Goal: Task Accomplishment & Management: Manage account settings

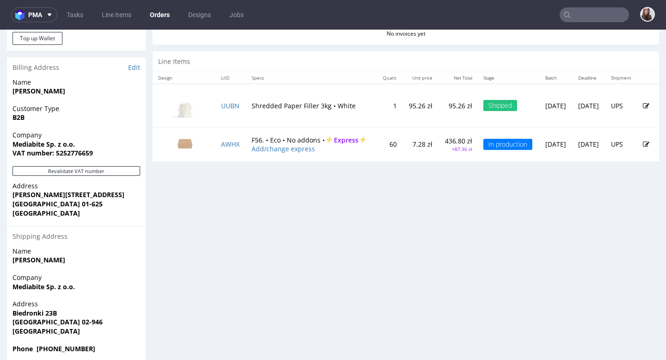
scroll to position [425, 0]
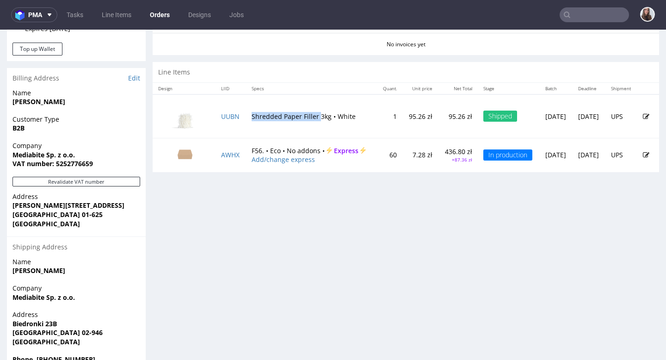
drag, startPoint x: 315, startPoint y: 111, endPoint x: 251, endPoint y: 114, distance: 64.0
click at [251, 114] on td "Shredded Paper Filler 3kg • White" at bounding box center [311, 116] width 131 height 44
copy td "Shredded Paper Filler"
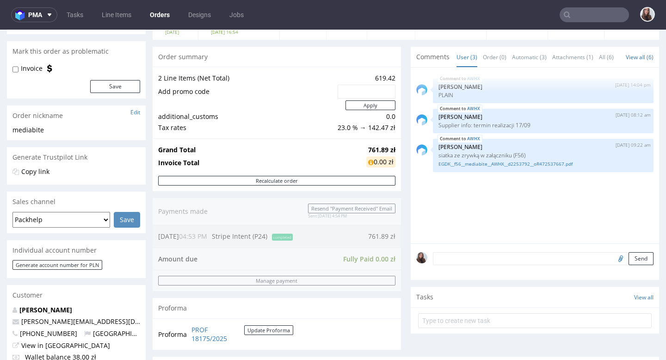
scroll to position [0, 0]
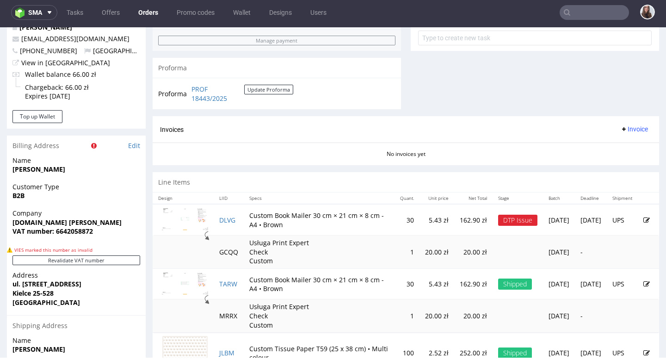
scroll to position [392, 0]
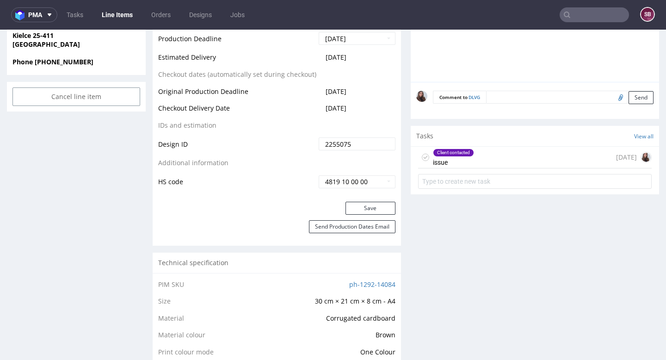
scroll to position [484, 0]
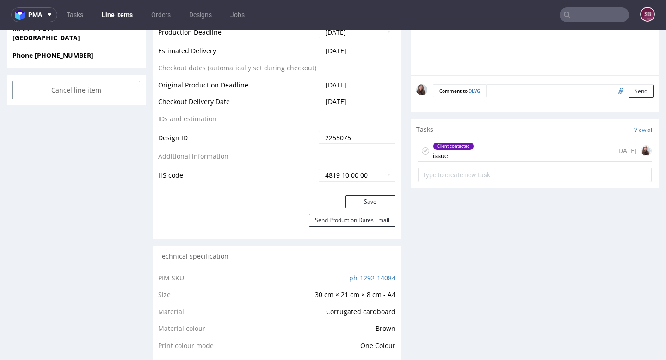
click at [489, 154] on div "Client contacted issue 7 days ago" at bounding box center [535, 151] width 234 height 22
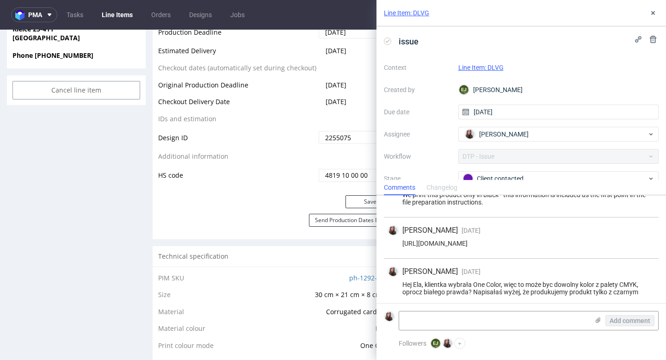
scroll to position [14, 0]
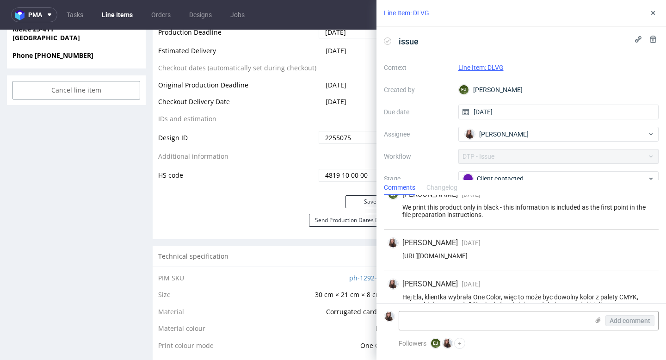
drag, startPoint x: 636, startPoint y: 255, endPoint x: 399, endPoint y: 256, distance: 237.0
click at [399, 256] on div "https://app-eu1.hubspot.com/contacts/25600958/record/0-5/220813957312/" at bounding box center [522, 255] width 268 height 7
copy div "https://app-eu1.hubspot.com/contacts/25600958/record/0-5/220813957312/"
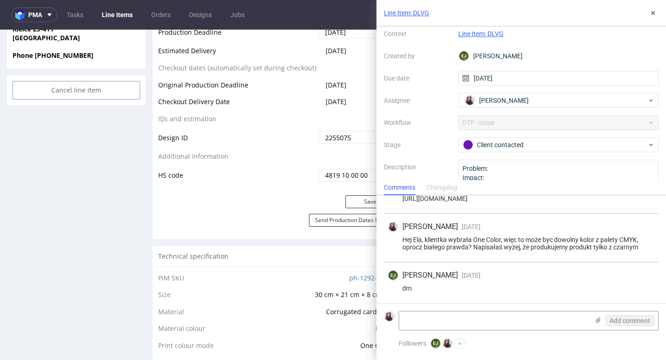
scroll to position [0, 0]
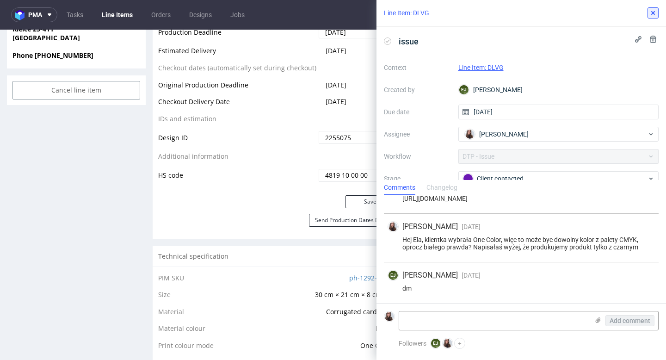
click at [654, 13] on use at bounding box center [654, 13] width 4 height 4
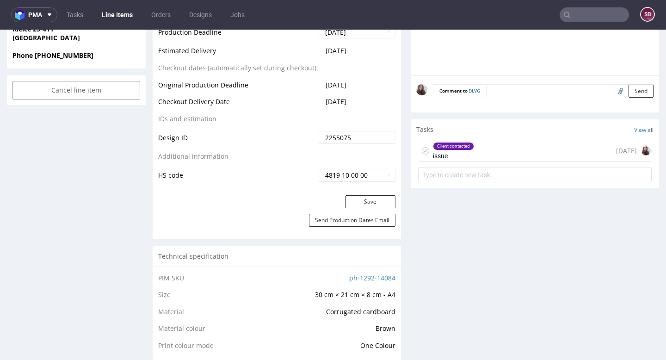
click at [497, 153] on div "Client contacted issue 7 days ago" at bounding box center [535, 151] width 234 height 22
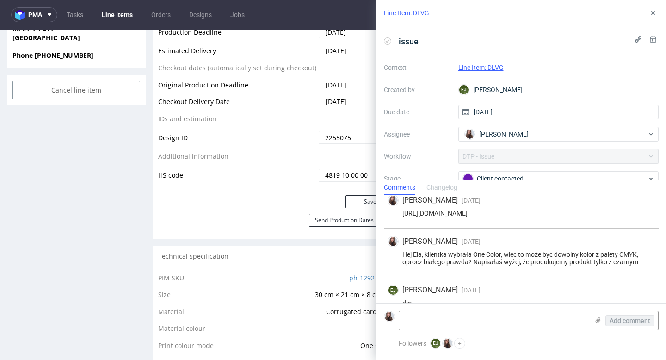
scroll to position [71, 0]
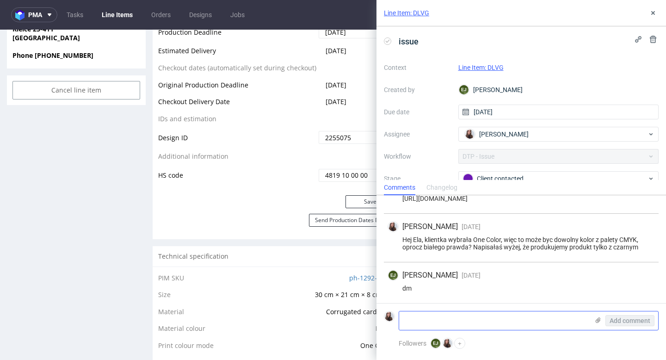
click at [467, 319] on textarea at bounding box center [494, 320] width 190 height 19
paste textarea "Wybrałam CMYK, który w moim zamyśle jest zbliżony do złamanej bieli z odrobiną …"
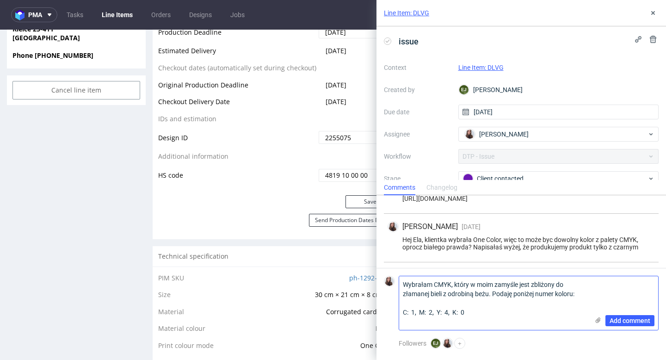
scroll to position [0, 0]
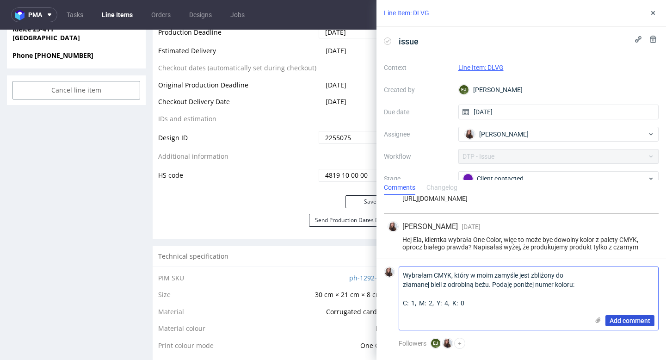
type textarea "Wybrałam CMYK, który w moim zamyśle jest zbliżony do złamanej bieli z odrobiną …"
click at [622, 321] on span "Add comment" at bounding box center [630, 320] width 41 height 6
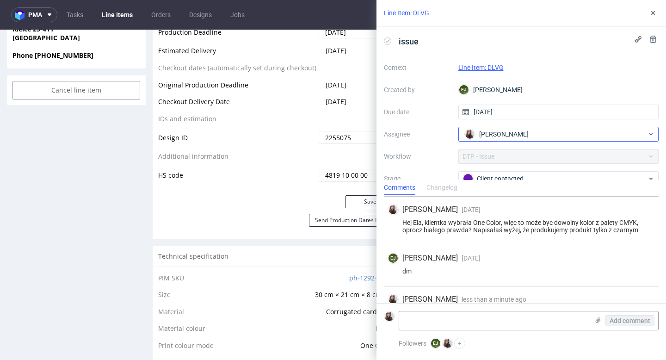
scroll to position [142, 0]
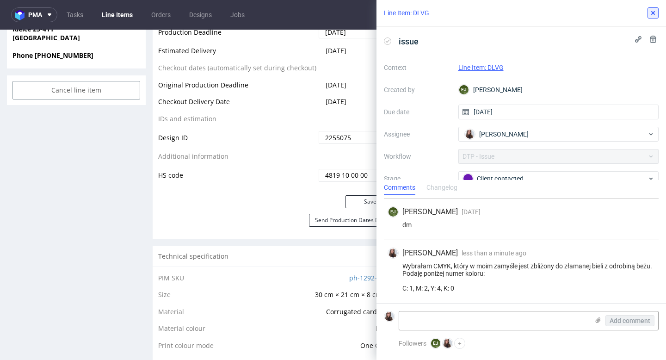
click at [650, 17] on button at bounding box center [653, 12] width 11 height 11
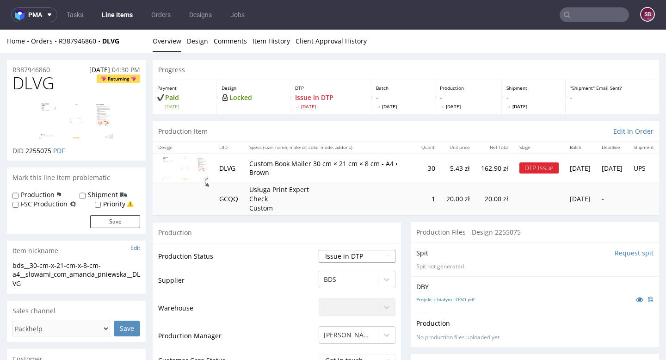
click at [361, 251] on select "Waiting for Artwork Waiting for Diecut Waiting for Mockup Waiting for DTP Waiti…" at bounding box center [357, 256] width 77 height 13
select select "back_for_dtp"
click at [319, 250] on select "Waiting for Artwork Waiting for Diecut Waiting for Mockup Waiting for DTP Waiti…" at bounding box center [357, 256] width 77 height 13
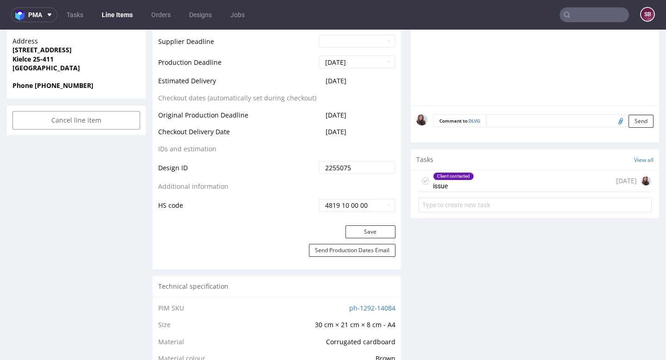
scroll to position [474, 0]
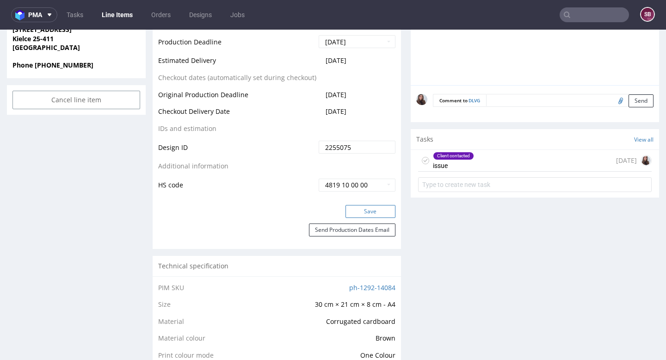
click at [366, 213] on button "Save" at bounding box center [371, 211] width 50 height 13
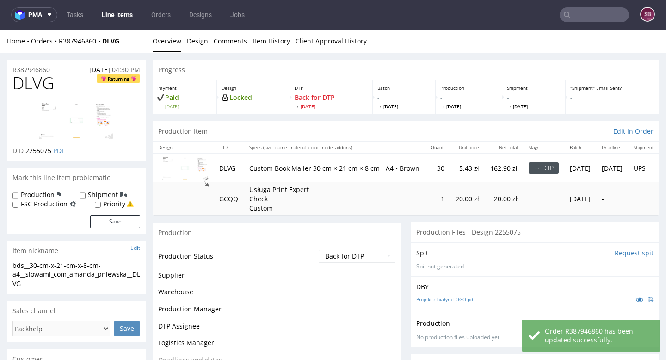
scroll to position [0, 0]
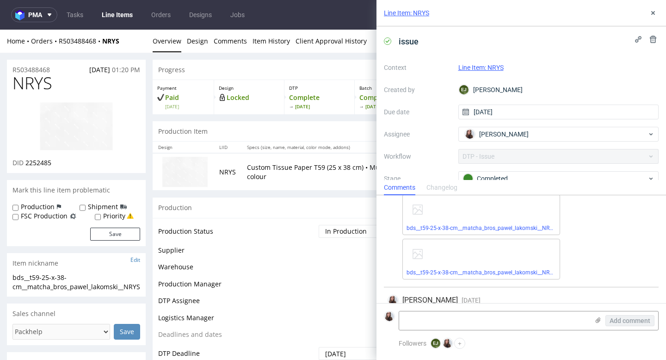
scroll to position [805, 0]
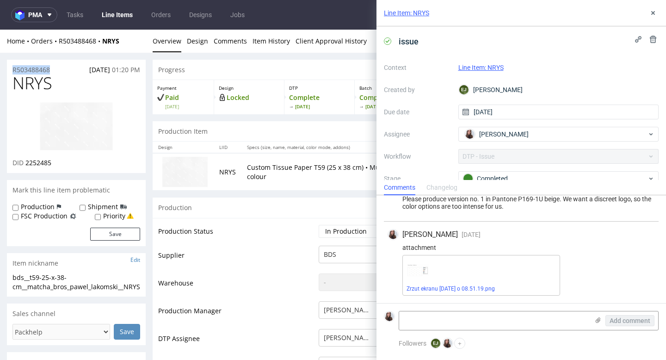
drag, startPoint x: 56, startPoint y: 69, endPoint x: 0, endPoint y: 68, distance: 55.5
copy p "R503488468"
click at [656, 10] on icon at bounding box center [653, 12] width 7 height 7
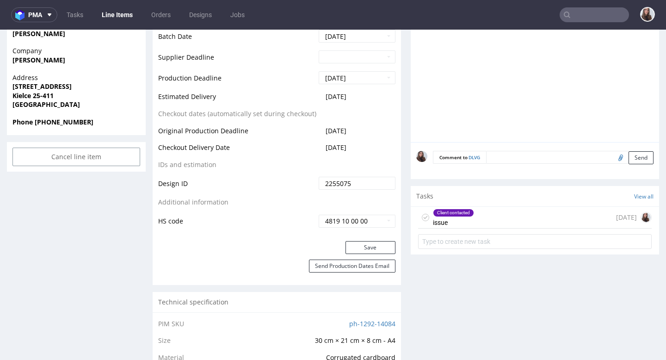
scroll to position [482, 0]
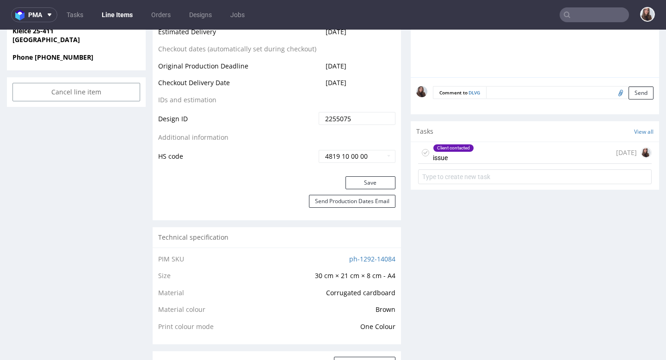
click at [449, 153] on div "Client contacted issue" at bounding box center [453, 152] width 41 height 21
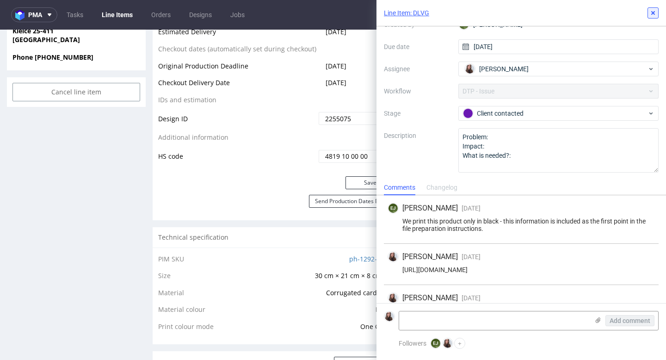
click at [650, 11] on icon at bounding box center [653, 12] width 7 height 7
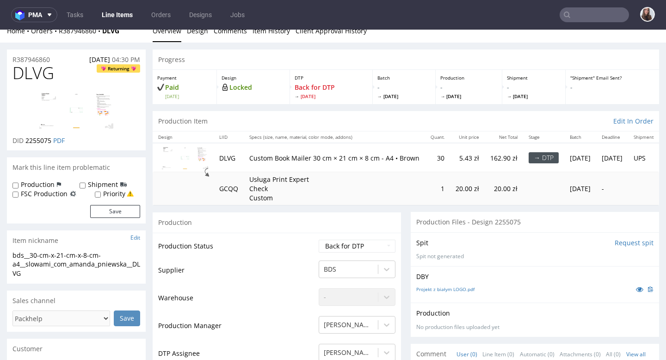
scroll to position [9, 0]
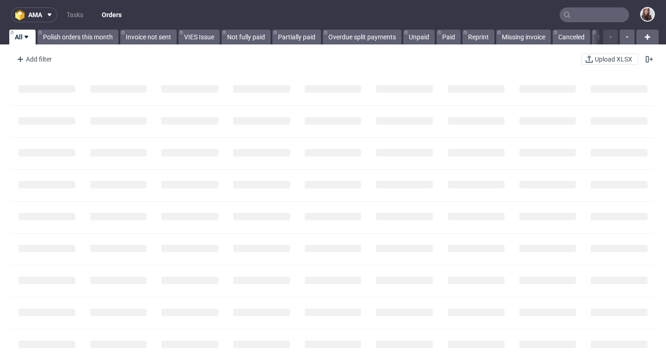
click at [590, 13] on input "text" at bounding box center [594, 14] width 69 height 15
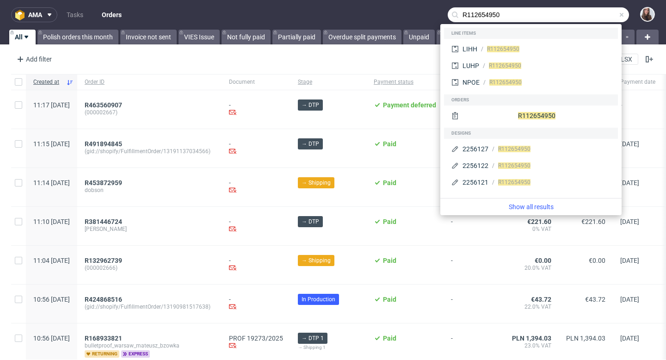
type input "R112654950"
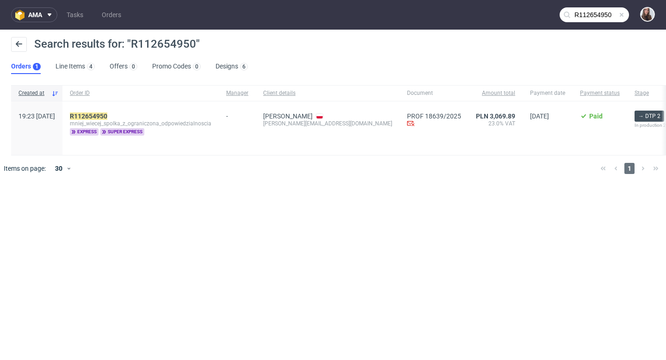
click at [106, 111] on div "R112654950 mniej_wiecej_spolka_z_ograniczona_odpowiedzialnoscia express super e…" at bounding box center [140, 128] width 156 height 54
click at [107, 114] on mark "R112654950" at bounding box center [88, 115] width 37 height 7
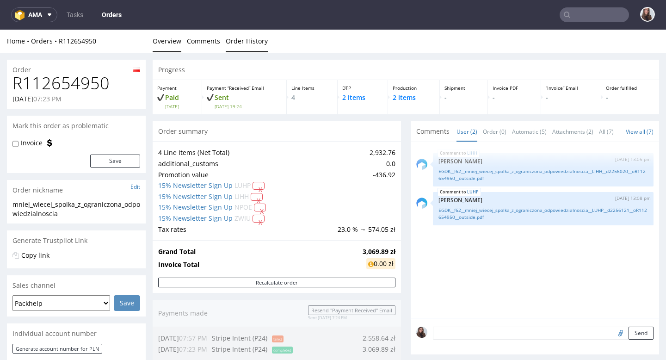
click at [257, 46] on link "Order History" at bounding box center [247, 41] width 42 height 23
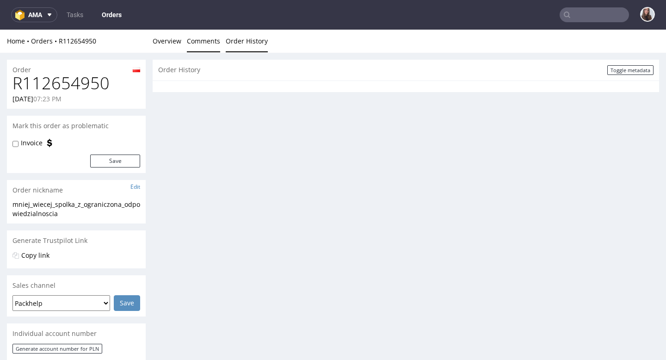
click at [209, 42] on link "Comments" at bounding box center [203, 41] width 33 height 23
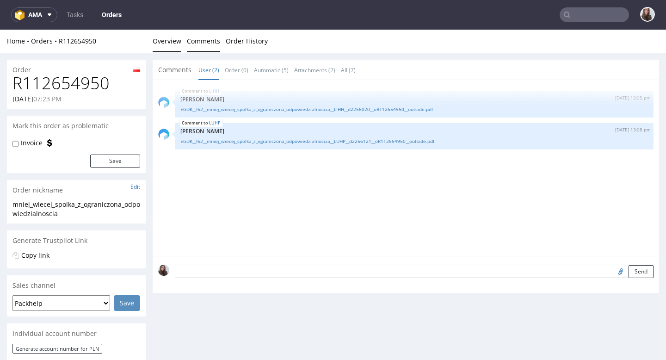
click at [167, 38] on link "Overview" at bounding box center [167, 41] width 29 height 23
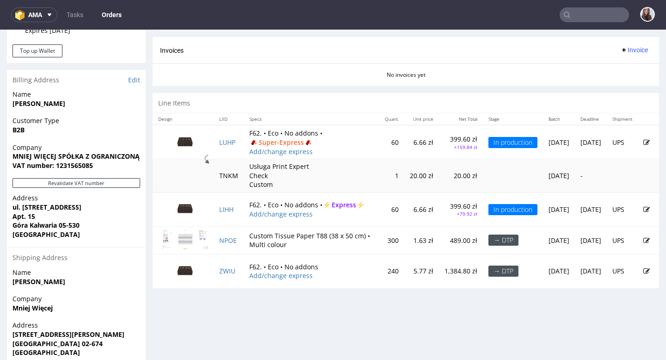
scroll to position [424, 0]
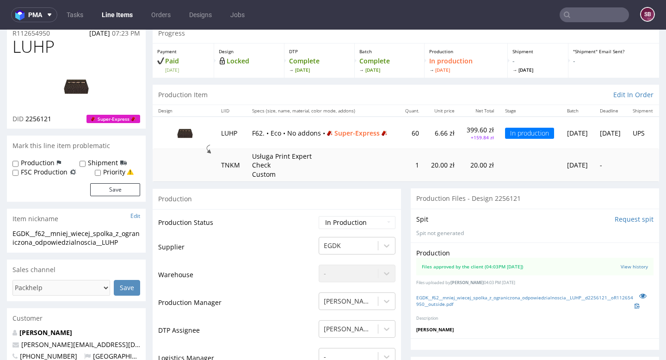
scroll to position [27, 0]
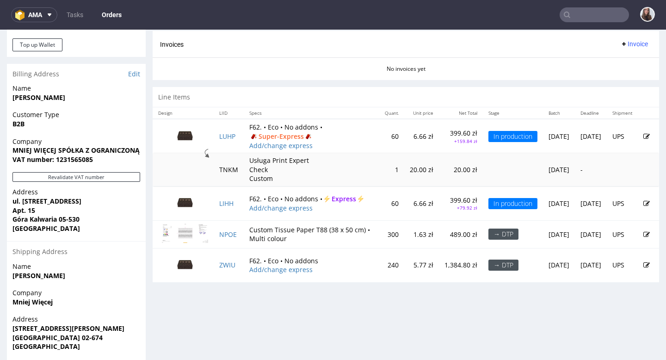
scroll to position [444, 0]
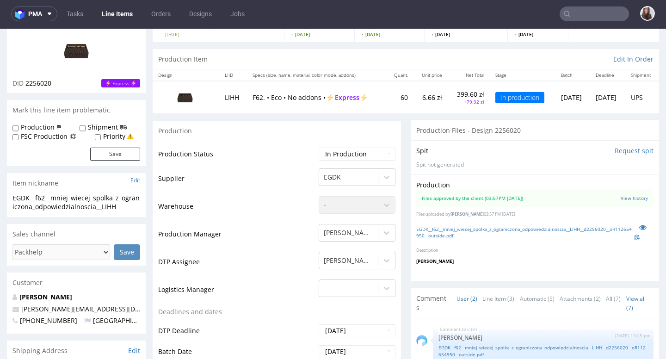
scroll to position [74, 0]
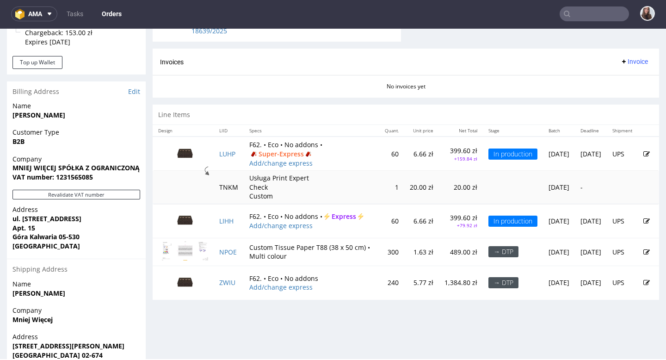
scroll to position [421, 0]
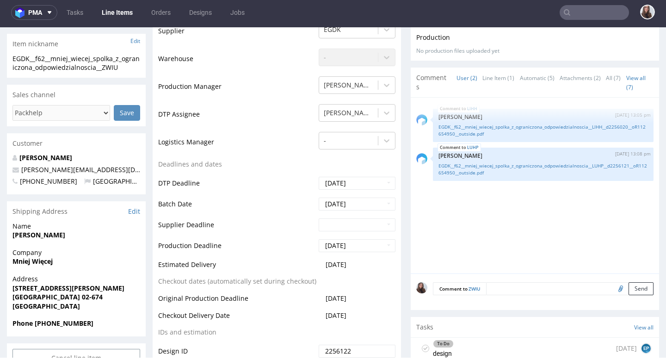
scroll to position [218, 0]
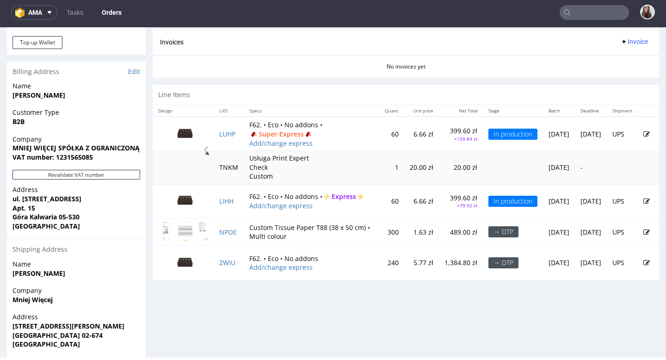
scroll to position [467, 0]
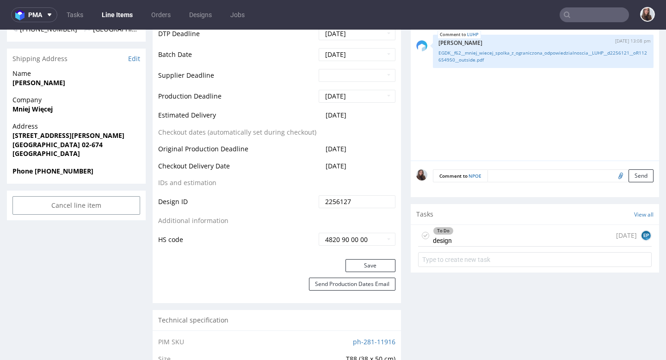
scroll to position [367, 0]
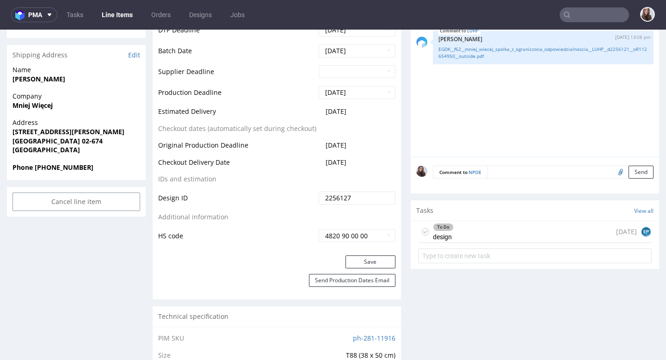
click at [479, 239] on div "To Do design 6 days ago EP" at bounding box center [535, 232] width 234 height 22
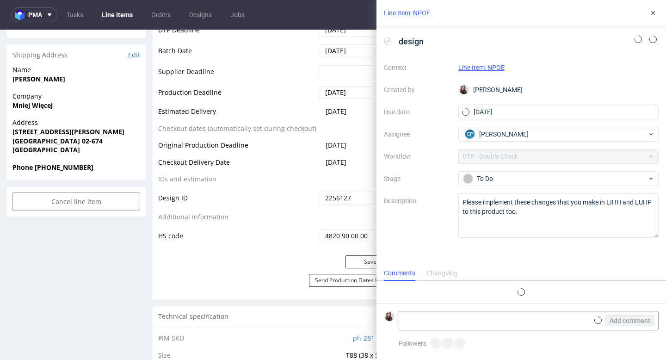
scroll to position [7, 0]
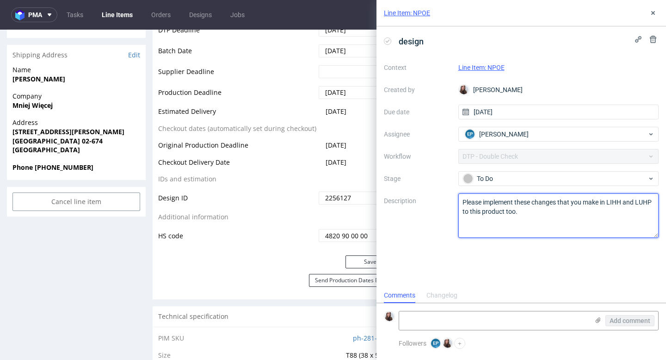
click at [540, 217] on textarea "Please implement these changes that you make in LIHH and LUHP to this product t…" at bounding box center [559, 215] width 201 height 44
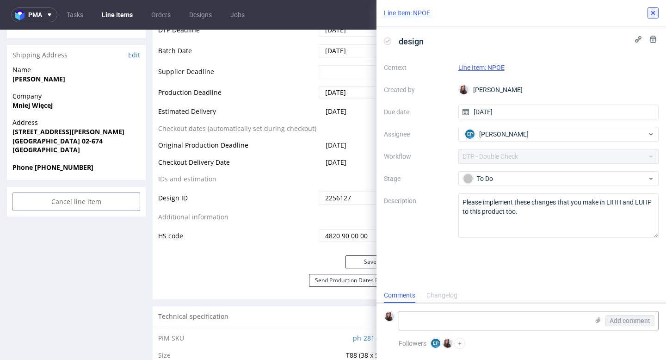
click at [654, 12] on use at bounding box center [654, 13] width 4 height 4
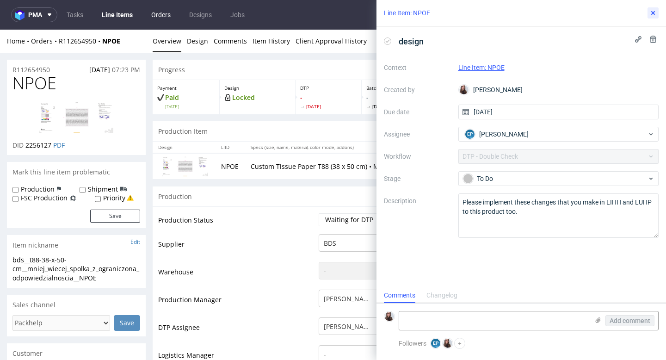
scroll to position [7, 0]
click at [654, 14] on use at bounding box center [654, 13] width 4 height 4
click at [651, 19] on div "Line Item: NPOE" at bounding box center [522, 13] width 290 height 26
click at [650, 11] on icon at bounding box center [653, 12] width 7 height 7
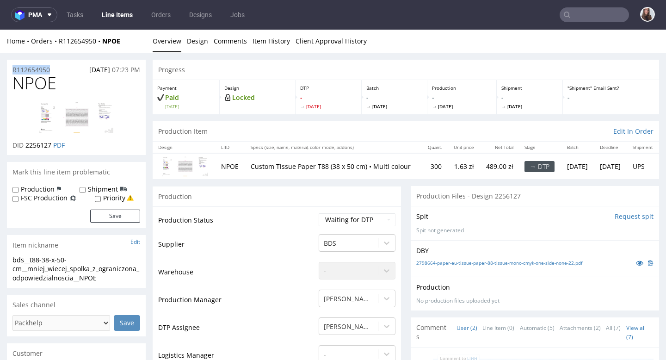
drag, startPoint x: 56, startPoint y: 70, endPoint x: 7, endPoint y: 70, distance: 49.1
click at [7, 70] on div "R112654950 02.09.2025 07:23 PM" at bounding box center [76, 67] width 139 height 15
copy p "R112654950"
click at [70, 72] on div "R112654950 02.09.2025 07:23 PM" at bounding box center [76, 67] width 139 height 15
drag, startPoint x: 60, startPoint y: 67, endPoint x: 6, endPoint y: 67, distance: 54.6
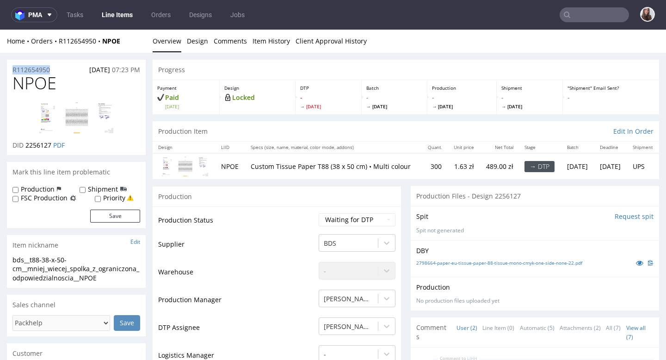
copy p "R112654950"
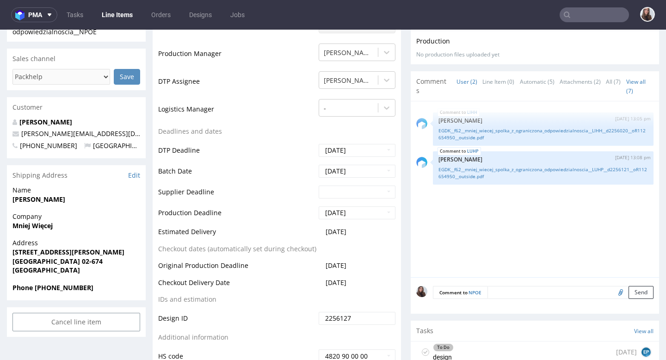
scroll to position [258, 0]
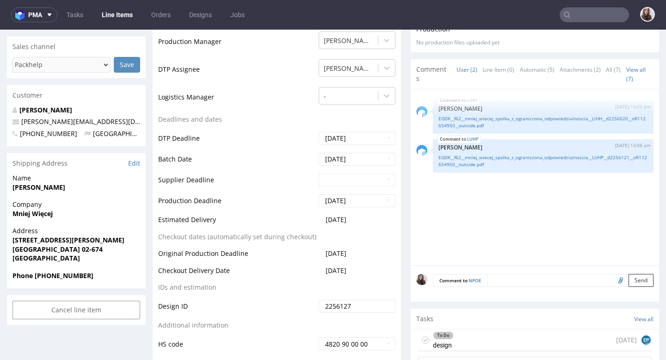
drag, startPoint x: 79, startPoint y: 111, endPoint x: 13, endPoint y: 109, distance: 66.2
click at [13, 109] on p "Hubert Oleksiak" at bounding box center [76, 110] width 128 height 9
copy strong "Hubert Oleksiak"
click at [112, 105] on div "Customer" at bounding box center [76, 95] width 139 height 20
drag, startPoint x: 83, startPoint y: 111, endPoint x: 22, endPoint y: 109, distance: 60.6
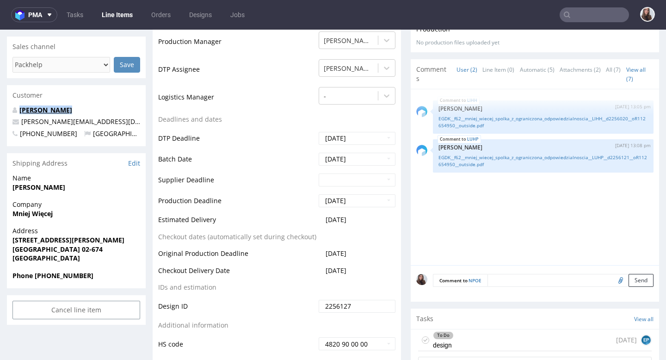
click at [22, 109] on p "Hubert Oleksiak" at bounding box center [76, 110] width 128 height 9
copy link "Hubert Oleksiak"
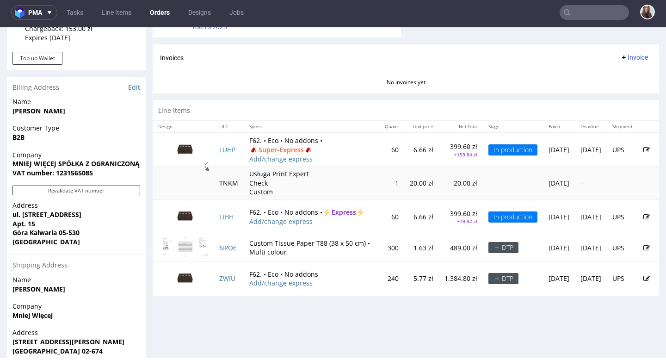
scroll to position [442, 0]
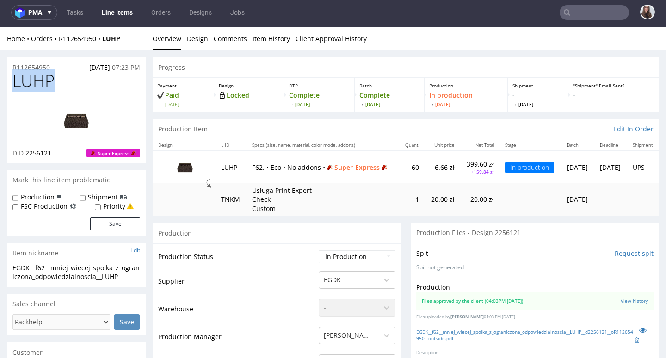
drag, startPoint x: 56, startPoint y: 83, endPoint x: 12, endPoint y: 81, distance: 45.0
click at [12, 81] on div "LUHP DID 2256121 Super-Express" at bounding box center [76, 117] width 139 height 91
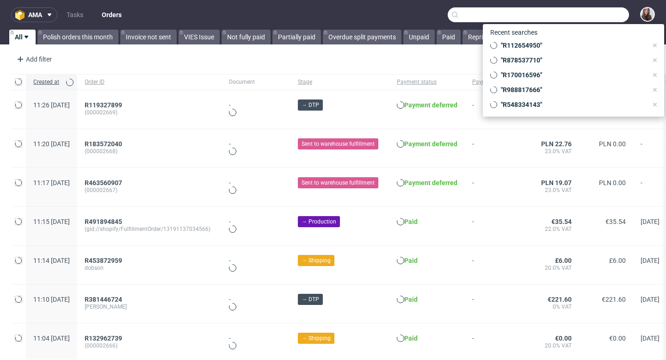
click at [575, 16] on input "text" at bounding box center [538, 14] width 181 height 15
paste input "R117878293"
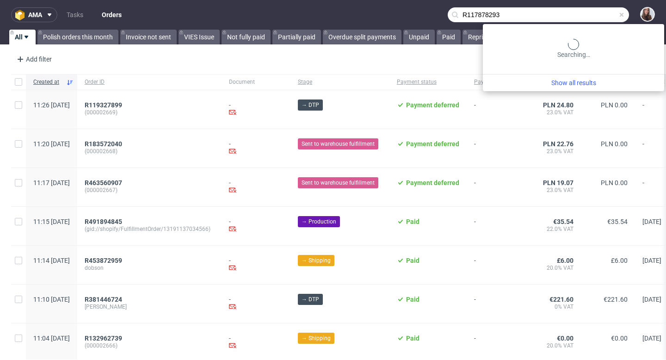
type input "R117878293"
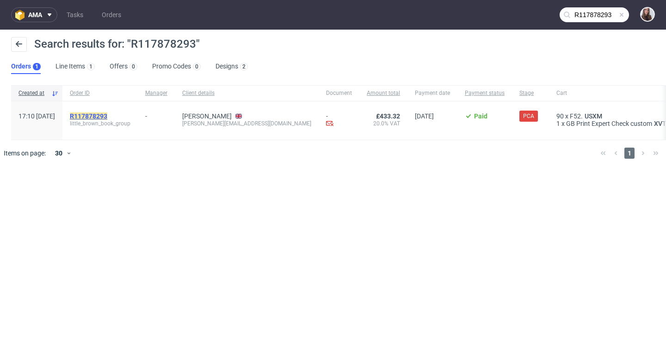
click at [106, 116] on mark "R117878293" at bounding box center [88, 115] width 37 height 7
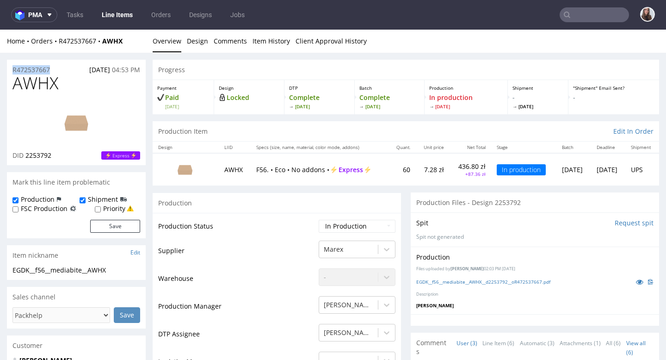
drag, startPoint x: 60, startPoint y: 67, endPoint x: 11, endPoint y: 66, distance: 49.1
click at [11, 66] on div "R472537667 27.08.2025 04:53 PM" at bounding box center [76, 67] width 139 height 15
copy p "R472537667"
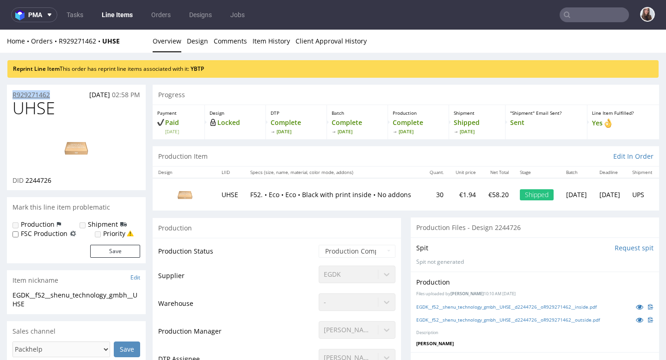
drag, startPoint x: 51, startPoint y: 94, endPoint x: 12, endPoint y: 93, distance: 38.9
click at [12, 93] on div "R929271462 [DATE] 02:58 PM" at bounding box center [76, 92] width 139 height 15
copy p "R929271462"
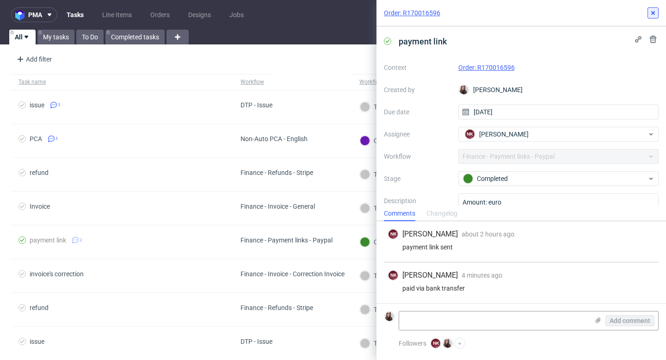
click at [657, 12] on icon at bounding box center [653, 12] width 7 height 7
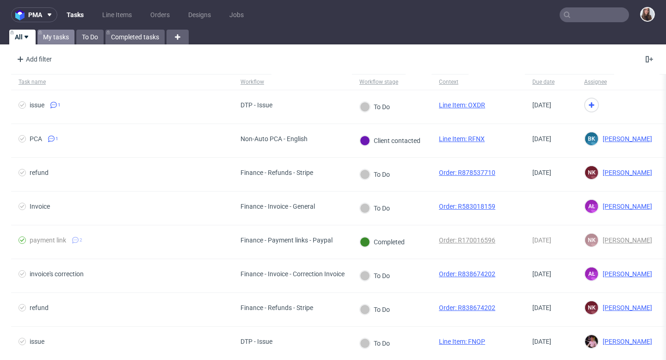
click at [61, 38] on link "My tasks" at bounding box center [55, 37] width 37 height 15
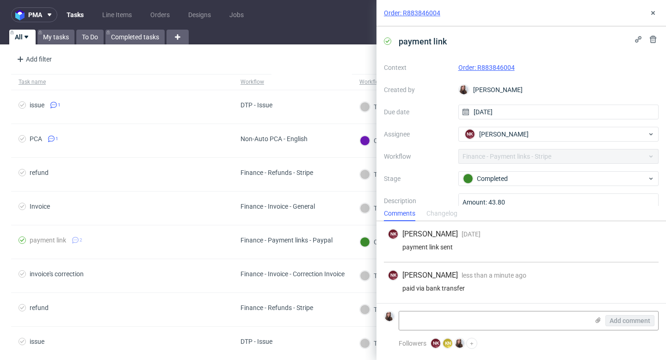
click at [505, 67] on link "Order: R883846004" at bounding box center [487, 67] width 56 height 7
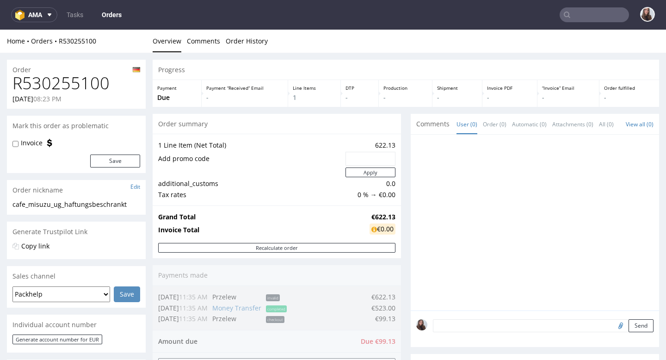
scroll to position [6, 0]
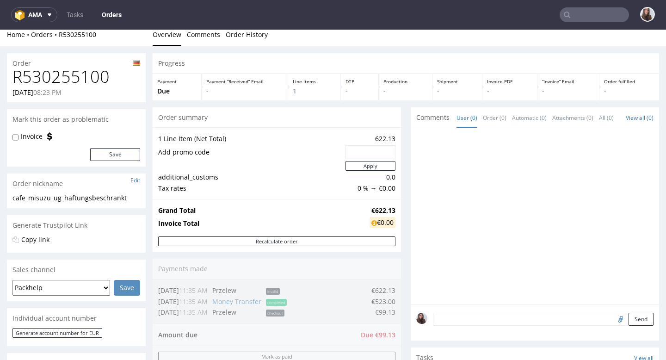
click at [230, 29] on nav "ama Tasks Orders" at bounding box center [333, 15] width 666 height 30
click at [235, 37] on link "Order History" at bounding box center [247, 34] width 42 height 23
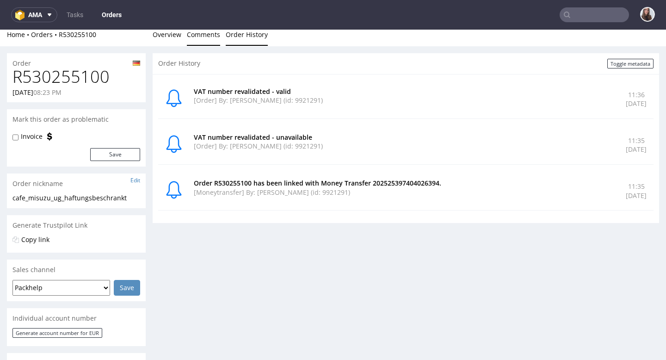
click at [205, 35] on link "Comments" at bounding box center [203, 34] width 33 height 23
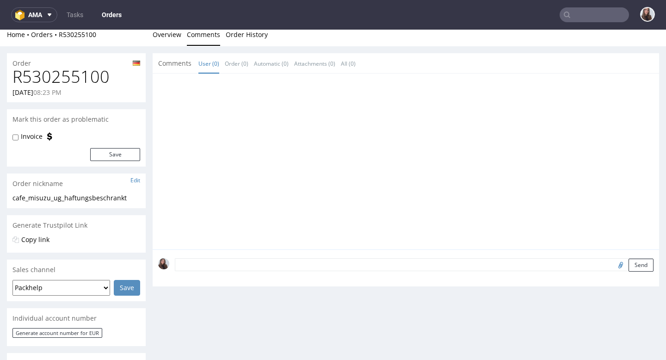
click at [182, 35] on li "Overview" at bounding box center [170, 34] width 34 height 9
click at [171, 34] on link "Overview" at bounding box center [167, 34] width 29 height 23
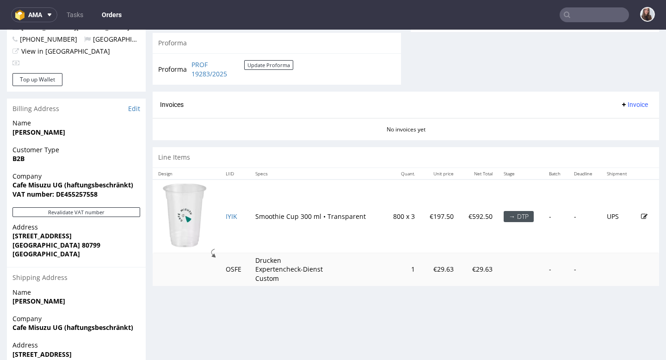
scroll to position [369, 0]
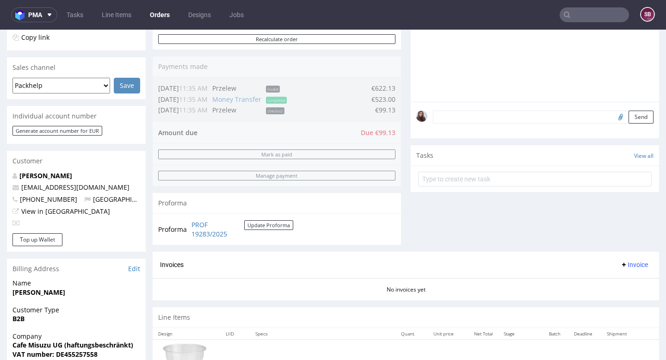
scroll to position [217, 0]
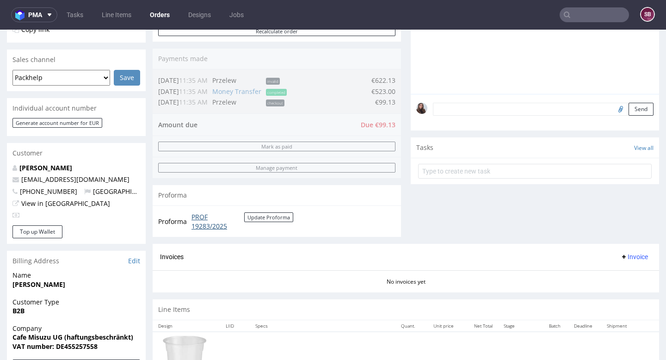
click at [204, 224] on link "PROF 19283/2025" at bounding box center [218, 221] width 53 height 18
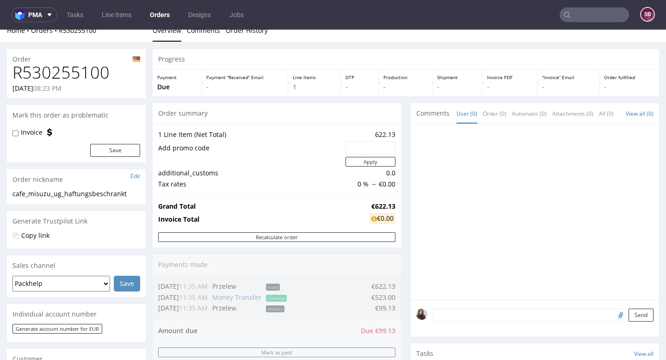
scroll to position [0, 0]
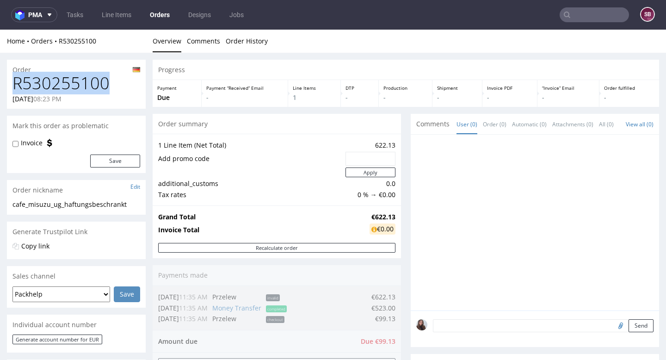
drag, startPoint x: 113, startPoint y: 82, endPoint x: 16, endPoint y: 82, distance: 97.2
click at [16, 82] on h1 "R530255100" at bounding box center [76, 83] width 128 height 19
copy h1 "R530255100"
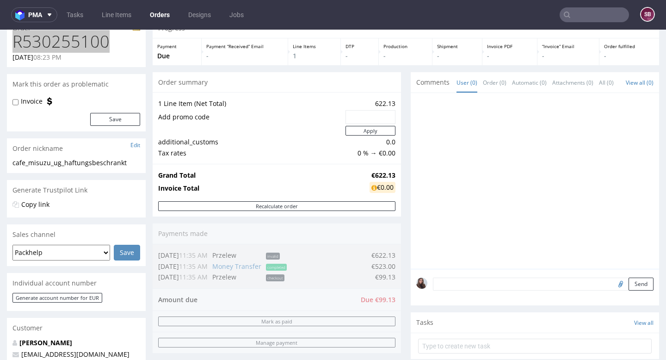
scroll to position [44, 0]
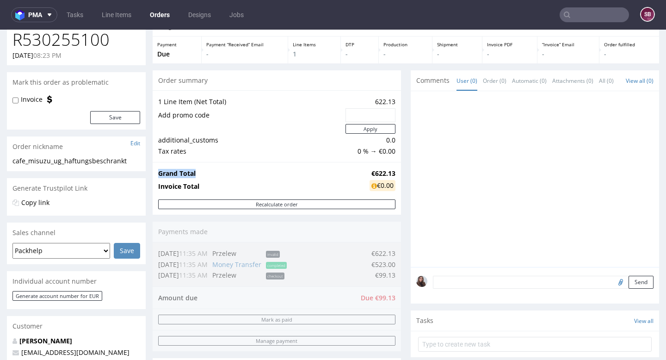
drag, startPoint x: 359, startPoint y: 172, endPoint x: 392, endPoint y: 169, distance: 33.0
click at [392, 169] on div "Grand Total €622.13 Invoice Total €0.00" at bounding box center [277, 180] width 249 height 37
click at [334, 186] on td "Invoice Total" at bounding box center [262, 186] width 209 height 15
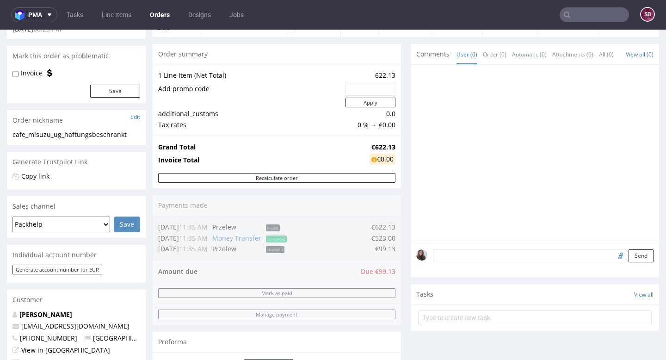
scroll to position [73, 0]
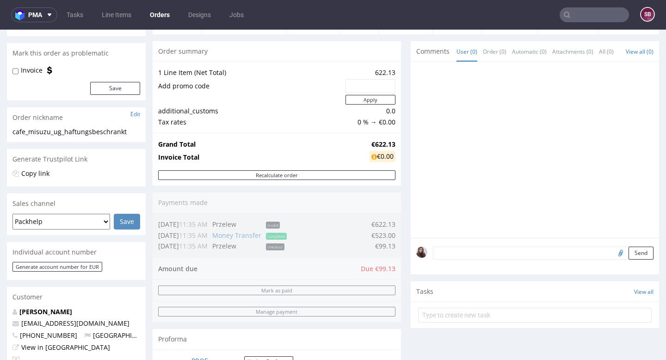
drag, startPoint x: 352, startPoint y: 270, endPoint x: 387, endPoint y: 269, distance: 34.7
click at [387, 269] on div "Order summary 1 Line Item (Net Total) 622.13 Add promo code Apply additional_cu…" at bounding box center [277, 214] width 249 height 347
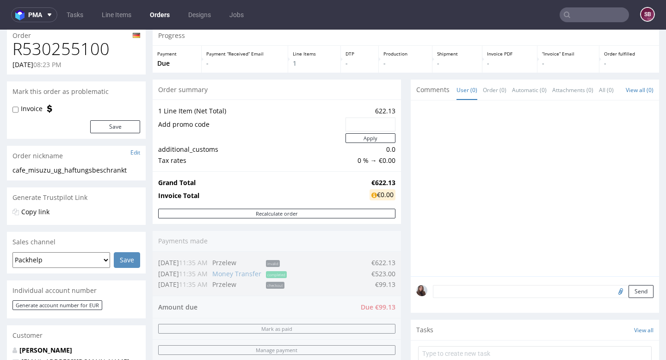
scroll to position [34, 0]
drag, startPoint x: 362, startPoint y: 185, endPoint x: 390, endPoint y: 181, distance: 28.0
click at [390, 181] on td "€622.13" at bounding box center [381, 183] width 28 height 11
copy strong "€622.13"
click at [339, 206] on div "Grand Total €622.13 Invoice Total €0.00" at bounding box center [277, 190] width 249 height 37
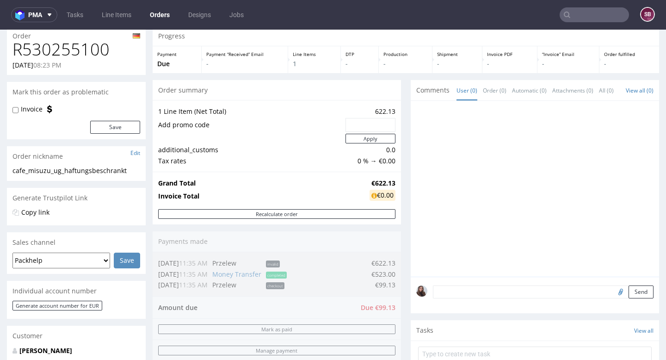
drag, startPoint x: 362, startPoint y: 274, endPoint x: 392, endPoint y: 273, distance: 30.6
click at [392, 273] on div "Order summary 1 Line Item (Net Total) 622.13 Add promo code Apply additional_cu…" at bounding box center [277, 253] width 249 height 347
drag, startPoint x: 392, startPoint y: 273, endPoint x: 368, endPoint y: 271, distance: 24.1
click at [368, 271] on div "Order summary 1 Line Item (Net Total) 622.13 Add promo code Apply additional_cu…" at bounding box center [277, 253] width 249 height 347
click at [370, 274] on div "Order summary 1 Line Item (Net Total) 622.13 Add promo code Apply additional_cu…" at bounding box center [277, 253] width 249 height 347
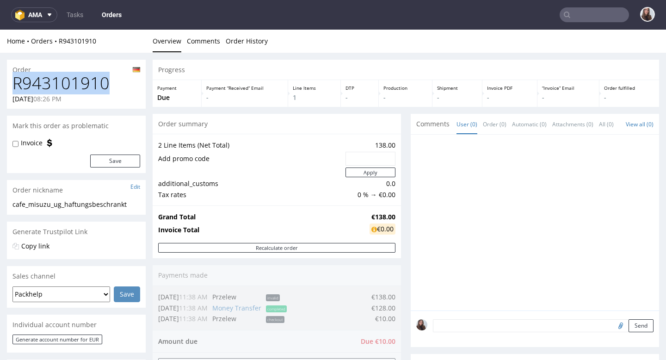
drag, startPoint x: 116, startPoint y: 80, endPoint x: 16, endPoint y: 81, distance: 100.0
click at [16, 81] on h1 "R943101910" at bounding box center [76, 83] width 128 height 19
copy h1 "R943101910"
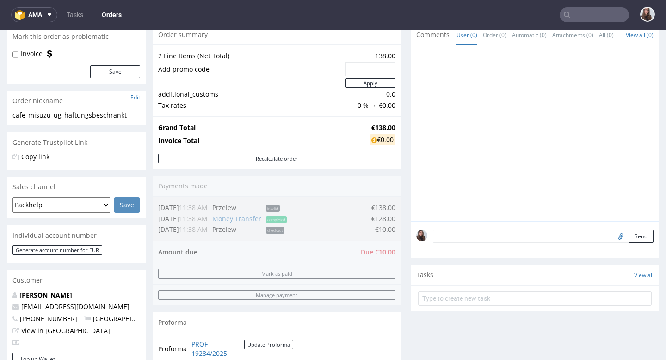
scroll to position [99, 0]
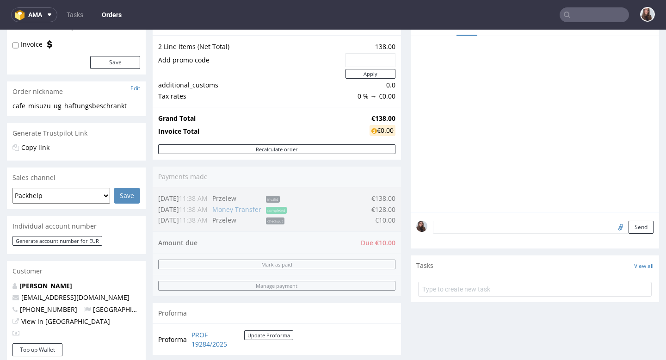
drag, startPoint x: 367, startPoint y: 198, endPoint x: 388, endPoint y: 198, distance: 21.3
click at [388, 198] on div "Order summary 2 Line Items (Net Total) 138.00 Add promo code Apply additional_c…" at bounding box center [277, 188] width 249 height 347
drag, startPoint x: 393, startPoint y: 115, endPoint x: 362, endPoint y: 117, distance: 31.1
click at [362, 117] on div "Grand Total €138.00 Invoice Total €0.00" at bounding box center [277, 125] width 249 height 37
click at [367, 117] on td "€138.00" at bounding box center [381, 118] width 28 height 11
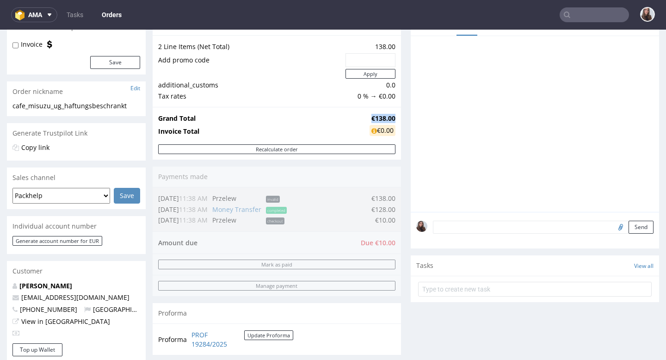
drag, startPoint x: 364, startPoint y: 117, endPoint x: 392, endPoint y: 118, distance: 27.3
click at [392, 118] on td "€138.00" at bounding box center [381, 118] width 28 height 11
copy strong "€138.00"
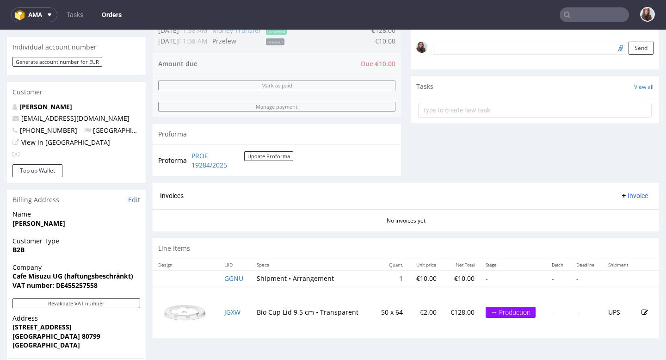
scroll to position [286, 0]
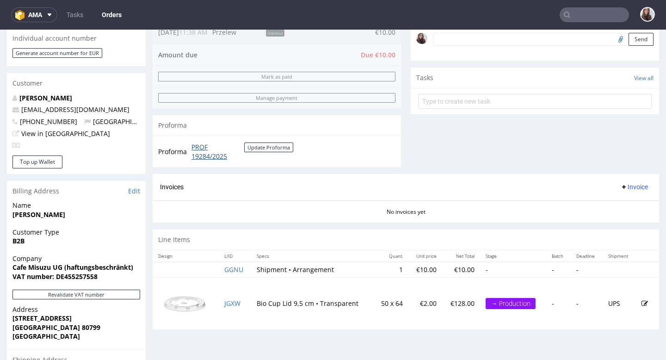
click at [201, 148] on link "PROF 19284/2025" at bounding box center [218, 152] width 53 height 18
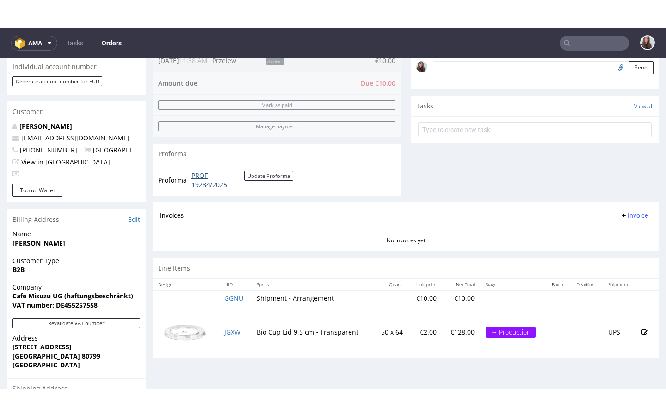
scroll to position [0, 0]
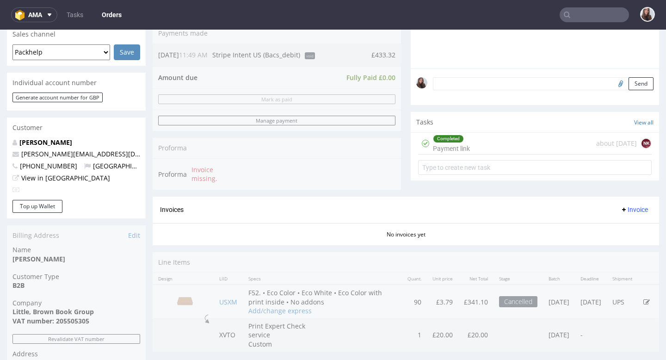
scroll to position [270, 0]
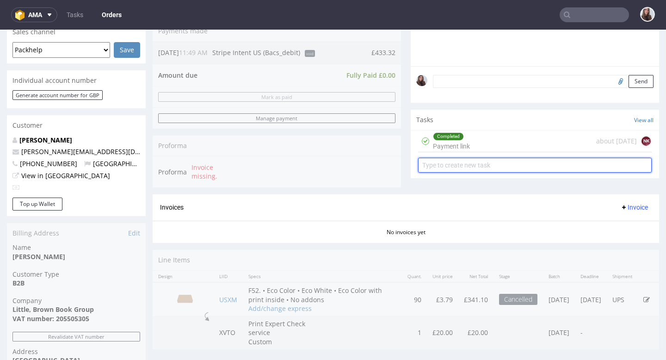
click at [492, 169] on input "text" at bounding box center [535, 165] width 234 height 15
type input "refund"
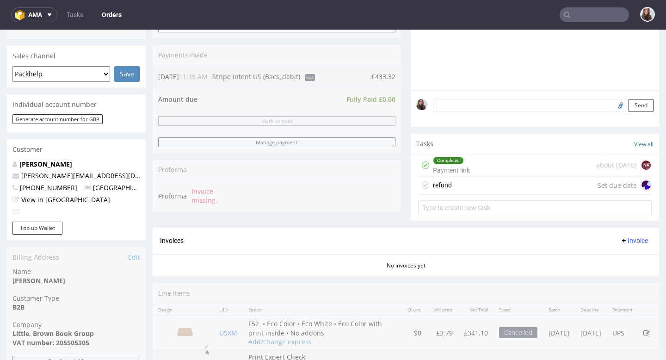
scroll to position [257, 0]
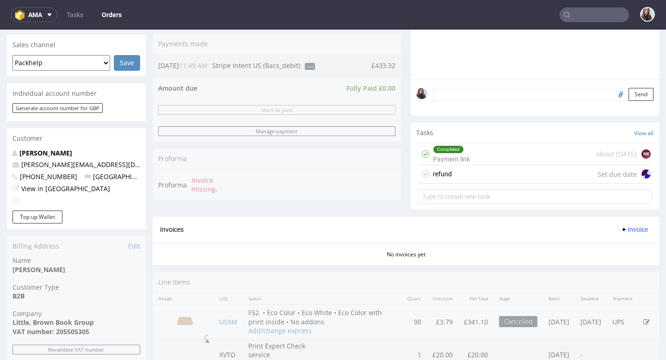
click at [464, 184] on div "refund Set due date" at bounding box center [535, 174] width 234 height 19
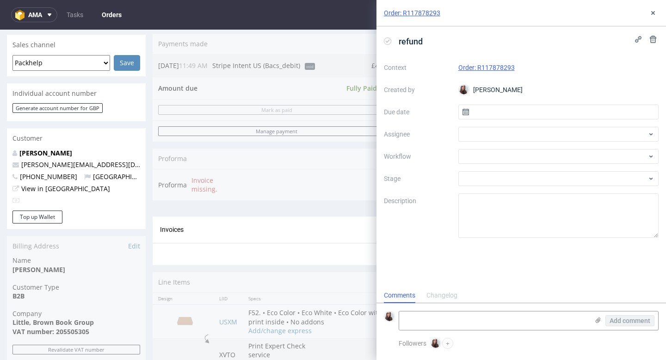
scroll to position [7, 0]
click at [511, 114] on input "text" at bounding box center [559, 112] width 201 height 15
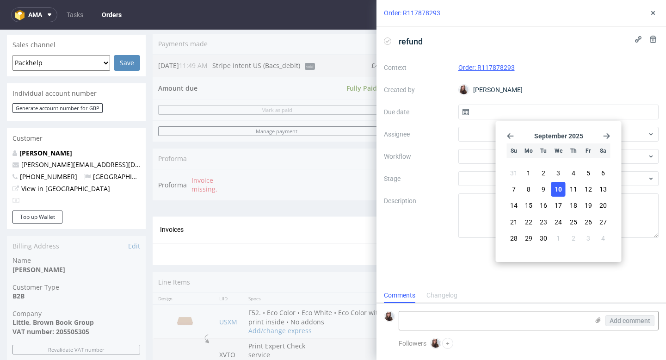
click at [556, 189] on span "10" at bounding box center [558, 189] width 7 height 9
type input "[DATE]"
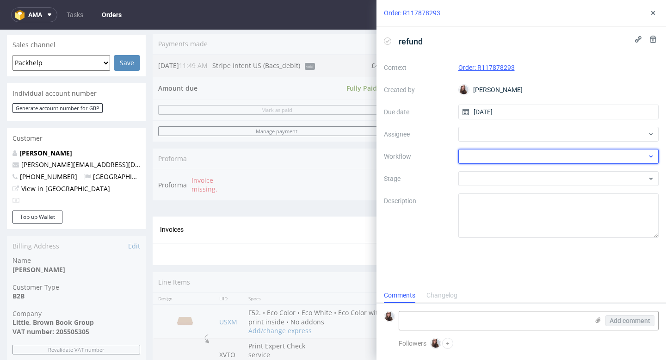
click at [484, 156] on div at bounding box center [559, 156] width 201 height 15
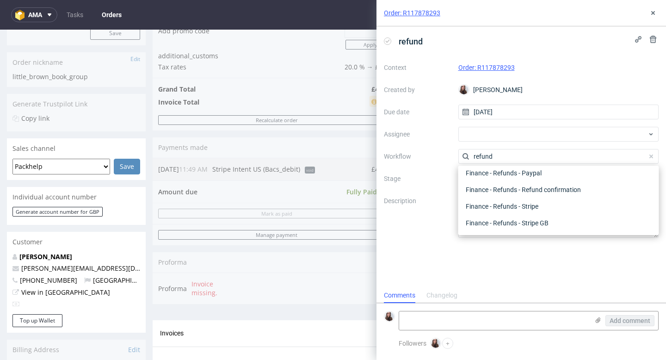
scroll to position [155, 0]
type input "refund"
click at [501, 205] on div "Finance - Refunds - Stripe" at bounding box center [558, 206] width 193 height 17
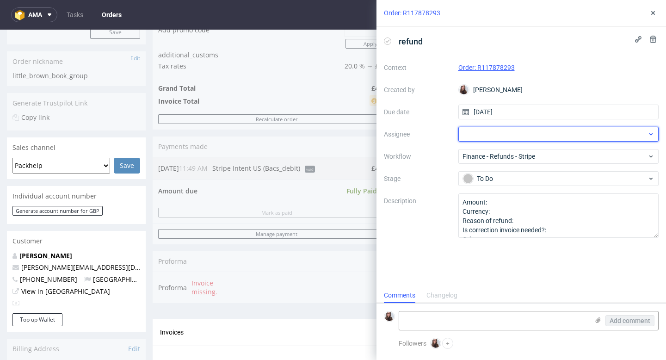
click at [492, 130] on div at bounding box center [559, 134] width 201 height 15
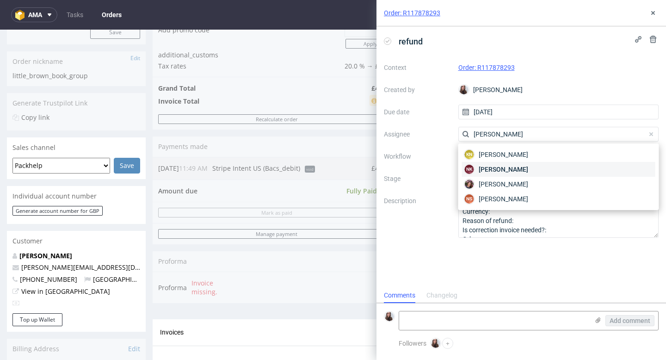
type input "natalia"
click at [501, 174] on span "Natalia Kaczorowska" at bounding box center [504, 169] width 50 height 9
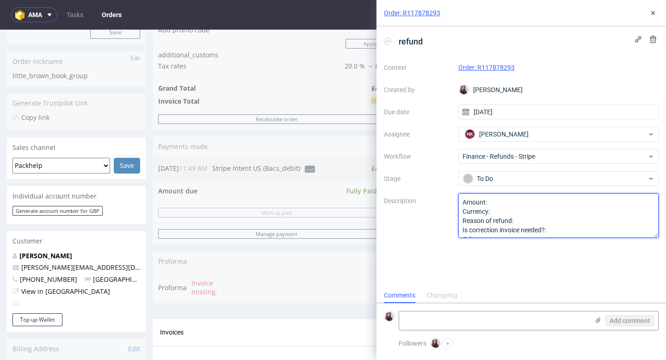
click at [504, 200] on textarea "Amount: Currency: Reason of refund: Is correction invoice needed?: Other:" at bounding box center [559, 215] width 201 height 44
click at [517, 212] on textarea "Amount: Currency: Reason of refund: Is correction invoice needed?: Other:" at bounding box center [559, 215] width 201 height 44
type textarea "Amount: Pounds Currency: 433 Reason of refund: Is correction invoice needed?: O…"
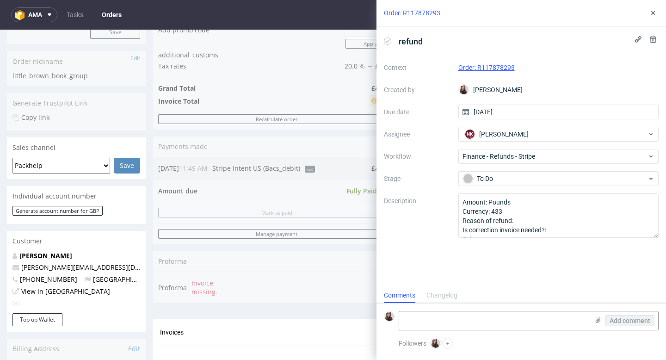
click at [341, 148] on div "Order summary 1 Line Item (Net Total) 361.10 Add promo code Apply additional_cu…" at bounding box center [277, 152] width 249 height 334
click at [647, 14] on div "Order: R117878293" at bounding box center [522, 13] width 290 height 26
click at [653, 14] on icon at bounding box center [653, 12] width 7 height 7
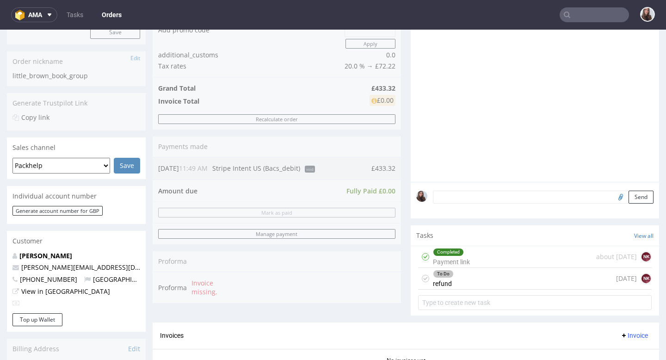
click at [488, 286] on div "To Do refund today NK" at bounding box center [535, 279] width 234 height 22
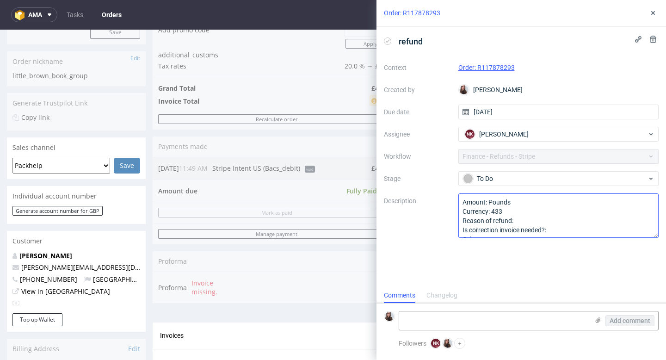
scroll to position [7, 0]
click at [515, 208] on textarea "Amount: Pounds Currency: 433 Reason of refund: Is correction invoice needed?: O…" at bounding box center [559, 215] width 201 height 44
click at [528, 220] on textarea "Amount: Pounds Currency: 433 Reason of refund: Is correction invoice needed?: O…" at bounding box center [559, 215] width 201 height 44
click at [555, 230] on textarea "Amount: Pounds Currency: 433 Reason of refund: Is correction invoice needed?: O…" at bounding box center [559, 215] width 201 height 44
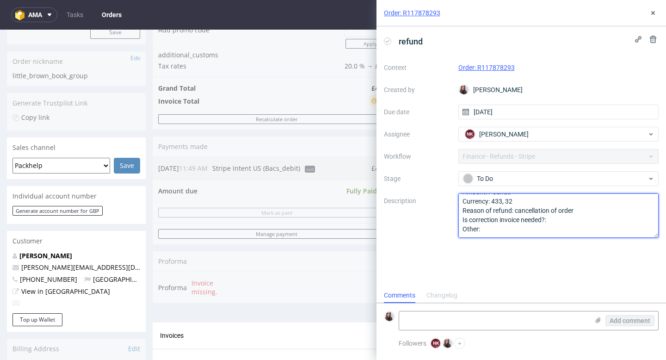
type textarea "Amount: Pounds Currency: 433, 32 Reason of refund: cancellation of order Is cor…"
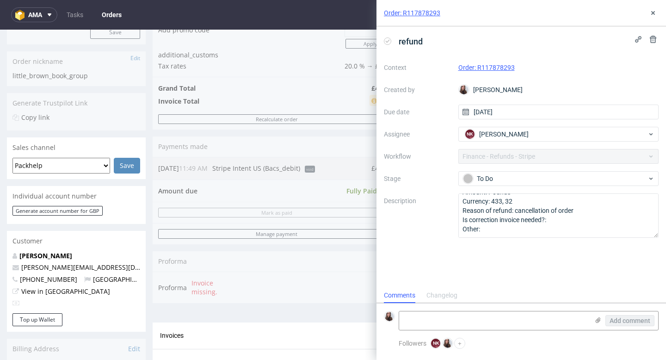
click at [321, 248] on div "Order summary 1 Line Item (Net Total) 361.10 Add promo code Apply additional_cu…" at bounding box center [277, 153] width 249 height 337
click at [653, 9] on icon at bounding box center [653, 12] width 7 height 7
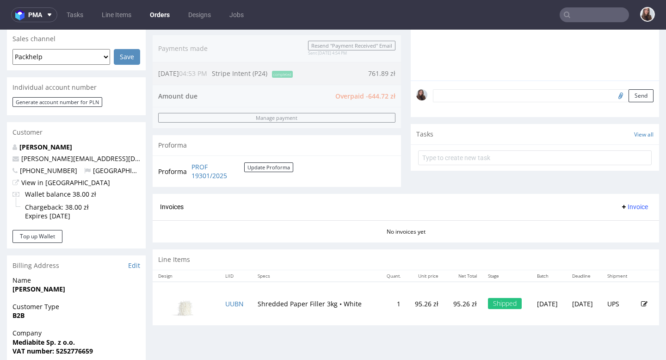
scroll to position [237, 0]
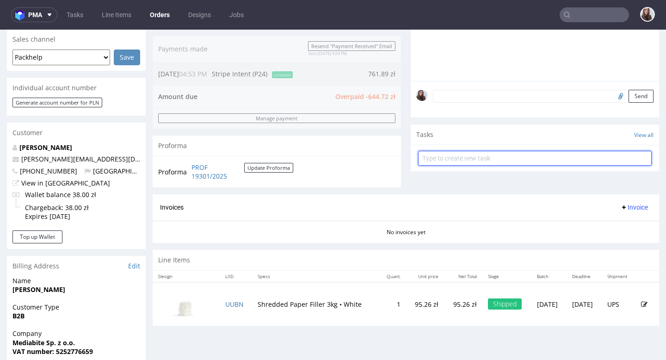
click at [441, 153] on input "text" at bounding box center [535, 158] width 234 height 15
type input "refund"
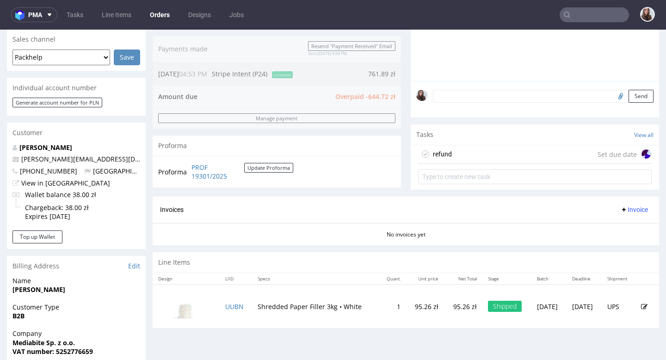
click at [462, 156] on div "refund Set due date" at bounding box center [535, 154] width 234 height 19
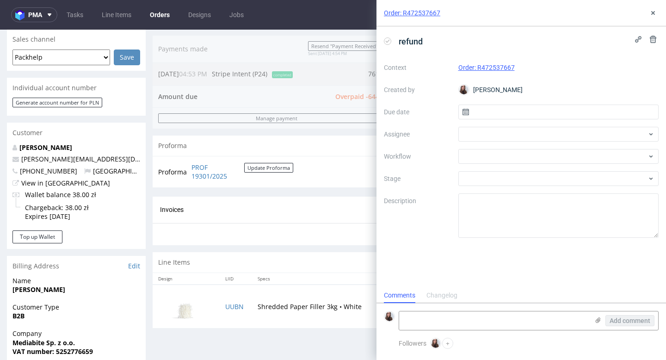
scroll to position [7, 0]
click at [473, 131] on div at bounding box center [559, 134] width 201 height 15
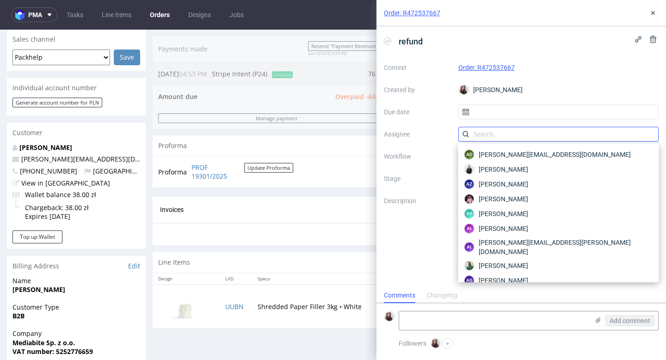
type input "n"
click at [514, 106] on input "text" at bounding box center [559, 112] width 201 height 15
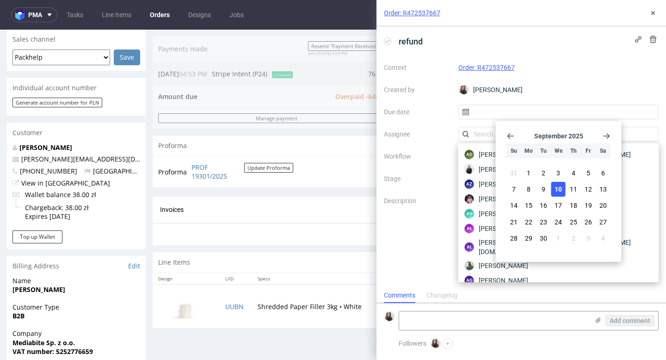
click at [560, 185] on span "10" at bounding box center [558, 189] width 7 height 9
type input "10/09/2025"
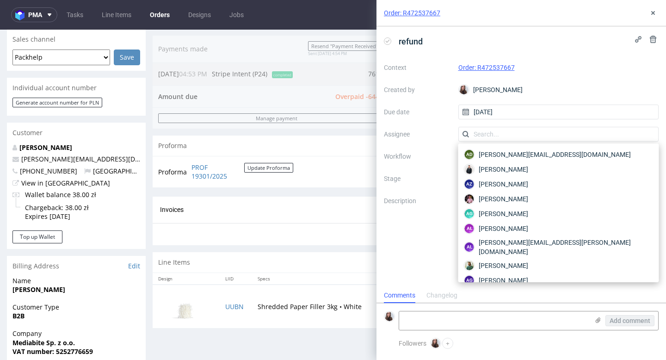
click at [442, 162] on div "Context Order: R472537667 Created by Sandra Beśka Due date 10/09/2025 Assignee …" at bounding box center [521, 149] width 275 height 178
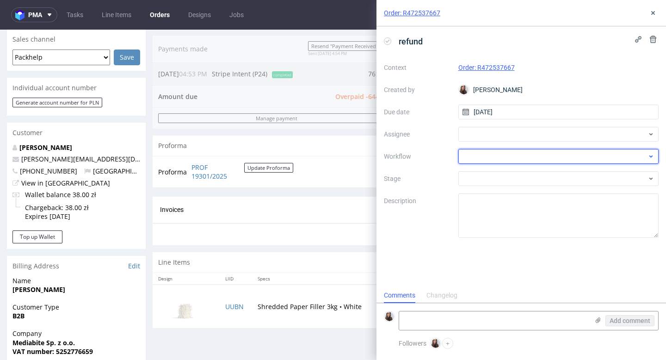
click at [479, 156] on div at bounding box center [559, 156] width 201 height 15
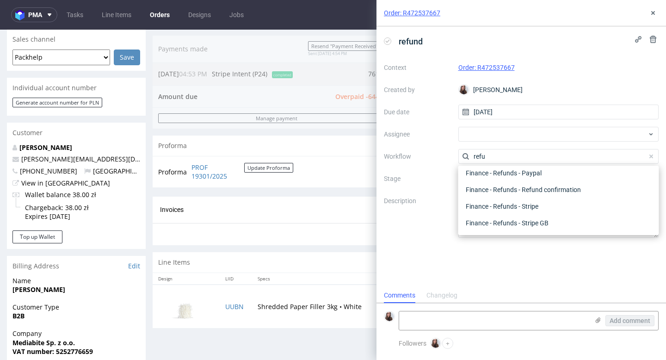
scroll to position [50, 0]
type input "refund"
click at [505, 205] on div "Finance - Refunds - Stripe" at bounding box center [558, 206] width 193 height 17
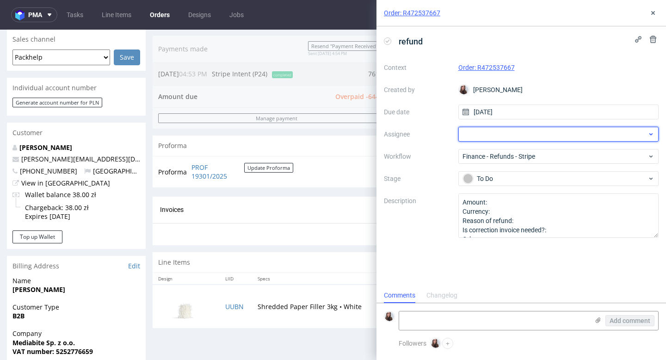
click at [492, 135] on div at bounding box center [559, 134] width 201 height 15
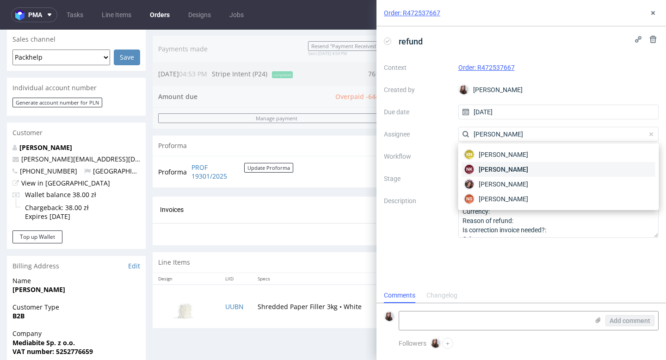
type input "natalia"
click at [510, 169] on span "Natalia Kaczorowska" at bounding box center [504, 169] width 50 height 9
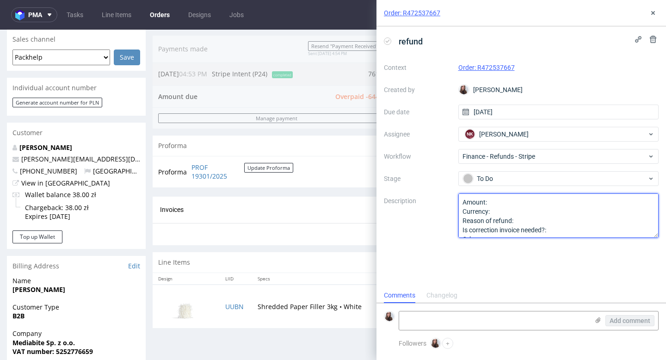
click at [508, 201] on textarea "Amount: Currency: Reason of refund: Is correction invoice needed?: Other:" at bounding box center [559, 215] width 201 height 44
click at [517, 210] on textarea "Amount: Currency: Reason of refund: Is correction invoice needed?: Other:" at bounding box center [559, 215] width 201 height 44
click at [511, 206] on textarea "Amount: Currency: Reason of refund: Is correction invoice needed?: Other:" at bounding box center [559, 215] width 201 height 44
click at [515, 212] on textarea "Amount: Currency: Reason of refund: Is correction invoice needed?: Other:" at bounding box center [559, 215] width 201 height 44
click at [503, 201] on textarea "Amount: Currency: Reason of refund: Is correction invoice needed?: Other:" at bounding box center [559, 215] width 201 height 44
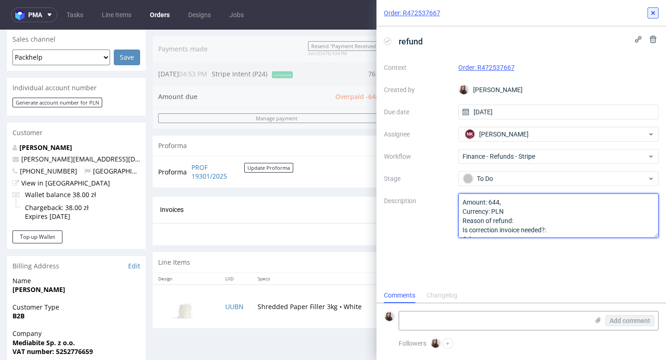
type textarea "Amount: 644, Currency: PLN Reason of refund: Is correction invoice needed?: Oth…"
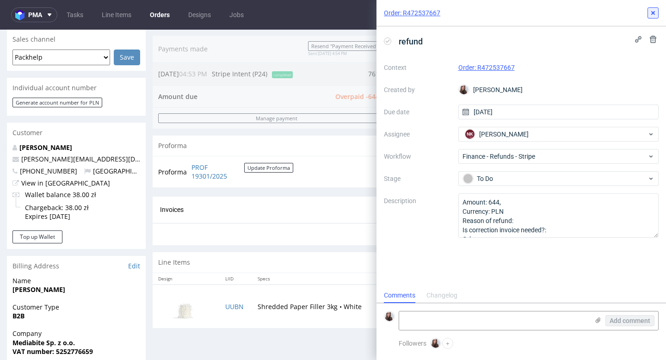
click at [651, 10] on icon at bounding box center [653, 12] width 7 height 7
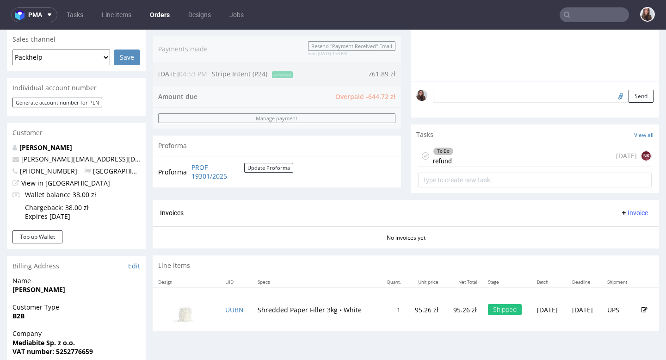
click at [460, 150] on div "To Do refund today NK" at bounding box center [535, 156] width 234 height 22
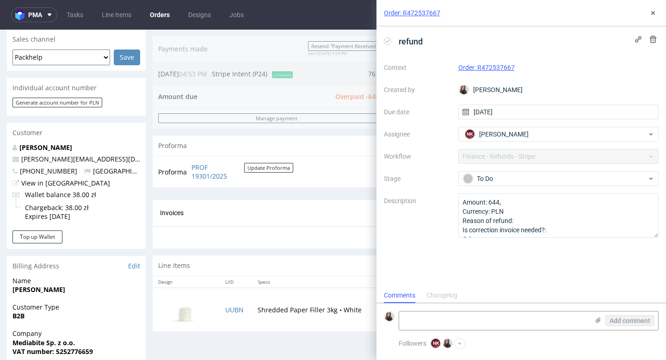
scroll to position [7, 0]
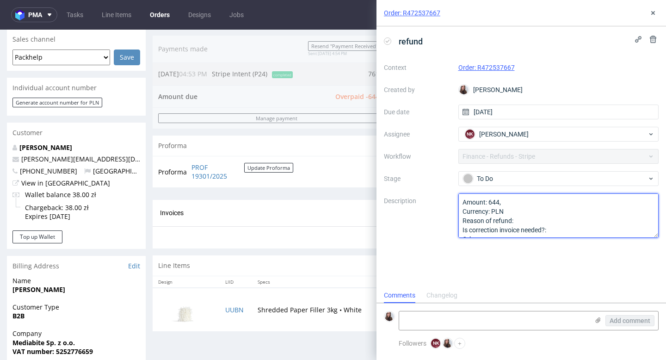
click at [519, 204] on textarea "Amount: 644, Currency: PLN Reason of refund: Is correction invoice needed?: Oth…" at bounding box center [559, 215] width 201 height 44
click at [528, 217] on textarea "Amount: 644, Currency: PLN Reason of refund: Is correction invoice needed?: Oth…" at bounding box center [559, 215] width 201 height 44
click at [555, 232] on textarea "Amount: 644, Currency: PLN Reason of refund: Is correction invoice needed?: Oth…" at bounding box center [559, 215] width 201 height 44
type textarea "Amount: 644,72 Currency: PLN Reason of refund: cancellation of LI Is correction…"
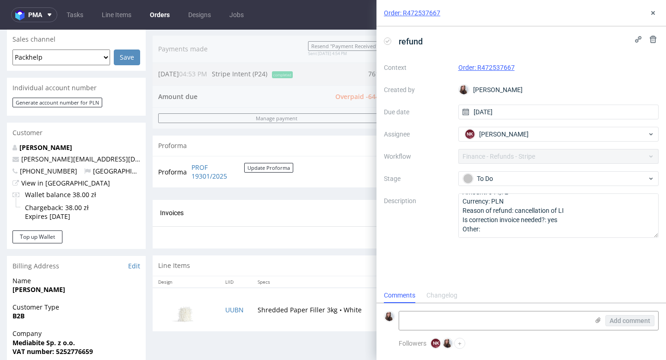
click at [483, 267] on div "refund Context Order: R472537667 Created by Sandra Beśka Due date 10/09/2025 As…" at bounding box center [522, 156] width 290 height 261
click at [650, 12] on icon at bounding box center [653, 12] width 7 height 7
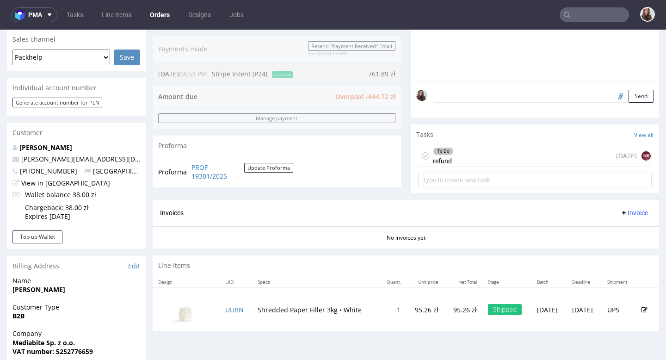
click at [470, 152] on div "To Do refund today NK" at bounding box center [535, 156] width 234 height 22
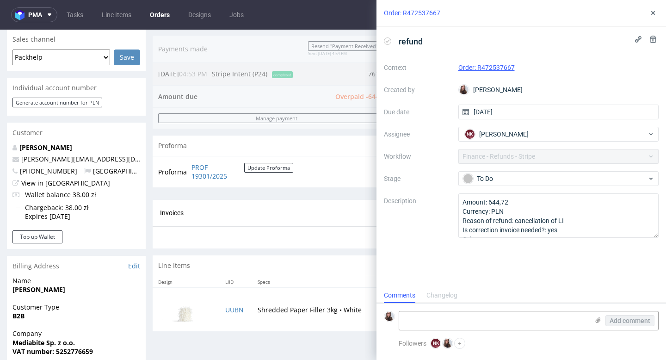
scroll to position [7, 0]
click at [654, 12] on use at bounding box center [654, 13] width 4 height 4
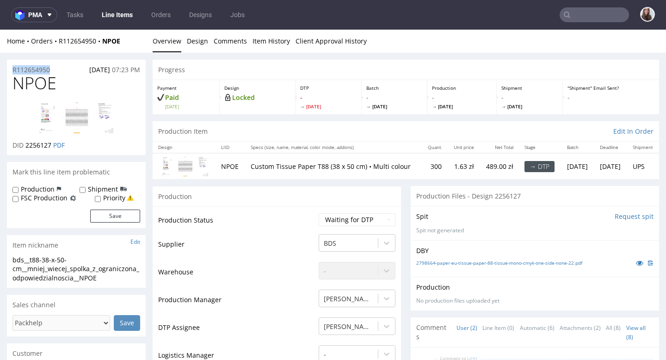
drag, startPoint x: 60, startPoint y: 69, endPoint x: 11, endPoint y: 71, distance: 49.6
click at [11, 71] on div "R112654950 [DATE] 07:23 PM" at bounding box center [76, 67] width 139 height 15
copy p "R112654950"
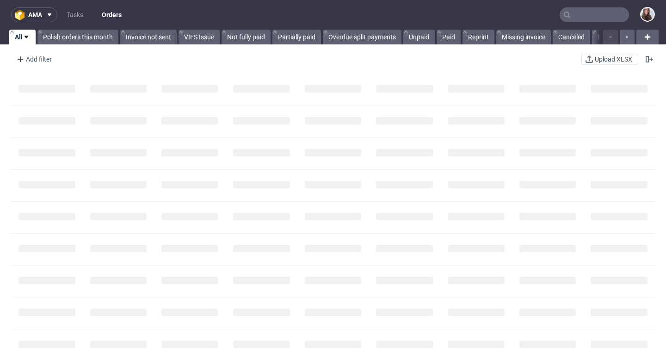
click at [585, 19] on input "text" at bounding box center [594, 14] width 69 height 15
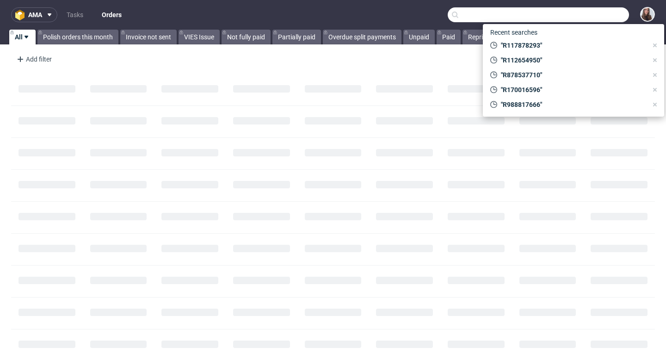
paste input "R628095809"
type input "R628095809"
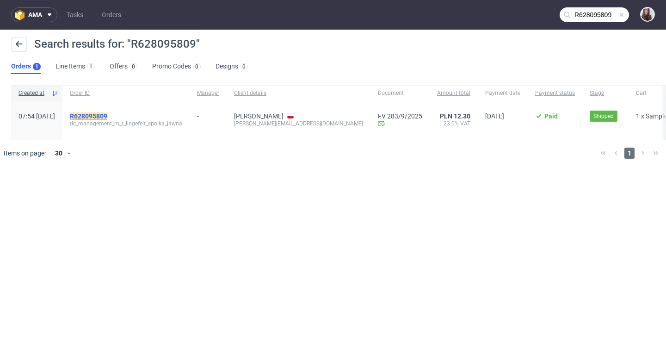
click at [107, 116] on mark "R628095809" at bounding box center [88, 115] width 37 height 7
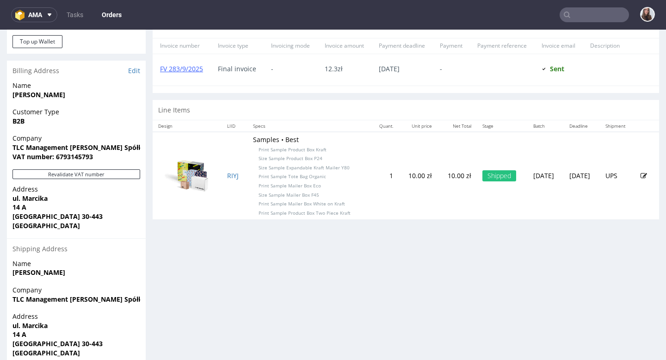
scroll to position [419, 0]
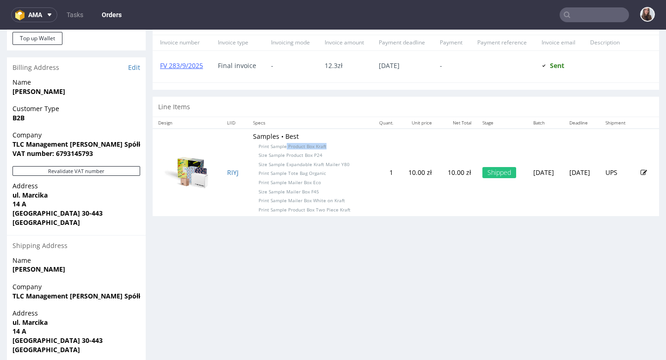
drag, startPoint x: 327, startPoint y: 147, endPoint x: 280, endPoint y: 146, distance: 46.3
click at [280, 146] on td "Samples • Best Print Sample Product Box Kraft Size Sample Product Box P24 Size …" at bounding box center [309, 172] width 123 height 87
copy span "Product Box Kraft"
drag, startPoint x: 317, startPoint y: 183, endPoint x: 280, endPoint y: 182, distance: 37.0
click at [280, 182] on td "Samples • Best Print Sample Product Box Kraft Size Sample Product Box P24 Size …" at bounding box center [309, 172] width 123 height 87
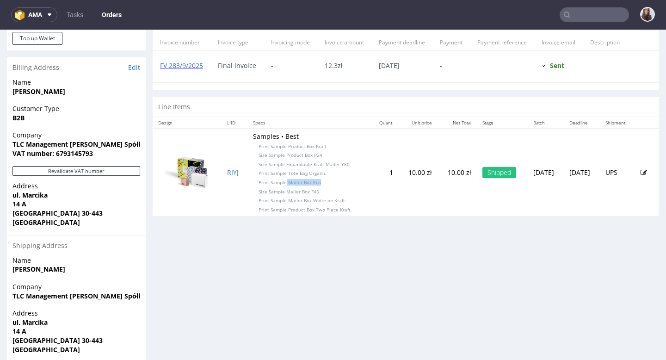
copy span "Mailer Box Eco"
drag, startPoint x: 343, startPoint y: 201, endPoint x: 283, endPoint y: 202, distance: 60.2
click at [283, 202] on td "Samples • Best Print Sample Product Box Kraft Size Sample Product Box P24 Size …" at bounding box center [309, 172] width 123 height 87
copy span "Mailer Box White on Kraft"
drag, startPoint x: 336, startPoint y: 212, endPoint x: 282, endPoint y: 212, distance: 54.2
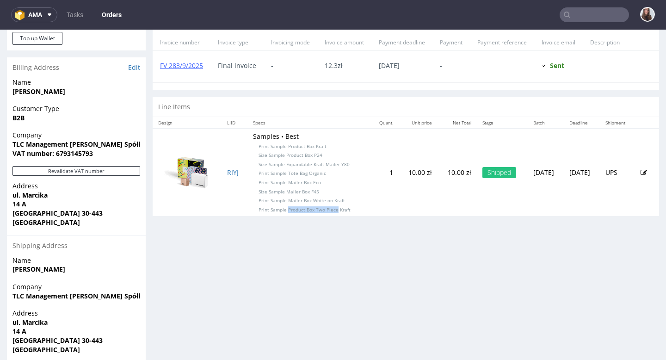
click at [282, 212] on span "Print Sample Product Box Two Piece Kraft" at bounding box center [305, 209] width 92 height 6
copy span "Product Box Two Piece"
click at [343, 213] on span "Print Sample Product Box Two Piece Kraft" at bounding box center [305, 209] width 92 height 6
drag, startPoint x: 339, startPoint y: 211, endPoint x: 247, endPoint y: 211, distance: 91.6
click at [248, 211] on td "Samples • Best Print Sample Product Box Kraft Size Sample Product Box P24 Size …" at bounding box center [309, 172] width 123 height 87
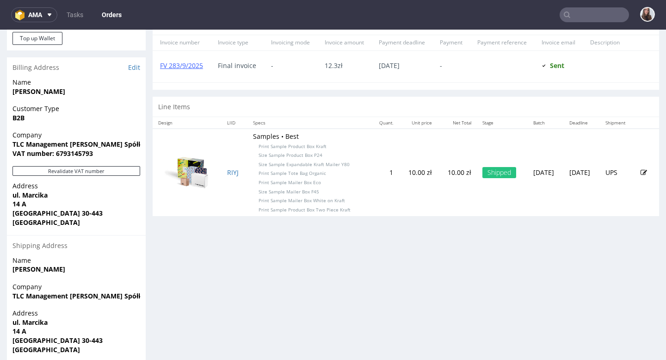
click at [262, 213] on span "Print Sample Product Box Two Piece Kraft" at bounding box center [305, 209] width 92 height 6
drag, startPoint x: 273, startPoint y: 215, endPoint x: 249, endPoint y: 209, distance: 24.9
click at [249, 209] on td "Samples • Best Print Sample Product Box Kraft Size Sample Product Box P24 Size …" at bounding box center [309, 172] width 123 height 87
copy span "Print Sample Product Box Two Piece Kraft"
drag, startPoint x: 323, startPoint y: 146, endPoint x: 281, endPoint y: 146, distance: 41.7
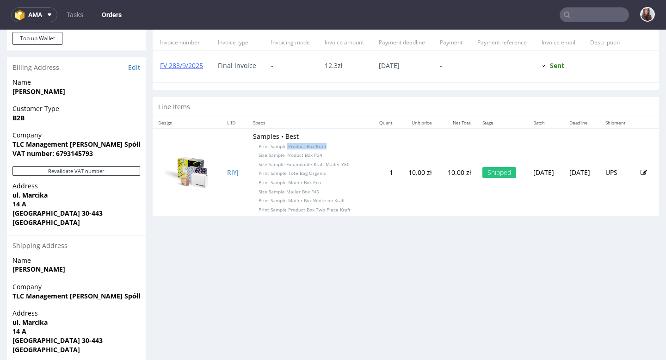
click at [281, 147] on td "Samples • Best Print Sample Product Box Kraft Size Sample Product Box P24 Size …" at bounding box center [309, 172] width 123 height 87
copy span "Product Box Kraft"
click at [339, 154] on td "Samples • Best Print Sample Product Box Kraft Size Sample Product Box P24 Size …" at bounding box center [309, 172] width 123 height 87
drag, startPoint x: 319, startPoint y: 182, endPoint x: 281, endPoint y: 185, distance: 38.0
click at [281, 185] on td "Samples • Best Print Sample Product Box Kraft Size Sample Product Box P24 Size …" at bounding box center [309, 172] width 123 height 87
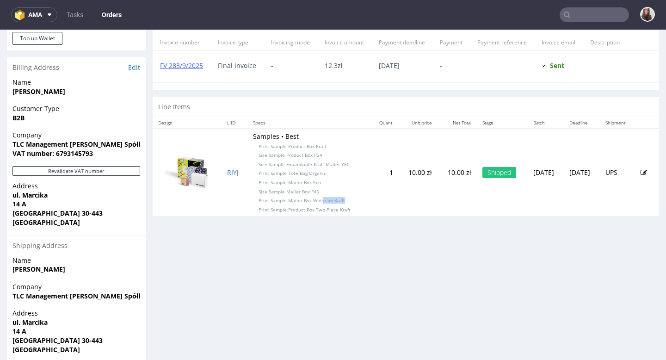
drag, startPoint x: 343, startPoint y: 202, endPoint x: 317, endPoint y: 202, distance: 26.4
click at [317, 202] on td "Samples • Best Print Sample Product Box Kraft Size Sample Product Box P24 Size …" at bounding box center [309, 172] width 123 height 87
click at [332, 213] on span "Print Sample Product Box Two Piece Kraft" at bounding box center [305, 209] width 92 height 6
drag, startPoint x: 336, startPoint y: 212, endPoint x: 281, endPoint y: 211, distance: 55.1
click at [281, 211] on span "Print Sample Product Box Two Piece Kraft" at bounding box center [305, 209] width 92 height 6
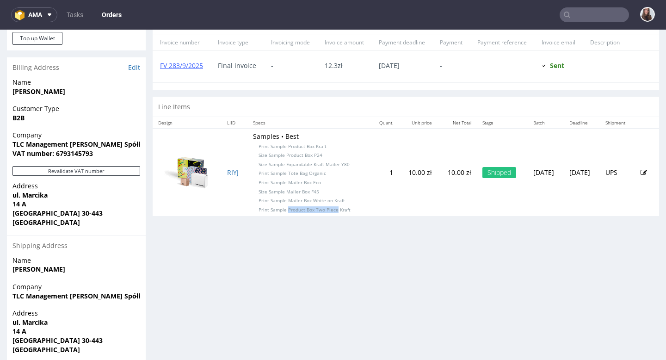
copy span "Product Box Two Piece"
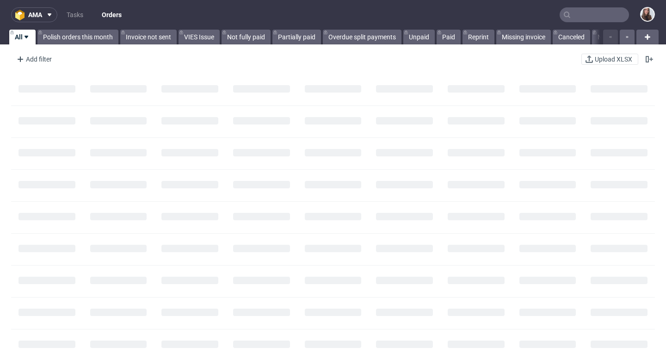
click at [589, 15] on input "text" at bounding box center [594, 14] width 69 height 15
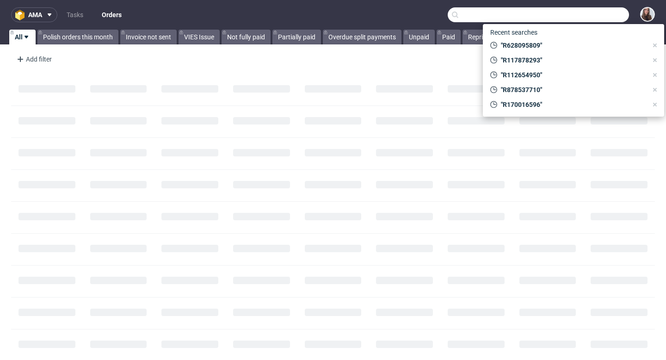
paste input "R170016596"
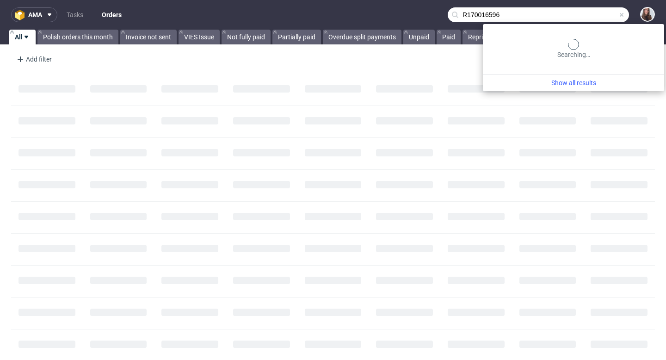
type input "R170016596"
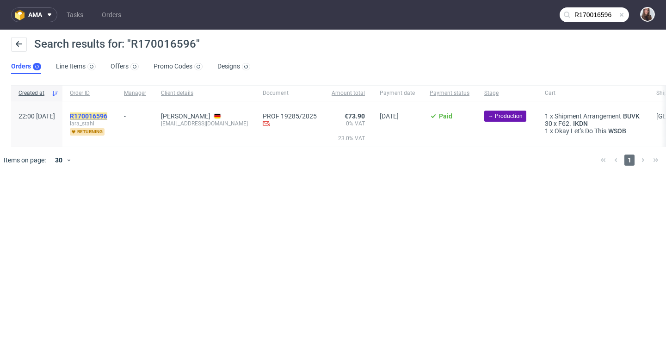
click at [107, 115] on mark "R170016596" at bounding box center [88, 115] width 37 height 7
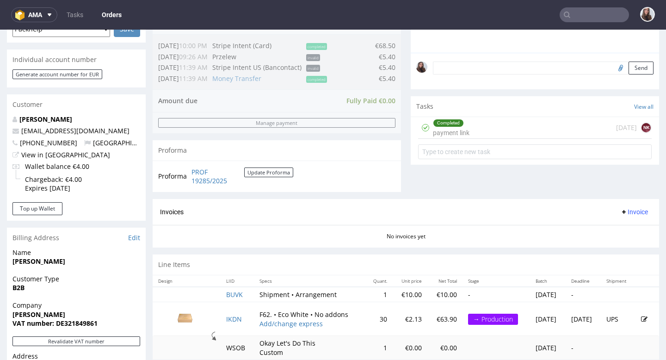
scroll to position [282, 0]
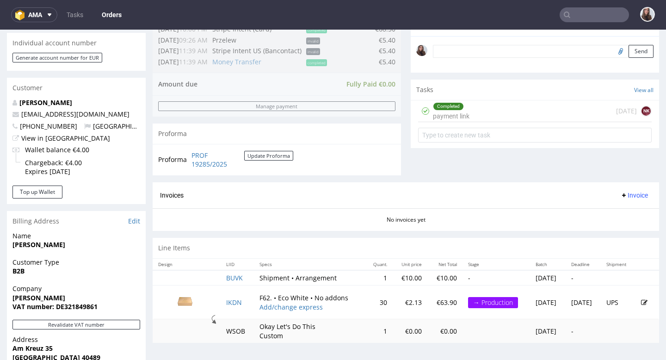
click at [477, 120] on div "Completed payment link today NK" at bounding box center [535, 111] width 234 height 22
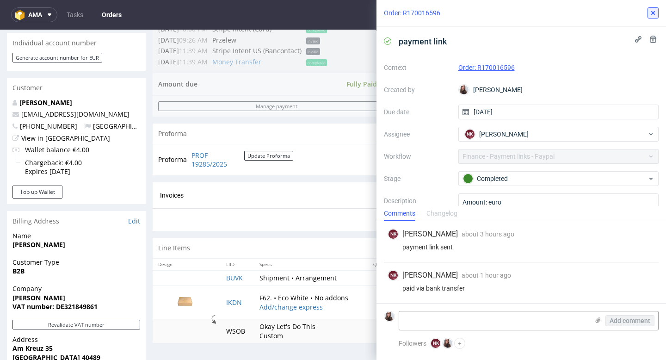
click at [658, 12] on button at bounding box center [653, 12] width 11 height 11
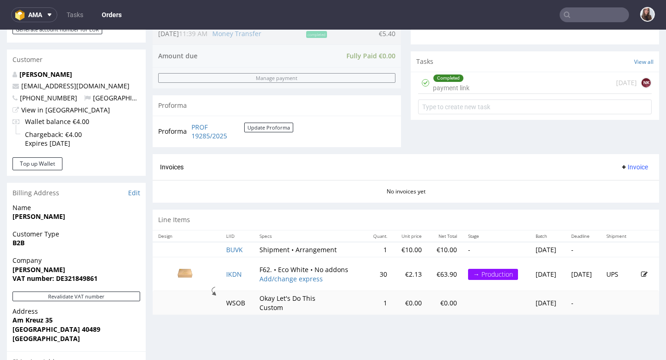
scroll to position [330, 0]
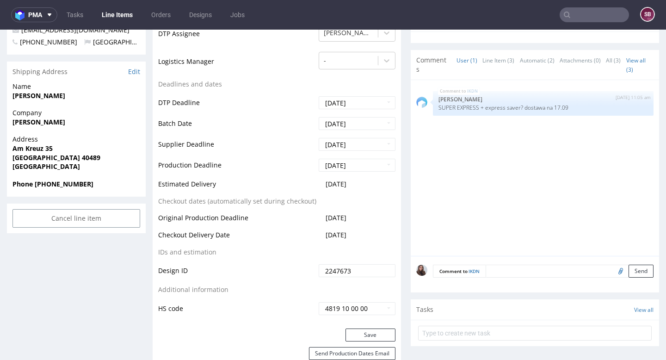
scroll to position [337, 0]
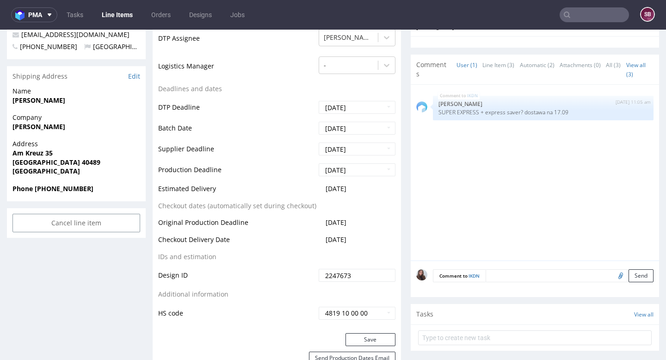
drag, startPoint x: 365, startPoint y: 187, endPoint x: 311, endPoint y: 186, distance: 54.2
click at [311, 186] on tr "Estimated Delivery 2025-09-19" at bounding box center [276, 191] width 237 height 17
copy tr "2025-09-19"
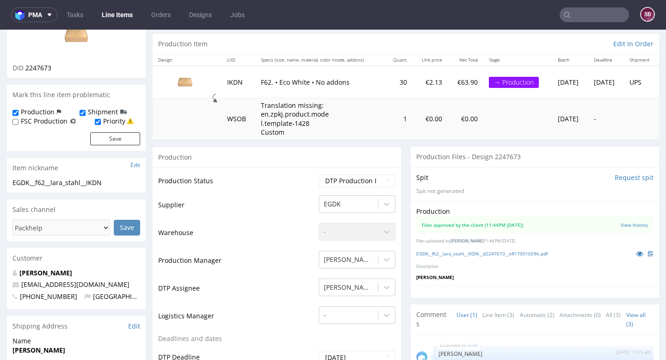
scroll to position [0, 0]
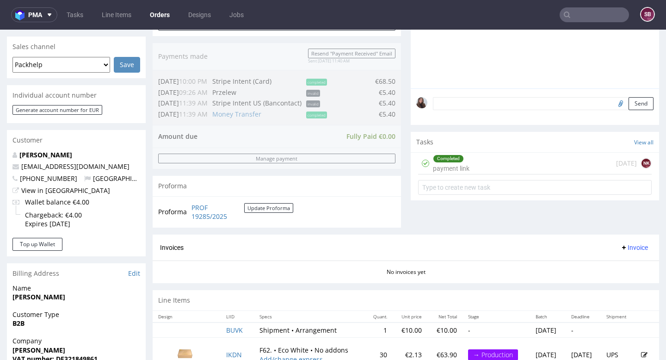
scroll to position [230, 0]
click at [460, 174] on div "Completed payment link" at bounding box center [451, 162] width 37 height 21
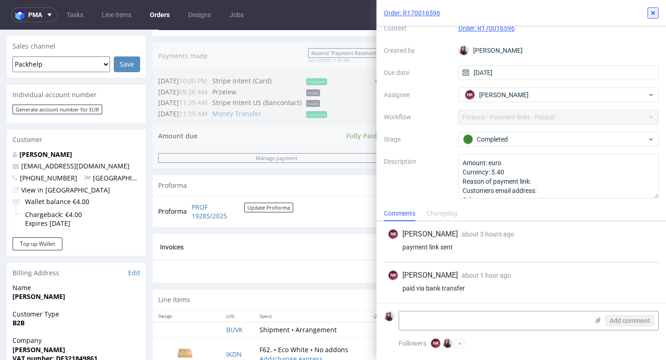
click at [655, 11] on icon at bounding box center [653, 12] width 7 height 7
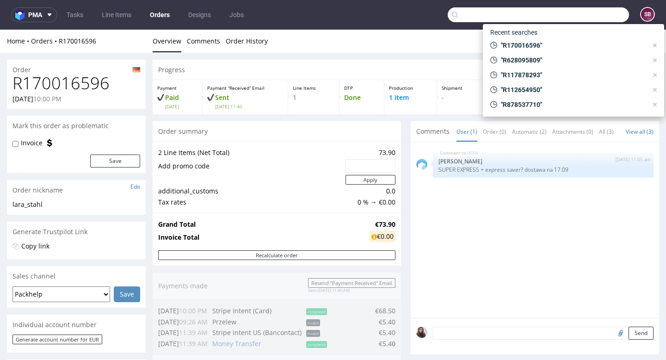
click at [585, 14] on input "text" at bounding box center [538, 14] width 181 height 15
paste input "R567239945"
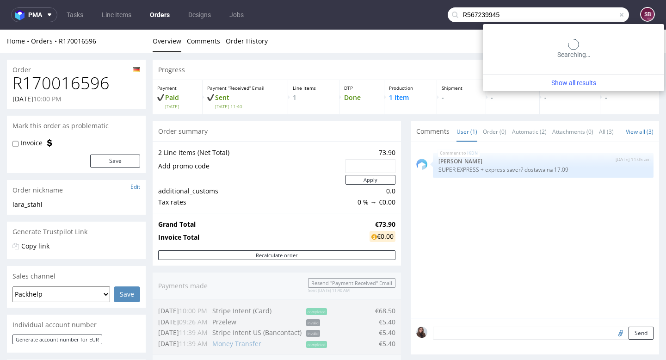
type input "R567239945"
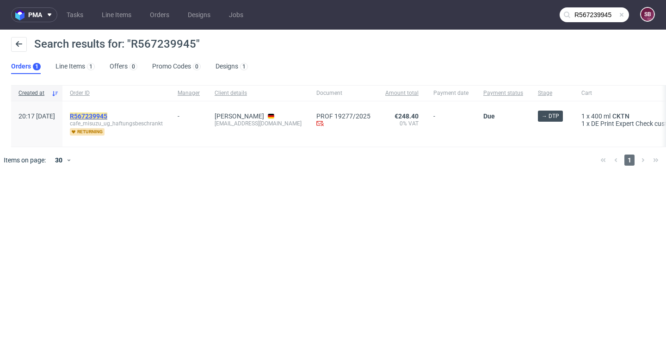
click at [104, 117] on mark "R567239945" at bounding box center [88, 115] width 37 height 7
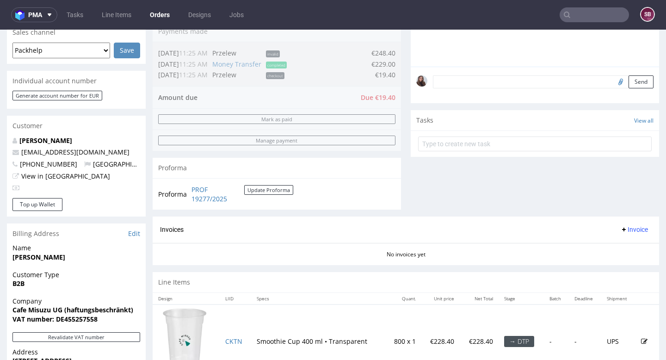
scroll to position [243, 0]
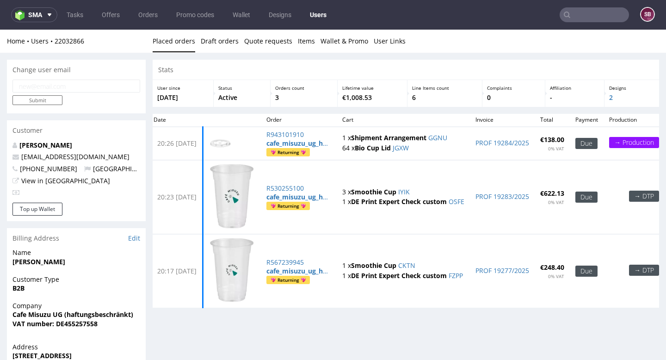
click at [100, 84] on input "email" at bounding box center [76, 86] width 128 height 13
click at [84, 140] on div "Customer" at bounding box center [76, 130] width 139 height 20
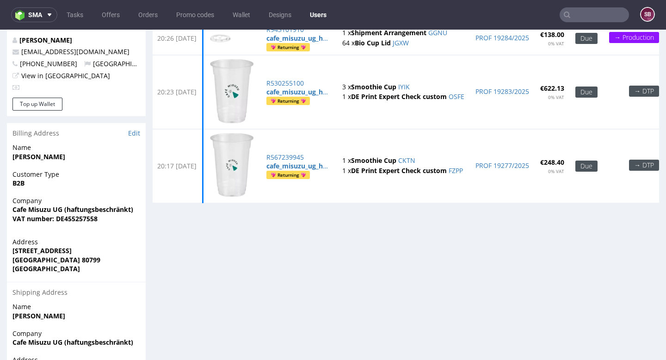
scroll to position [110, 0]
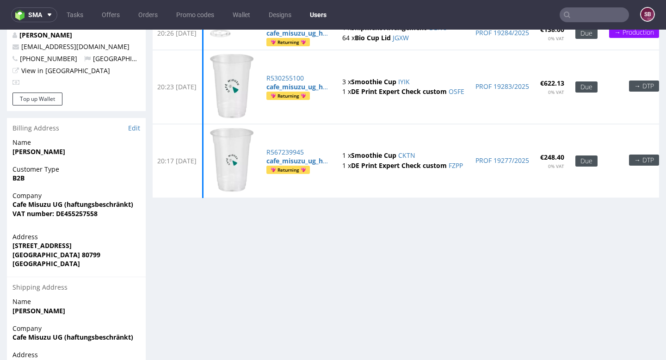
click at [54, 151] on strong "Miki Kawamura" at bounding box center [38, 151] width 53 height 9
click at [131, 127] on link "Edit" at bounding box center [134, 128] width 12 height 9
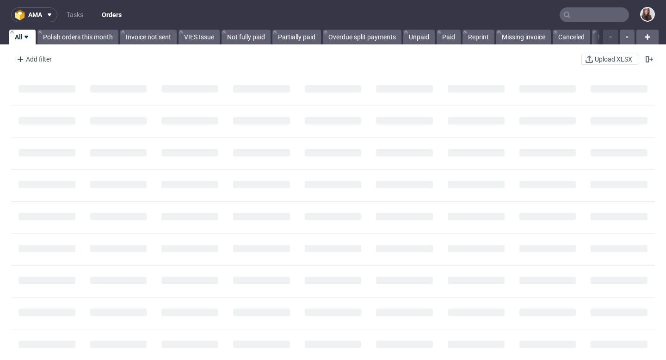
click at [596, 12] on input "text" at bounding box center [594, 14] width 69 height 15
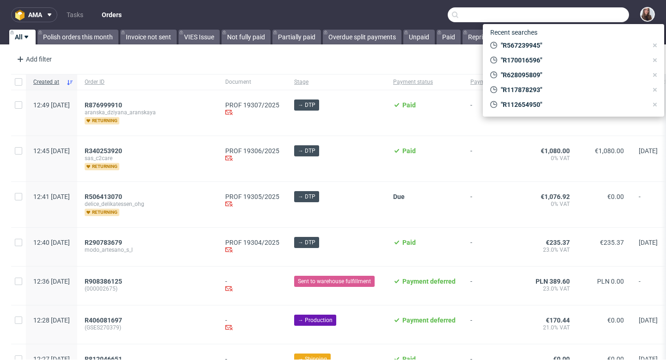
paste input "R567239945"
type input "R567239945"
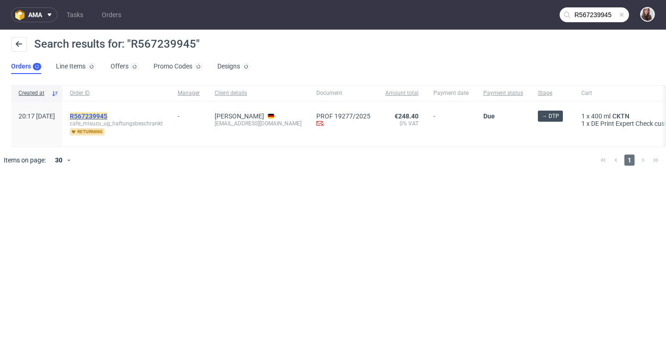
click at [107, 116] on mark "R567239945" at bounding box center [88, 115] width 37 height 7
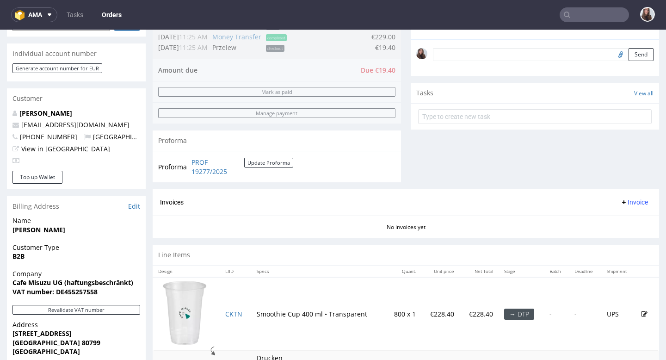
scroll to position [272, 0]
click at [139, 208] on link "Edit" at bounding box center [134, 205] width 12 height 9
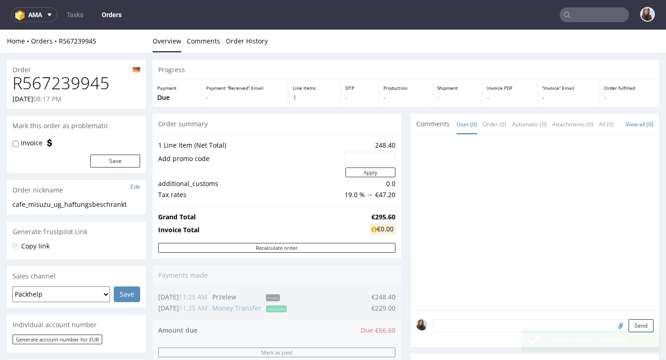
click at [594, 13] on input "text" at bounding box center [594, 14] width 69 height 15
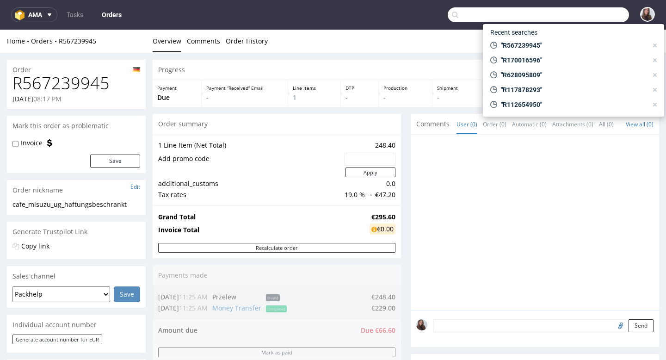
paste input "R943101910"
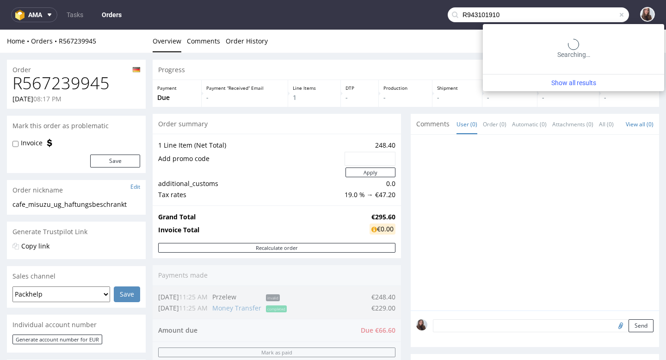
type input "R943101910"
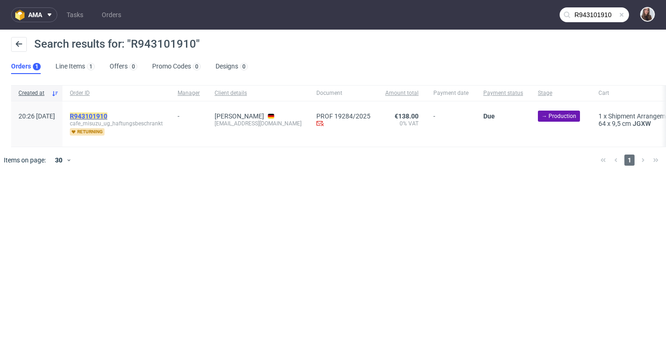
click at [107, 115] on mark "R943101910" at bounding box center [88, 115] width 37 height 7
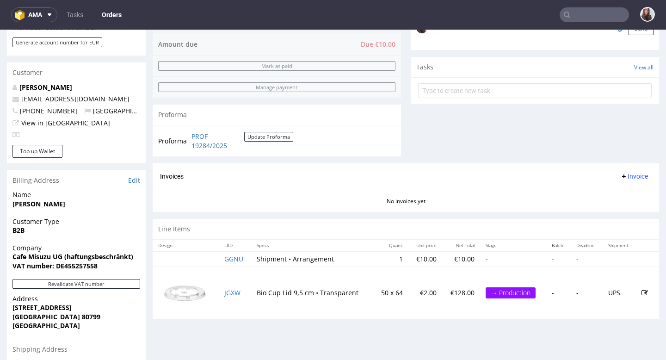
scroll to position [307, 0]
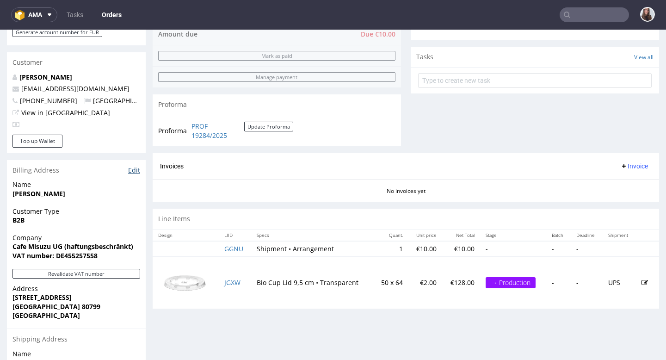
click at [137, 168] on link "Edit" at bounding box center [134, 170] width 12 height 9
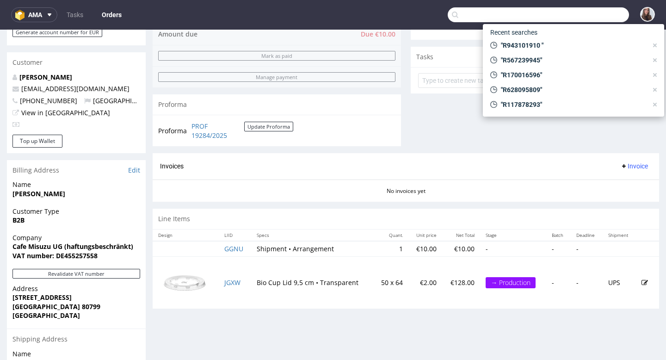
click at [605, 11] on input "text" at bounding box center [538, 14] width 181 height 15
paste input "R943101910"
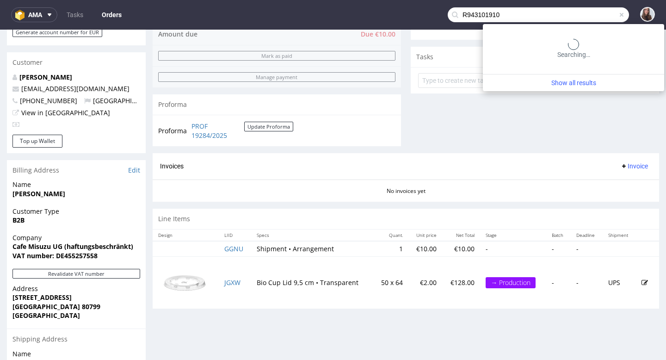
type input "R943101910"
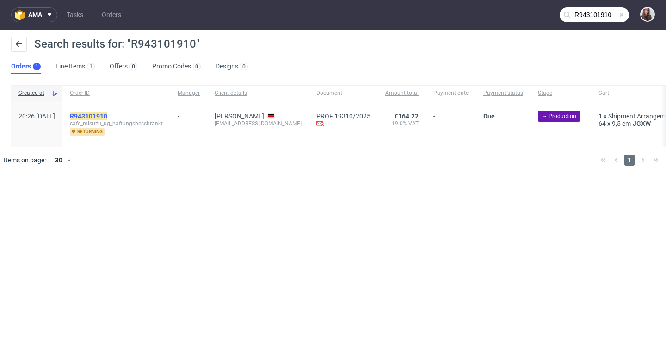
click at [107, 116] on mark "R943101910" at bounding box center [88, 115] width 37 height 7
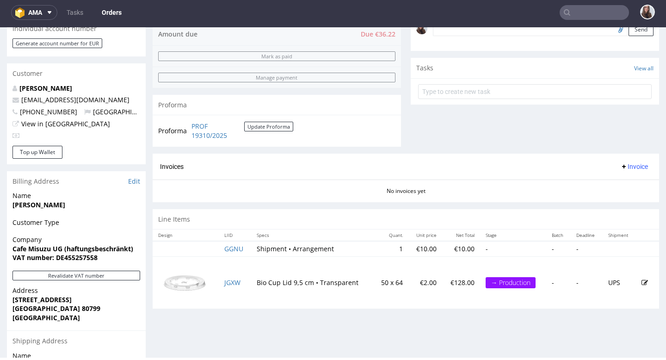
scroll to position [307, 0]
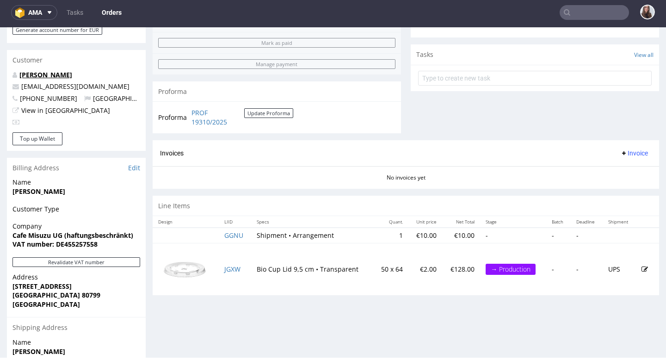
drag, startPoint x: 79, startPoint y: 75, endPoint x: 20, endPoint y: 75, distance: 59.2
click at [20, 75] on p "Misuzu Fujikawa" at bounding box center [76, 74] width 128 height 9
copy link "Misuzu Fujikawa"
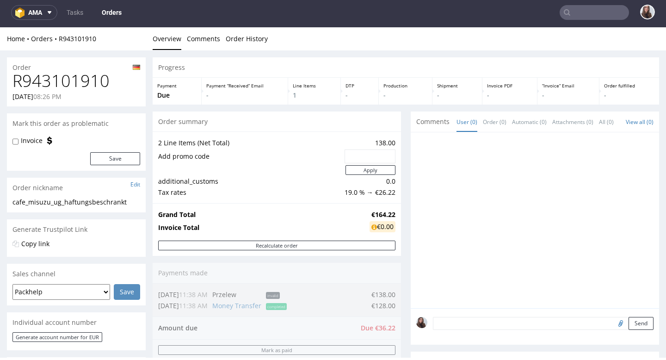
scroll to position [0, 0]
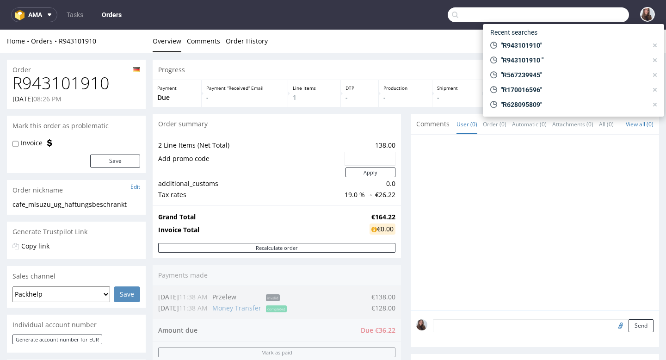
click at [589, 12] on input "text" at bounding box center [538, 14] width 181 height 15
paste input "R567239945"
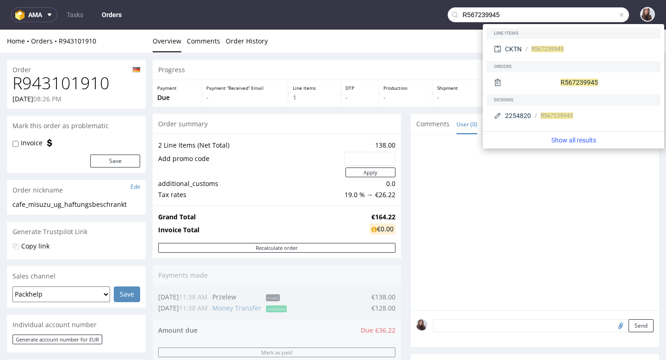
type input "R567239945"
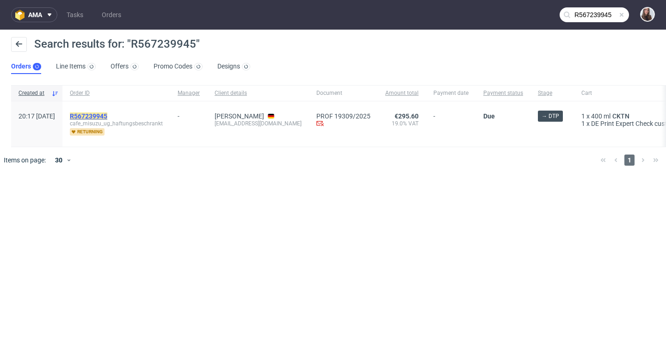
click at [107, 115] on mark "R567239945" at bounding box center [88, 115] width 37 height 7
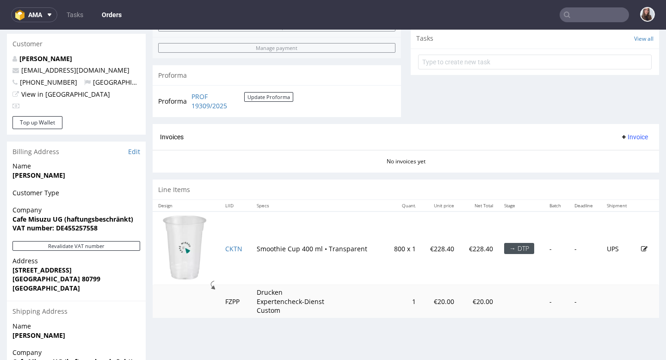
scroll to position [313, 0]
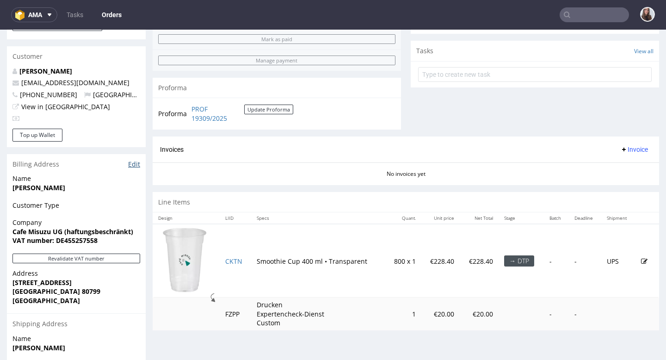
click at [132, 163] on link "Edit" at bounding box center [134, 164] width 12 height 9
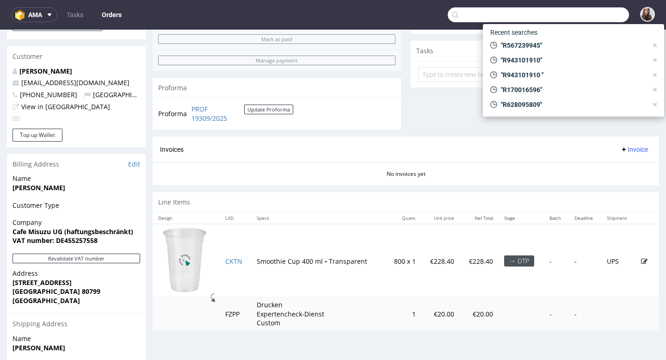
click at [575, 16] on input "text" at bounding box center [538, 14] width 181 height 15
click at [556, 47] on span ""R567239945"" at bounding box center [573, 45] width 150 height 9
type input "R567239945"
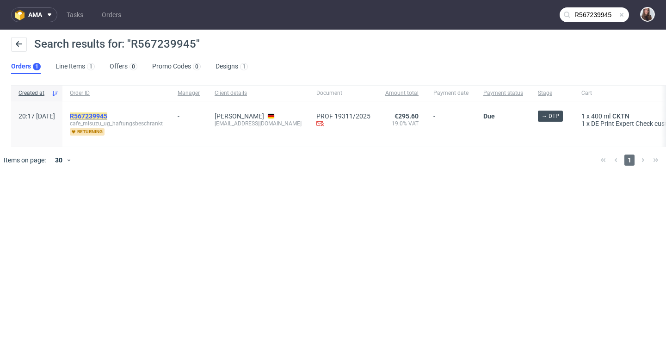
click at [107, 113] on mark "R567239945" at bounding box center [88, 115] width 37 height 7
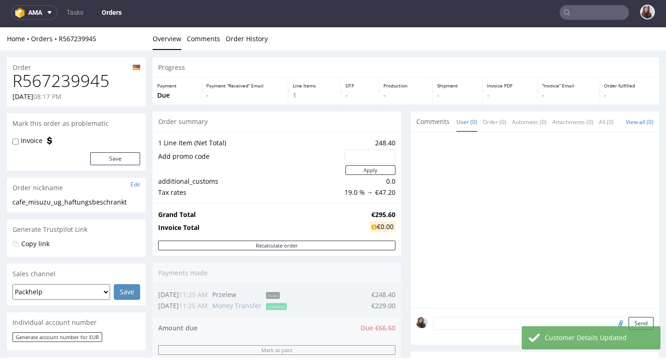
click at [585, 14] on input "text" at bounding box center [594, 12] width 69 height 15
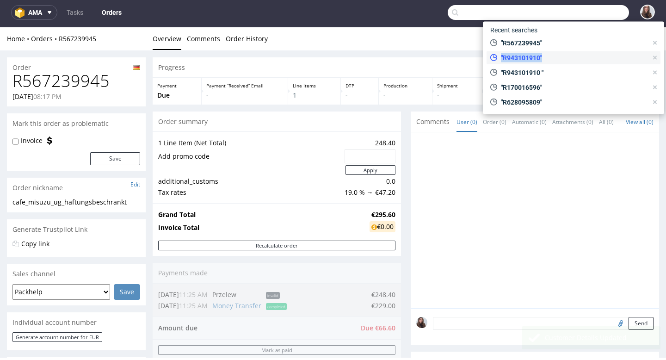
drag, startPoint x: 574, startPoint y: 50, endPoint x: 574, endPoint y: 56, distance: 6.5
click at [574, 56] on div "Recent searches "R567239945" "R943101910" "R943101910 " "R170016596" "R62809580…" at bounding box center [573, 68] width 181 height 93
click at [574, 56] on span ""R943101910"" at bounding box center [573, 57] width 150 height 9
type input "R943101910"
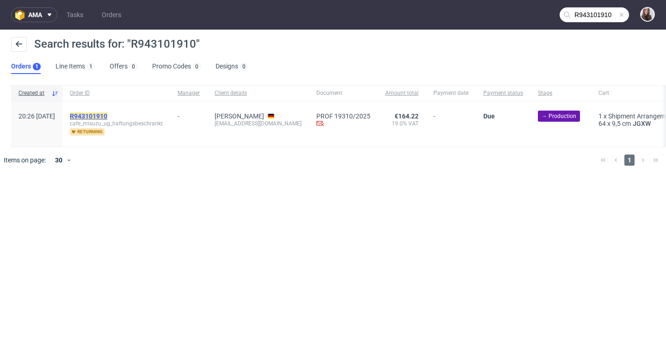
click at [107, 114] on mark "R943101910" at bounding box center [88, 115] width 37 height 7
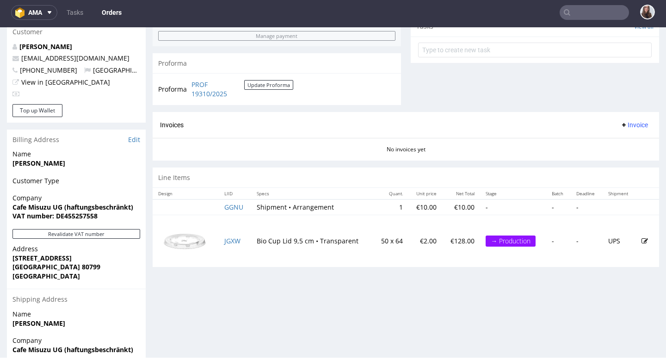
scroll to position [414, 0]
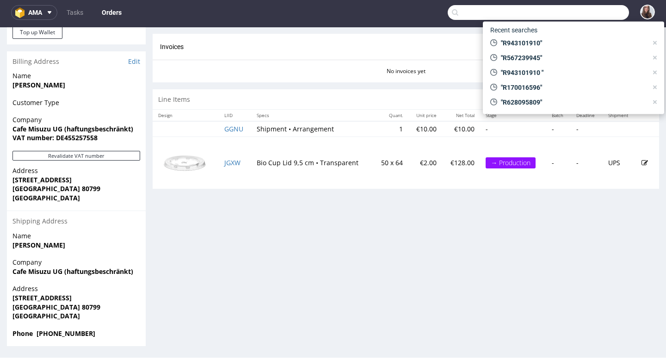
click at [600, 10] on input "text" at bounding box center [538, 12] width 181 height 15
paste input "R530255100"
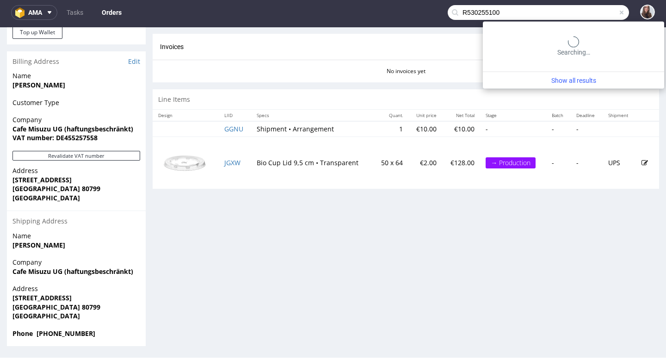
type input "R530255100"
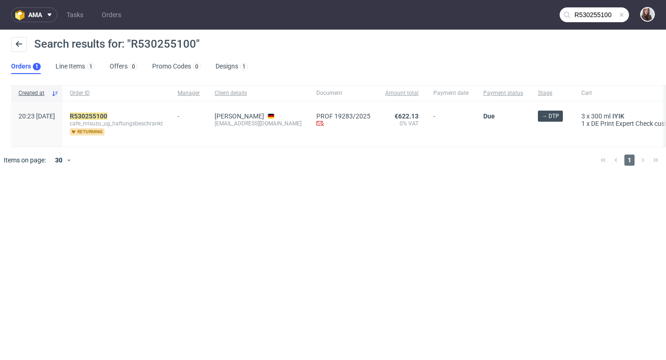
click at [125, 112] on div "R530255100 cafe_misuzu_ug_haftungsbeschrankt returning" at bounding box center [116, 123] width 108 height 45
click at [107, 114] on mark "R530255100" at bounding box center [88, 115] width 37 height 7
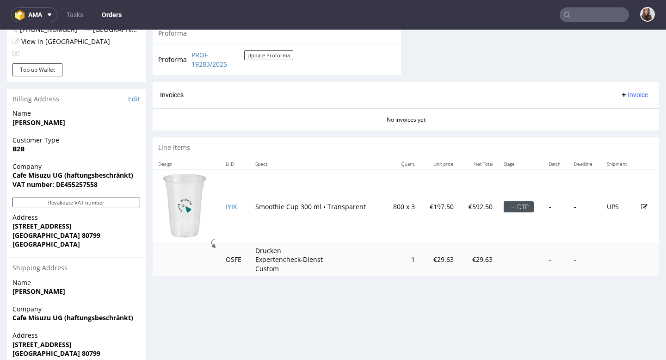
scroll to position [369, 0]
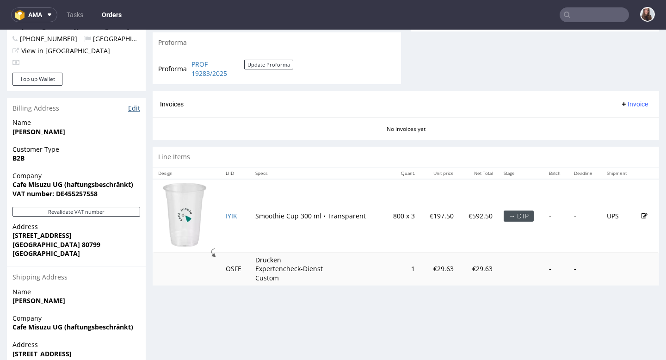
click at [136, 105] on link "Edit" at bounding box center [134, 108] width 12 height 9
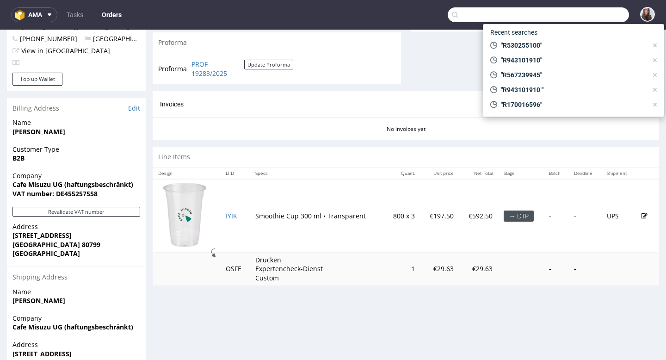
click at [585, 8] on input "text" at bounding box center [538, 14] width 181 height 15
click at [566, 41] on span ""R530255100"" at bounding box center [573, 45] width 150 height 9
type input "R530255100"
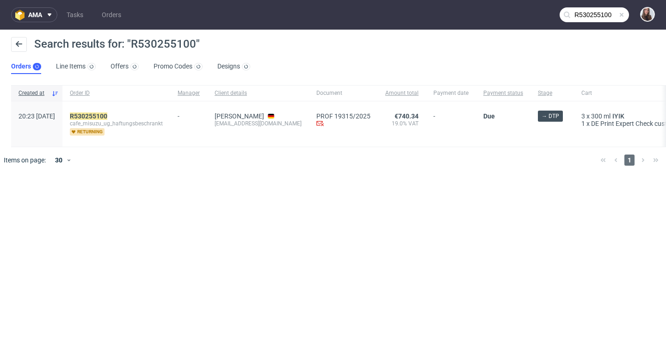
click at [117, 120] on span "cafe_misuzu_ug_haftungsbeschrankt" at bounding box center [116, 123] width 93 height 7
click at [107, 118] on mark "R530255100" at bounding box center [88, 115] width 37 height 7
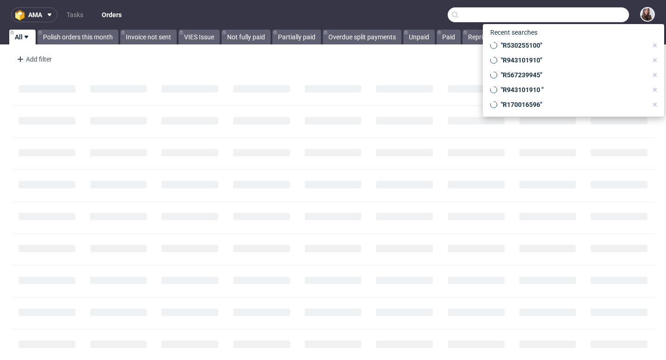
click at [580, 18] on input "text" at bounding box center [538, 14] width 181 height 15
paste input "R873754668"
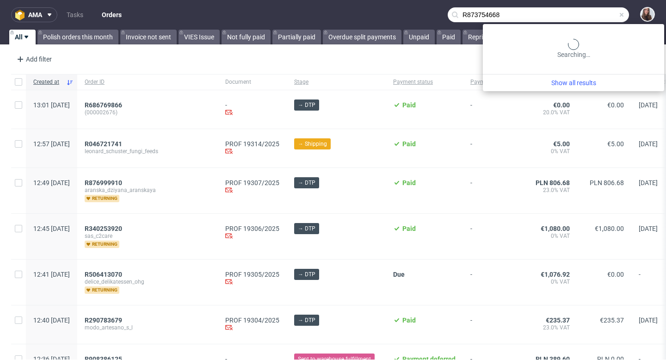
type input "R873754668"
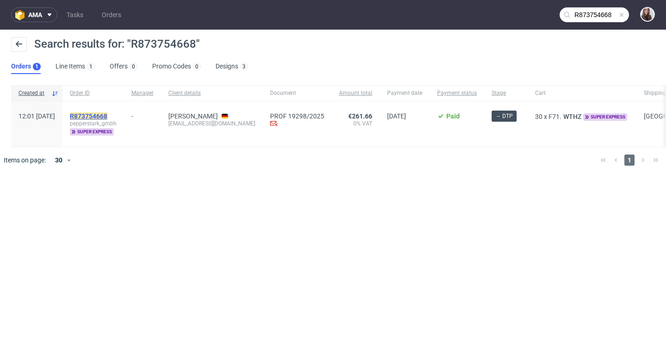
click at [106, 118] on mark "R873754668" at bounding box center [88, 115] width 37 height 7
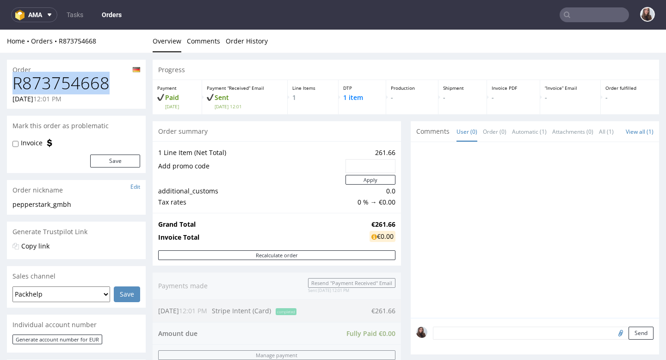
drag, startPoint x: 117, startPoint y: 85, endPoint x: 18, endPoint y: 81, distance: 99.6
click at [18, 81] on h1 "R873754668" at bounding box center [76, 83] width 128 height 19
copy h1 "873754668"
click at [123, 82] on h1 "R873754668" at bounding box center [76, 83] width 128 height 19
drag, startPoint x: 123, startPoint y: 82, endPoint x: 24, endPoint y: 78, distance: 99.6
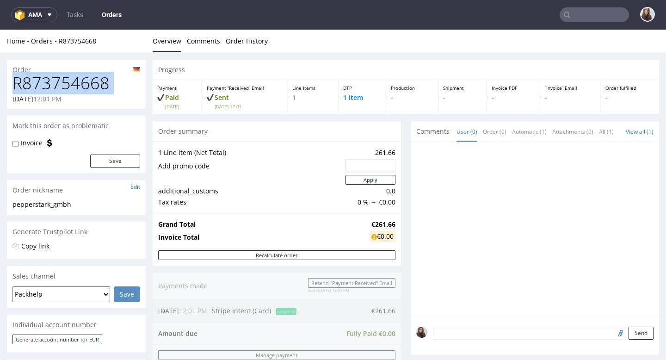
click at [23, 78] on h1 "R873754668" at bounding box center [76, 83] width 128 height 19
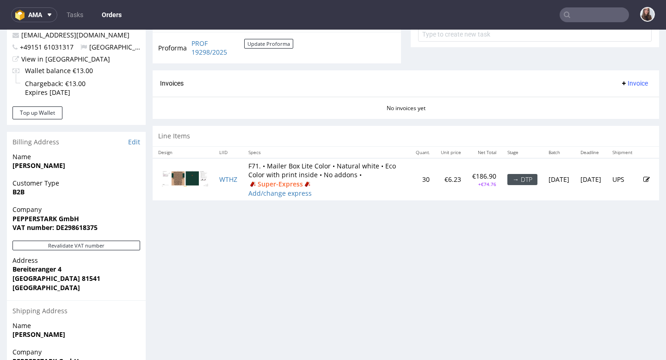
scroll to position [368, 0]
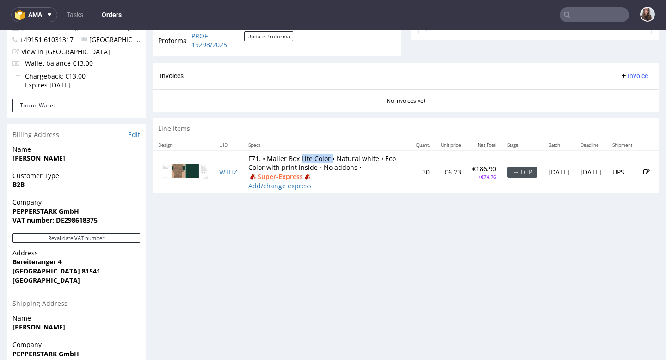
drag, startPoint x: 330, startPoint y: 158, endPoint x: 301, endPoint y: 158, distance: 29.2
click at [301, 158] on td "F71. • Mailer Box Lite Color • Natural white • Eco Color with print inside • No…" at bounding box center [327, 172] width 168 height 42
copy td "Lite Color"
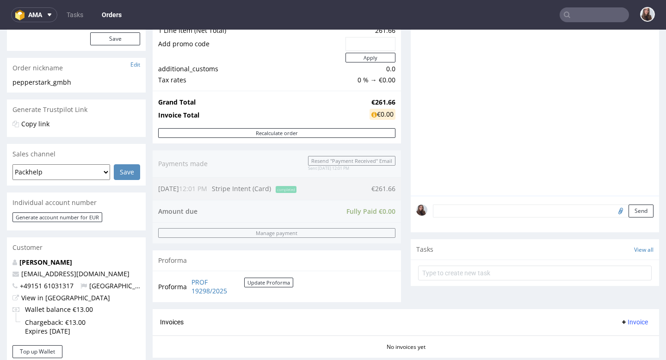
scroll to position [0, 0]
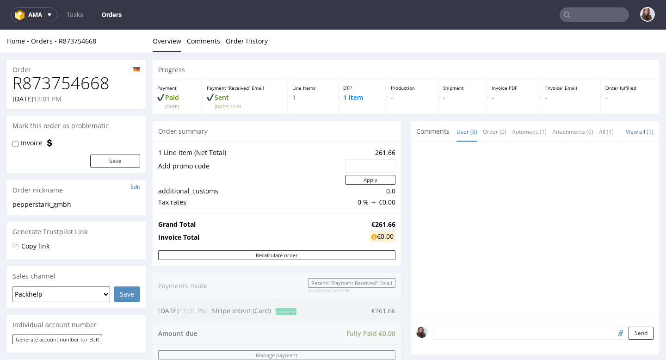
click at [54, 85] on h1 "R873754668" at bounding box center [76, 83] width 128 height 19
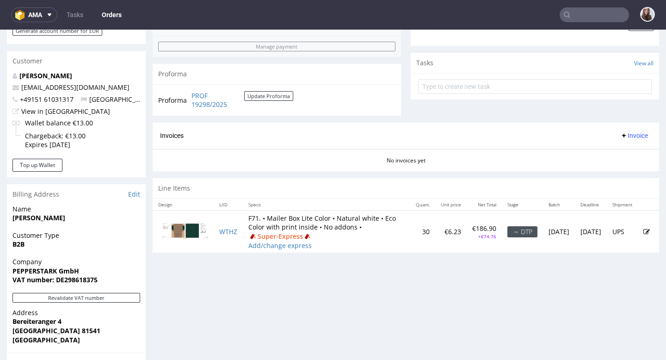
scroll to position [448, 0]
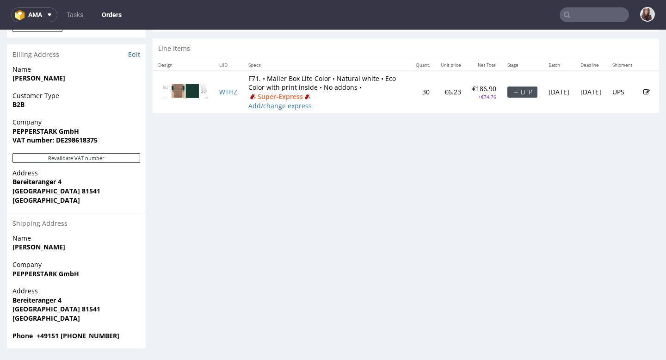
click at [644, 93] on icon at bounding box center [647, 92] width 6 height 6
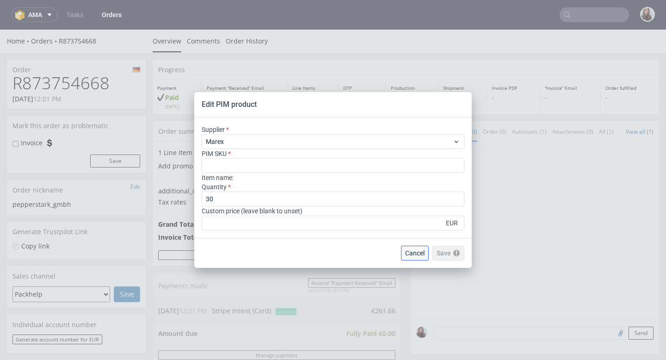
click at [422, 250] on span "Cancel" at bounding box center [414, 253] width 19 height 6
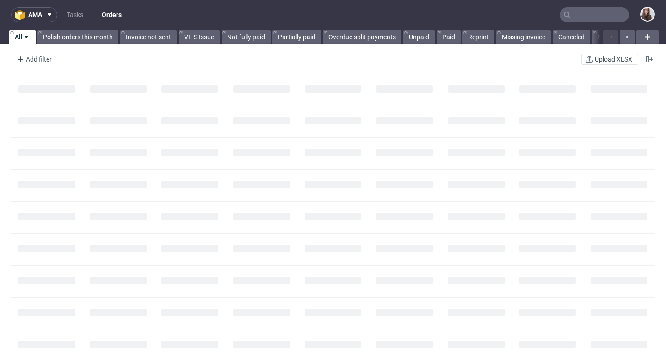
click at [591, 15] on input "text" at bounding box center [594, 14] width 69 height 15
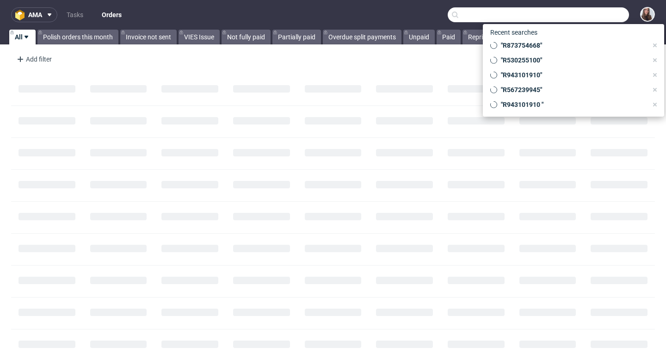
paste input "R604561786"
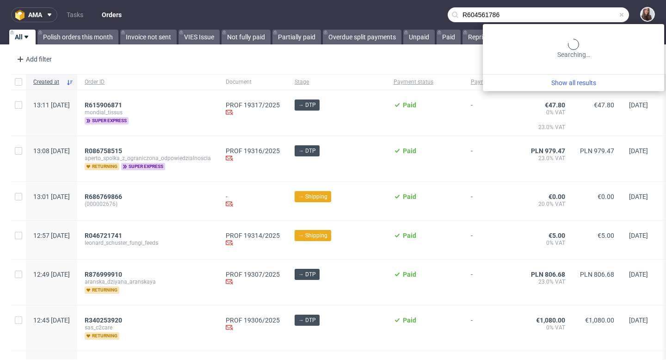
type input "R604561786"
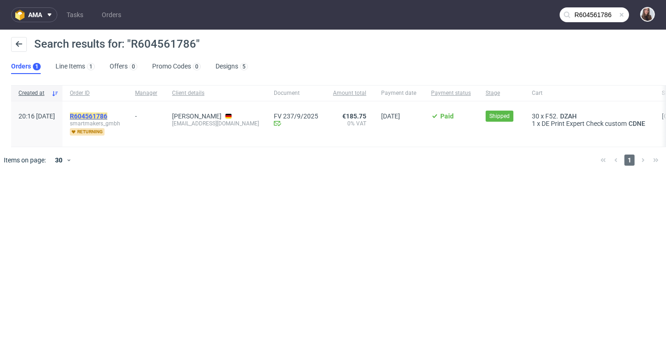
click at [107, 113] on mark "R604561786" at bounding box center [88, 115] width 37 height 7
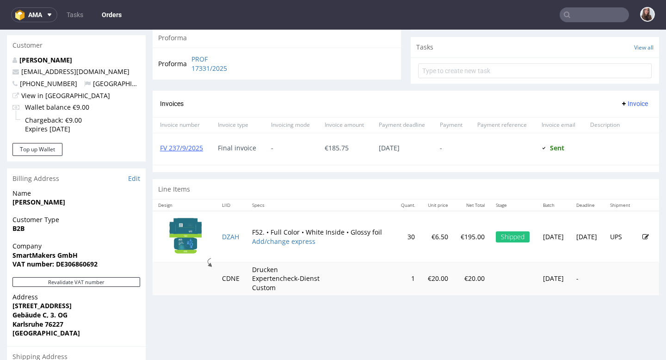
scroll to position [325, 0]
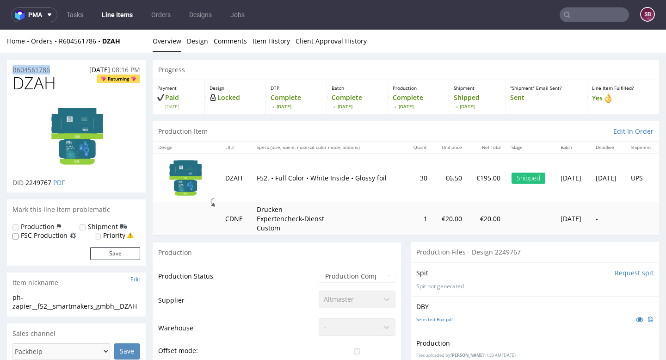
drag, startPoint x: 61, startPoint y: 71, endPoint x: 12, endPoint y: 70, distance: 48.6
click at [12, 70] on div "R604561786 15.08.2025 08:16 PM" at bounding box center [76, 67] width 139 height 15
copy p "R604561786"
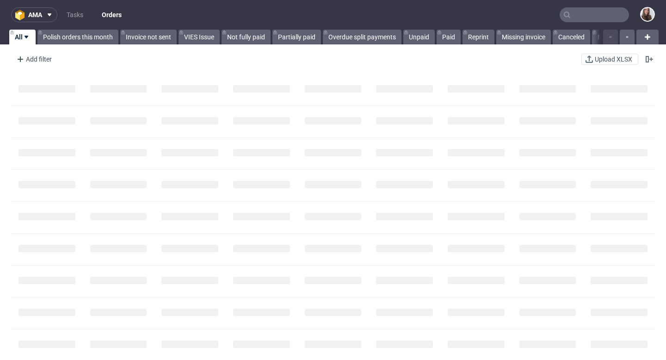
click at [579, 18] on input "text" at bounding box center [594, 14] width 69 height 15
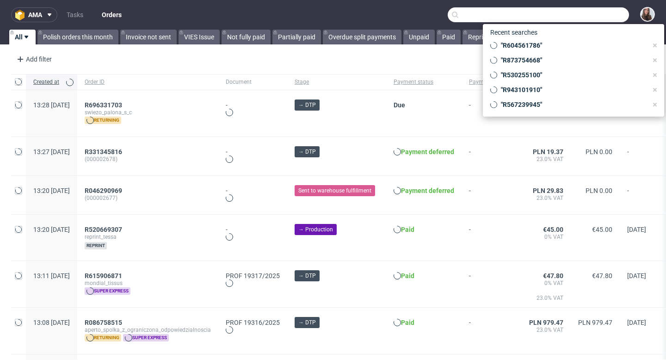
paste input "R264952436"
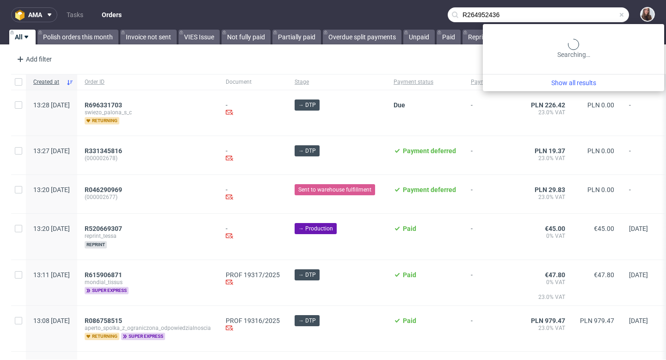
type input "R264952436"
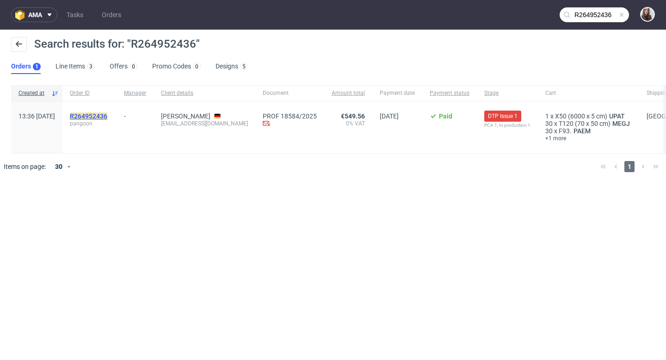
click at [107, 114] on mark "R264952436" at bounding box center [88, 115] width 37 height 7
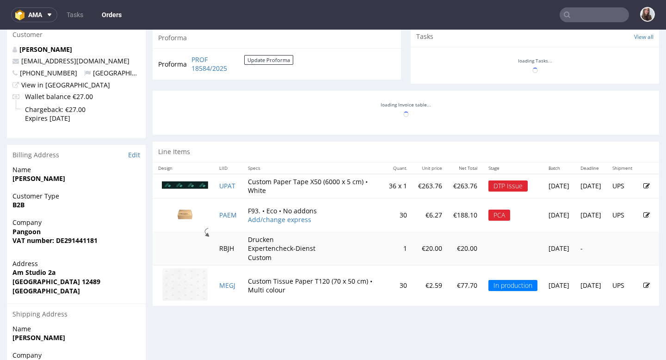
scroll to position [341, 0]
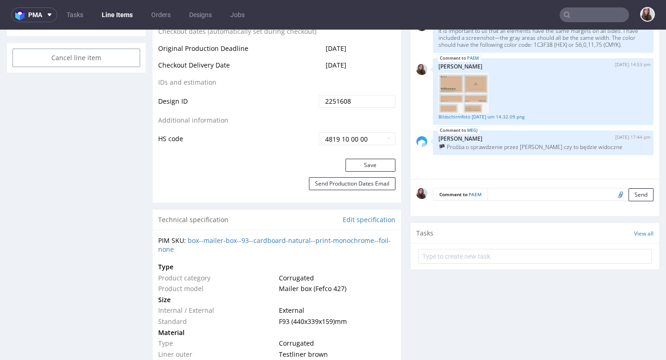
scroll to position [504, 0]
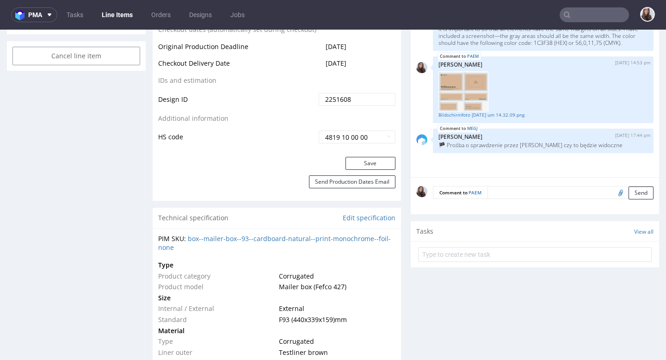
click at [498, 232] on div "Tasks View all" at bounding box center [535, 231] width 249 height 20
click at [501, 253] on input "text" at bounding box center [535, 254] width 234 height 15
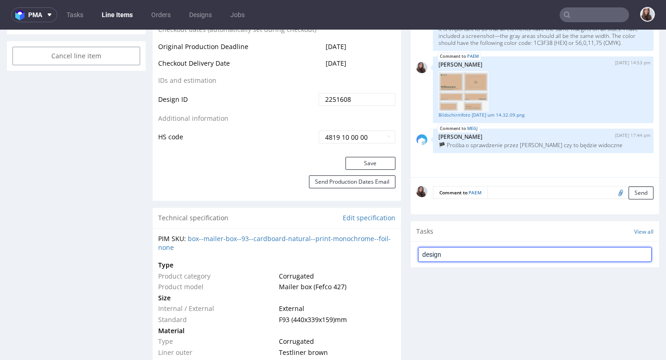
type input "design"
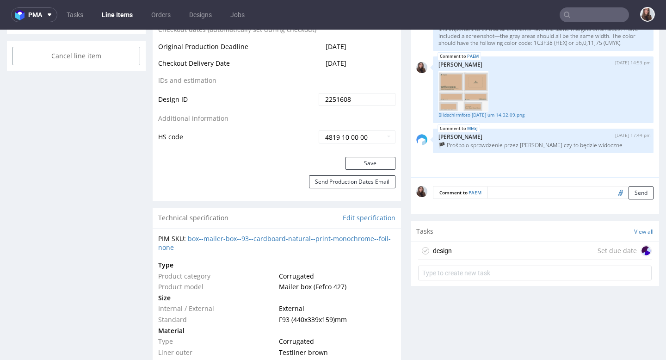
click at [543, 249] on div "design Set due date" at bounding box center [535, 251] width 234 height 19
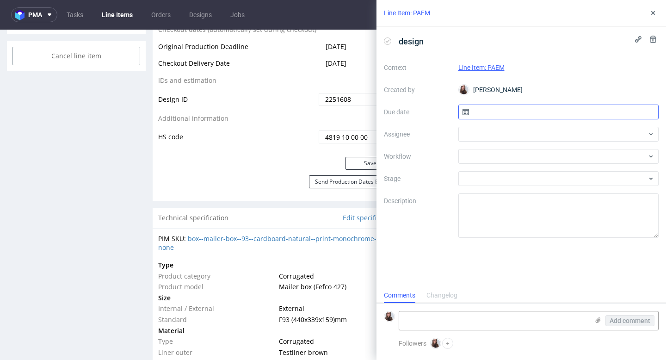
scroll to position [7, 0]
click at [522, 109] on input "text" at bounding box center [559, 112] width 201 height 15
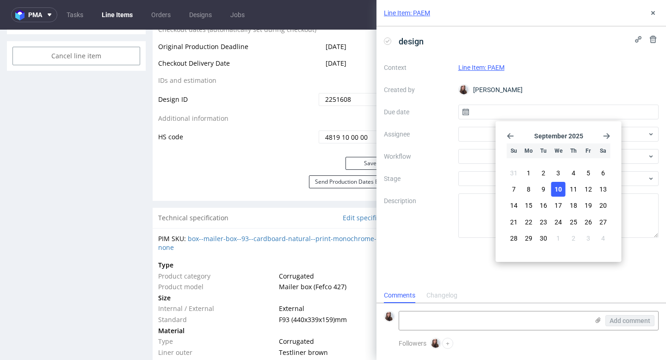
click at [555, 187] on span "10" at bounding box center [558, 189] width 7 height 9
type input "10/09/2025"
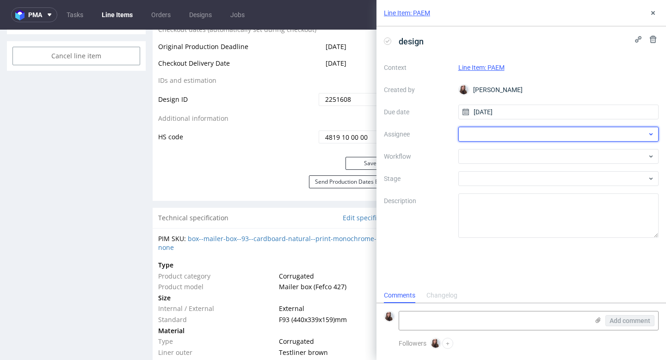
click at [494, 135] on div at bounding box center [559, 134] width 201 height 15
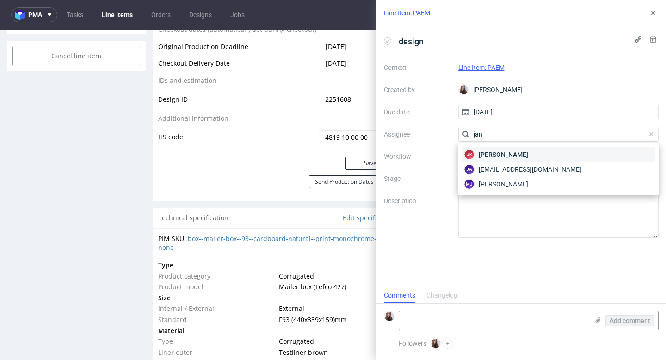
type input "jan"
click at [516, 153] on div "JK Jan Kocik" at bounding box center [558, 154] width 193 height 15
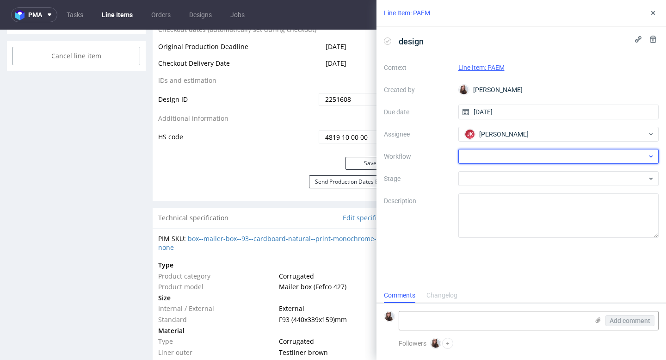
click at [502, 153] on div at bounding box center [559, 156] width 201 height 15
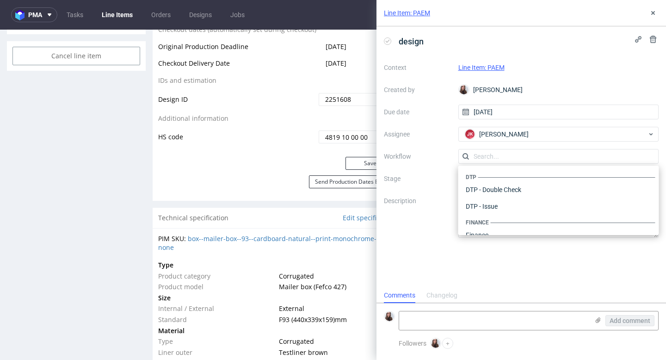
scroll to position [569, 0]
type input "s"
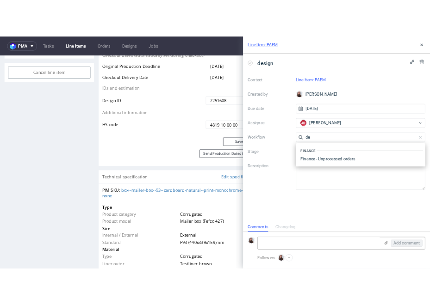
scroll to position [0, 0]
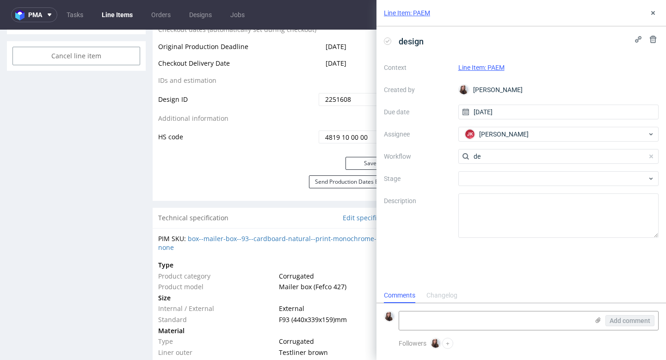
type input "d"
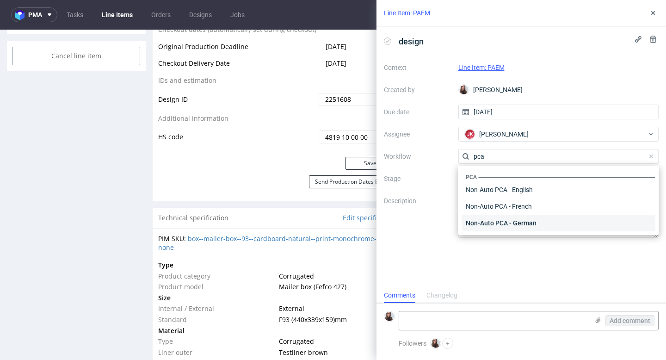
type input "pca"
click at [499, 219] on div "Non-Auto PCA - German" at bounding box center [558, 223] width 193 height 17
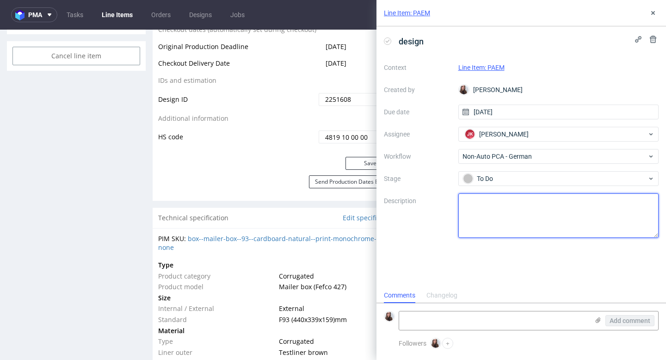
click at [495, 202] on textarea at bounding box center [559, 215] width 201 height 44
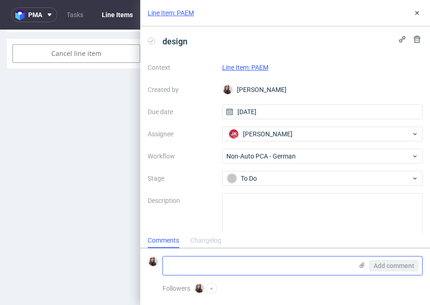
click at [360, 266] on icon at bounding box center [361, 265] width 7 height 7
click at [0, 0] on input "file" at bounding box center [0, 0] width 0 height 0
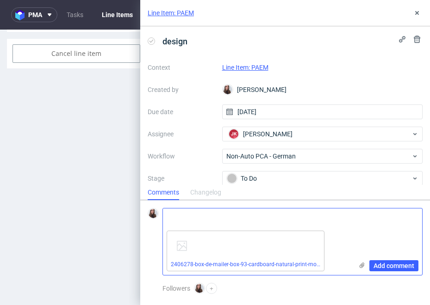
click at [185, 215] on textarea at bounding box center [258, 218] width 190 height 19
click at [226, 218] on textarea "The client asks" at bounding box center [258, 218] width 190 height 19
drag, startPoint x: 226, startPoint y: 218, endPoint x: 169, endPoint y: 217, distance: 57.0
click at [169, 217] on textarea "The client asks" at bounding box center [258, 218] width 190 height 19
click at [213, 219] on textarea "The client asks" at bounding box center [258, 218] width 190 height 19
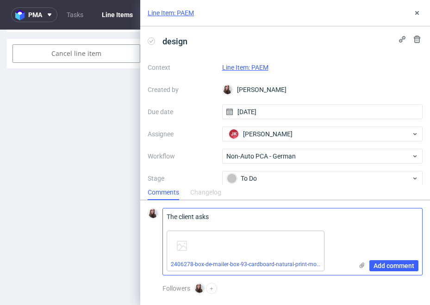
paste textarea "otrzymaliśmy od Państwa poprawiony plik PDF pudełka. Całościowo wygląda bardzo …"
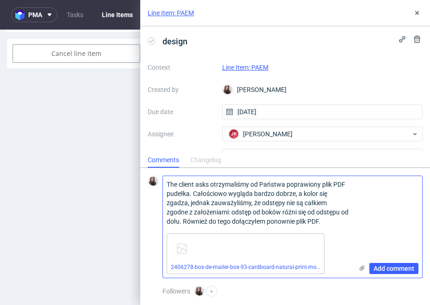
drag, startPoint x: 331, startPoint y: 222, endPoint x: 197, endPoint y: 183, distance: 139.4
click at [197, 183] on textarea "The client asks otrzymaliśmy od Państwa poprawiony plik PDF pudełka. Całościowo…" at bounding box center [258, 203] width 190 height 54
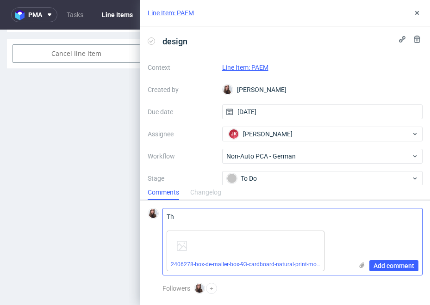
type textarea "T"
paste textarea "We have received the corrected PDF file of the box from you. Overall, it looks …"
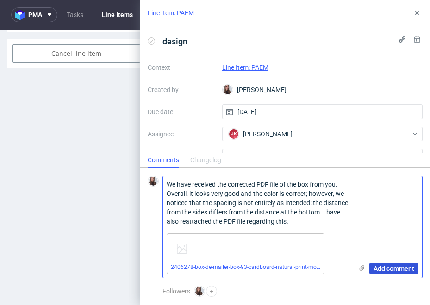
type textarea "We have received the corrected PDF file of the box from you. Overall, it looks …"
click at [387, 266] on span "Add comment" at bounding box center [393, 269] width 41 height 6
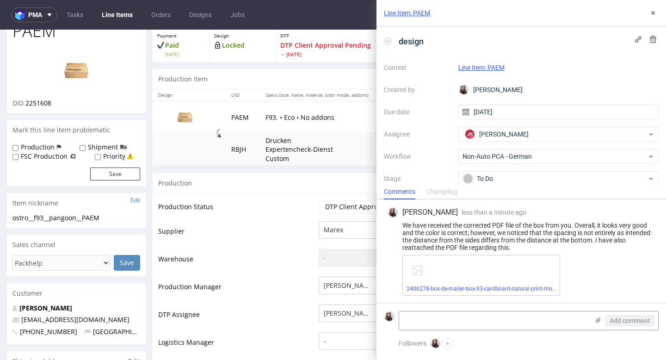
scroll to position [51, 0]
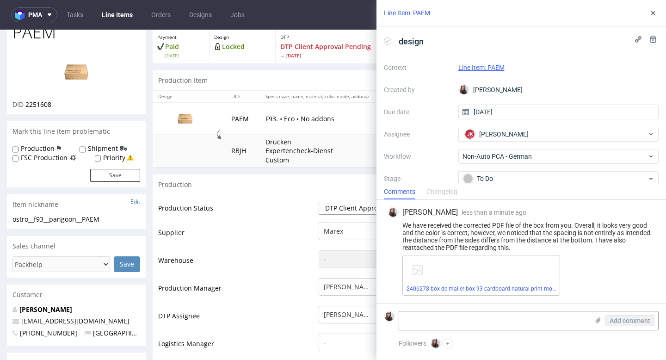
click at [351, 209] on select "Waiting for Artwork Waiting for Diecut Waiting for Mockup Waiting for DTP Waiti…" at bounding box center [357, 208] width 77 height 13
select select "back_for_dtp"
click at [319, 202] on select "Waiting for Artwork Waiting for Diecut Waiting for Mockup Waiting for DTP Waiti…" at bounding box center [357, 208] width 77 height 13
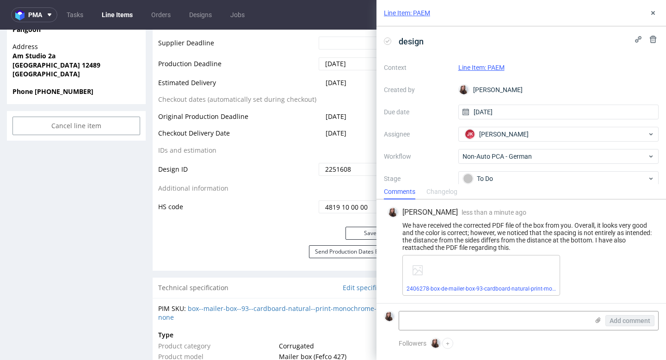
scroll to position [444, 0]
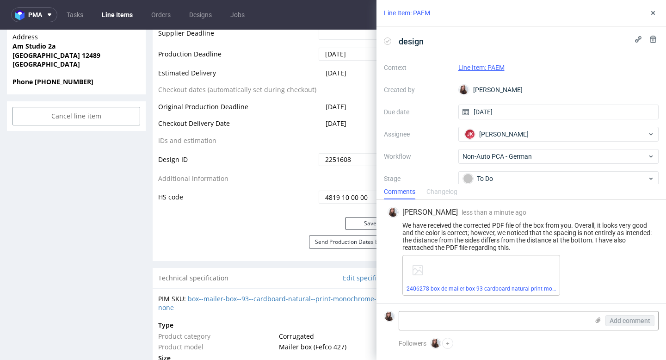
click at [366, 228] on div "Line Item: PAEM design Context Line Item: PAEM Created by Sandra Beśka Due date…" at bounding box center [516, 180] width 301 height 360
click at [353, 222] on button "Save" at bounding box center [371, 223] width 50 height 13
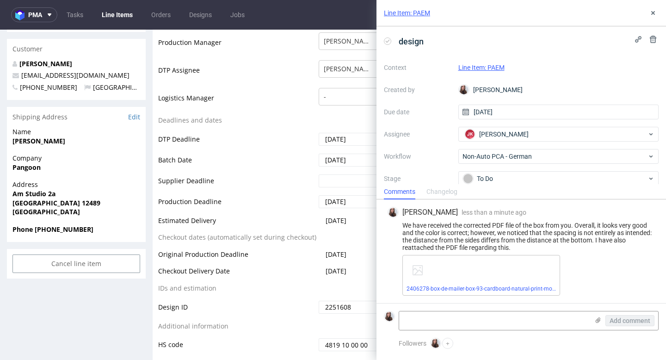
scroll to position [0, 0]
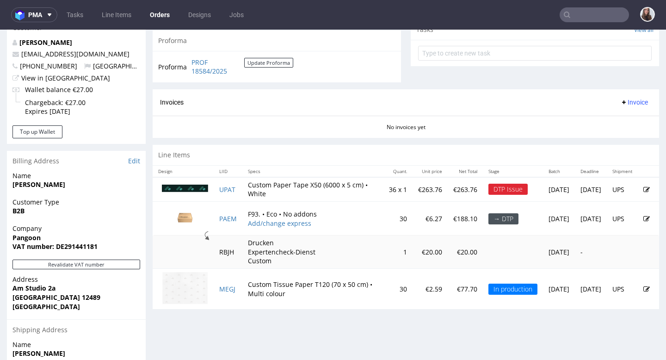
scroll to position [342, 0]
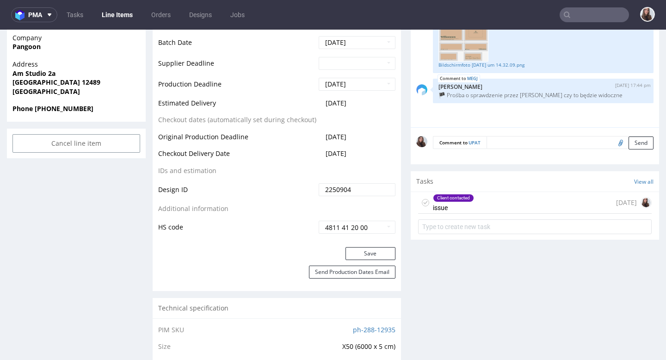
scroll to position [389, 0]
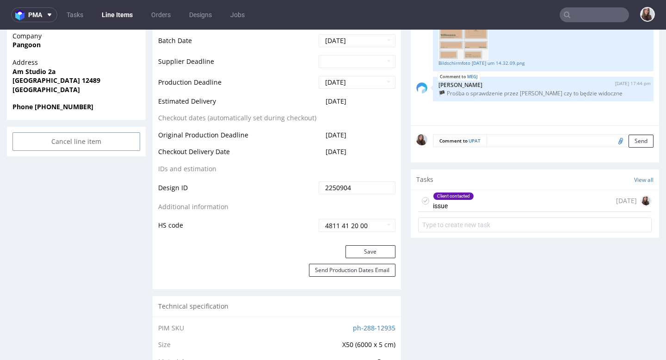
click at [468, 200] on div "Client contacted" at bounding box center [454, 196] width 40 height 7
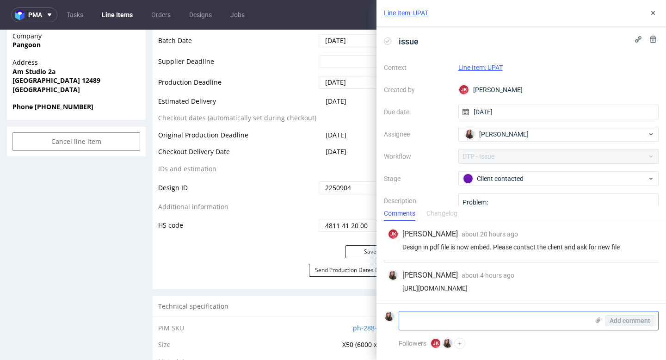
click at [442, 326] on textarea at bounding box center [494, 320] width 190 height 19
paste textarea "I have reattached the PDF of the adhesive tape – could you please let me know e…"
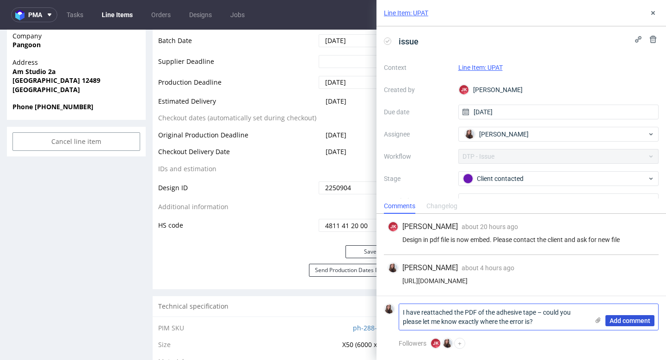
type textarea "I have reattached the PDF of the adhesive tape – could you please let me know e…"
click at [624, 323] on span "Add comment" at bounding box center [630, 320] width 41 height 6
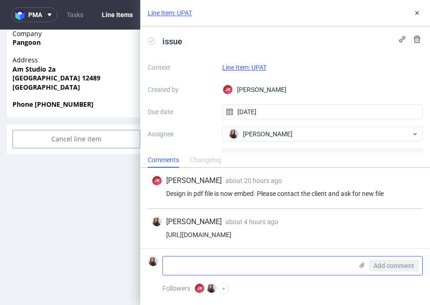
click at [361, 269] on label at bounding box center [361, 267] width 7 height 10
click at [0, 0] on input "file" at bounding box center [0, 0] width 0 height 0
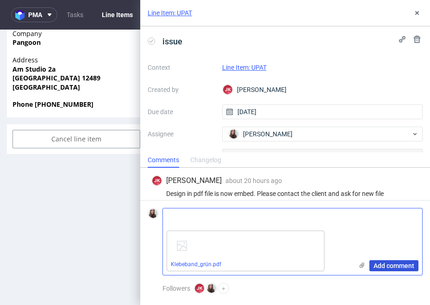
click at [398, 269] on span "Add comment" at bounding box center [393, 266] width 41 height 6
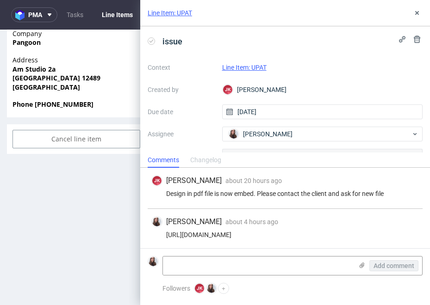
click at [249, 65] on link "Line Item: UPAT" at bounding box center [244, 67] width 44 height 7
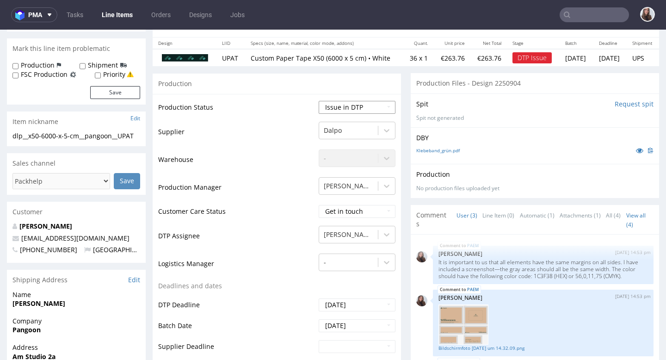
click at [351, 114] on select "Waiting for Artwork Waiting for Diecut Waiting for Mockup Waiting for DTP Waiti…" at bounding box center [357, 107] width 77 height 13
select select "back_for_dtp"
click at [319, 101] on select "Waiting for Artwork Waiting for Diecut Waiting for Mockup Waiting for DTP Waiti…" at bounding box center [357, 107] width 77 height 13
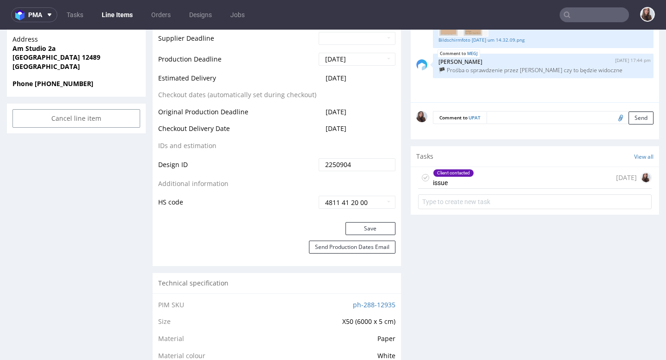
scroll to position [418, 0]
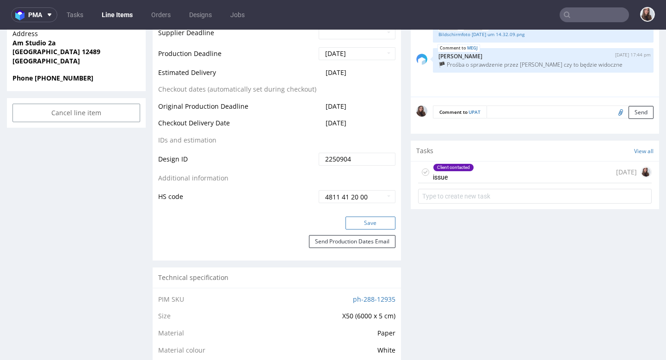
click at [362, 228] on button "Save" at bounding box center [371, 223] width 50 height 13
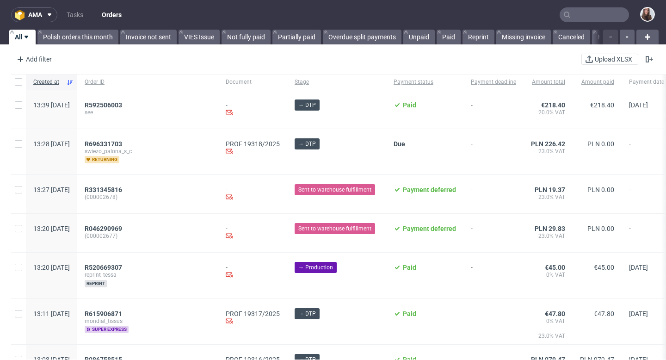
click at [604, 10] on input "text" at bounding box center [594, 14] width 69 height 15
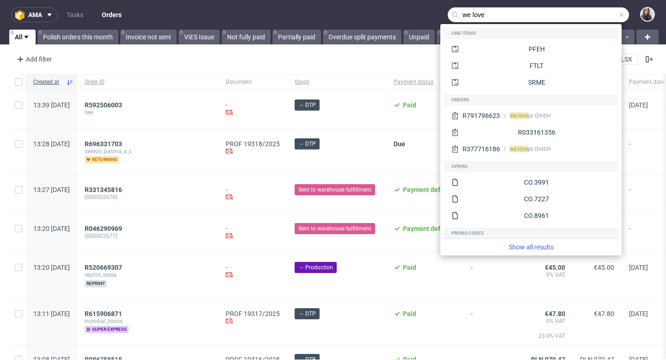
type input "we love"
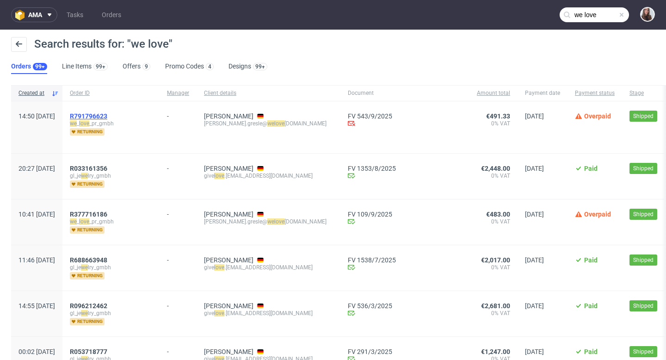
click at [107, 117] on span "R791796623" at bounding box center [88, 115] width 37 height 7
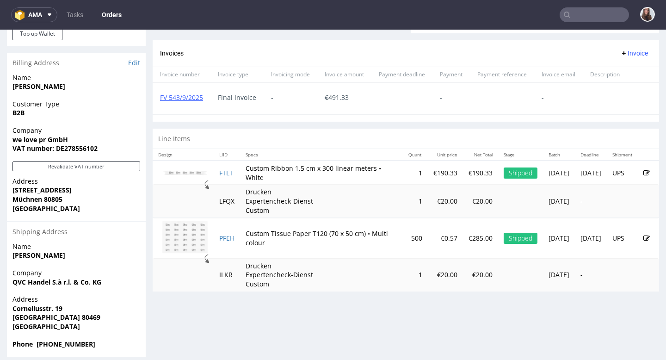
scroll to position [436, 0]
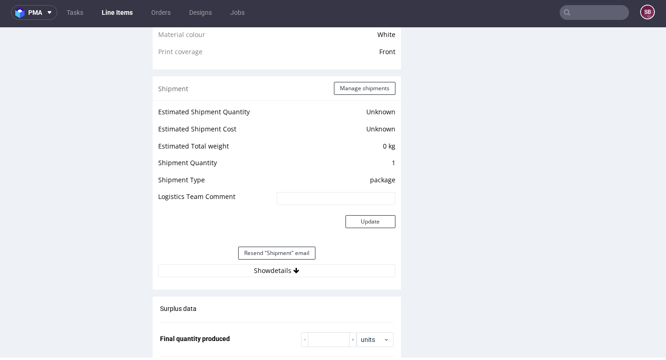
scroll to position [746, 0]
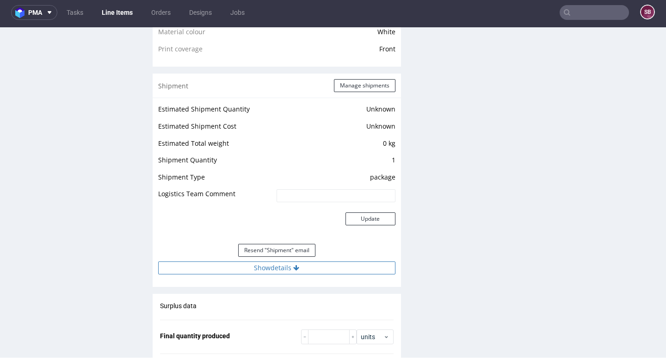
click at [269, 270] on button "Show details" at bounding box center [276, 267] width 237 height 13
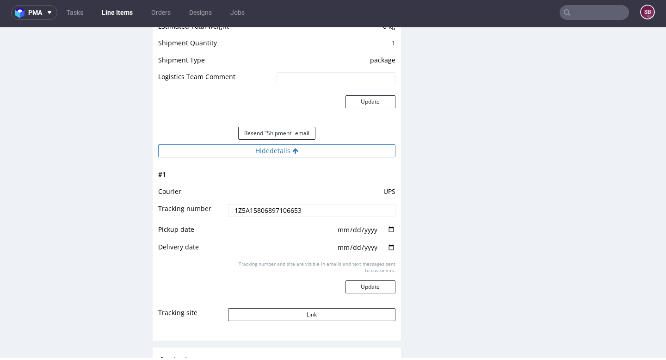
scroll to position [873, 0]
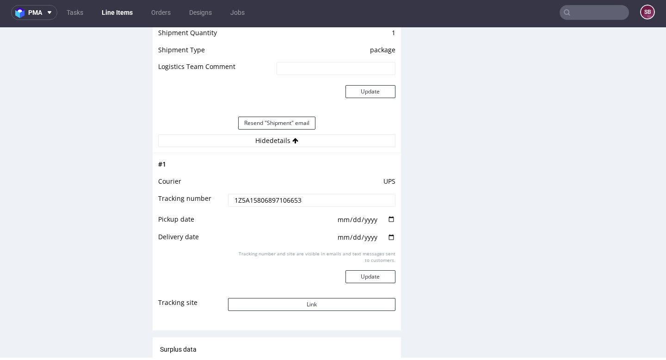
drag, startPoint x: 317, startPoint y: 210, endPoint x: 190, endPoint y: 205, distance: 127.4
click at [190, 205] on tr "Tracking number 1Z5A15806897106653" at bounding box center [276, 203] width 237 height 21
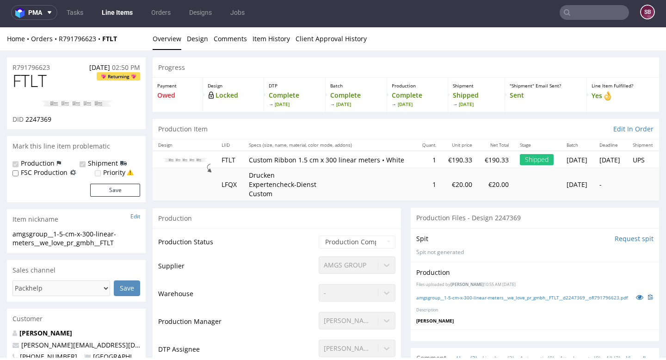
scroll to position [0, 0]
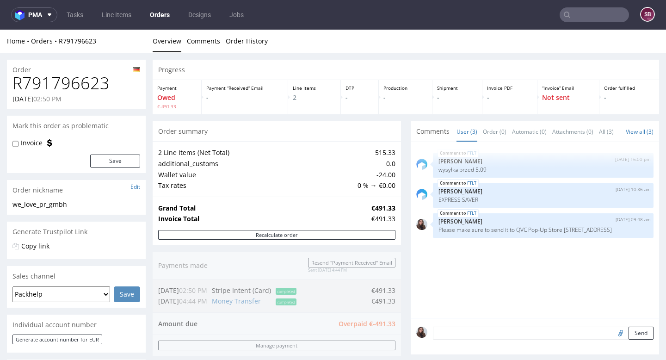
click at [575, 19] on input "text" at bounding box center [594, 14] width 69 height 15
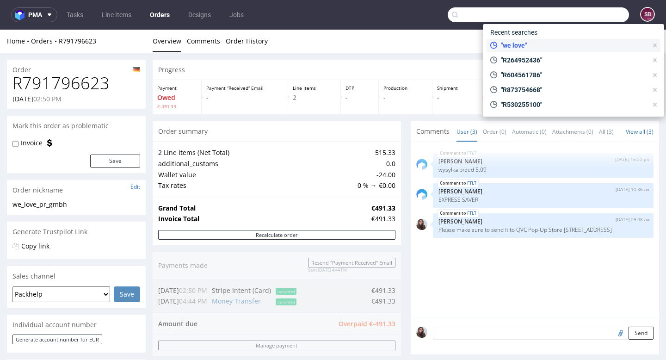
click at [560, 39] on div ""we love"" at bounding box center [569, 45] width 165 height 13
type input "we love"
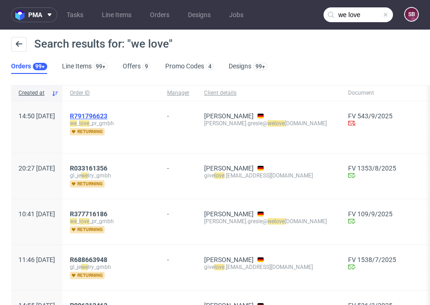
click at [107, 113] on span "R791796623" at bounding box center [88, 115] width 37 height 7
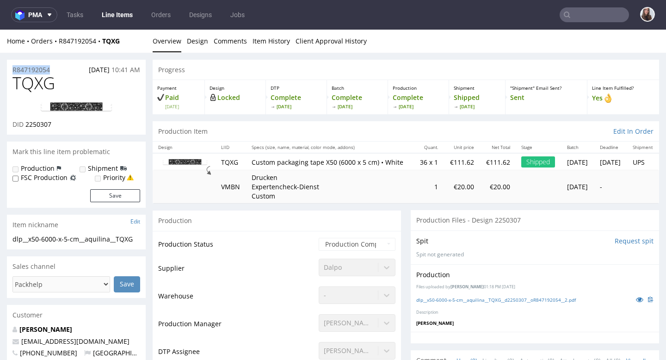
drag, startPoint x: 56, startPoint y: 68, endPoint x: 10, endPoint y: 71, distance: 46.8
click at [10, 71] on div "R847192054 [DATE] 10:41 AM" at bounding box center [76, 67] width 139 height 15
copy p "R847192054"
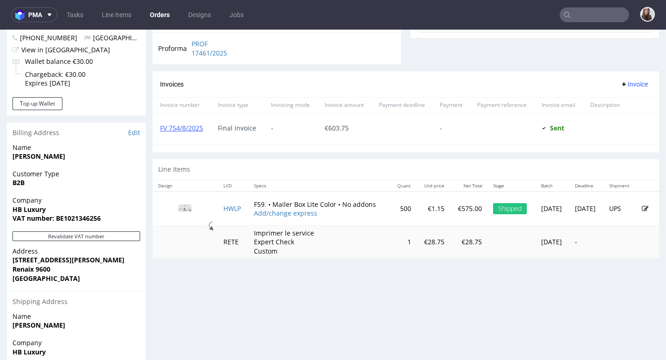
scroll to position [380, 0]
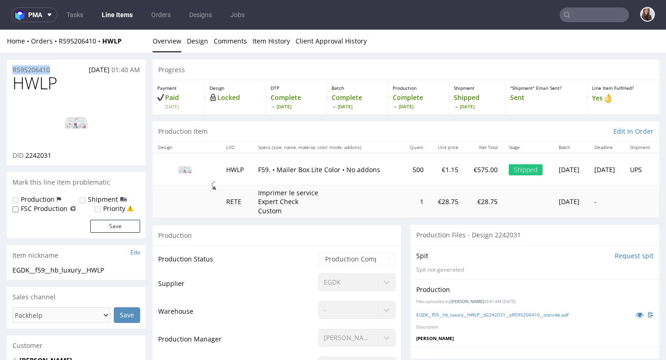
drag, startPoint x: 64, startPoint y: 68, endPoint x: 9, endPoint y: 68, distance: 55.1
click at [9, 68] on div "R595206410 25.07.2025 01:40 AM" at bounding box center [76, 67] width 139 height 15
copy p "R595206410"
click at [64, 67] on div "R595206410 25.07.2025 01:40 AM" at bounding box center [76, 67] width 139 height 15
drag, startPoint x: 58, startPoint y: 69, endPoint x: 9, endPoint y: 69, distance: 48.6
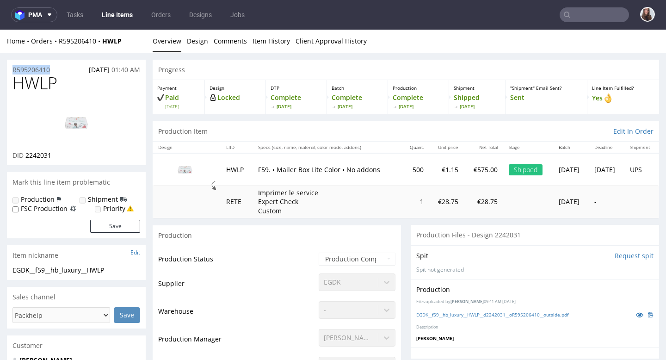
click at [9, 69] on div "R595206410 25.07.2025 01:40 AM" at bounding box center [76, 67] width 139 height 15
copy p "R595206410"
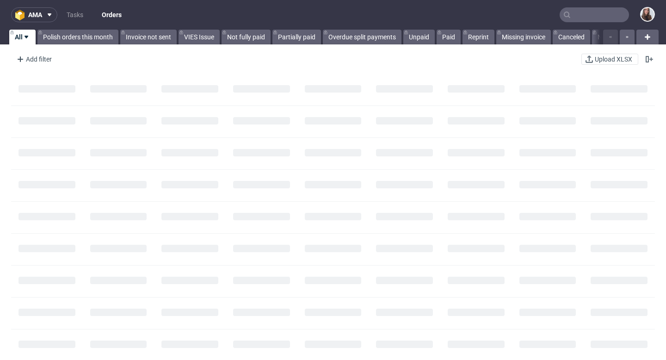
click at [575, 13] on input "text" at bounding box center [594, 14] width 69 height 15
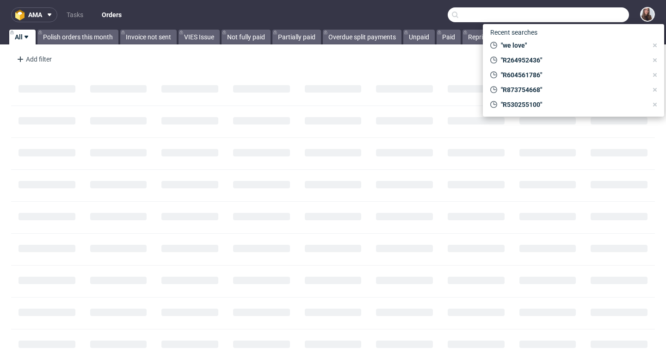
paste input "R530255100"
type input "R530255100"
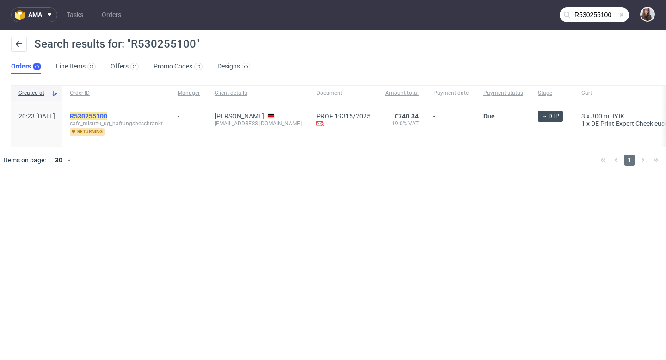
click at [106, 114] on mark "R530255100" at bounding box center [88, 115] width 37 height 7
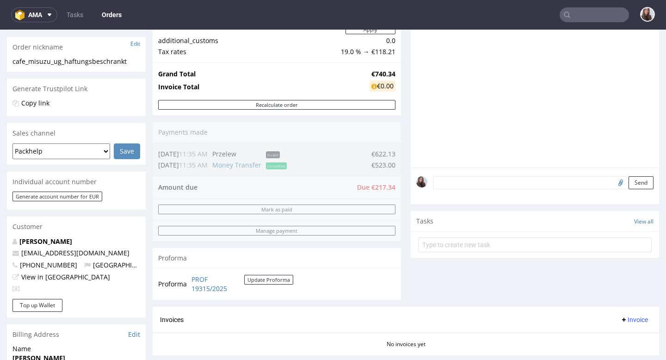
scroll to position [145, 0]
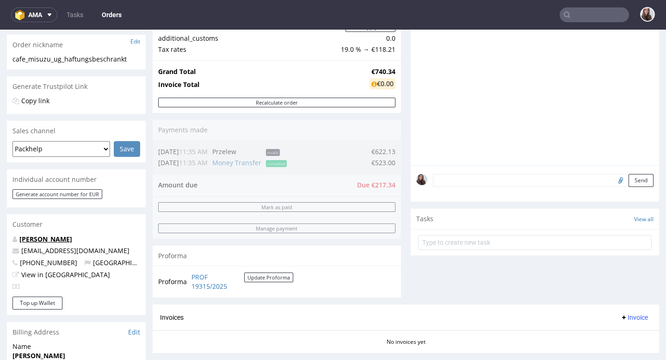
drag, startPoint x: 84, startPoint y: 240, endPoint x: 19, endPoint y: 239, distance: 64.8
click at [19, 239] on p "[PERSON_NAME]" at bounding box center [76, 239] width 128 height 9
copy link "[PERSON_NAME]"
click at [449, 183] on textarea at bounding box center [543, 180] width 221 height 13
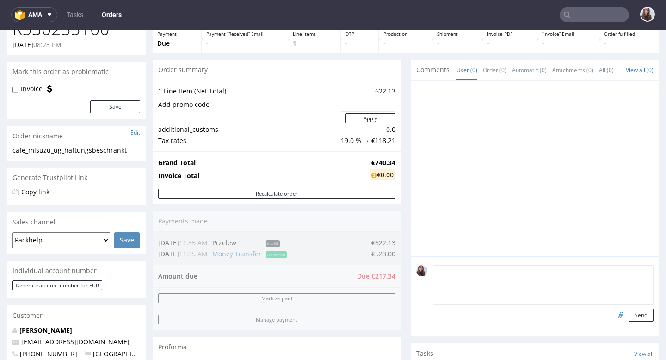
scroll to position [60, 0]
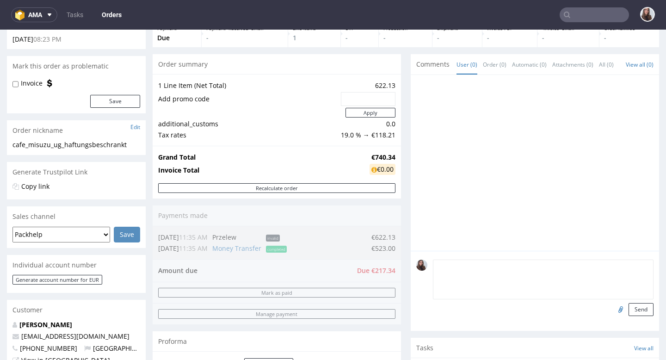
click at [41, 84] on label "Invoice" at bounding box center [32, 83] width 22 height 9
click at [19, 84] on input "Invoice" at bounding box center [15, 84] width 6 height 7
checkbox input "true"
click at [476, 282] on textarea at bounding box center [543, 280] width 221 height 40
paste textarea "[PERSON_NAME]"
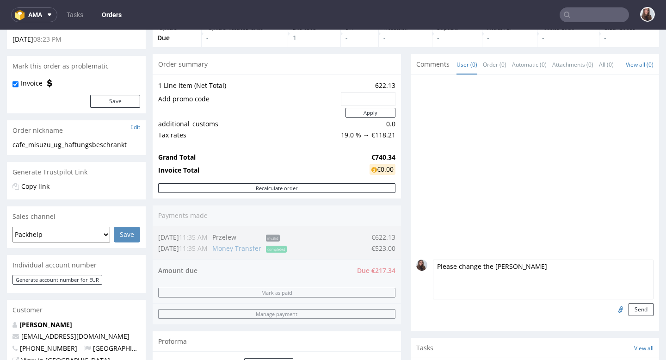
click at [491, 274] on textarea "Please change the [PERSON_NAME]" at bounding box center [543, 280] width 221 height 40
drag, startPoint x: 600, startPoint y: 274, endPoint x: 433, endPoint y: 272, distance: 167.6
click at [433, 272] on textarea "Please change the name of the invoice to [PERSON_NAME]" at bounding box center [543, 280] width 221 height 40
type textarea "Please change the name of the invoice to [PERSON_NAME]"
click at [635, 316] on button "Send" at bounding box center [641, 309] width 25 height 13
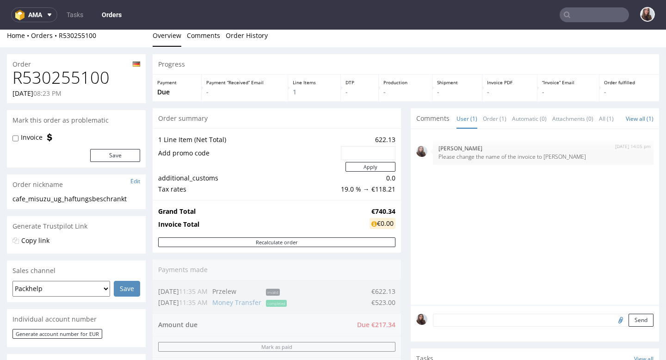
scroll to position [6, 0]
click at [608, 145] on img "submit" at bounding box center [610, 146] width 5 height 6
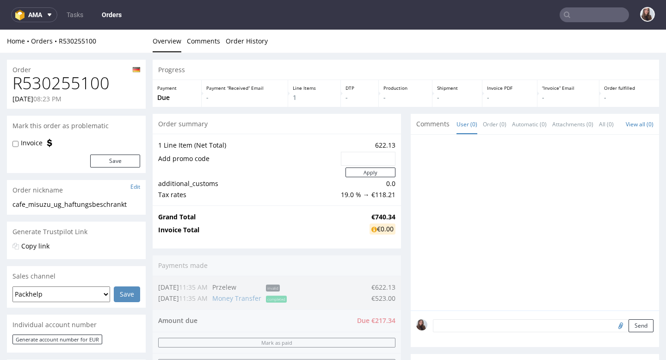
scroll to position [0, 0]
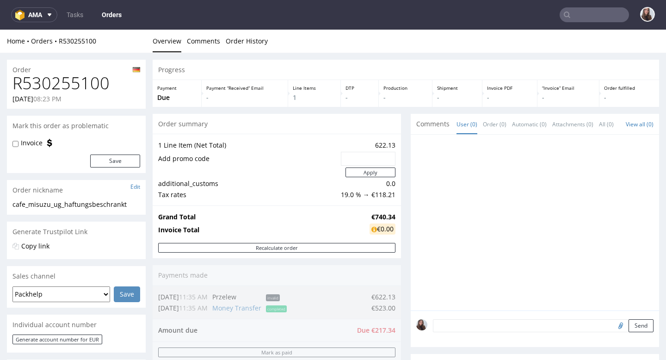
click at [484, 331] on textarea at bounding box center [543, 325] width 221 height 13
paste textarea "Please change the name of the invoice to [PERSON_NAME]"
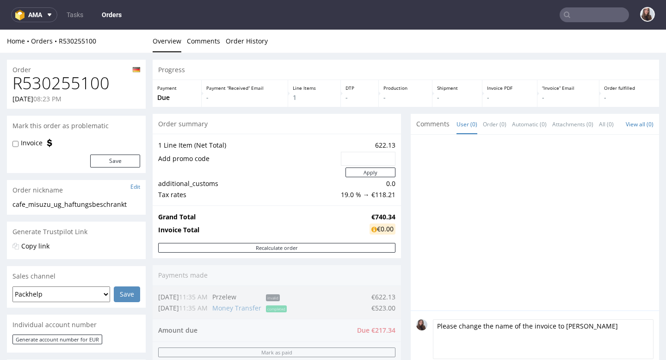
click at [517, 333] on textarea "Please change the name of the invoice to [PERSON_NAME]" at bounding box center [543, 339] width 221 height 40
drag, startPoint x: 625, startPoint y: 340, endPoint x: 427, endPoint y: 332, distance: 198.3
click at [427, 332] on div "Please change the name in the invoice to [PERSON_NAME] Send" at bounding box center [535, 347] width 237 height 56
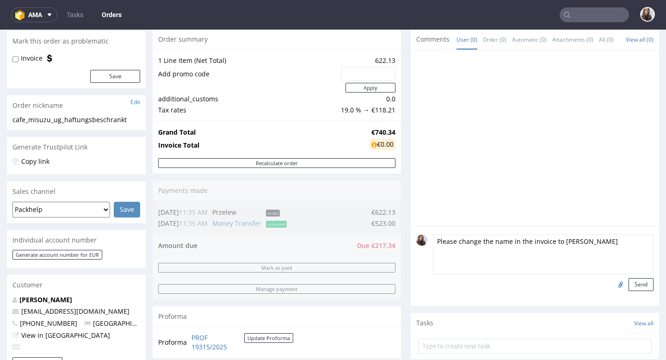
scroll to position [85, 0]
type textarea "Please change the name in the invoice to [PERSON_NAME]"
click at [630, 291] on button "Send" at bounding box center [641, 284] width 25 height 13
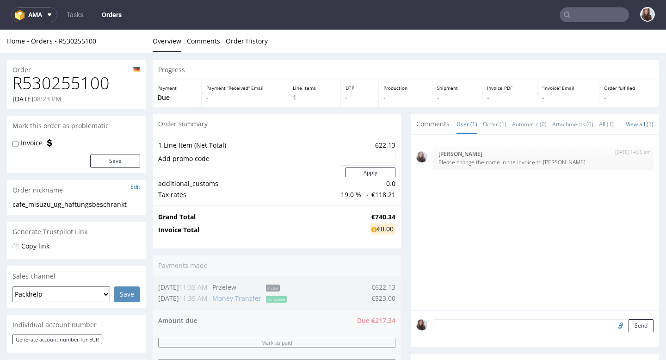
scroll to position [0, 0]
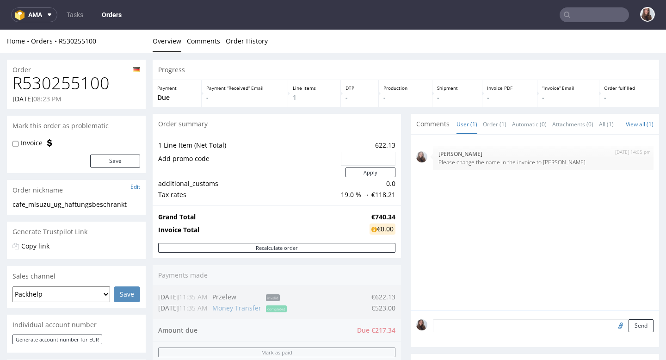
click at [26, 145] on label "Invoice" at bounding box center [32, 142] width 22 height 9
click at [19, 145] on input "Invoice" at bounding box center [15, 143] width 6 height 7
checkbox input "true"
click at [113, 155] on button "Save" at bounding box center [115, 161] width 50 height 13
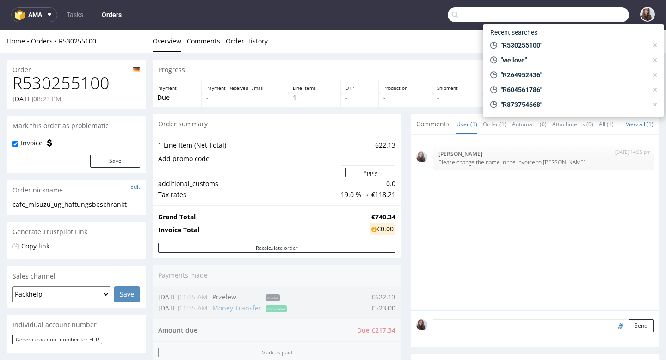
click at [570, 12] on input "text" at bounding box center [538, 14] width 181 height 15
paste input "R567239945"
type input "R567239945"
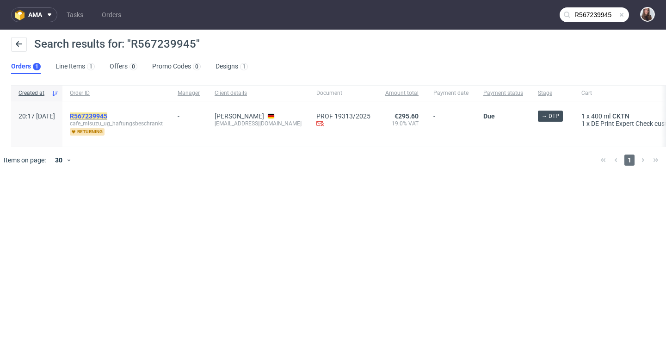
click at [107, 115] on mark "R567239945" at bounding box center [88, 115] width 37 height 7
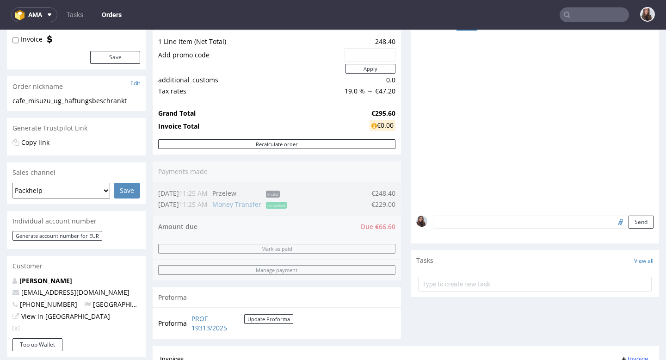
scroll to position [120, 0]
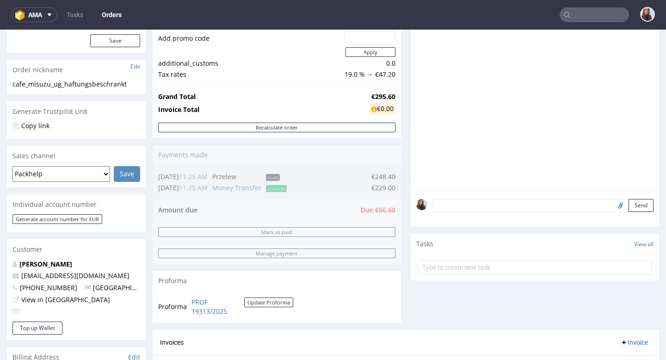
click at [455, 212] on textarea at bounding box center [543, 205] width 221 height 13
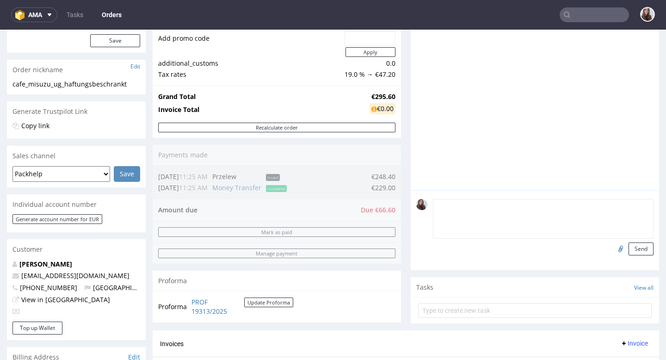
paste textarea "Please change the name in the invoice to [PERSON_NAME]"
type textarea "Please change the name in the invoice to [PERSON_NAME]"
click at [629, 255] on button "Send" at bounding box center [641, 249] width 25 height 13
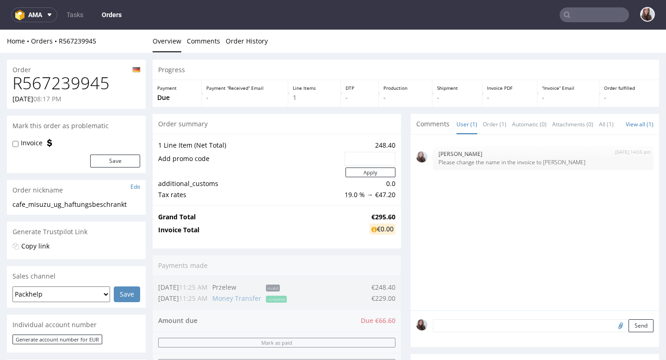
scroll to position [0, 0]
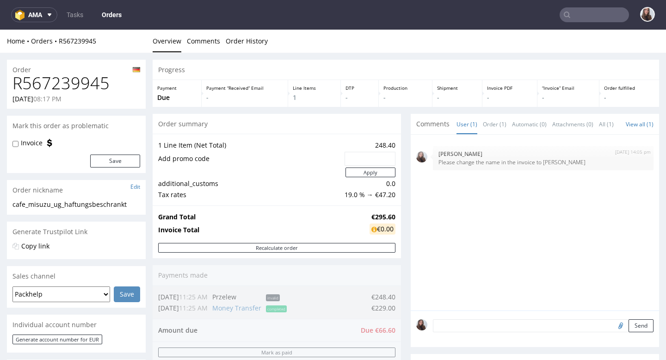
click at [32, 143] on label "Invoice" at bounding box center [32, 142] width 22 height 9
click at [19, 143] on input "Invoice" at bounding box center [15, 143] width 6 height 7
checkbox input "true"
click at [120, 160] on button "Save" at bounding box center [115, 161] width 50 height 13
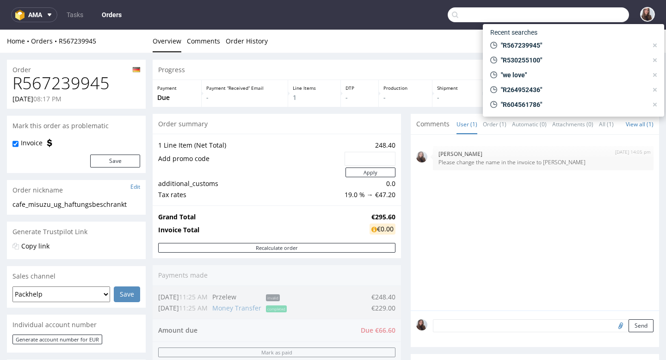
click at [585, 15] on input "text" at bounding box center [538, 14] width 181 height 15
paste input "R943101910"
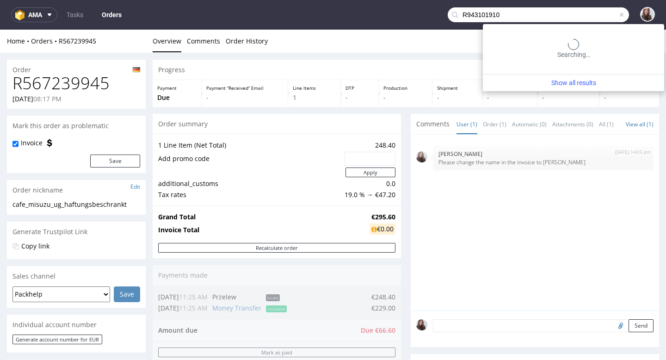
type input "R943101910"
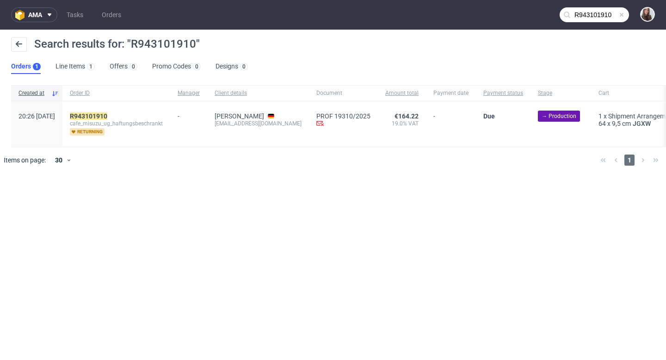
click at [133, 111] on div "R943101910 cafe_misuzu_ug_haftungsbeschrankt returning" at bounding box center [116, 123] width 108 height 45
click at [107, 114] on mark "R943101910" at bounding box center [88, 115] width 37 height 7
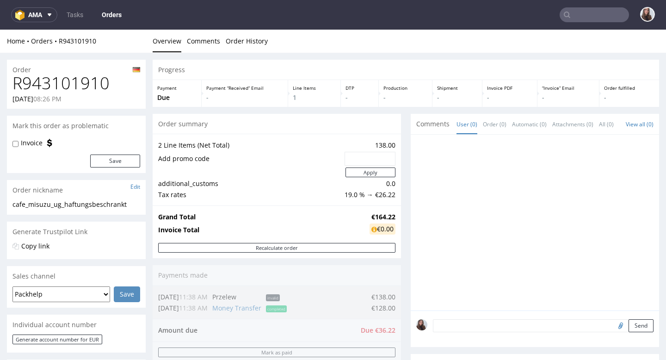
click at [43, 144] on div "Invoice" at bounding box center [31, 142] width 39 height 9
click at [37, 144] on label "Invoice" at bounding box center [32, 142] width 22 height 9
click at [19, 144] on input "Invoice" at bounding box center [15, 143] width 6 height 7
checkbox input "true"
click at [110, 161] on button "Save" at bounding box center [115, 161] width 50 height 13
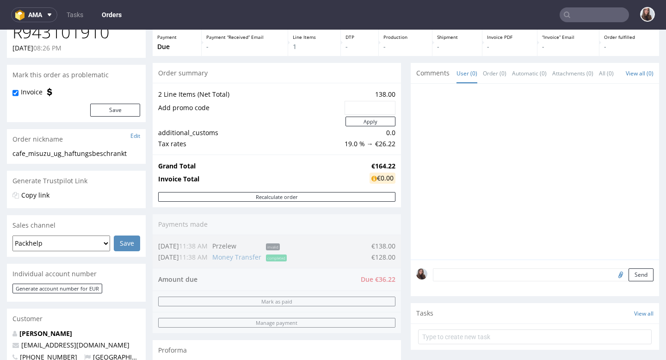
scroll to position [57, 0]
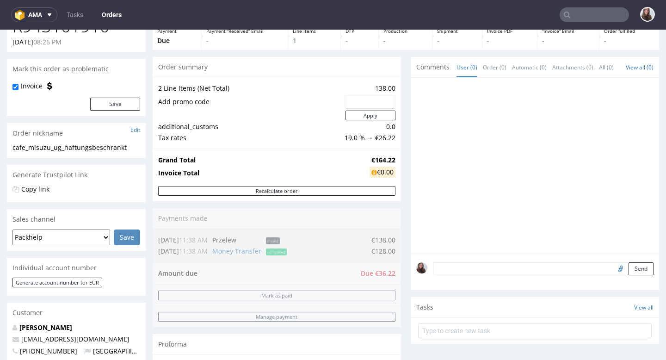
click at [490, 275] on textarea at bounding box center [543, 268] width 221 height 13
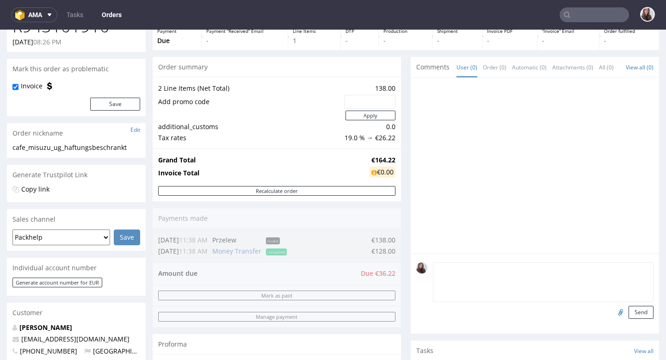
paste textarea "Please change the name in the invoice to Misuzu Fujikawa"
type textarea "Please change the name in the invoice to Misuzu Fujikawa"
click at [629, 319] on button "Send" at bounding box center [641, 312] width 25 height 13
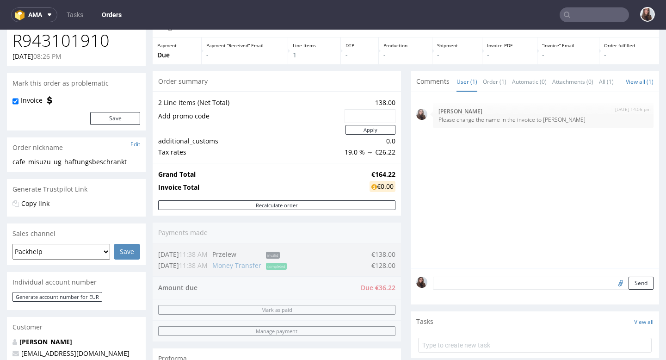
scroll to position [50, 0]
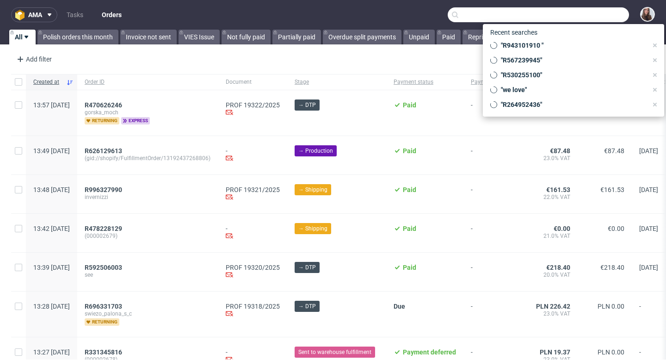
click at [588, 17] on input "text" at bounding box center [538, 14] width 181 height 15
paste input "#R530255100"
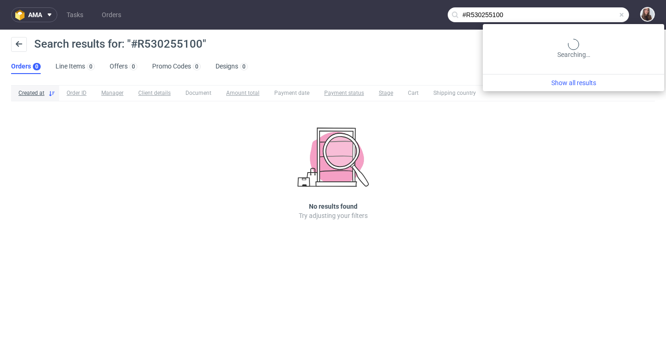
click at [578, 12] on input "#R530255100" at bounding box center [538, 14] width 181 height 15
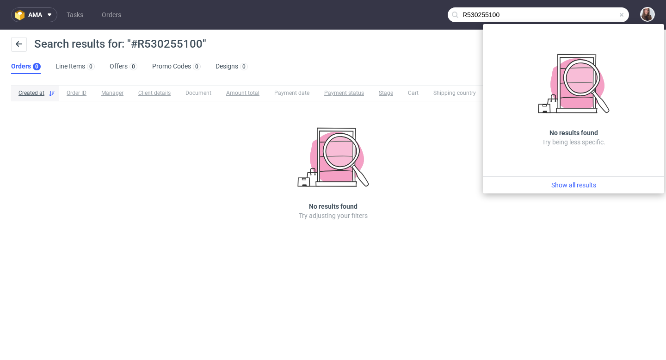
type input "R530255100"
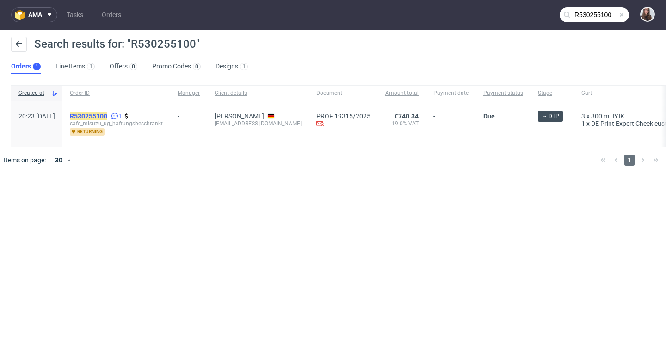
click at [107, 112] on mark "R530255100" at bounding box center [88, 115] width 37 height 7
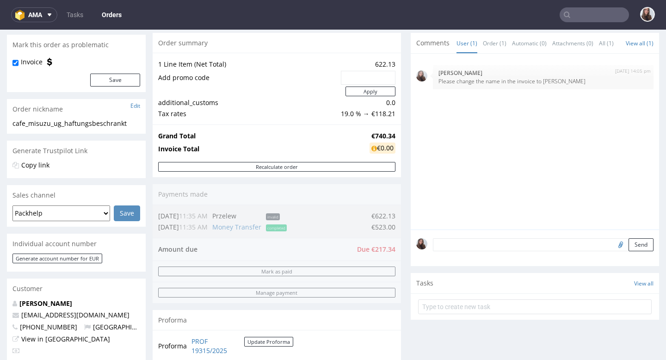
scroll to position [78, 0]
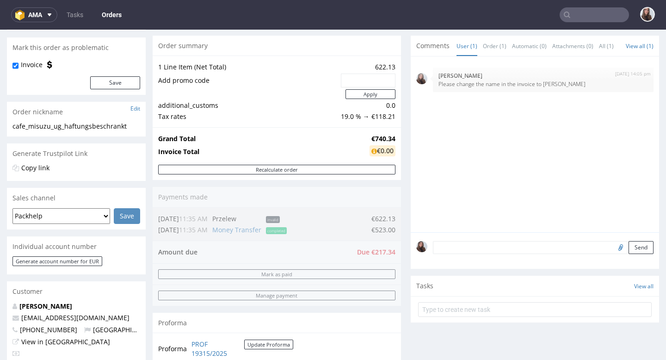
drag, startPoint x: 351, startPoint y: 251, endPoint x: 384, endPoint y: 254, distance: 33.0
click at [384, 254] on div "Order summary 1 Line Item (Net Total) 622.13 Add promo code Apply additional_cu…" at bounding box center [277, 204] width 249 height 336
drag, startPoint x: 394, startPoint y: 251, endPoint x: 358, endPoint y: 252, distance: 36.6
click at [358, 252] on div "Order summary 1 Line Item (Net Total) 622.13 Add promo code Apply additional_cu…" at bounding box center [277, 204] width 249 height 336
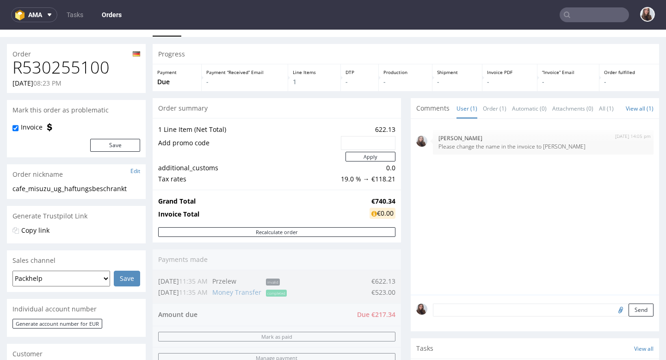
scroll to position [0, 0]
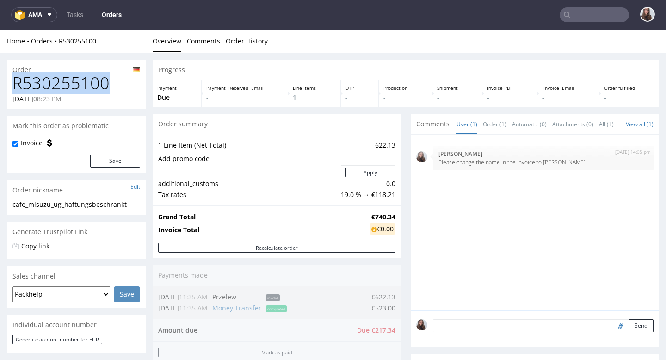
drag, startPoint x: 111, startPoint y: 83, endPoint x: 15, endPoint y: 84, distance: 95.8
click at [15, 84] on h1 "R530255100" at bounding box center [76, 83] width 128 height 19
copy h1 "R530255100"
click at [584, 8] on input "text" at bounding box center [594, 14] width 69 height 15
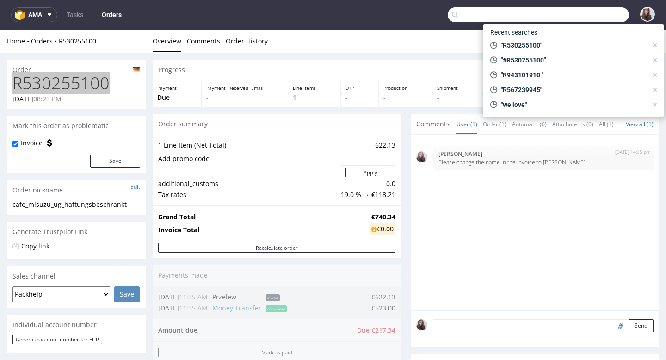
paste input "R567239945"
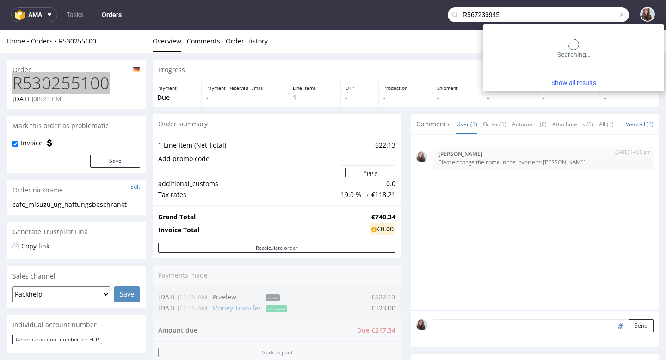
type input "R567239945"
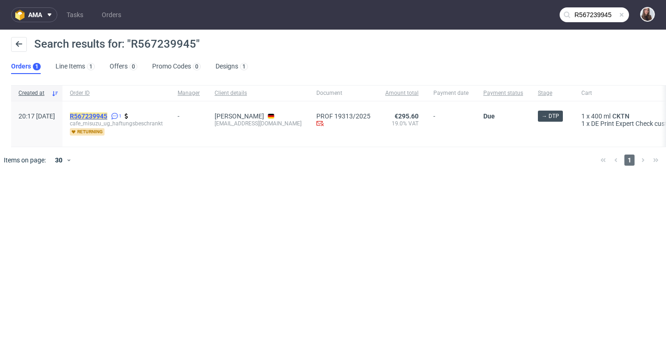
click at [107, 113] on mark "R567239945" at bounding box center [88, 115] width 37 height 7
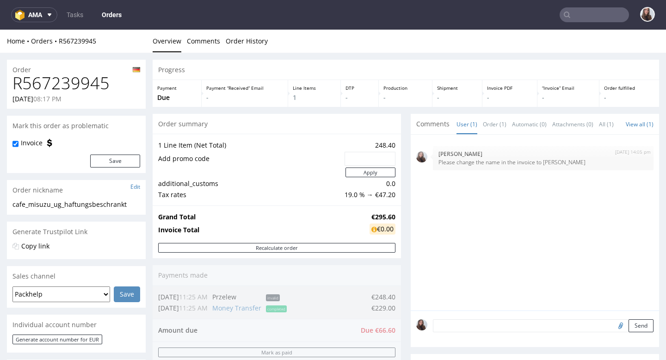
click at [576, 14] on input "text" at bounding box center [594, 14] width 69 height 15
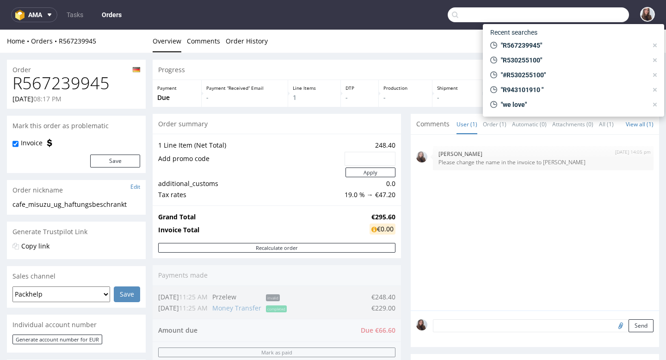
paste input "R943101910"
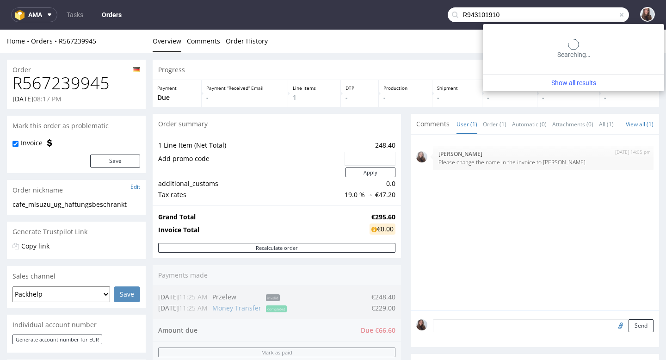
type input "R943101910"
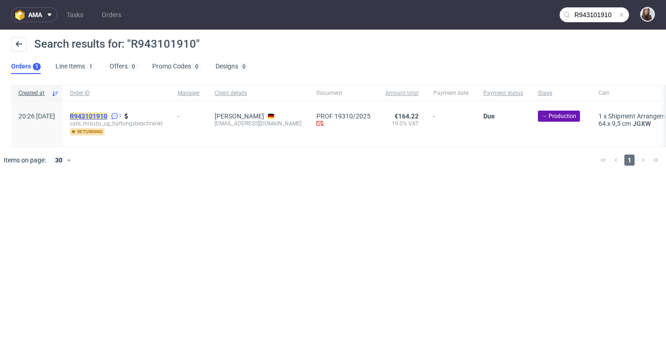
click at [107, 116] on mark "R943101910" at bounding box center [88, 115] width 37 height 7
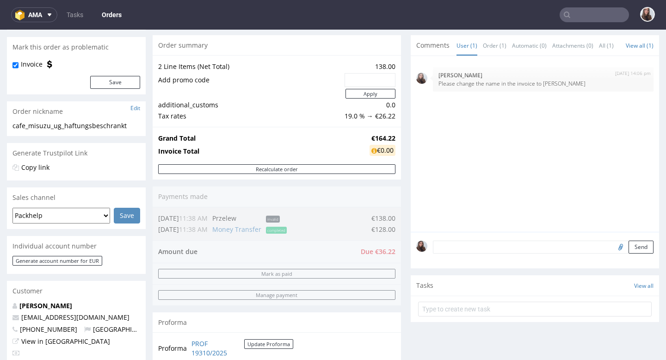
scroll to position [79, 0]
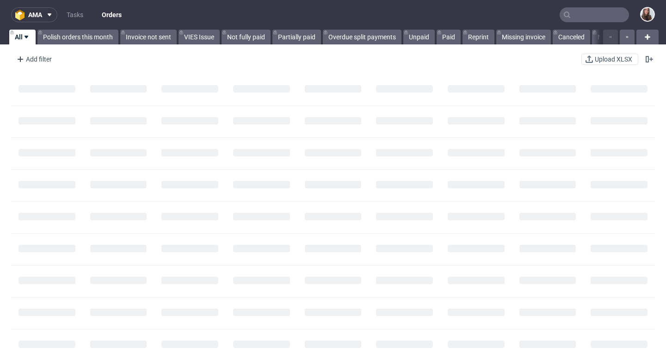
click at [573, 17] on input "text" at bounding box center [594, 14] width 69 height 15
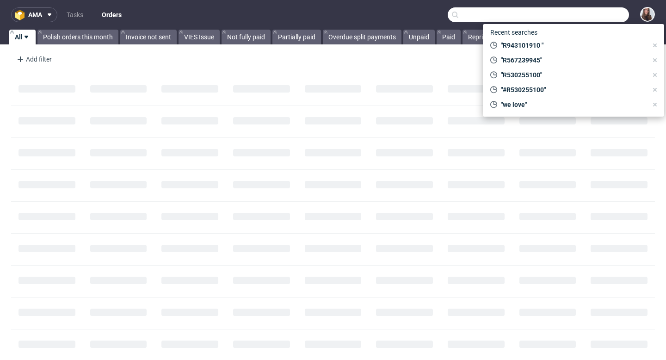
paste input "R873754668"
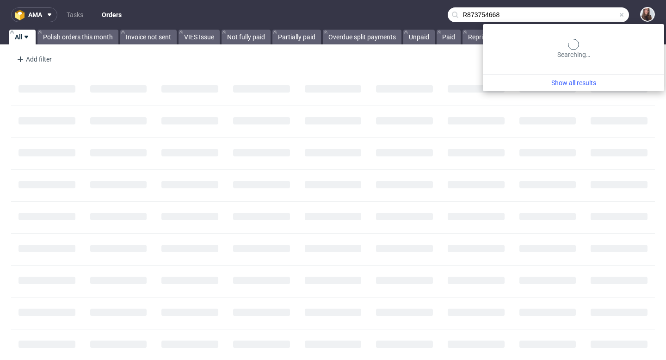
type input "R873754668"
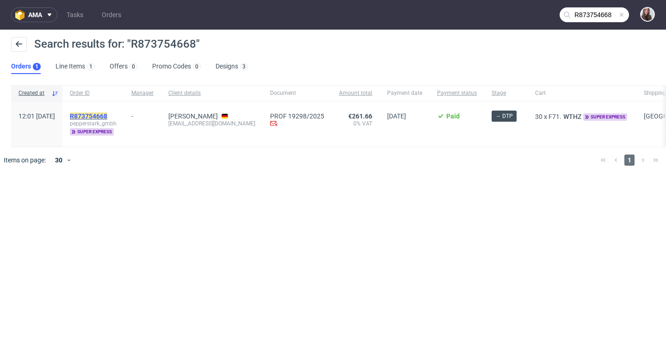
click at [107, 115] on mark "R873754668" at bounding box center [88, 115] width 37 height 7
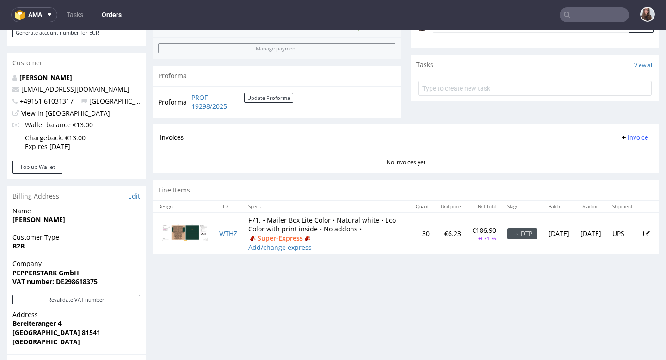
scroll to position [320, 0]
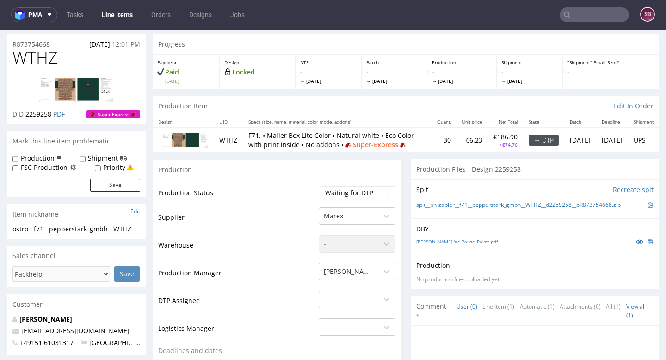
scroll to position [26, 0]
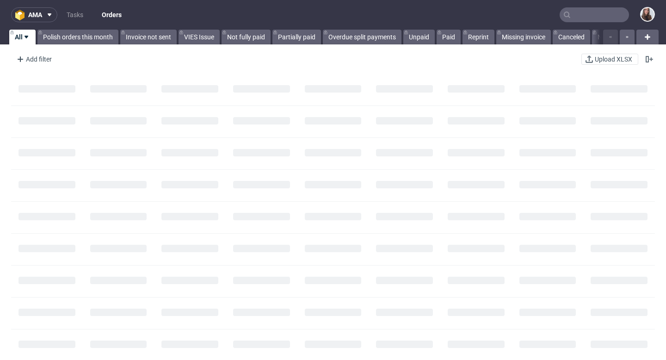
click at [576, 17] on input "text" at bounding box center [594, 14] width 69 height 15
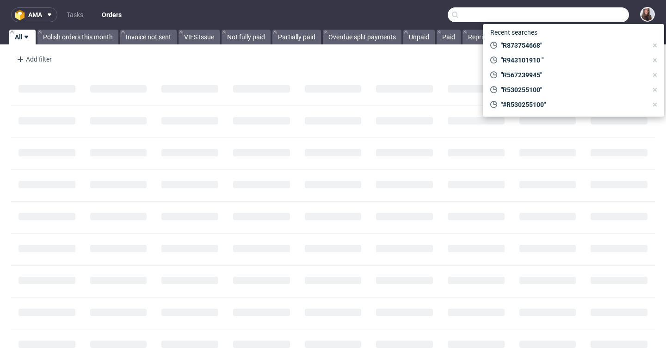
paste input "R530255100"
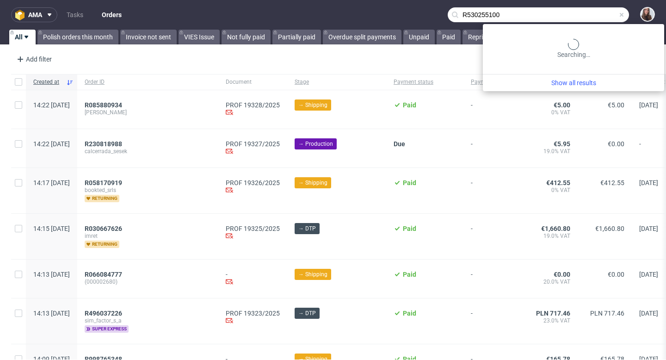
type input "R530255100"
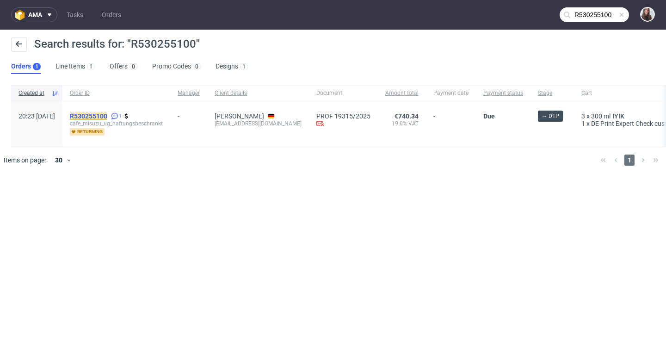
click at [107, 112] on mark "R530255100" at bounding box center [88, 115] width 37 height 7
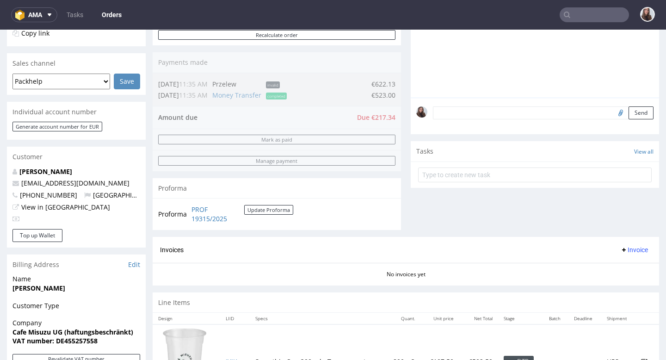
scroll to position [213, 0]
click at [197, 214] on link "PROF 19315/2025" at bounding box center [218, 214] width 53 height 18
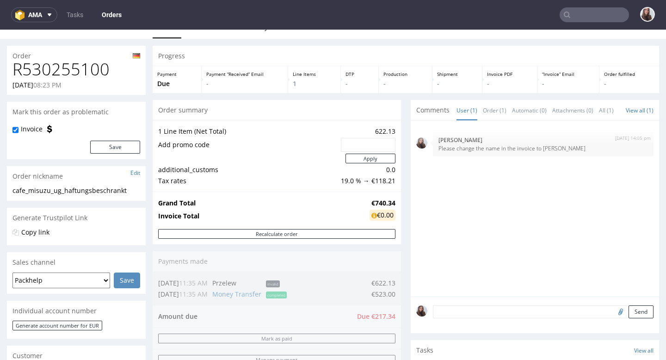
scroll to position [0, 0]
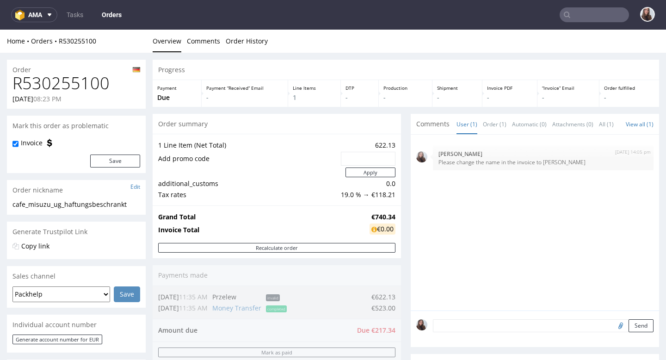
click at [605, 19] on input "text" at bounding box center [594, 14] width 69 height 15
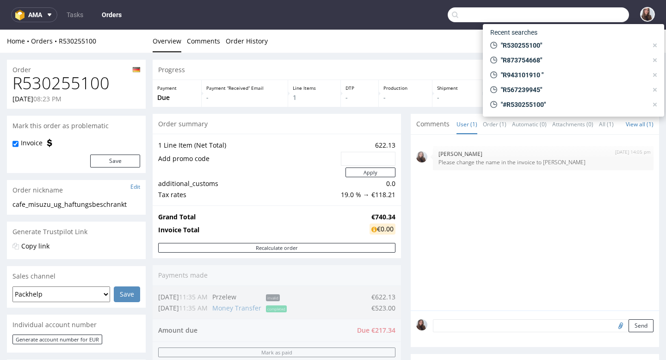
paste input "R943101910"
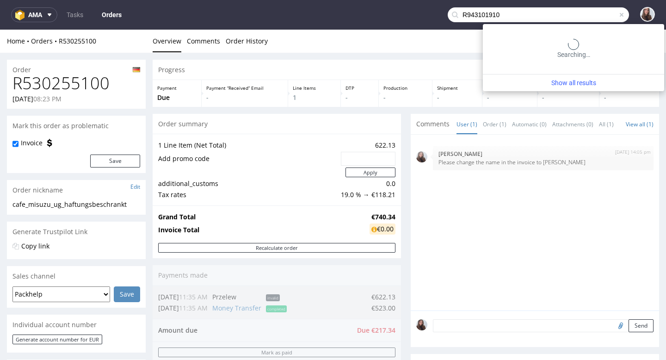
type input "R943101910"
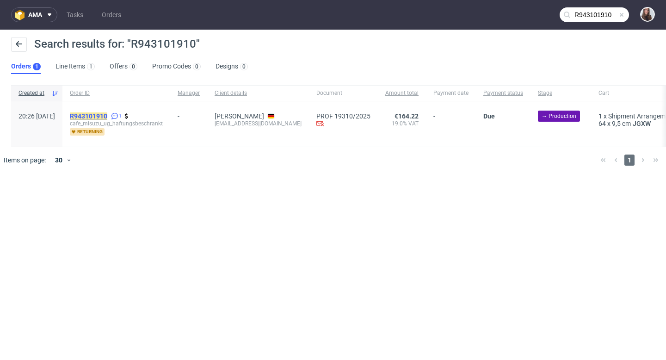
click at [107, 112] on mark "R943101910" at bounding box center [88, 115] width 37 height 7
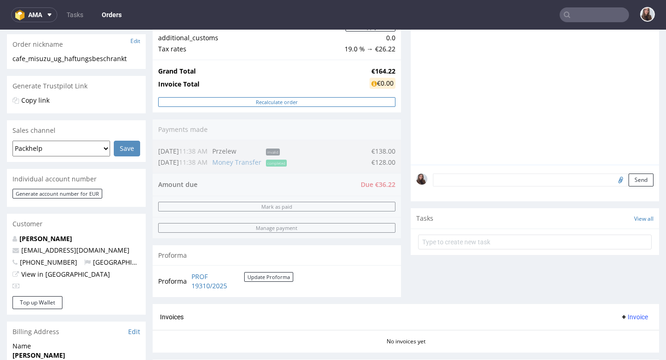
scroll to position [161, 0]
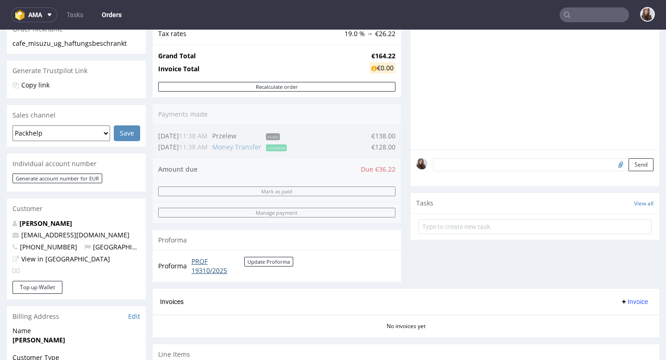
click at [198, 267] on link "PROF 19310/2025" at bounding box center [218, 266] width 53 height 18
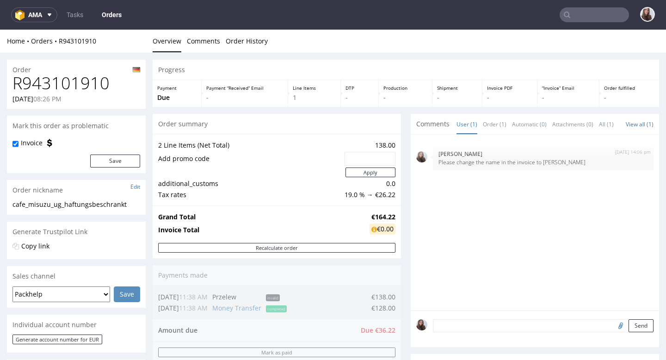
click at [584, 16] on input "text" at bounding box center [594, 14] width 69 height 15
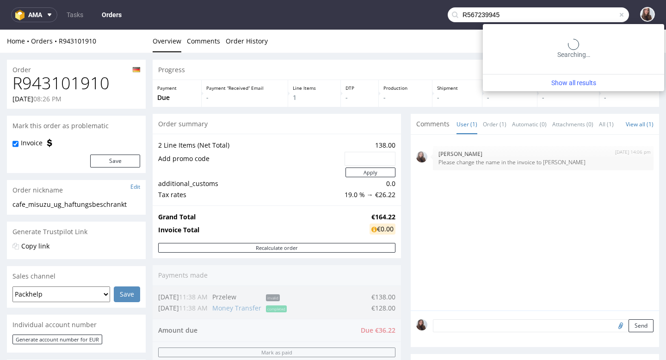
type input "R567239945"
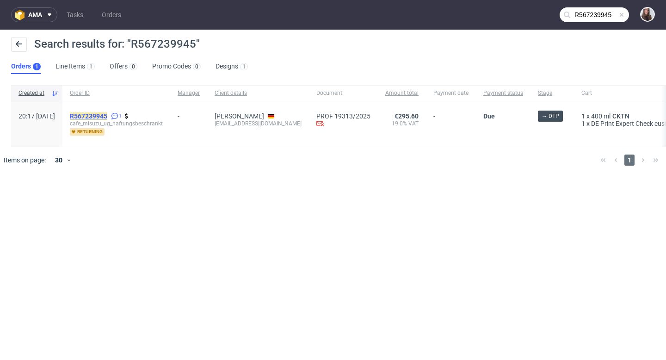
click at [107, 115] on mark "R567239945" at bounding box center [88, 115] width 37 height 7
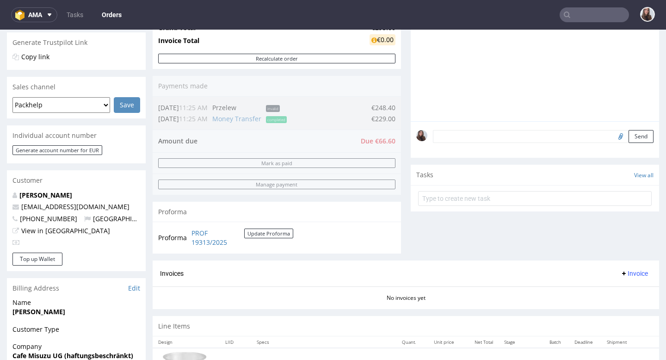
scroll to position [205, 0]
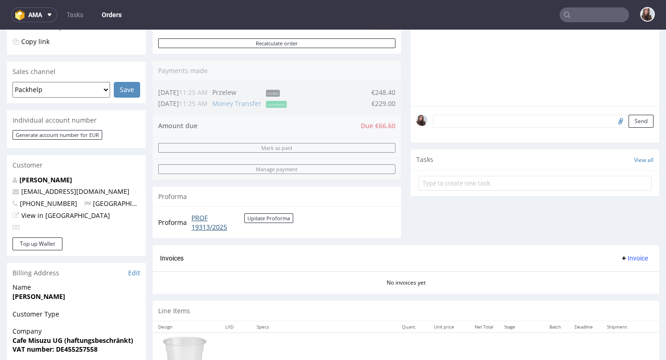
click at [199, 222] on link "PROF 19313/2025" at bounding box center [218, 222] width 53 height 18
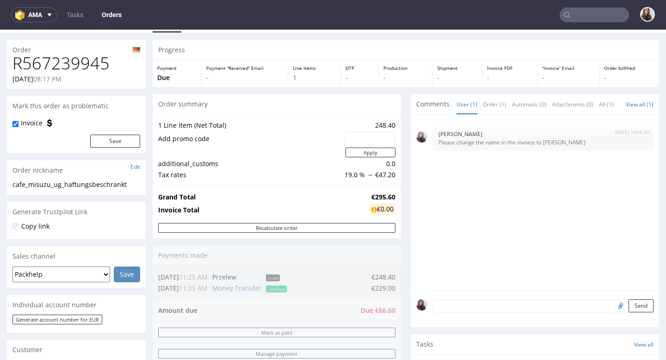
scroll to position [17, 0]
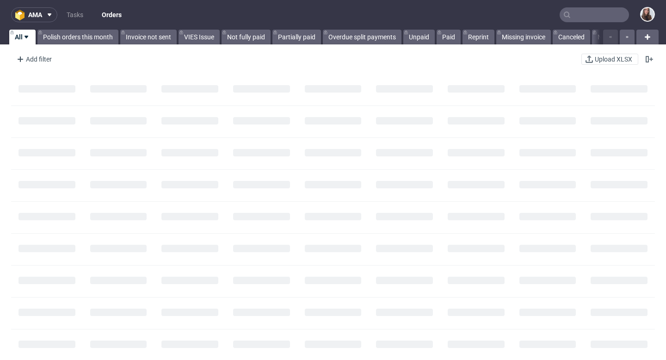
click at [598, 10] on input "text" at bounding box center [594, 14] width 69 height 15
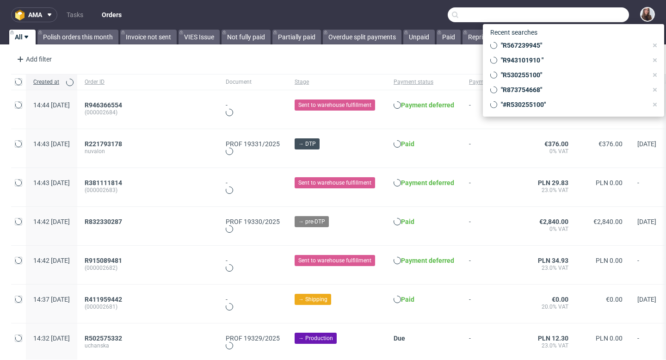
paste input "R388212662"
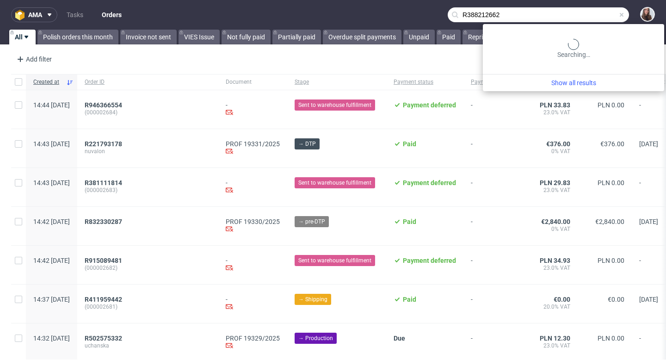
type input "R388212662"
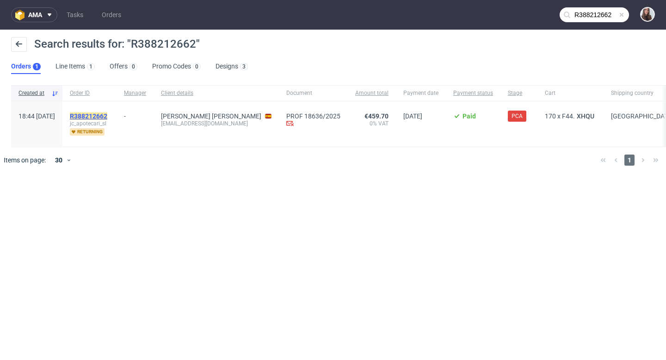
click at [107, 117] on mark "R388212662" at bounding box center [88, 115] width 37 height 7
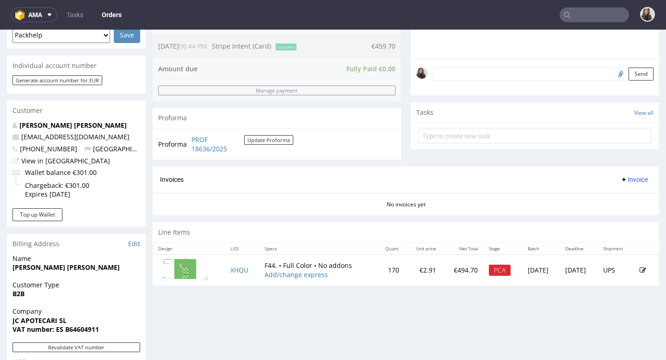
scroll to position [264, 0]
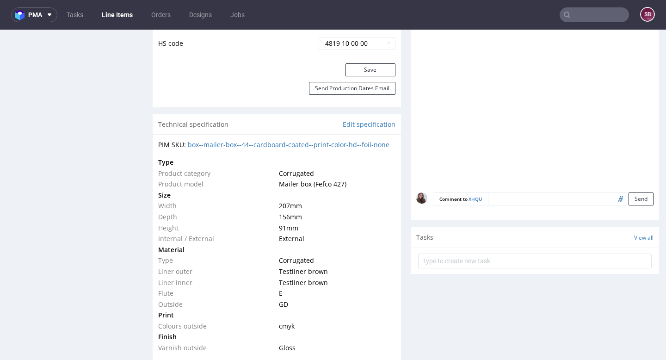
scroll to position [585, 0]
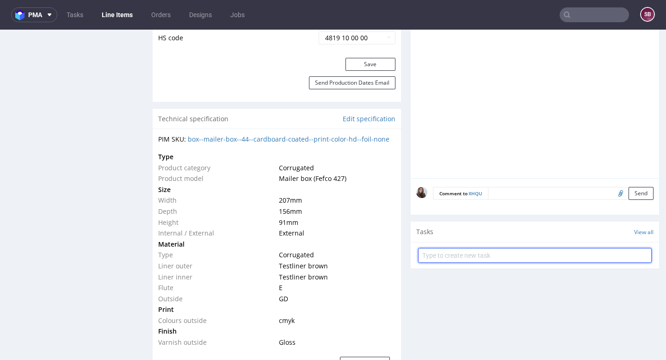
click at [510, 255] on input "text" at bounding box center [535, 255] width 234 height 15
click at [520, 252] on input "text" at bounding box center [535, 255] width 234 height 15
type input "PCS"
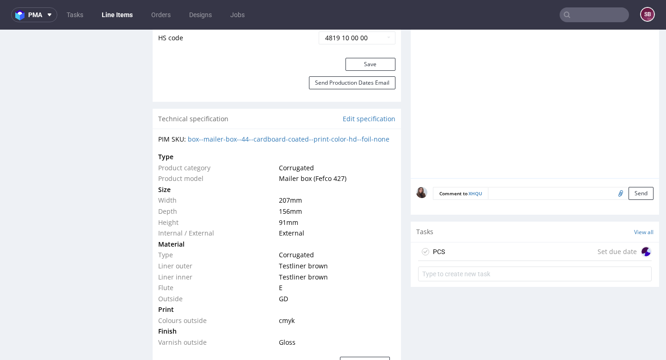
click at [466, 250] on div "PCS Set due date" at bounding box center [535, 252] width 234 height 19
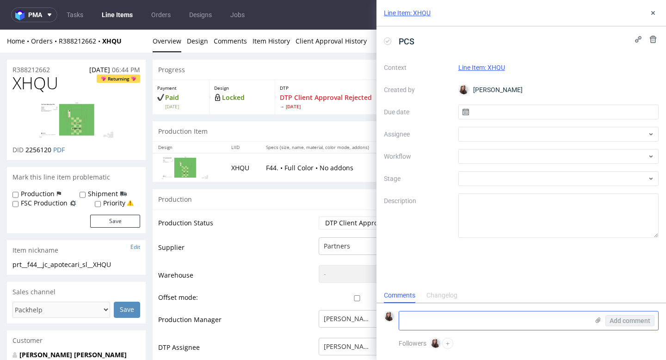
click at [428, 321] on textarea at bounding box center [494, 320] width 190 height 19
paste textarea "I did not approve the design review you sent me because it had been excessively…"
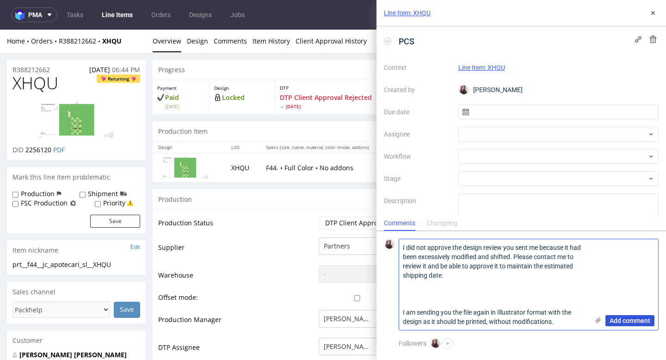
type textarea "I did not approve the design review you sent me because it had been excessively…"
click at [625, 318] on span "Add comment" at bounding box center [630, 320] width 41 height 6
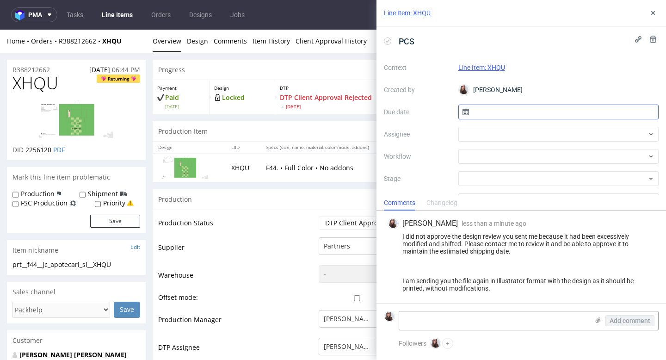
click at [545, 111] on input "text" at bounding box center [559, 112] width 201 height 15
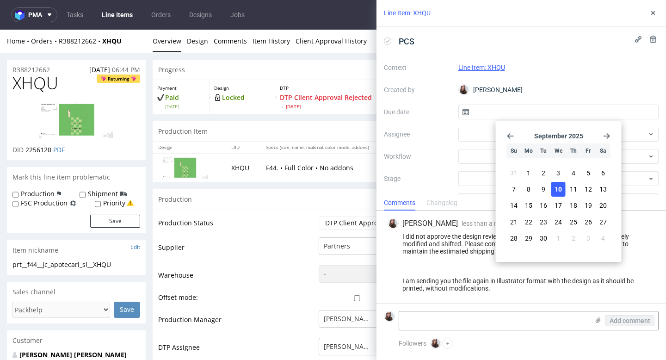
click at [558, 187] on span "10" at bounding box center [558, 189] width 7 height 9
type input "[DATE]"
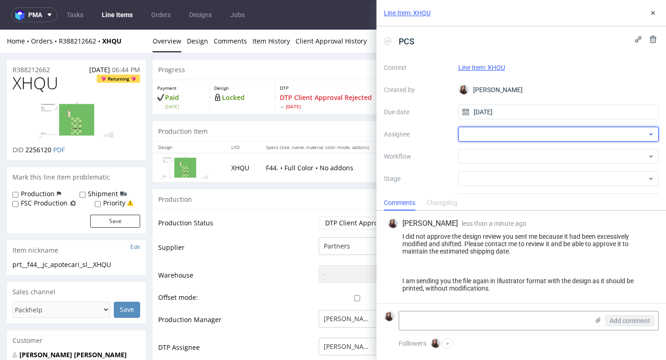
click at [491, 132] on div at bounding box center [559, 134] width 201 height 15
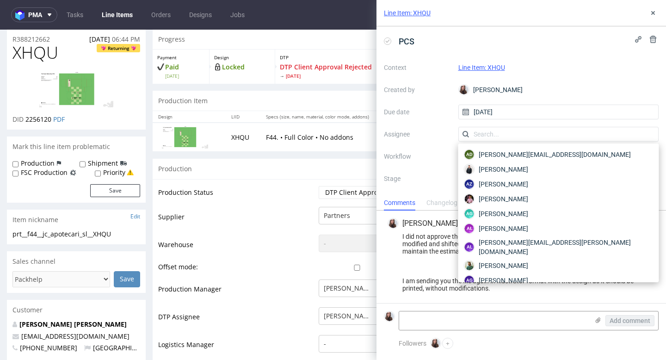
scroll to position [31, 0]
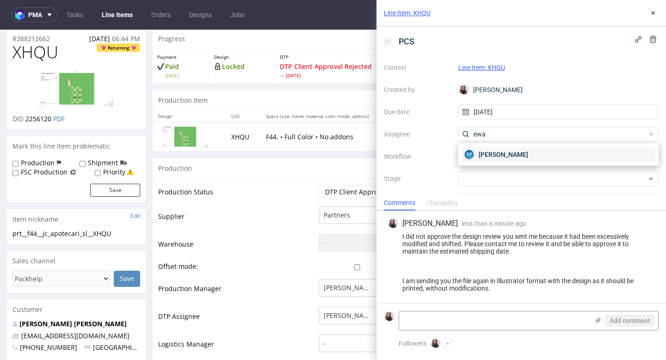
type input "ewa"
click at [494, 156] on span "[PERSON_NAME]" at bounding box center [504, 154] width 50 height 9
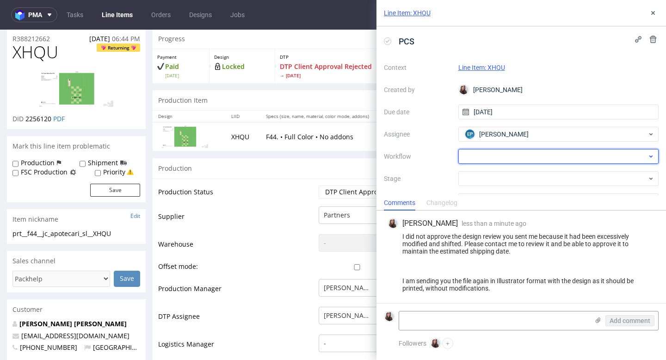
click at [498, 162] on div at bounding box center [559, 156] width 201 height 15
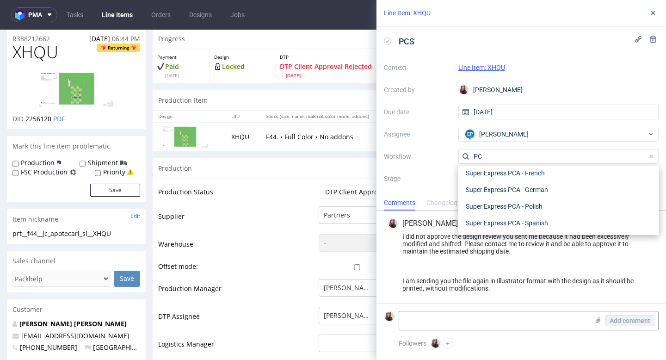
scroll to position [117, 0]
type input "PCA"
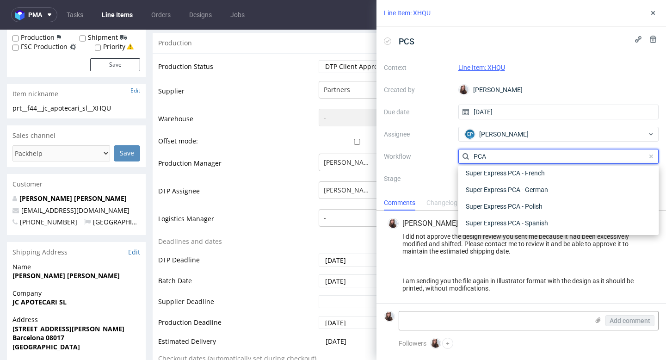
scroll to position [0, 0]
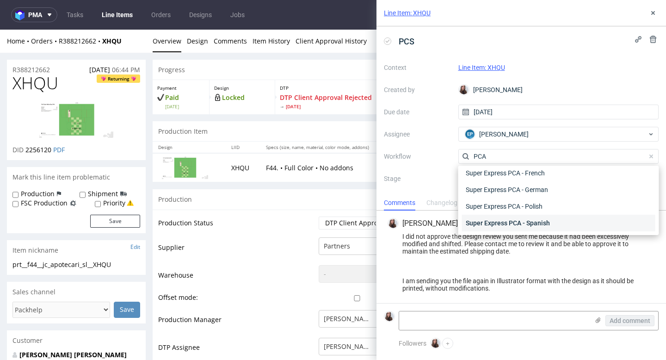
click at [546, 222] on div "Super Express PCA - Spanish" at bounding box center [558, 223] width 193 height 17
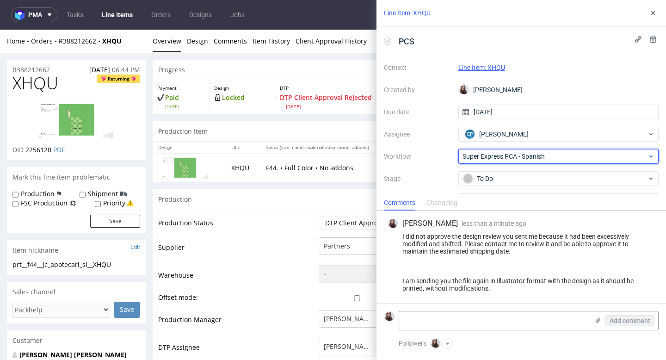
click at [510, 152] on span "Super Express PCA - Spanish" at bounding box center [555, 156] width 185 height 9
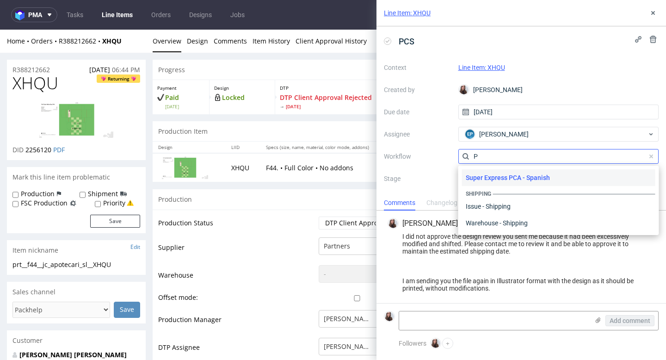
scroll to position [117, 0]
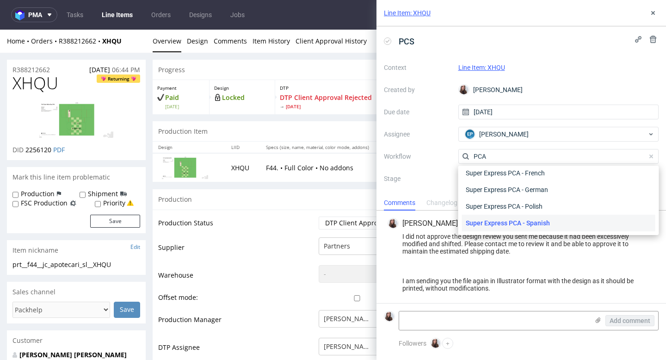
type input "PCA"
click at [517, 220] on div "Super Express PCA - Spanish" at bounding box center [558, 223] width 193 height 17
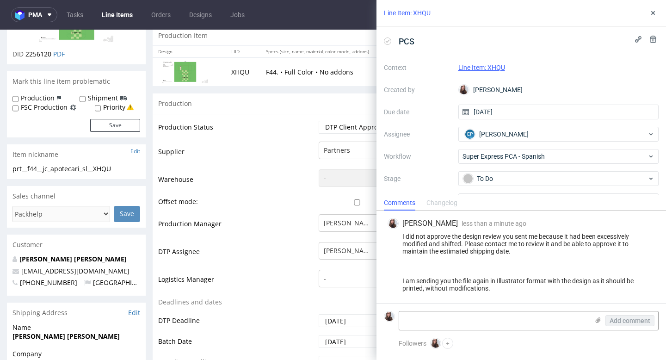
scroll to position [0, 0]
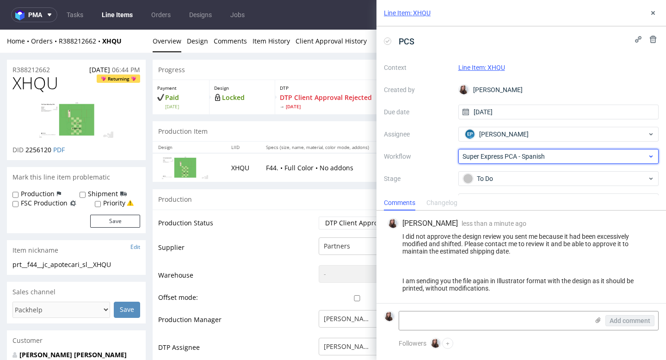
click at [506, 149] on div "Super Express PCA - Spanish" at bounding box center [559, 156] width 201 height 15
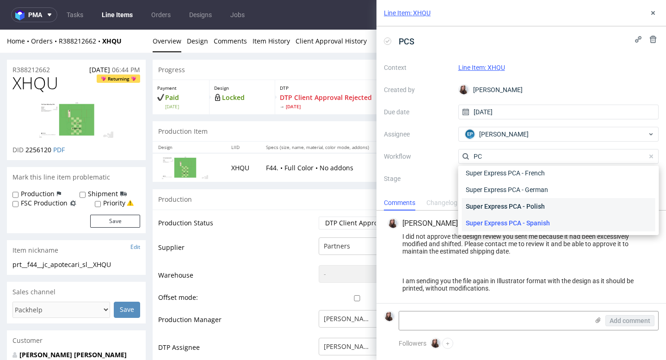
scroll to position [117, 0]
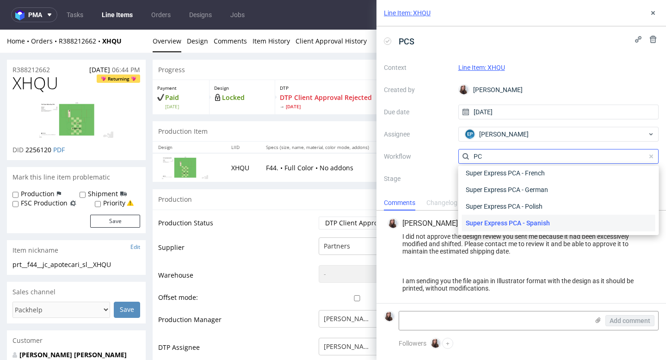
type input "P"
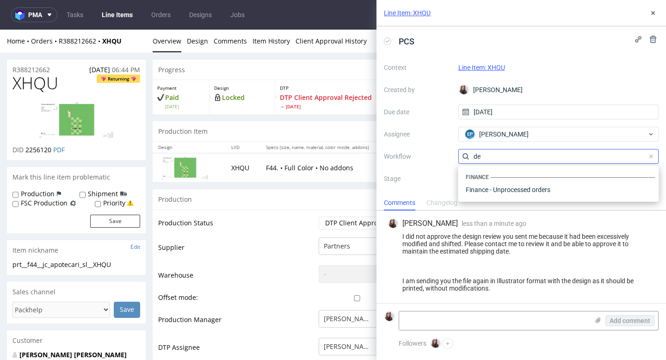
type input "d"
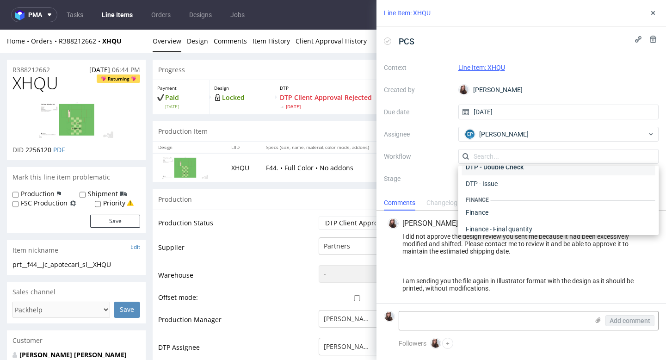
scroll to position [24, 0]
click at [510, 183] on div "DTP - Issue" at bounding box center [558, 182] width 193 height 17
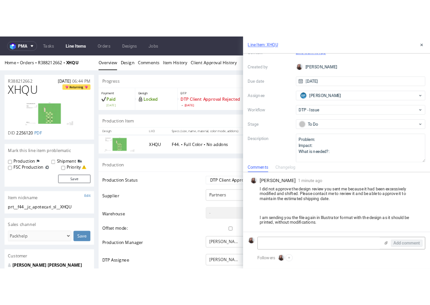
scroll to position [50, 0]
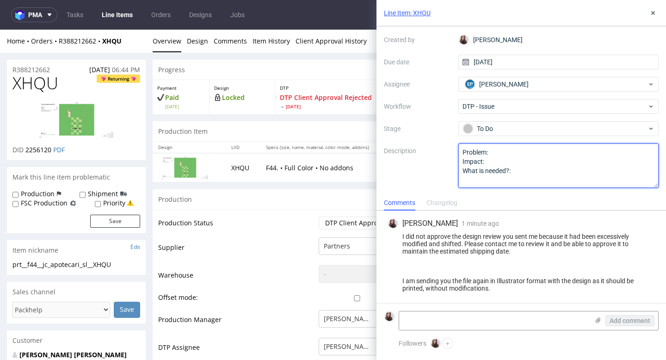
click at [498, 150] on textarea "Problem: Impact: What is needed?:" at bounding box center [559, 165] width 201 height 44
click at [517, 172] on textarea "Problem: Impact: What is needed?:" at bounding box center [559, 165] width 201 height 44
type textarea "Problem: PCA rejected Impact: What is needed?:"
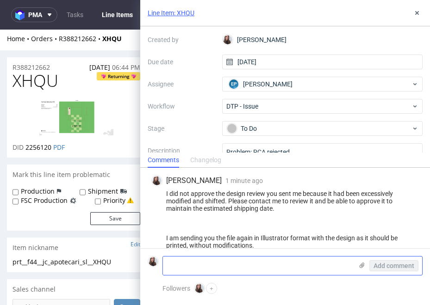
click at [363, 264] on icon at bounding box center [361, 265] width 7 height 7
click at [0, 0] on input "file" at bounding box center [0, 0] width 0 height 0
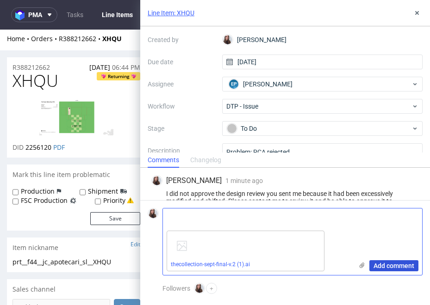
click at [386, 267] on span "Add comment" at bounding box center [393, 266] width 41 height 6
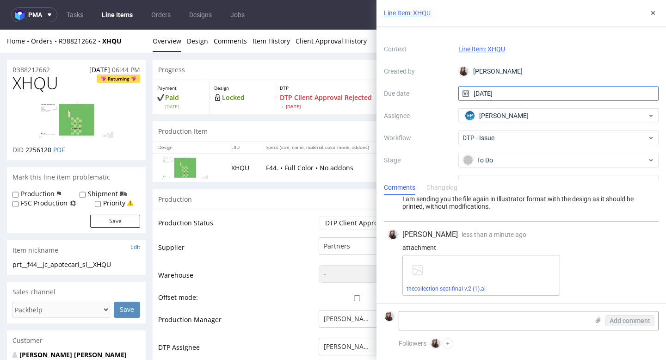
scroll to position [0, 0]
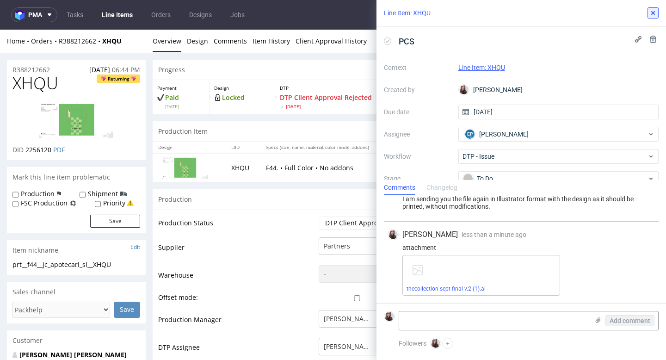
click at [655, 12] on icon at bounding box center [653, 12] width 7 height 7
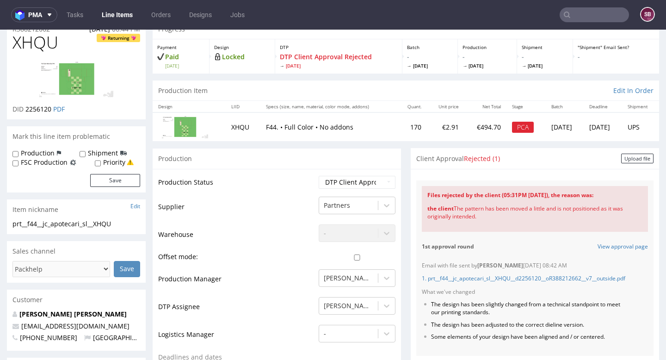
scroll to position [50, 0]
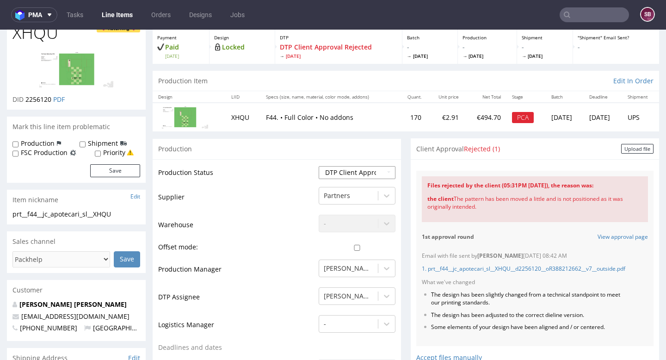
click at [361, 172] on select "Waiting for Artwork Waiting for Diecut Waiting for Mockup Waiting for DTP Waiti…" at bounding box center [357, 172] width 77 height 13
select select "back_for_dtp"
click at [319, 166] on select "Waiting for Artwork Waiting for Diecut Waiting for Mockup Waiting for DTP Waiti…" at bounding box center [357, 172] width 77 height 13
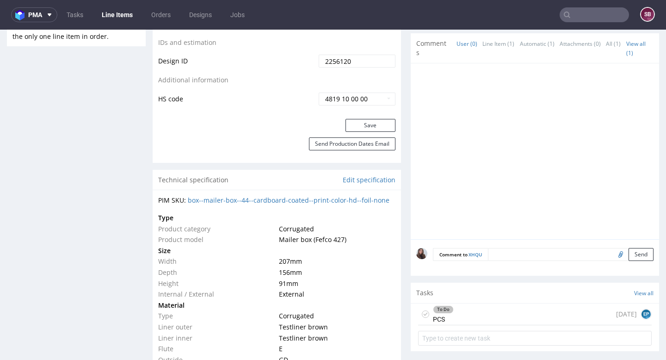
scroll to position [535, 0]
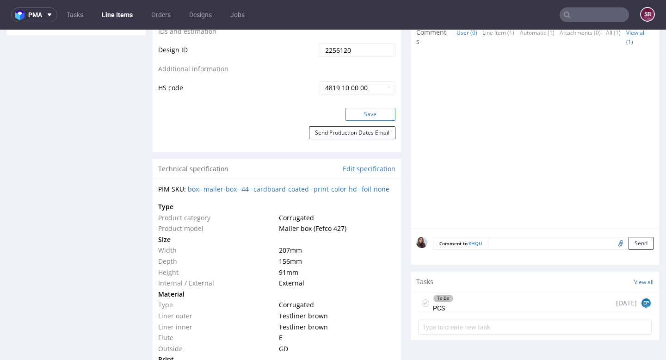
click at [359, 118] on button "Save" at bounding box center [371, 114] width 50 height 13
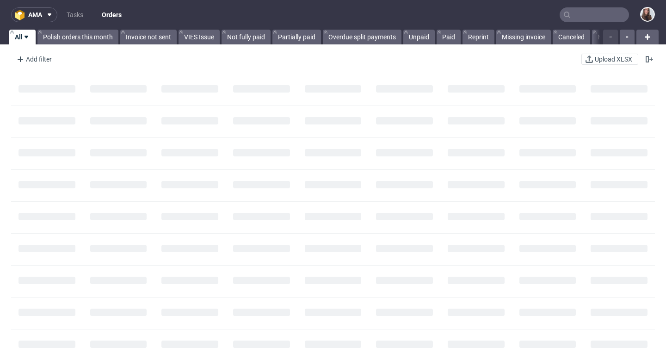
click at [587, 15] on input "text" at bounding box center [594, 14] width 69 height 15
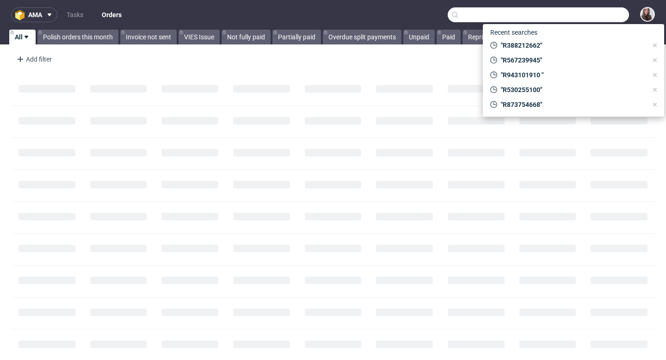
paste input "R112654950"
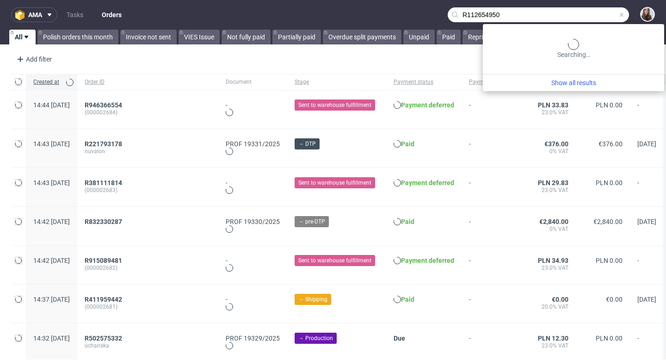
type input "R112654950"
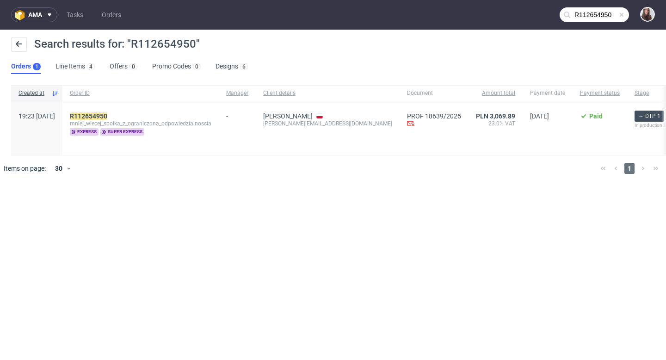
click at [124, 109] on div "R112654950 mniej_wiecej_spolka_z_ograniczona_odpowiedzialnoscia express super e…" at bounding box center [140, 128] width 156 height 54
click at [107, 113] on mark "R112654950" at bounding box center [88, 115] width 37 height 7
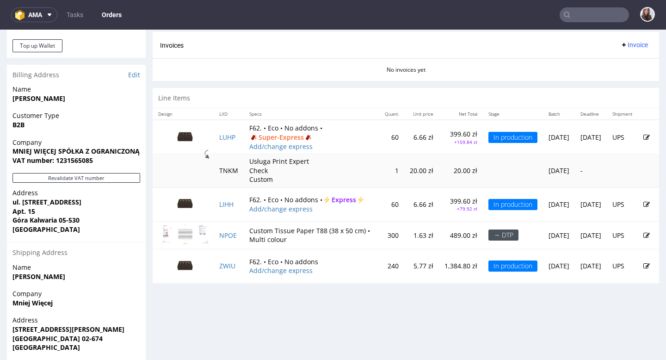
scroll to position [439, 0]
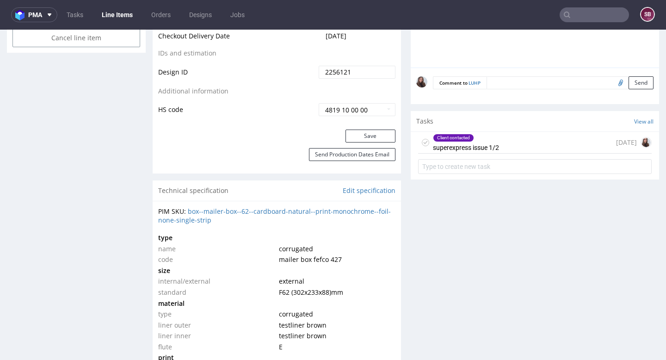
scroll to position [540, 0]
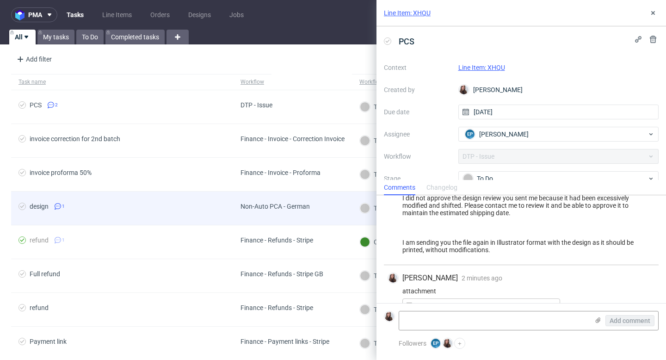
scroll to position [67, 0]
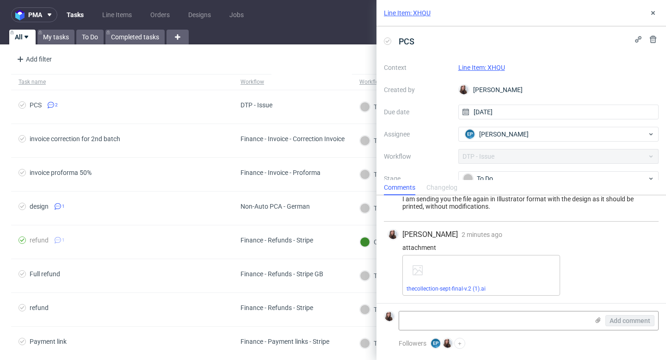
click at [421, 41] on div "PCS" at bounding box center [521, 41] width 275 height 15
click at [649, 12] on button at bounding box center [653, 12] width 11 height 11
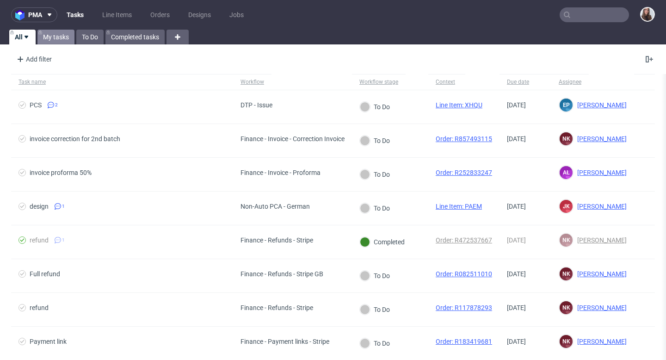
click at [63, 30] on link "My tasks" at bounding box center [55, 37] width 37 height 15
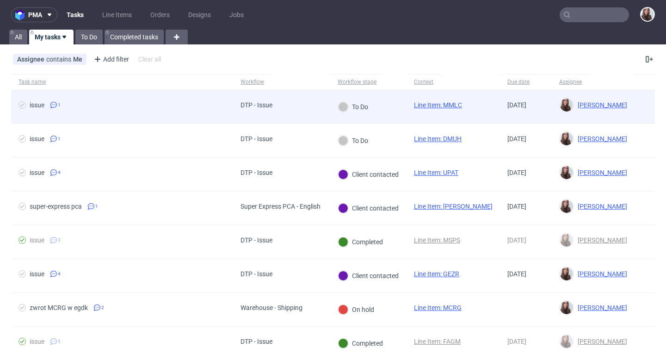
click at [310, 108] on div "DTP - Issue" at bounding box center [281, 107] width 97 height 34
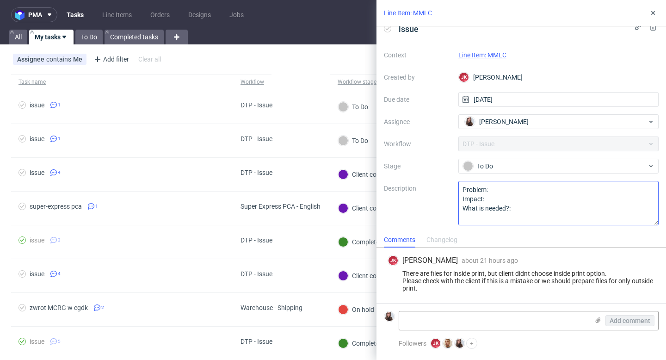
scroll to position [13, 0]
drag, startPoint x: 510, startPoint y: 53, endPoint x: 460, endPoint y: 55, distance: 50.9
click at [460, 55] on div "Line Item: MMLC" at bounding box center [559, 54] width 201 height 11
click at [473, 55] on link "Line Item: MMLC" at bounding box center [483, 54] width 48 height 7
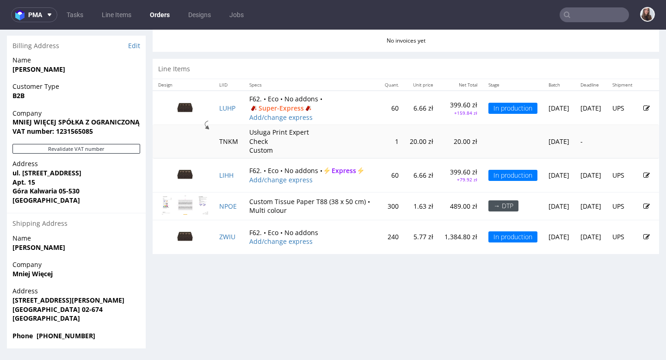
scroll to position [2, 0]
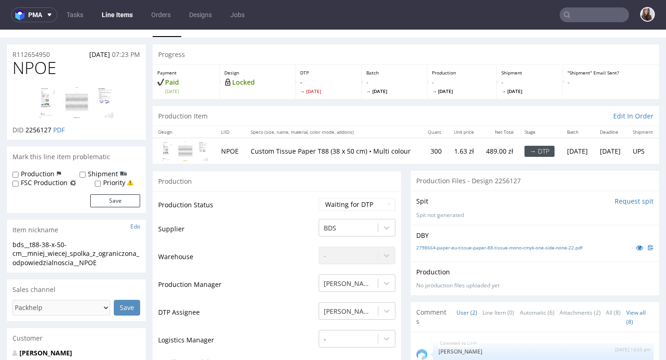
scroll to position [22, 0]
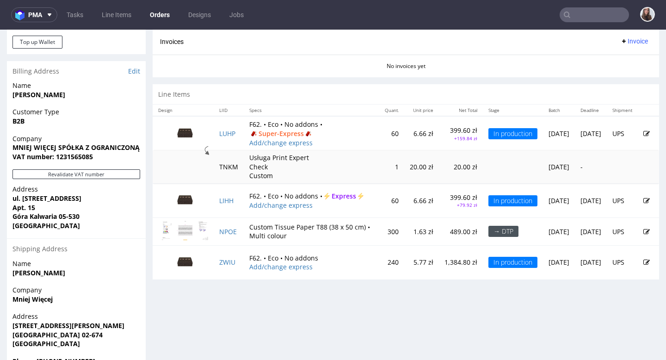
scroll to position [448, 0]
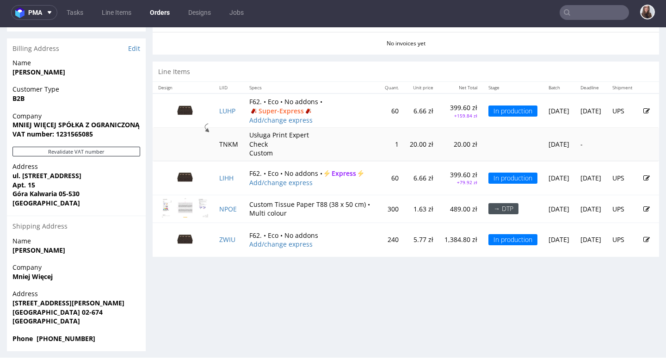
scroll to position [467, 0]
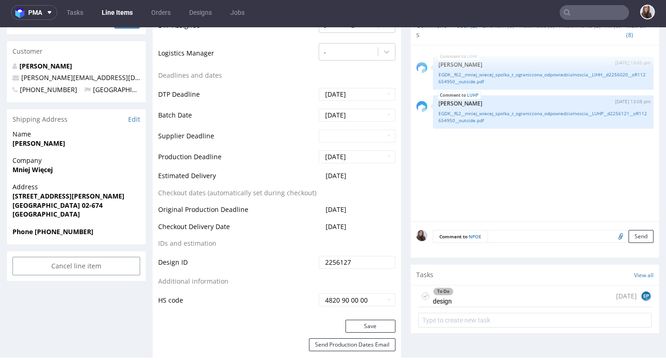
scroll to position [300, 0]
drag, startPoint x: 374, startPoint y: 174, endPoint x: 315, endPoint y: 174, distance: 58.8
click at [317, 174] on td "2025-09-10" at bounding box center [356, 178] width 79 height 17
copy span "2025-09-10"
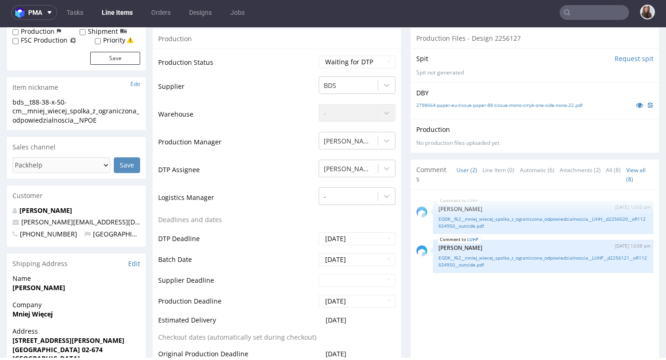
scroll to position [0, 0]
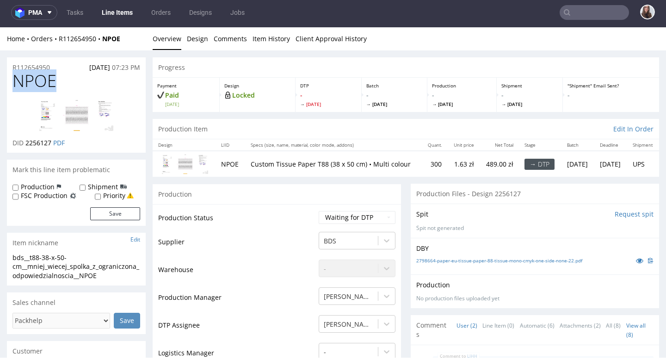
drag, startPoint x: 66, startPoint y: 86, endPoint x: 15, endPoint y: 85, distance: 50.5
click at [15, 85] on h1 "NPOE" at bounding box center [76, 81] width 128 height 19
copy span "NPOE"
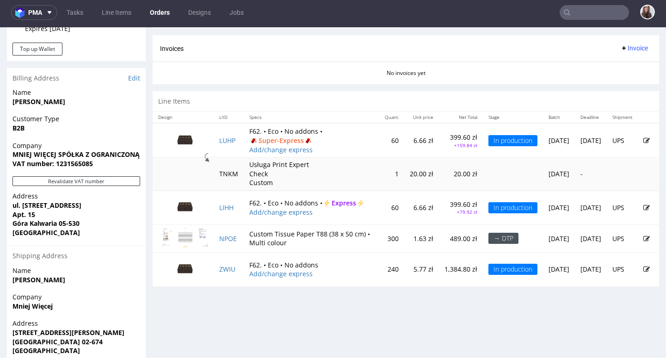
scroll to position [432, 0]
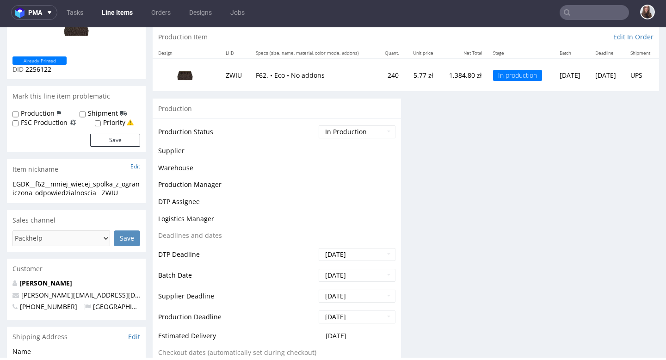
scroll to position [264, 0]
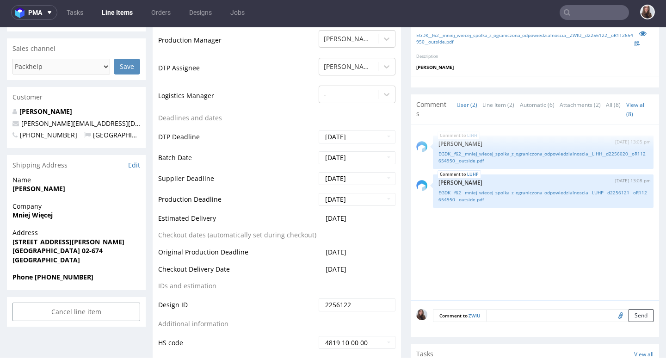
drag, startPoint x: 364, startPoint y: 216, endPoint x: 316, endPoint y: 213, distance: 48.7
click at [317, 213] on td "2025-09-22" at bounding box center [356, 221] width 79 height 17
copy span "2025-09-22"
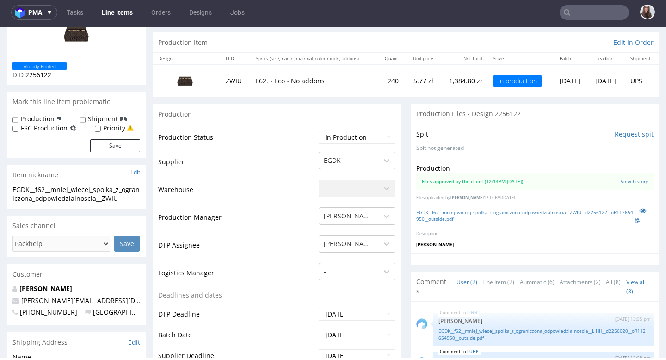
scroll to position [0, 0]
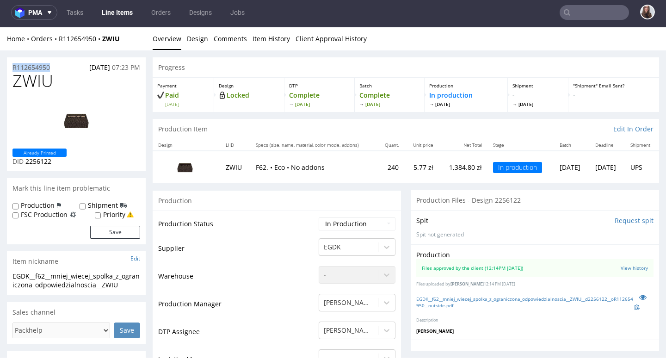
drag, startPoint x: 55, startPoint y: 64, endPoint x: 4, endPoint y: 64, distance: 50.4
drag, startPoint x: 61, startPoint y: 81, endPoint x: 12, endPoint y: 81, distance: 48.1
click at [12, 81] on h1 "ZWIU" at bounding box center [76, 81] width 128 height 19
copy span "ZWIU"
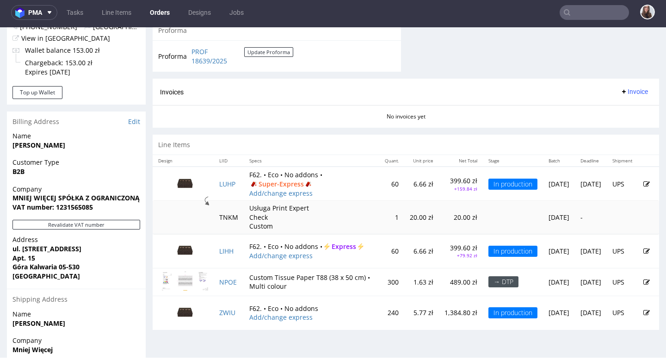
scroll to position [393, 0]
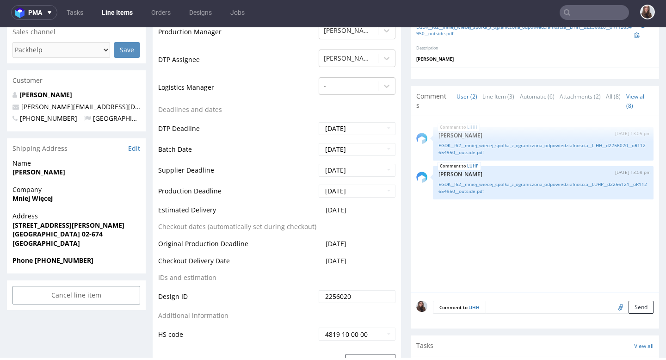
scroll to position [273, 0]
drag, startPoint x: 362, startPoint y: 210, endPoint x: 319, endPoint y: 207, distance: 43.1
click at [319, 207] on td "2025-09-17" at bounding box center [356, 212] width 79 height 17
copy span "2025-09-17"
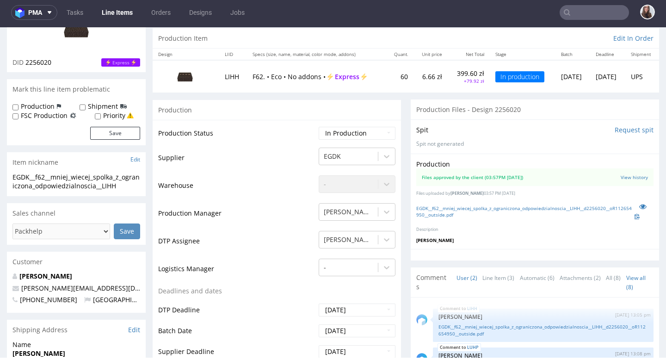
scroll to position [0, 0]
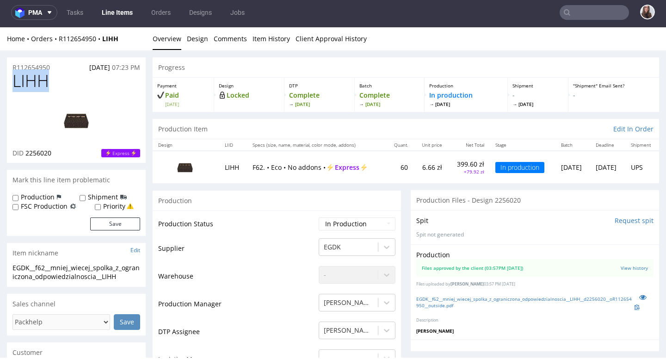
drag, startPoint x: 51, startPoint y: 81, endPoint x: 14, endPoint y: 80, distance: 37.0
click at [14, 80] on h1 "LIHH" at bounding box center [76, 81] width 128 height 19
copy span "LIHH"
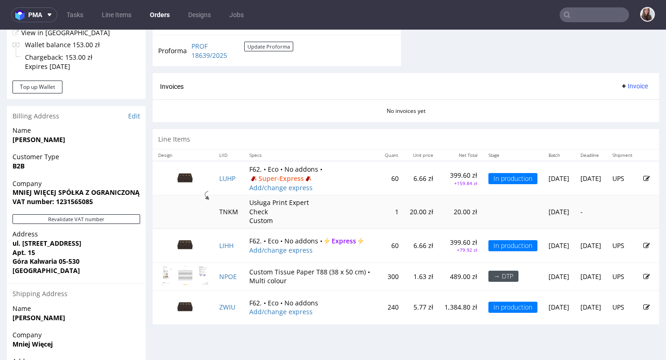
scroll to position [467, 0]
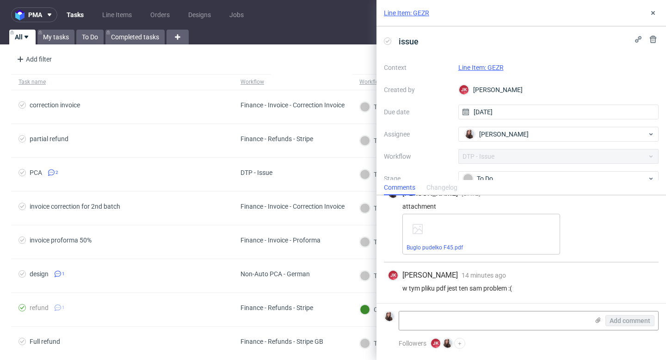
click at [410, 12] on link "Line Item: GEZR" at bounding box center [406, 12] width 45 height 9
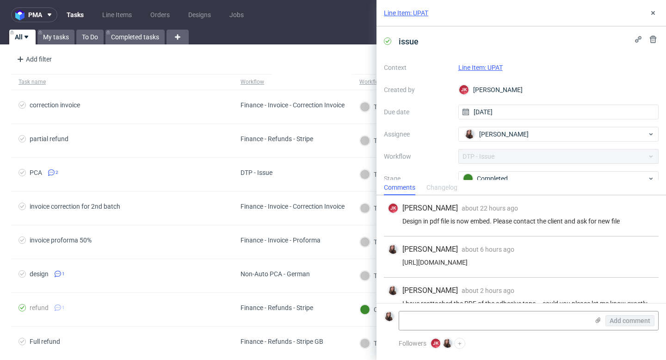
click at [479, 66] on link "Line Item: UPAT" at bounding box center [481, 67] width 44 height 7
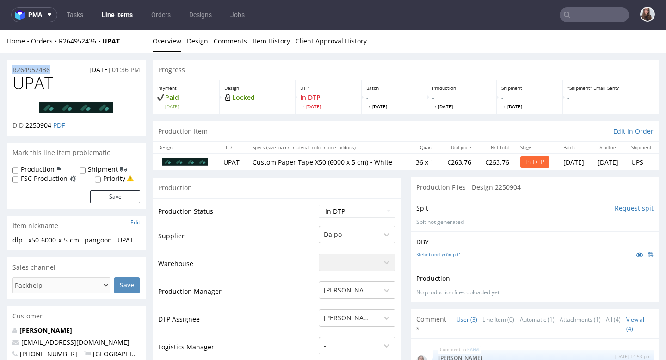
drag, startPoint x: 60, startPoint y: 70, endPoint x: 6, endPoint y: 70, distance: 54.2
copy p "R264952436"
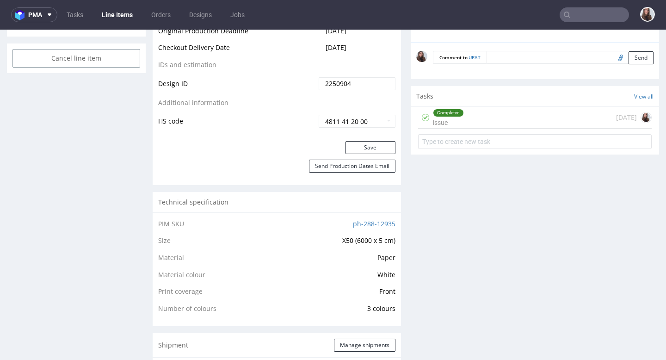
scroll to position [492, 0]
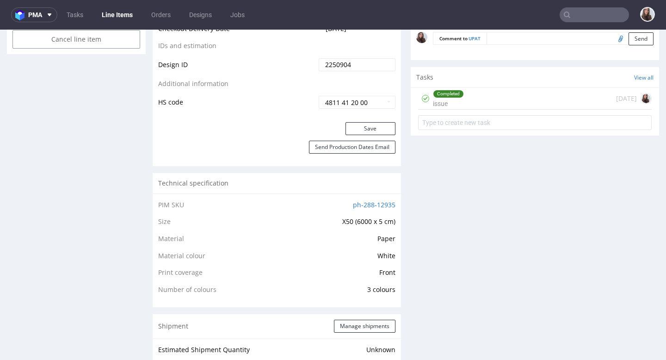
click at [455, 109] on div "Completed issue" at bounding box center [448, 98] width 31 height 21
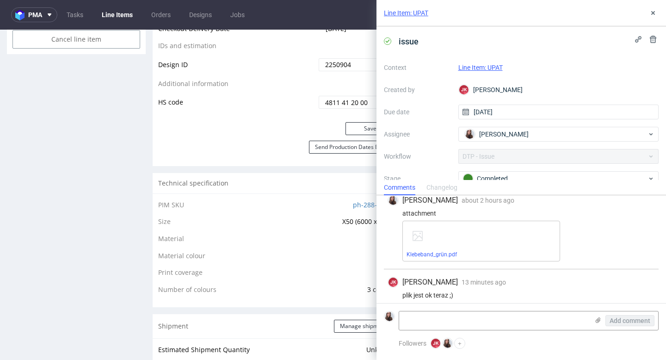
scroll to position [146, 0]
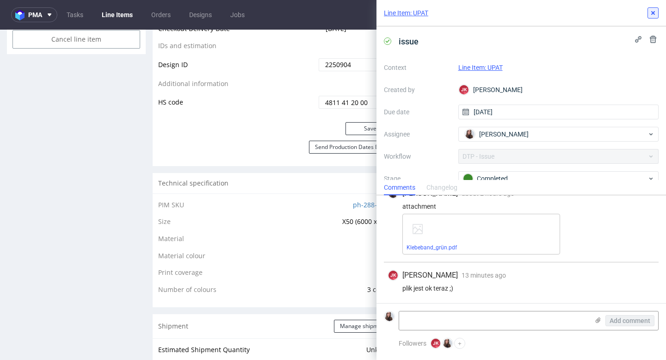
click at [656, 11] on icon at bounding box center [653, 12] width 7 height 7
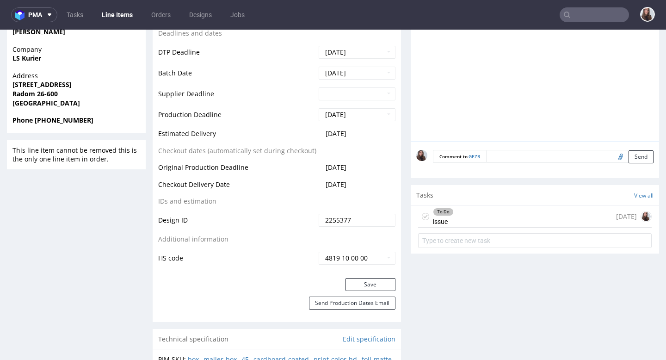
scroll to position [420, 0]
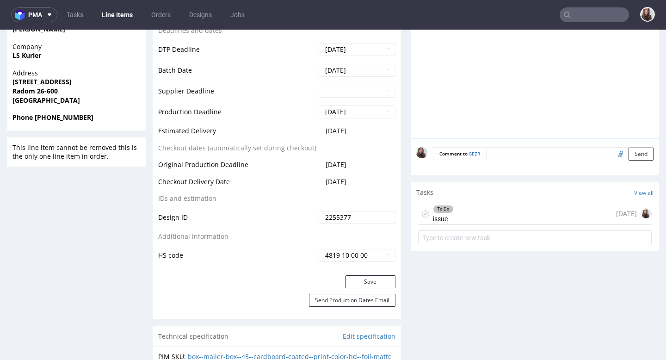
click at [456, 212] on div "To Do issue [DATE]" at bounding box center [535, 214] width 234 height 22
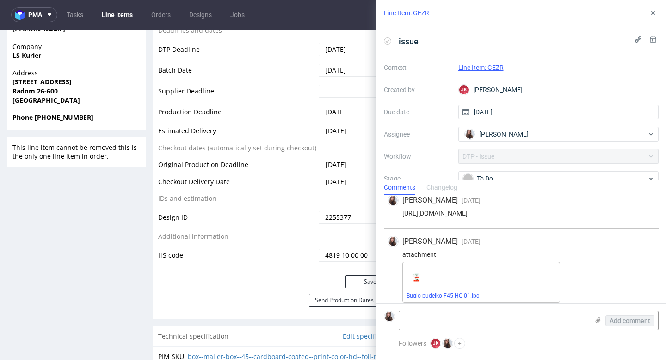
scroll to position [220, 0]
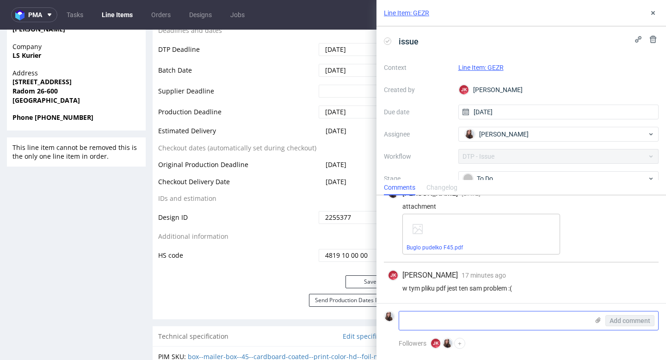
click at [487, 326] on textarea at bounding box center [494, 320] width 190 height 19
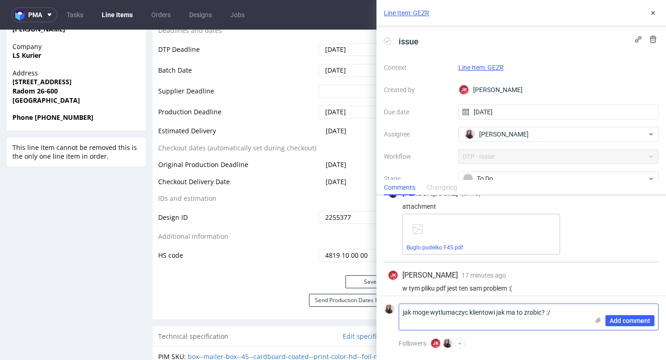
scroll to position [0, 0]
type textarea "jak moge wytlumaczyc klientowi jak ma to zrobic? :/"
click at [619, 322] on span "Add comment" at bounding box center [630, 320] width 41 height 6
click at [482, 64] on link "Line Item: GEZR" at bounding box center [481, 67] width 45 height 7
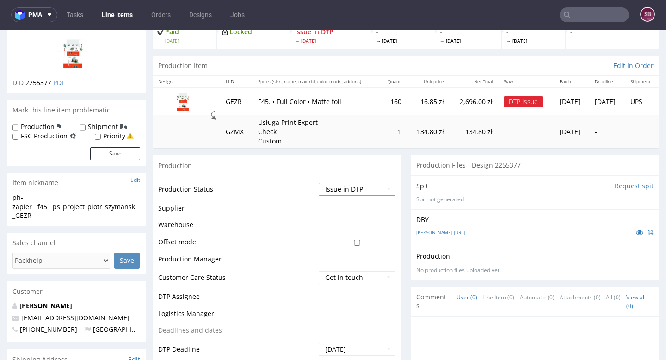
scroll to position [105, 0]
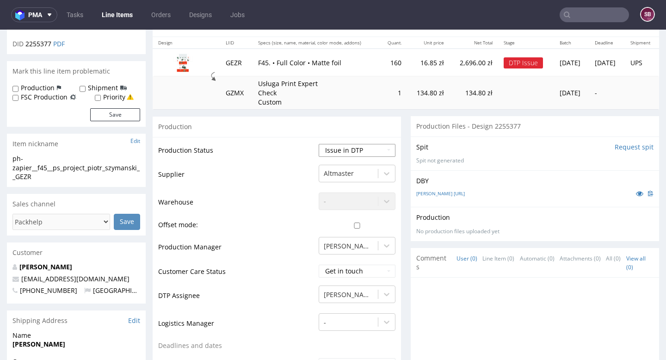
click at [339, 149] on select "Waiting for Artwork Waiting for Diecut Waiting for Mockup Waiting for DTP Waiti…" at bounding box center [357, 150] width 77 height 13
click at [337, 153] on select "Waiting for Artwork Waiting for Diecut Waiting for Mockup Waiting for DTP Waiti…" at bounding box center [357, 150] width 77 height 13
select select "back_for_dtp"
click at [319, 144] on select "Waiting for Artwork Waiting for Diecut Waiting for Mockup Waiting for DTP Waiti…" at bounding box center [357, 150] width 77 height 13
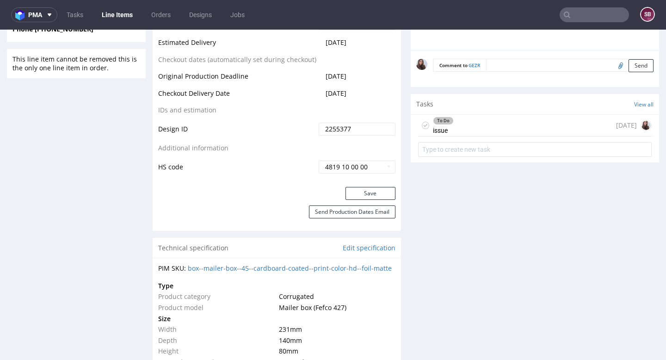
scroll to position [509, 0]
click at [363, 188] on button "Save" at bounding box center [371, 193] width 50 height 13
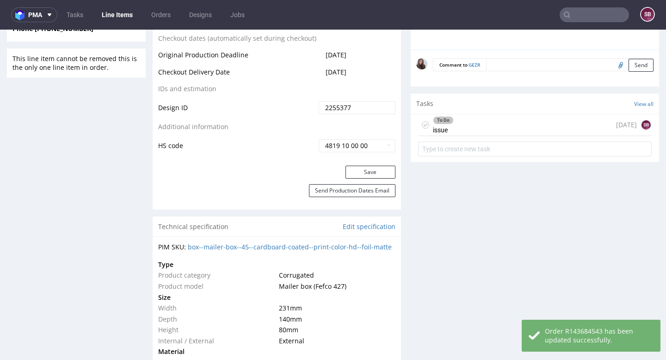
click at [461, 129] on div "To Do issue 5 days ago SB" at bounding box center [535, 125] width 234 height 22
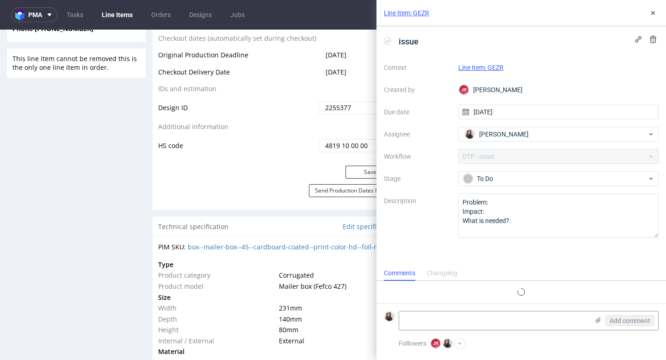
click at [476, 69] on link "Line Item: GEZR" at bounding box center [481, 67] width 45 height 7
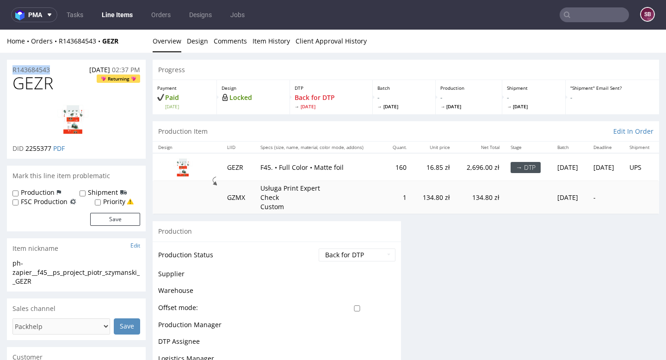
drag, startPoint x: 57, startPoint y: 73, endPoint x: 9, endPoint y: 71, distance: 47.7
click at [9, 71] on div "R143684543 [DATE] 02:37 PM" at bounding box center [76, 67] width 139 height 15
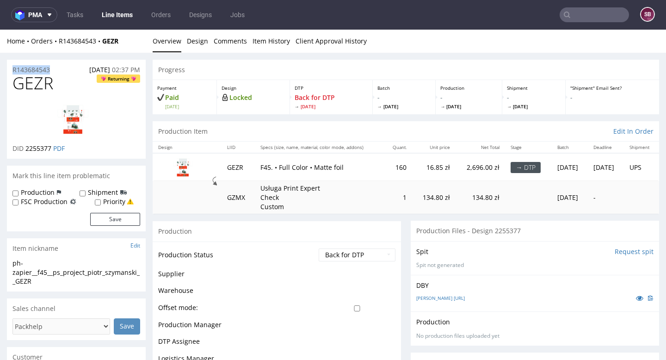
copy p "R143684543"
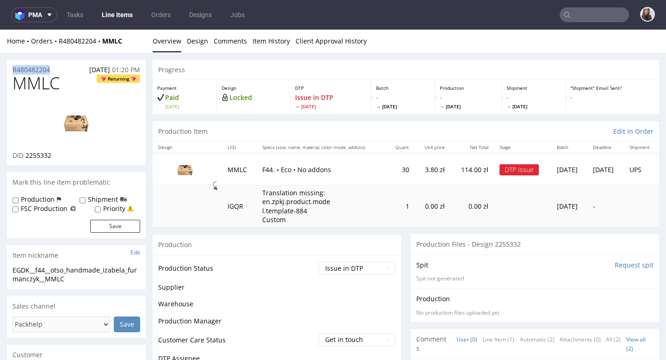
drag, startPoint x: 62, startPoint y: 67, endPoint x: 11, endPoint y: 68, distance: 51.9
click at [11, 68] on div "R480482204 [DATE] 01:20 PM" at bounding box center [76, 67] width 139 height 15
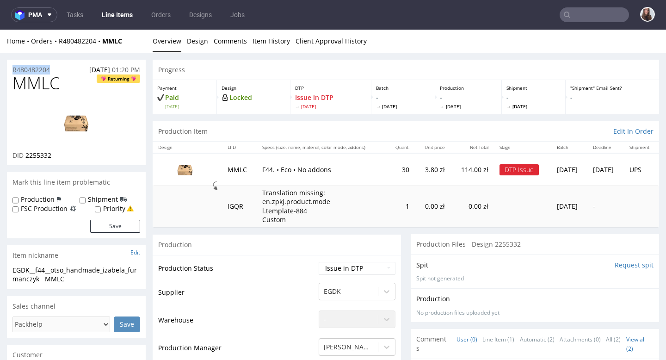
copy p "R480482204"
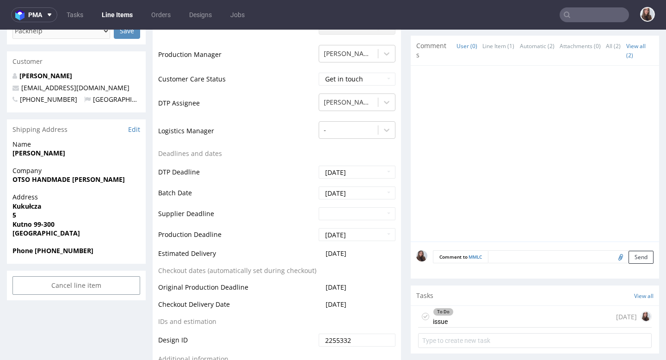
scroll to position [322, 0]
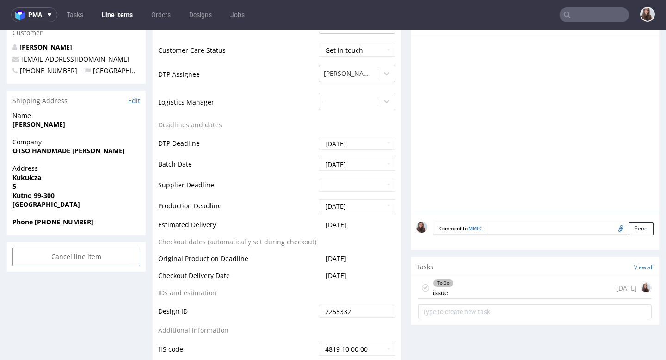
click at [466, 285] on div "To Do issue [DATE]" at bounding box center [535, 288] width 234 height 22
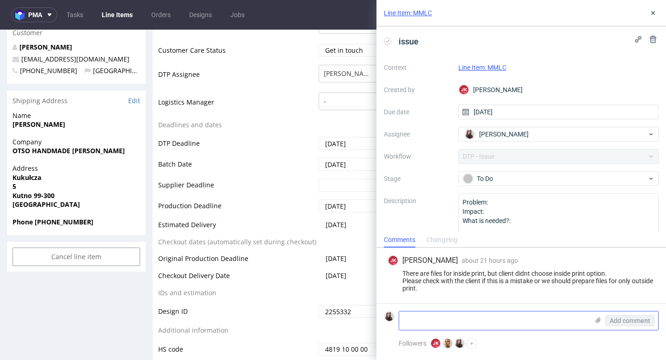
click at [459, 316] on textarea at bounding box center [494, 320] width 190 height 19
paste textarea "[URL][DOMAIN_NAME]"
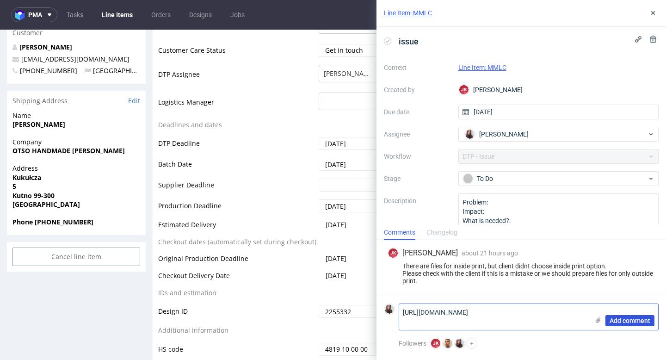
type textarea "[URL][DOMAIN_NAME]"
click at [626, 323] on span "Add comment" at bounding box center [630, 320] width 41 height 6
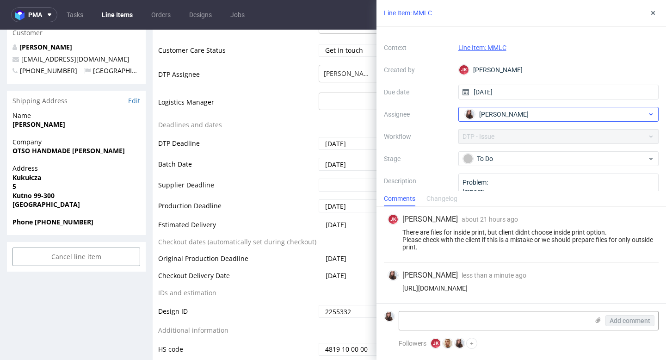
scroll to position [23, 0]
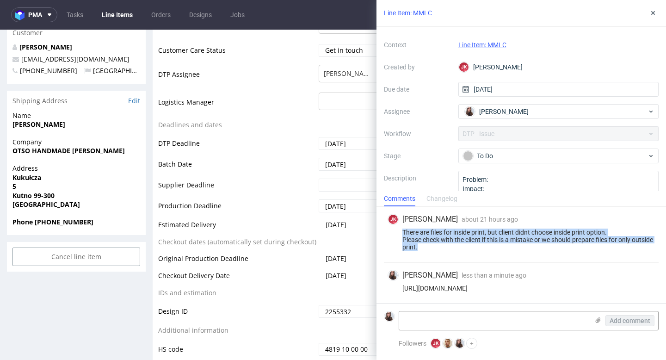
drag, startPoint x: 444, startPoint y: 250, endPoint x: 398, endPoint y: 233, distance: 49.9
click at [398, 233] on div "[PERSON_NAME] [PERSON_NAME] about 21 hours ago [DATE] 18:04 There are files for…" at bounding box center [521, 234] width 275 height 56
copy div "There are files for inside print, but client didnt choose inside print option. …"
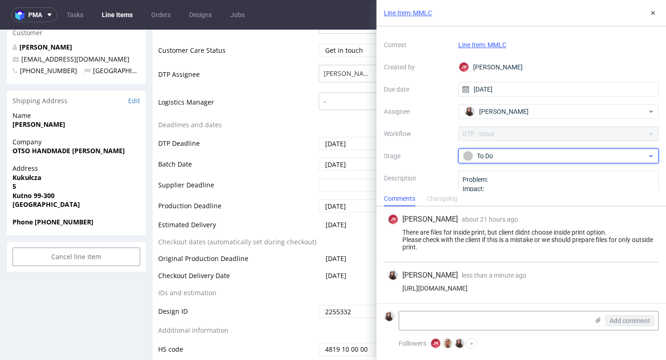
click at [507, 156] on div "To Do" at bounding box center [555, 156] width 184 height 10
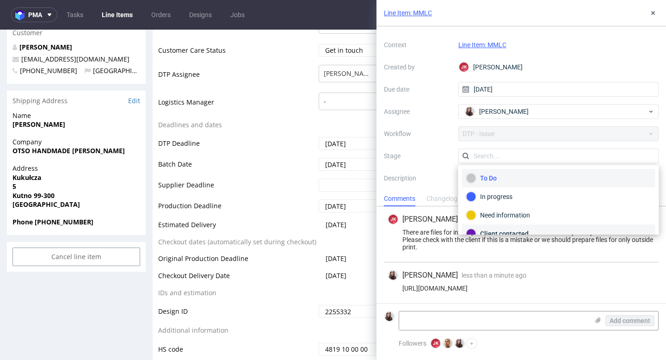
click at [513, 230] on div "Client contacted" at bounding box center [559, 234] width 185 height 10
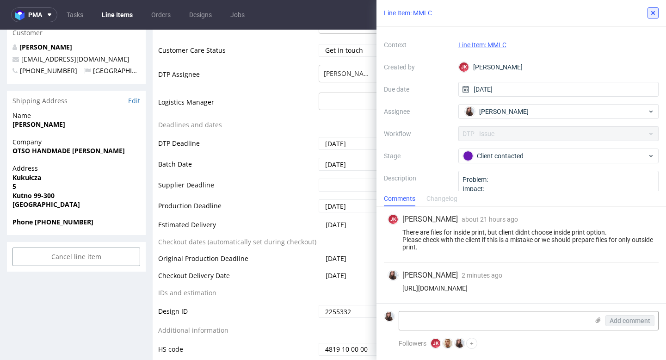
click at [652, 9] on icon at bounding box center [653, 12] width 7 height 7
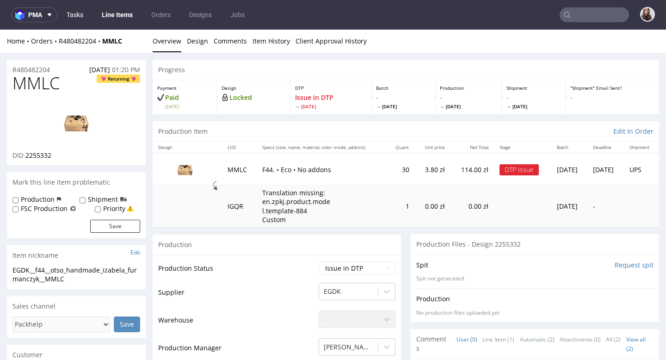
click at [81, 13] on link "Tasks" at bounding box center [75, 14] width 28 height 15
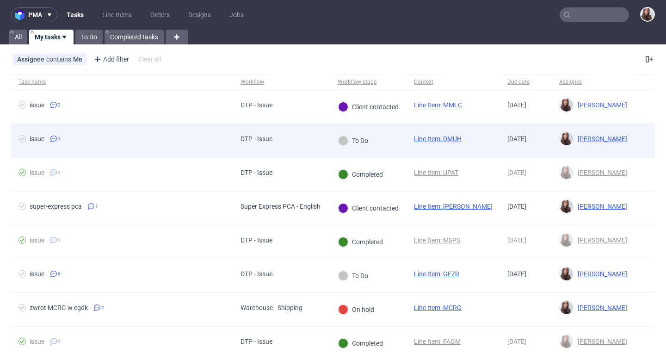
click at [294, 156] on div "DTP - Issue" at bounding box center [281, 141] width 97 height 34
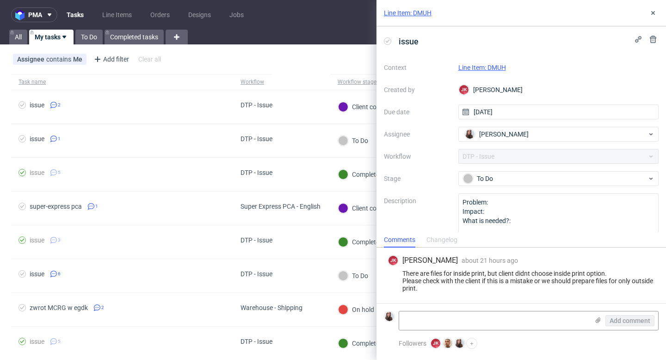
scroll to position [13, 0]
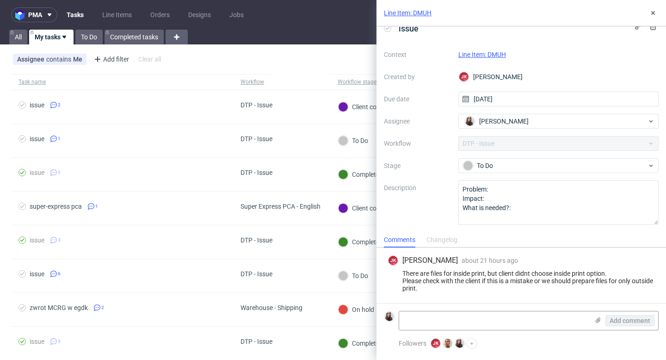
click at [485, 50] on div "Line Item: DMUH" at bounding box center [559, 54] width 201 height 11
click at [487, 51] on link "Line Item: DMUH" at bounding box center [483, 54] width 48 height 7
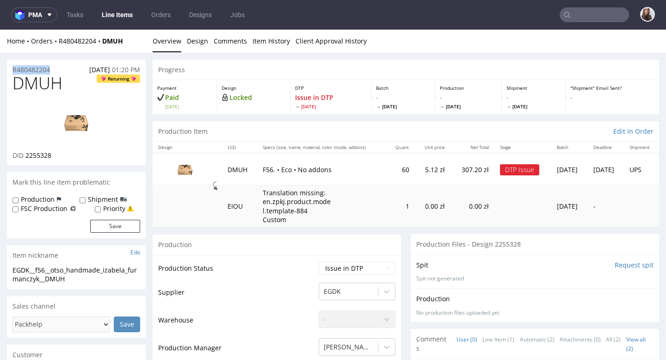
drag, startPoint x: 59, startPoint y: 70, endPoint x: 9, endPoint y: 68, distance: 50.5
click at [9, 68] on div "R480482204 01.09.2025 01:20 PM" at bounding box center [76, 67] width 139 height 15
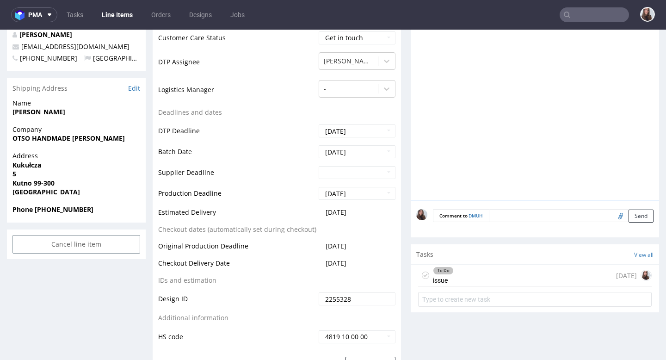
scroll to position [354, 0]
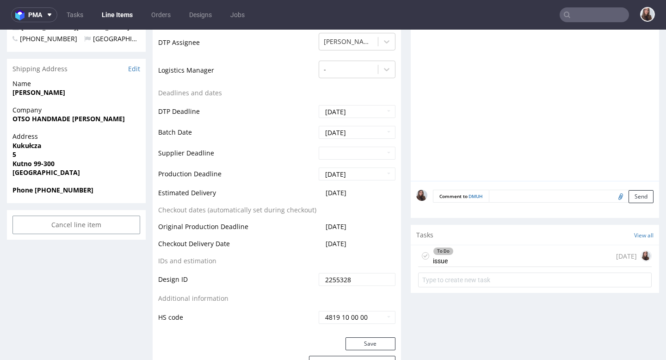
click at [476, 252] on div "To Do issue 1 day ago" at bounding box center [535, 256] width 234 height 22
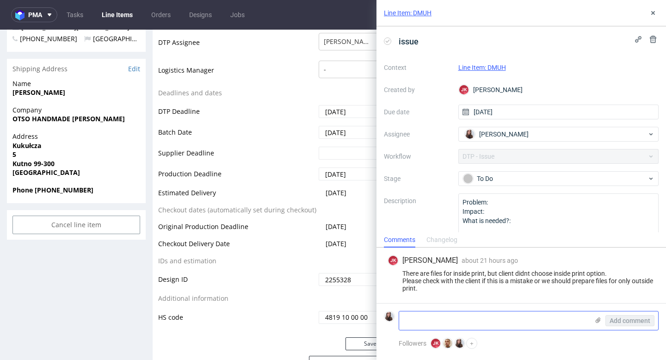
click at [456, 319] on textarea at bounding box center [494, 320] width 190 height 19
paste textarea "https://app-eu1.hubspot.com/contacts/25600958/record/0-5/223560064232/?interact…"
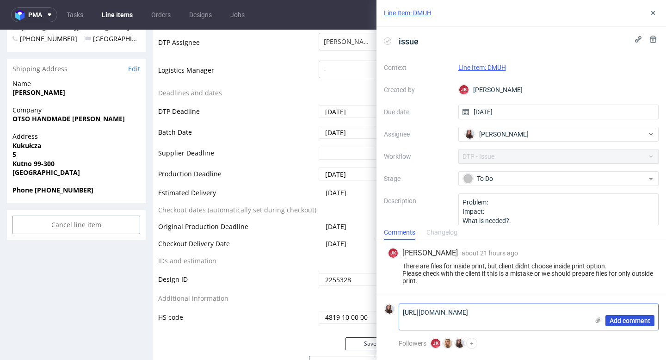
type textarea "https://app-eu1.hubspot.com/contacts/25600958/record/0-5/223560064232/?interact…"
click at [618, 321] on span "Add comment" at bounding box center [630, 320] width 41 height 6
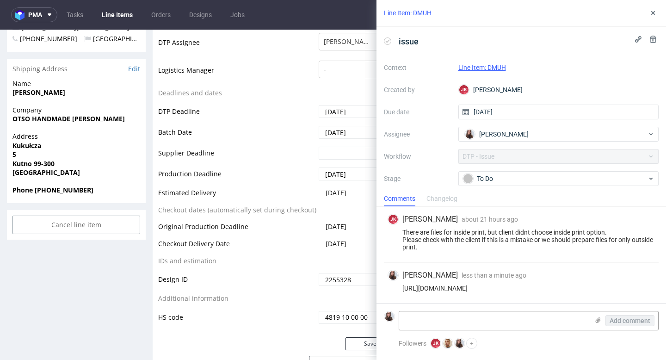
click at [558, 153] on div "Context Line Item: DMUH Created by JK Jan Kocik Due date 09/09/2025 Assignee Sa…" at bounding box center [521, 149] width 275 height 178
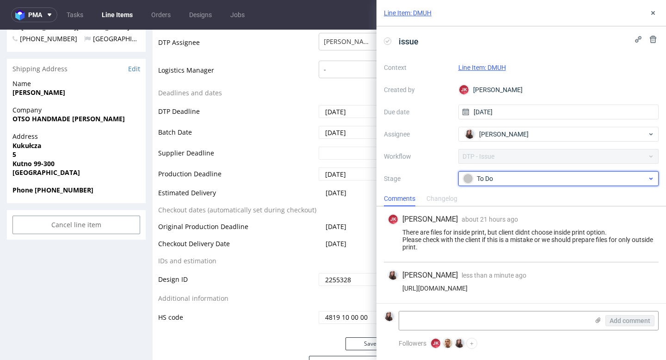
click at [555, 177] on div "To Do" at bounding box center [555, 179] width 184 height 10
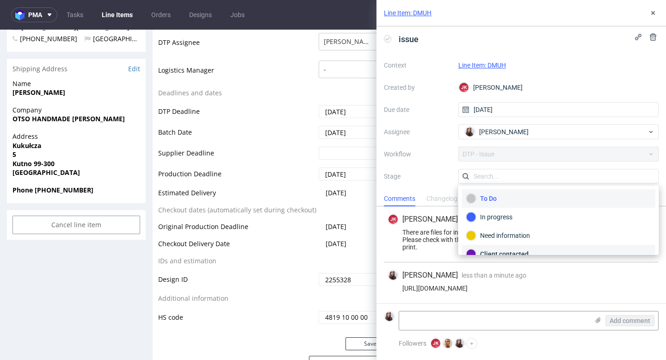
click at [534, 247] on div "Client contacted" at bounding box center [558, 254] width 193 height 19
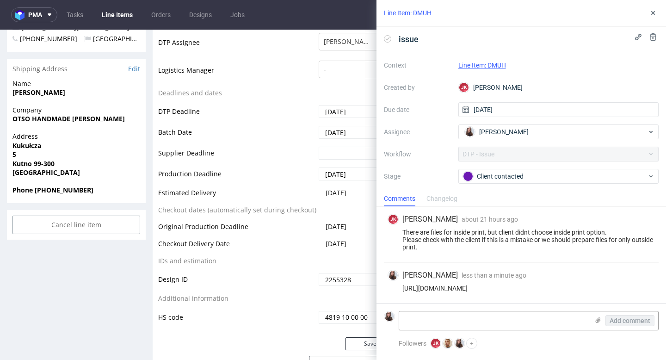
click at [651, 19] on div "Line Item: DMUH" at bounding box center [522, 13] width 290 height 26
click at [655, 12] on icon at bounding box center [653, 12] width 7 height 7
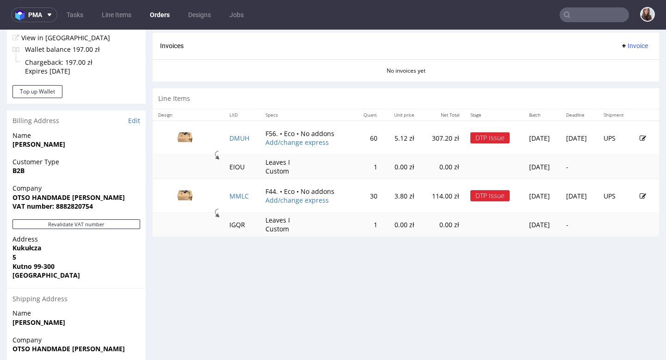
scroll to position [378, 0]
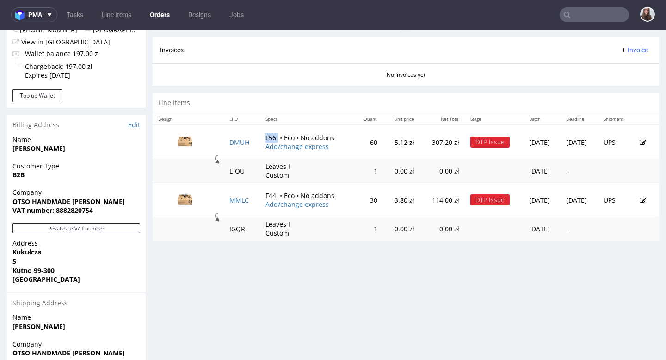
drag, startPoint x: 269, startPoint y: 148, endPoint x: 252, endPoint y: 148, distance: 17.1
click at [260, 148] on td "F56. • Eco • No addons Add/change express" at bounding box center [307, 142] width 94 height 34
copy td "F56."
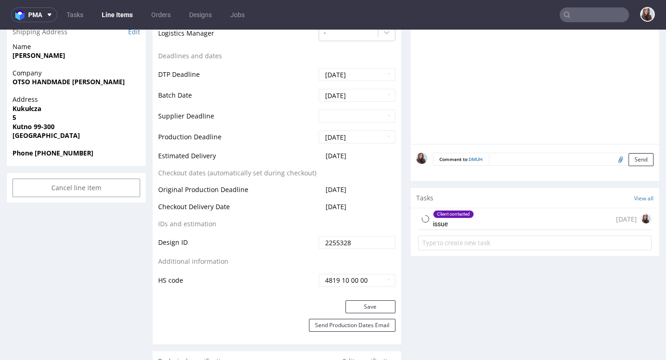
scroll to position [393, 0]
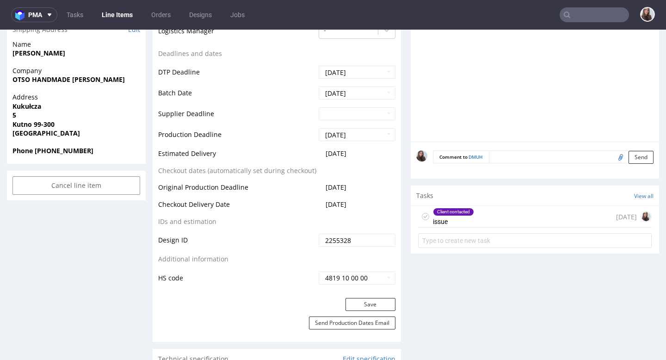
click at [520, 217] on div "Client contacted issue 1 day ago" at bounding box center [535, 217] width 234 height 22
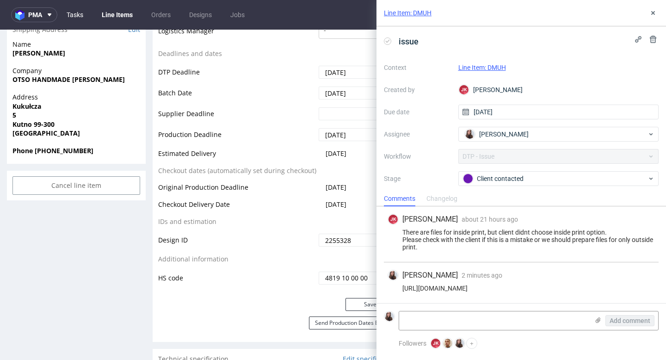
click at [78, 12] on link "Tasks" at bounding box center [75, 14] width 28 height 15
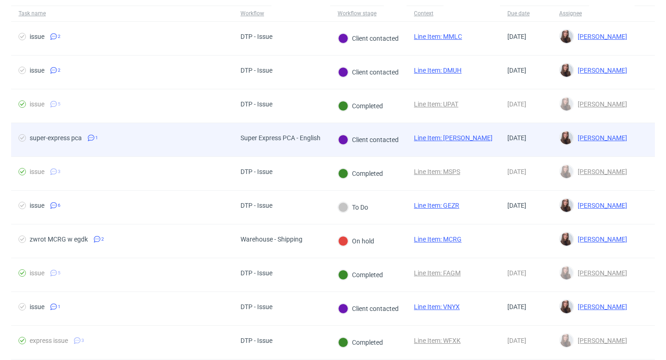
scroll to position [69, 0]
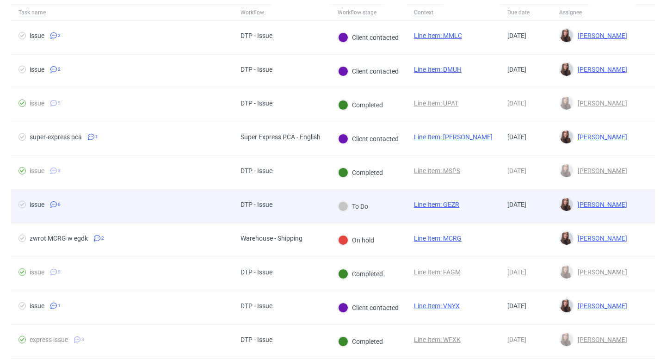
click at [269, 204] on div "DTP - Issue" at bounding box center [257, 204] width 32 height 7
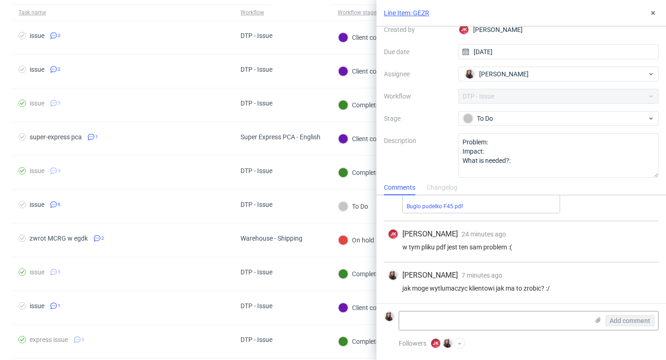
scroll to position [65, 0]
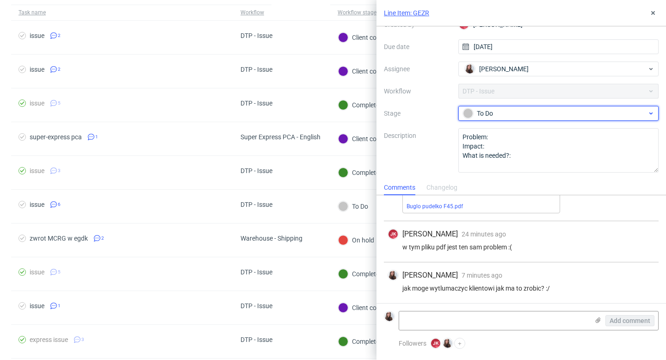
click at [507, 111] on div "To Do" at bounding box center [555, 113] width 184 height 10
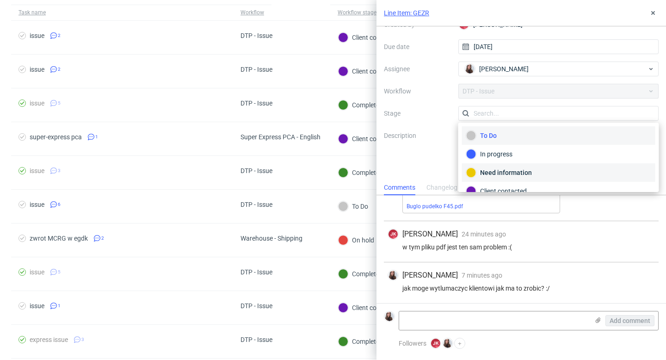
click at [517, 173] on div "Need information" at bounding box center [559, 173] width 185 height 10
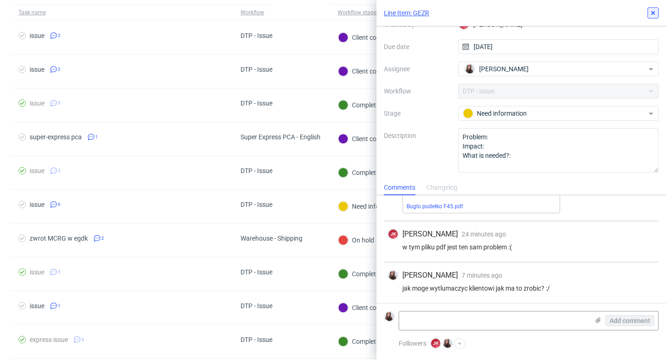
click at [650, 13] on icon at bounding box center [653, 12] width 7 height 7
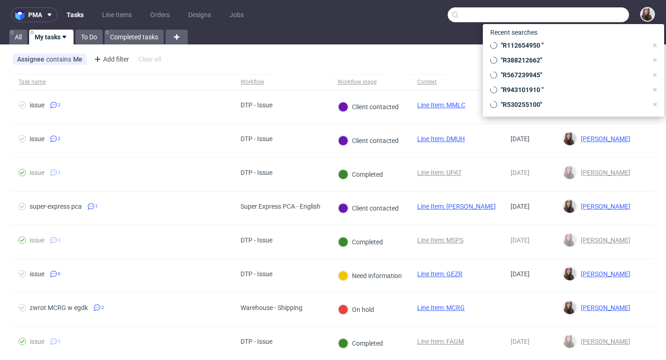
click at [605, 15] on input "text" at bounding box center [538, 14] width 181 height 15
paste input "R253767639"
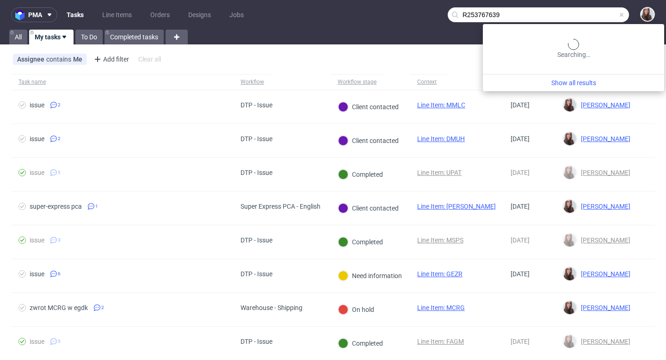
type input "R253767639"
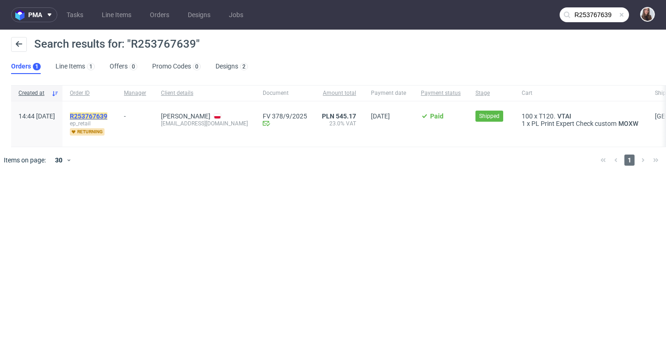
click at [107, 114] on mark "R253767639" at bounding box center [88, 115] width 37 height 7
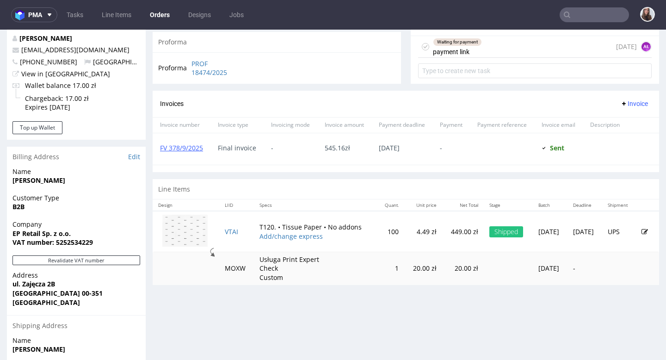
scroll to position [399, 0]
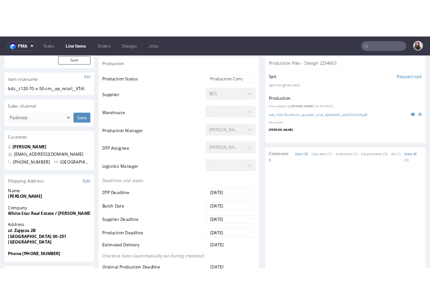
scroll to position [201, 0]
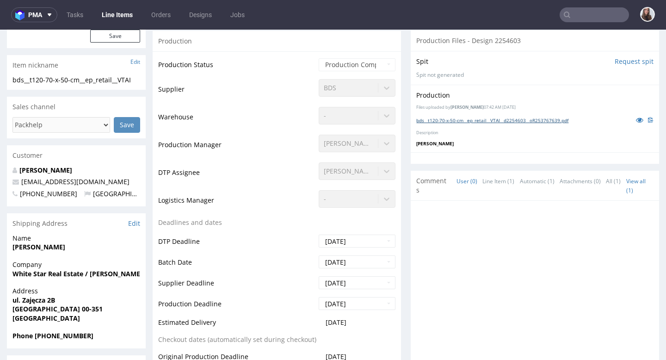
click at [481, 122] on link "bds__t120-70-x-50-cm__ep_retail__VTAI__d2254603__oR253767639.pdf" at bounding box center [493, 120] width 152 height 6
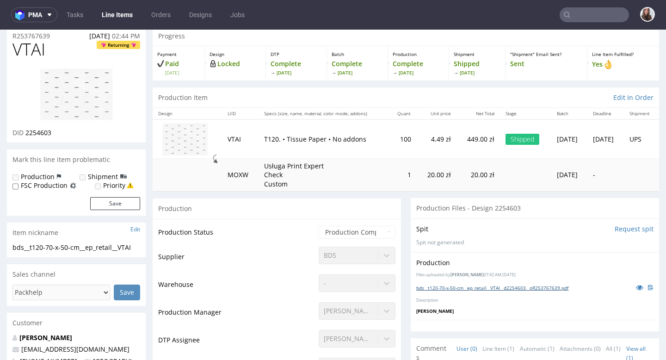
scroll to position [0, 0]
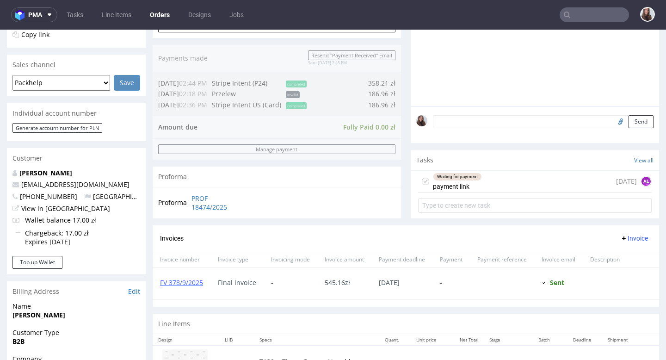
scroll to position [215, 0]
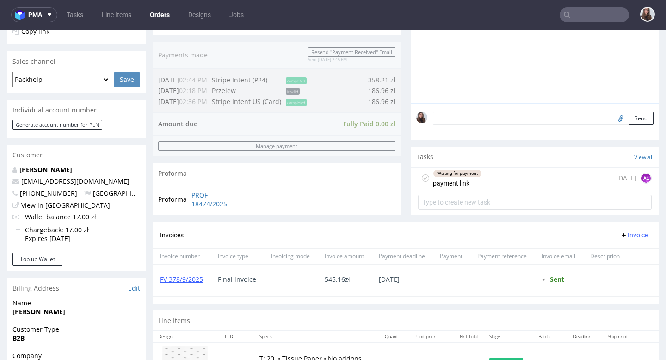
click at [485, 184] on div "Waiting for payment payment link 9 days ago AŁ" at bounding box center [535, 179] width 234 height 22
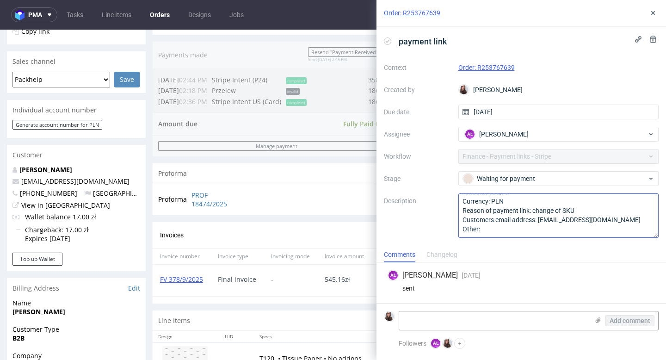
scroll to position [16, 0]
click at [651, 15] on icon at bounding box center [653, 12] width 7 height 7
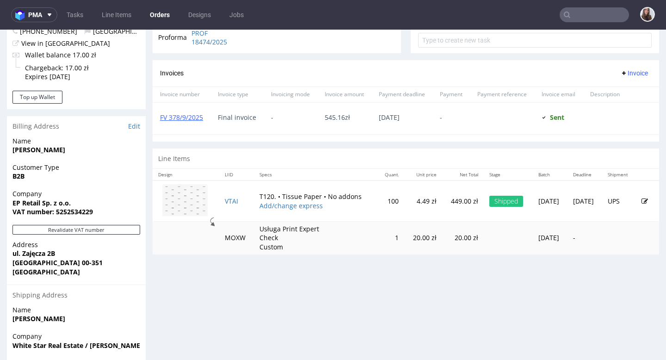
scroll to position [393, 0]
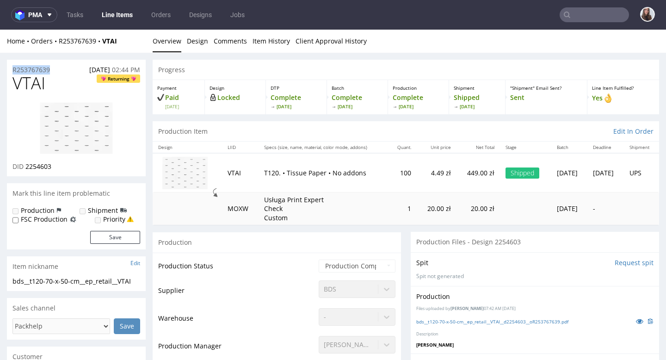
drag, startPoint x: 58, startPoint y: 71, endPoint x: 7, endPoint y: 69, distance: 50.9
click at [7, 69] on div "R253767639 29.08.2025 02:44 PM" at bounding box center [76, 67] width 139 height 15
copy p "R253767639"
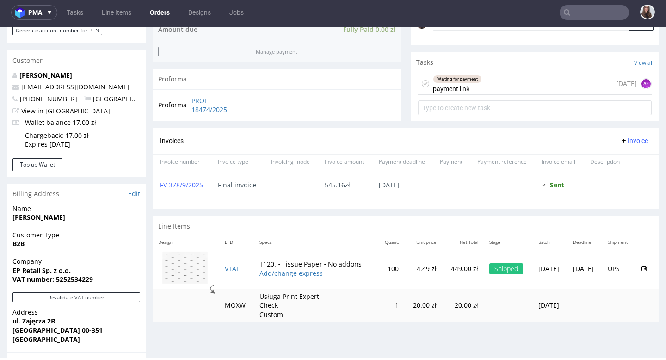
scroll to position [308, 0]
click at [475, 82] on div "Waiting for payment" at bounding box center [458, 78] width 48 height 7
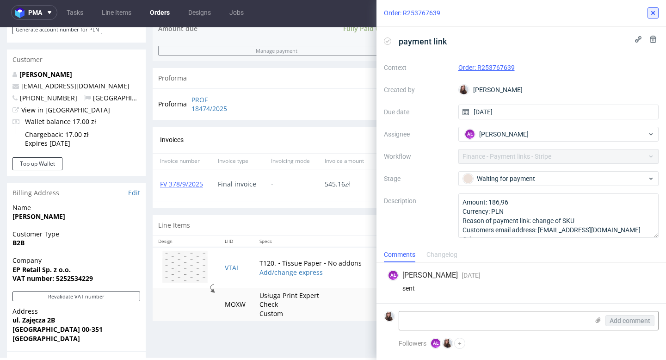
click at [656, 11] on icon at bounding box center [653, 12] width 7 height 7
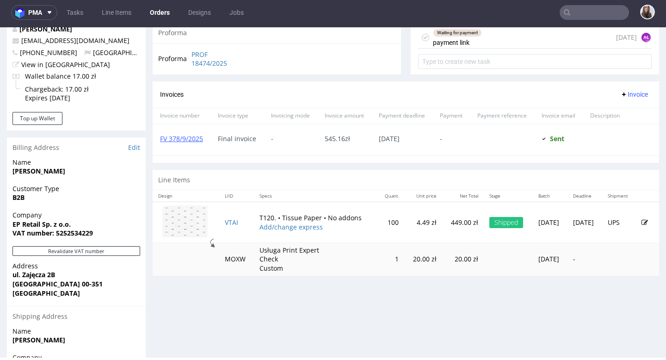
scroll to position [355, 0]
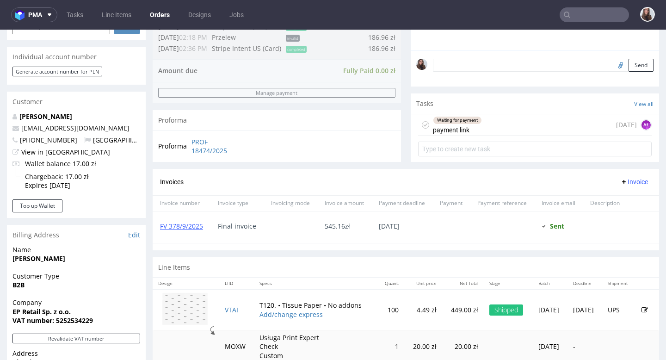
scroll to position [235, 0]
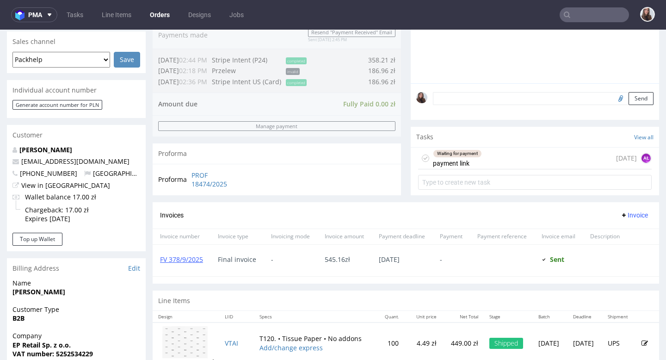
click at [76, 146] on p "Agnieszka Kurczych" at bounding box center [76, 149] width 128 height 9
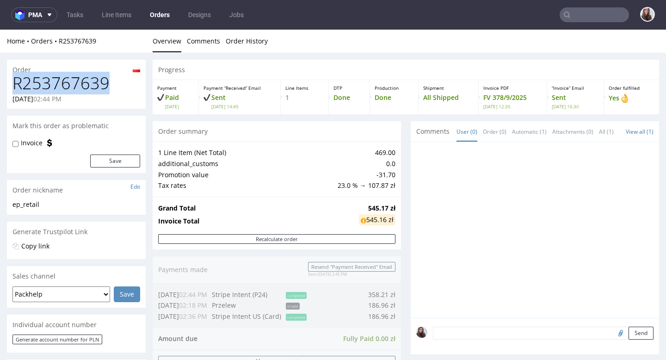
drag, startPoint x: 114, startPoint y: 83, endPoint x: 15, endPoint y: 84, distance: 99.1
click at [15, 84] on h1 "R253767639" at bounding box center [76, 83] width 128 height 19
copy h1 "R253767639"
click at [109, 95] on div "29.08.2025 02:44 PM" at bounding box center [76, 98] width 128 height 9
drag, startPoint x: 111, startPoint y: 80, endPoint x: 15, endPoint y: 81, distance: 95.8
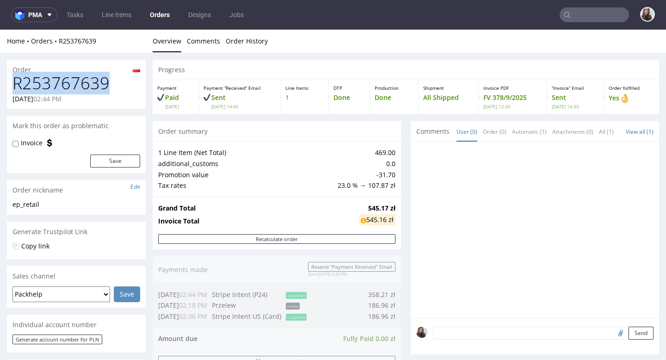
click at [15, 81] on h1 "R253767639" at bounding box center [76, 83] width 128 height 19
copy h1 "R253767639"
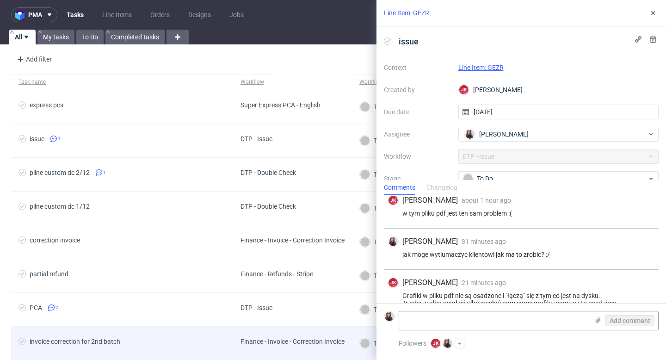
scroll to position [310, 0]
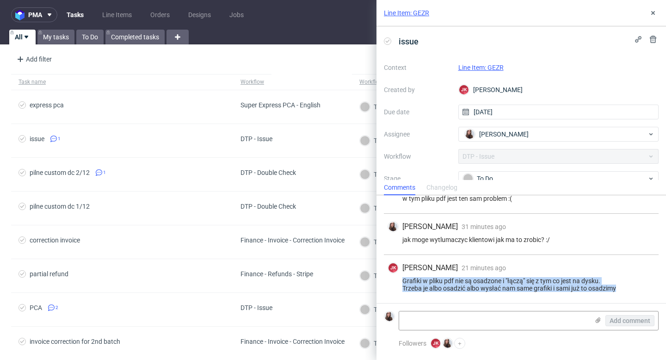
drag, startPoint x: 623, startPoint y: 286, endPoint x: 387, endPoint y: 279, distance: 236.6
click at [387, 279] on div "[PERSON_NAME] 21 minutes ago [DATE] 15:30 Grafiki w pliku pdf nie są osadzone i…" at bounding box center [521, 279] width 275 height 48
copy div "Grafiki w pliku pdf nie są osadzone i "łączą" się z tym co jest na dysku. Trzeb…"
click at [422, 11] on link "Line Item: GEZR" at bounding box center [406, 12] width 45 height 9
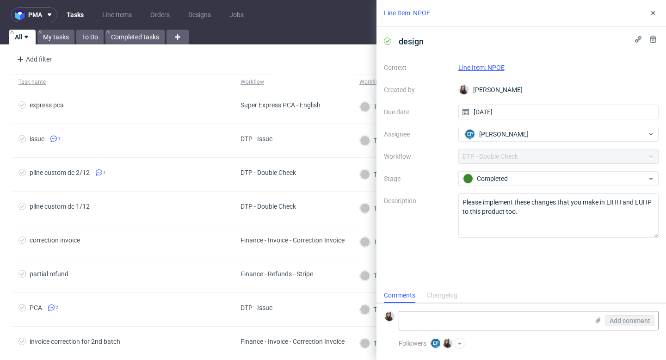
scroll to position [7, 0]
click at [654, 14] on icon at bounding box center [653, 12] width 7 height 7
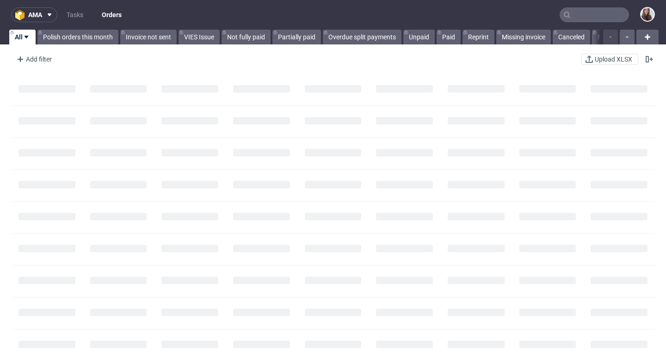
click at [588, 14] on input "text" at bounding box center [594, 14] width 69 height 15
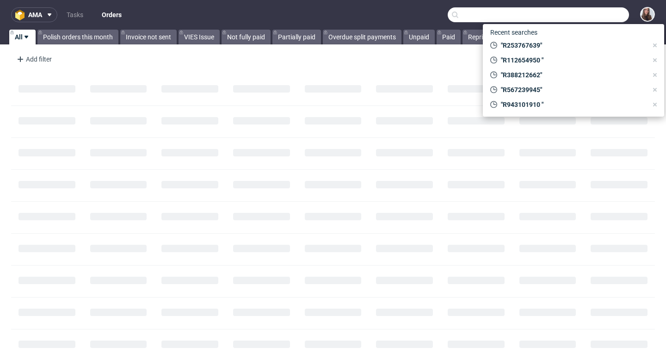
paste input "R873754668"
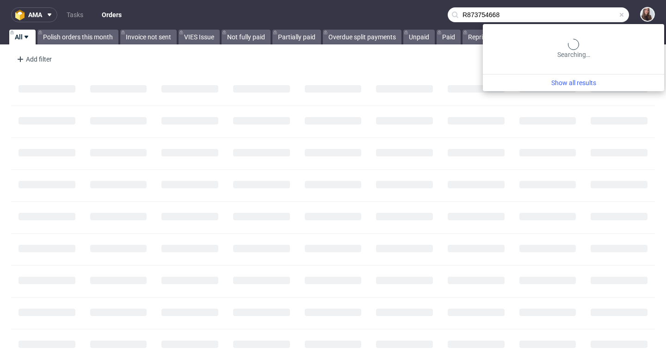
type input "R873754668"
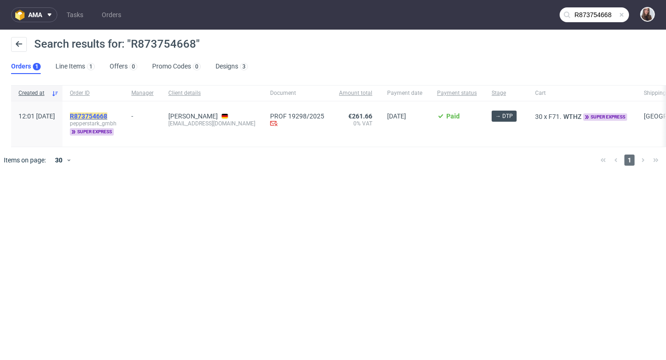
click at [107, 114] on mark "R873754668" at bounding box center [88, 115] width 37 height 7
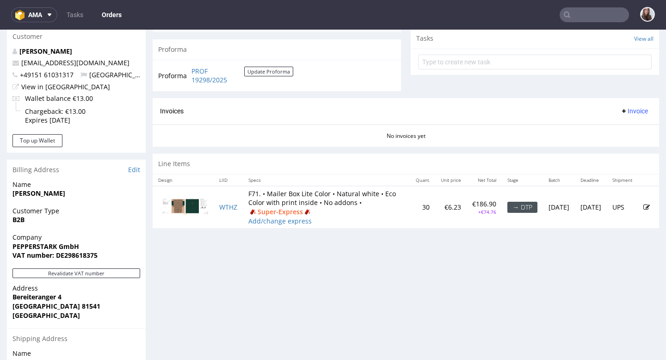
scroll to position [334, 0]
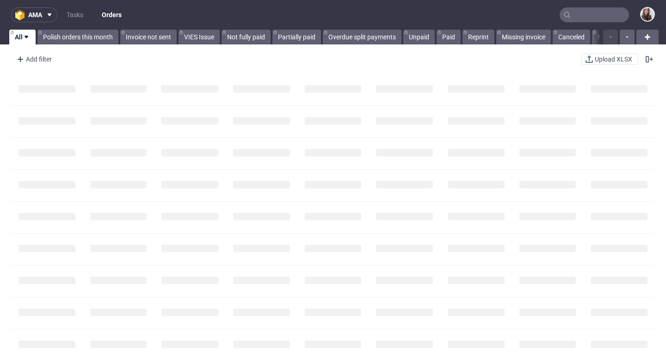
click at [580, 16] on input "text" at bounding box center [594, 14] width 69 height 15
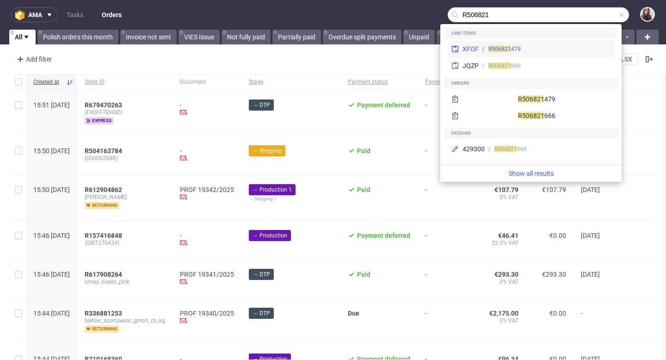
type input "R506821"
click at [517, 49] on div "R506821 479" at bounding box center [505, 49] width 32 height 8
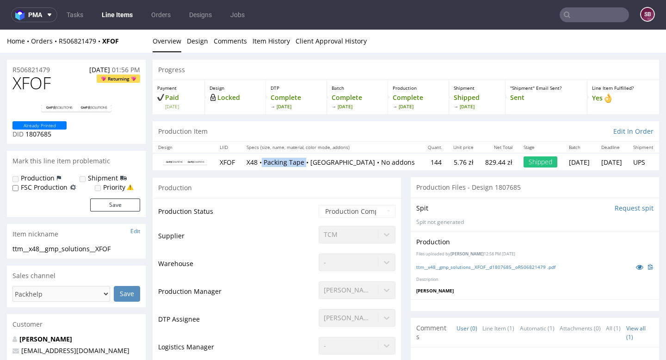
drag, startPoint x: 306, startPoint y: 163, endPoint x: 265, endPoint y: 161, distance: 41.7
click at [265, 161] on p "X48 • Packing Tape • [GEOGRAPHIC_DATA] • No addons" at bounding box center [332, 162] width 170 height 9
copy p "Packing Tape"
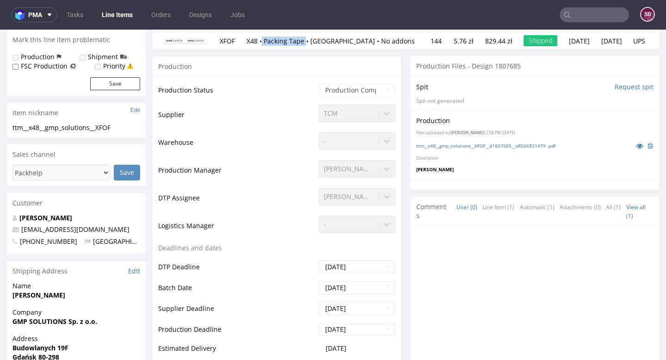
scroll to position [122, 0]
drag, startPoint x: 100, startPoint y: 230, endPoint x: 19, endPoint y: 230, distance: 81.0
click at [19, 230] on p "[EMAIL_ADDRESS][DOMAIN_NAME]" at bounding box center [76, 228] width 128 height 9
copy span "[EMAIL_ADDRESS][DOMAIN_NAME]"
click at [507, 148] on div "ttm__x48__gmp_solutions__XFOF__d1807685__oR506821479 .pdf" at bounding box center [535, 145] width 237 height 10
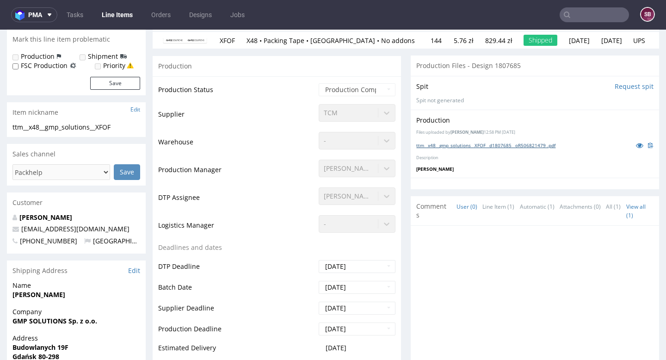
click at [501, 143] on link "ttm__x48__gmp_solutions__XFOF__d1807685__oR506821479 .pdf" at bounding box center [486, 145] width 139 height 6
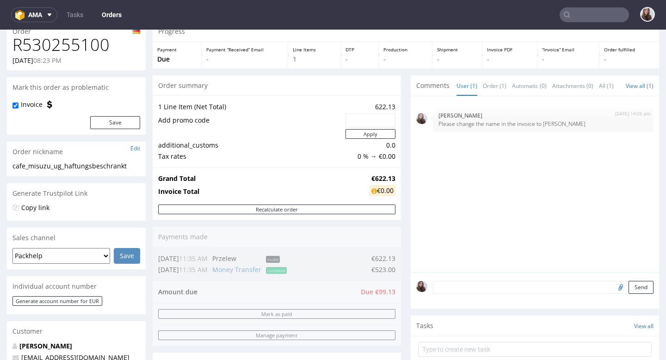
scroll to position [33, 0]
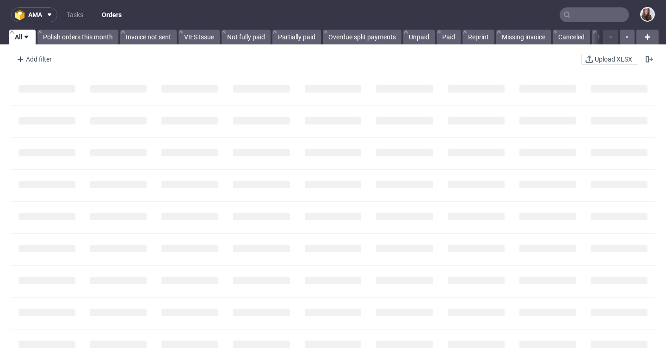
click at [574, 14] on input "text" at bounding box center [594, 14] width 69 height 15
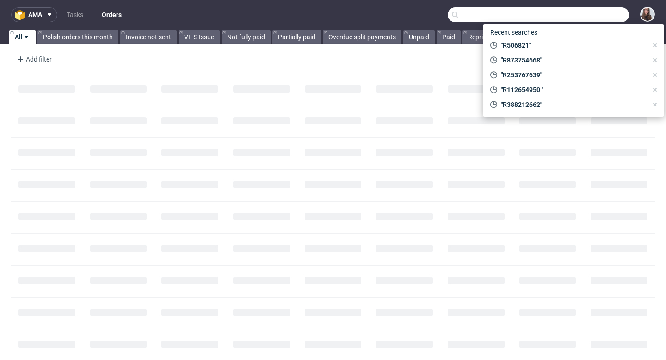
paste input "R929636017"
type input "R929636017"
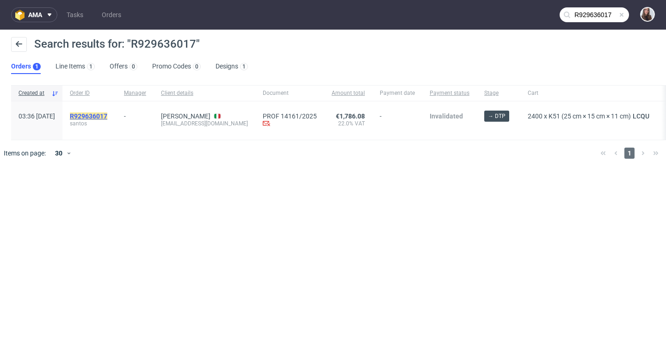
click at [107, 114] on mark "R929636017" at bounding box center [88, 115] width 37 height 7
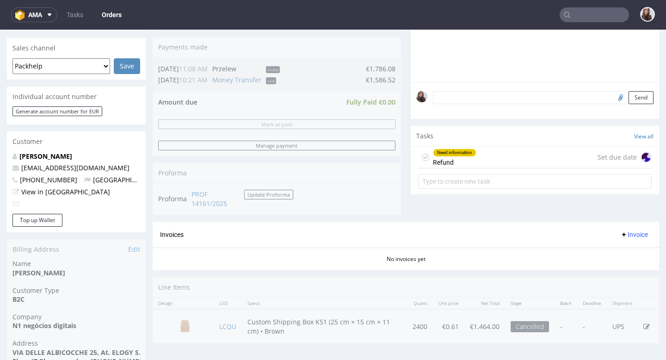
scroll to position [280, 0]
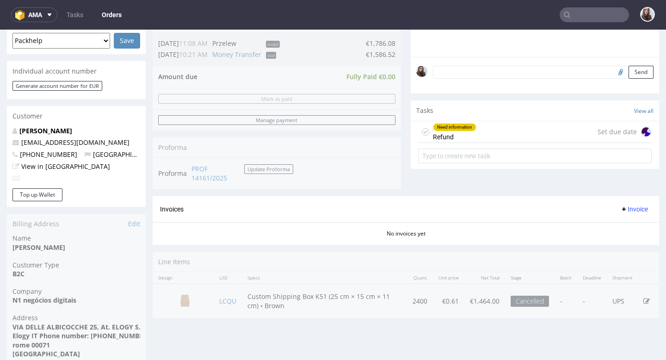
click at [439, 131] on div "Need information" at bounding box center [455, 127] width 43 height 7
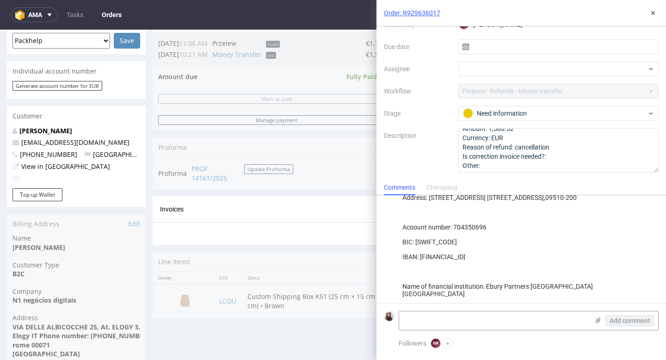
scroll to position [253, 0]
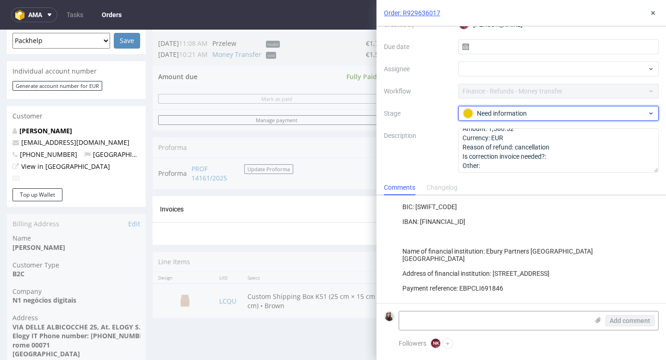
click at [523, 117] on div "Need information" at bounding box center [555, 113] width 184 height 10
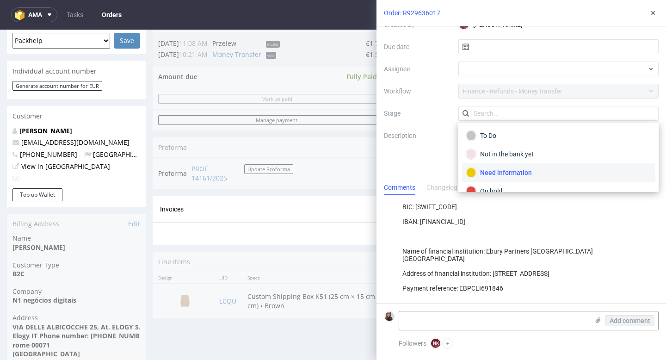
scroll to position [65, 0]
click at [496, 137] on div "To Do" at bounding box center [559, 136] width 185 height 10
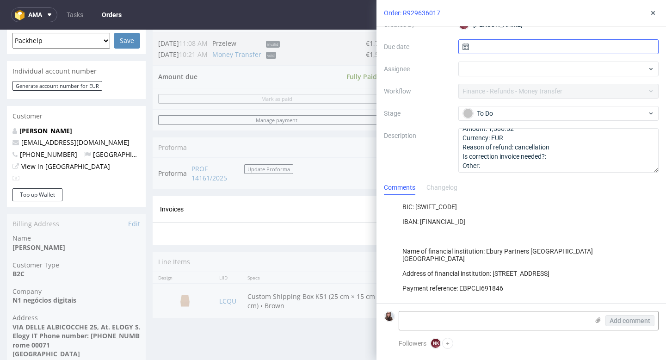
click at [502, 44] on input "text" at bounding box center [559, 46] width 201 height 15
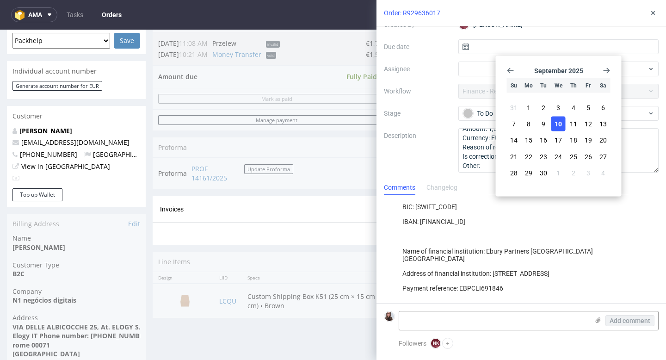
click at [558, 121] on span "10" at bounding box center [558, 123] width 7 height 9
type input "10/09/2025"
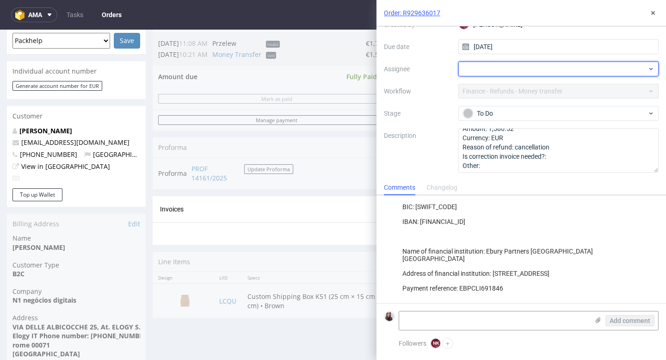
click at [492, 64] on div at bounding box center [559, 69] width 201 height 15
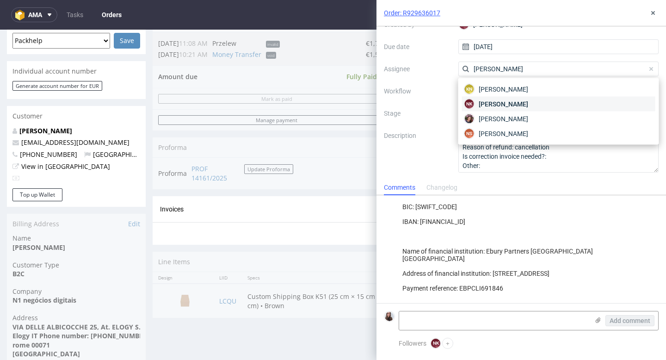
type input "natalia"
click at [505, 107] on span "Natalia Kaczorowska" at bounding box center [504, 104] width 50 height 9
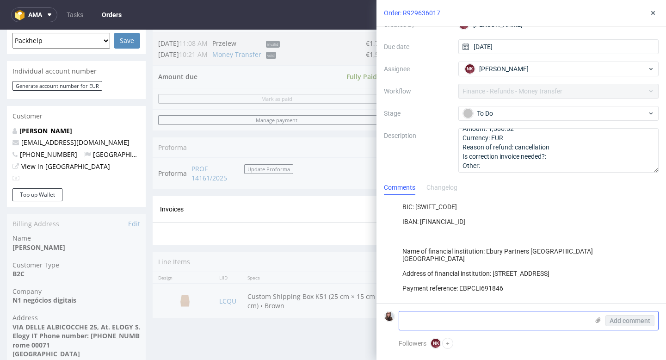
click at [470, 323] on textarea at bounding box center [494, 320] width 190 height 19
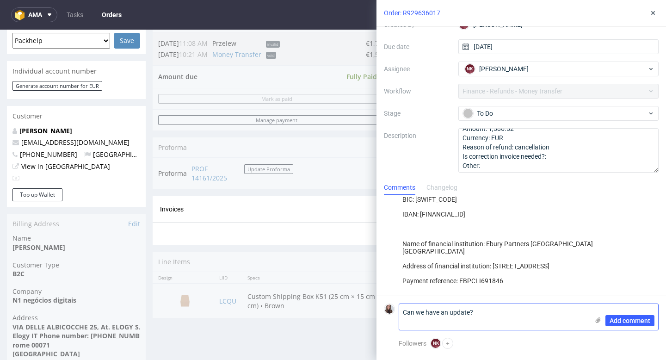
scroll to position [0, 0]
type textarea "Can we have an update?"
click at [635, 322] on span "Add comment" at bounding box center [630, 320] width 41 height 6
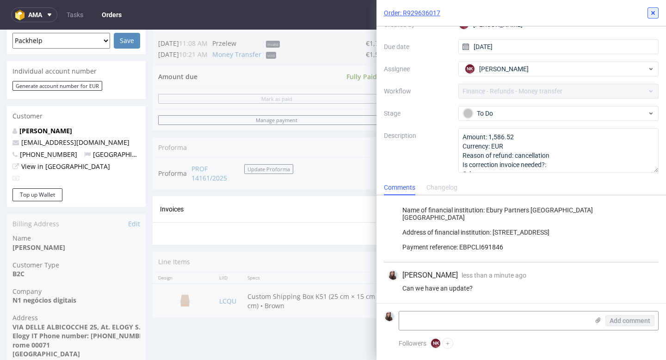
click at [657, 11] on icon at bounding box center [653, 12] width 7 height 7
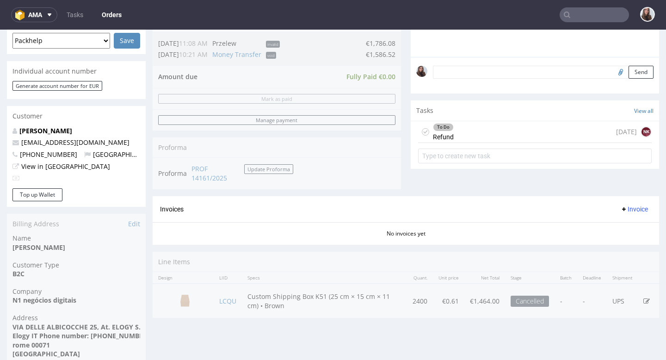
click at [573, 17] on input "text" at bounding box center [594, 14] width 69 height 15
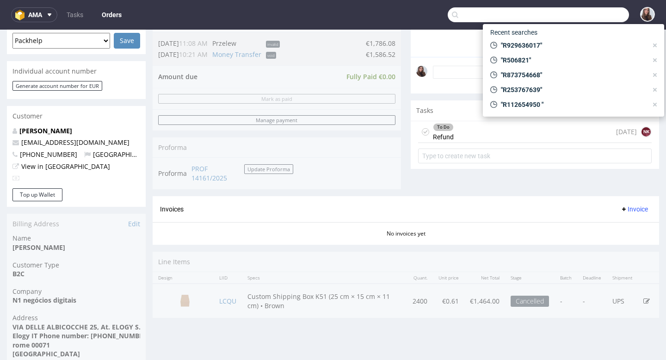
paste input "cs@wir-packen-das.com"
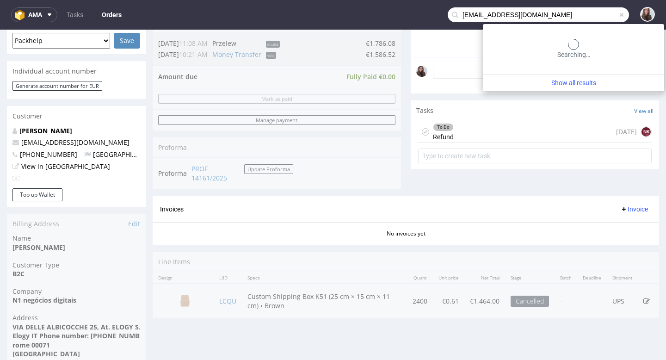
type input "cs@wir-packen-das.com"
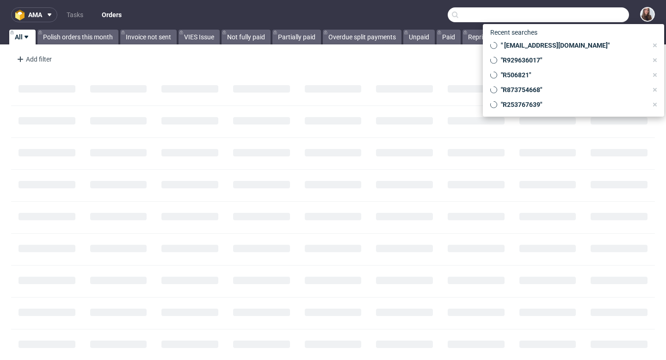
click at [618, 15] on input "text" at bounding box center [538, 14] width 181 height 15
paste input "R830430686"
type input "R830430686"
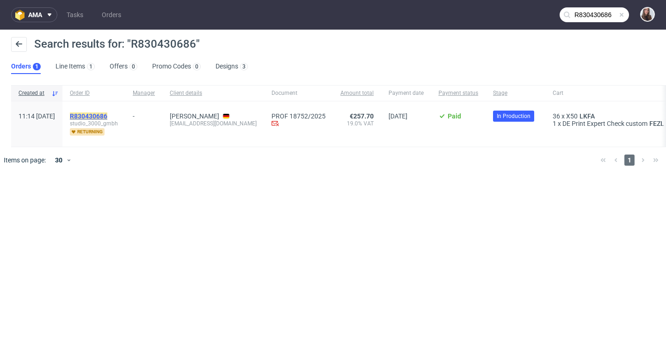
click at [107, 115] on mark "R830430686" at bounding box center [88, 115] width 37 height 7
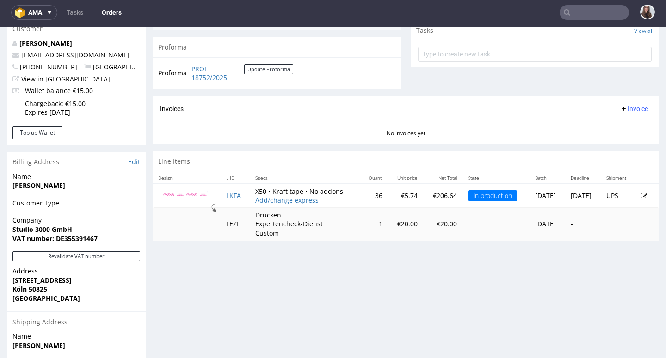
scroll to position [340, 0]
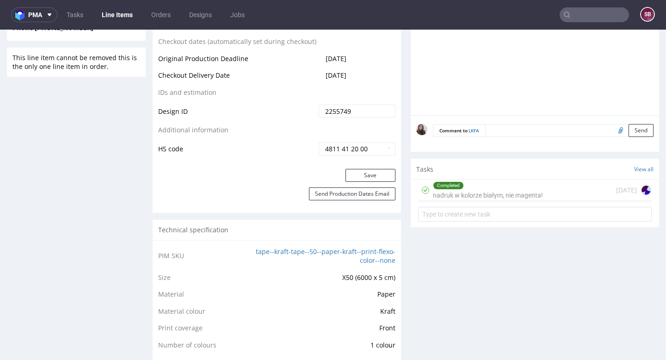
scroll to position [488, 0]
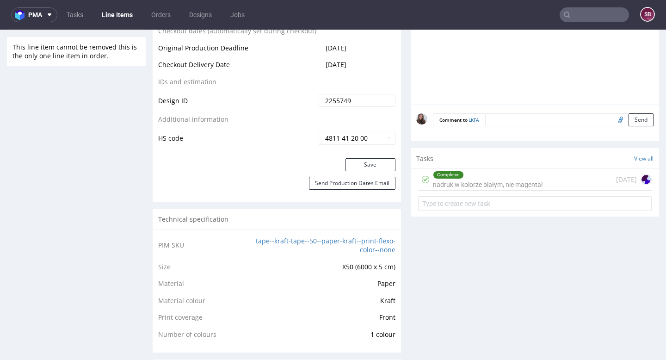
click at [500, 178] on div "Completed" at bounding box center [488, 174] width 109 height 7
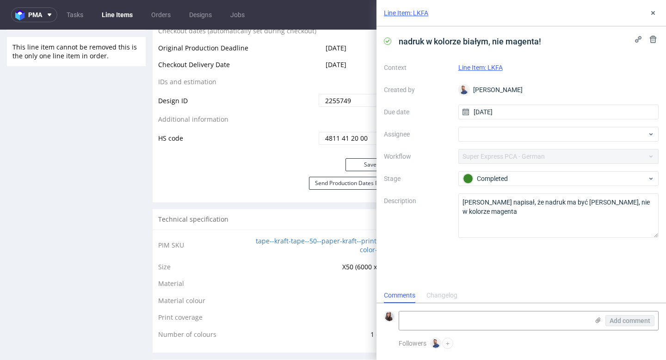
scroll to position [7, 0]
click at [650, 12] on icon at bounding box center [653, 12] width 7 height 7
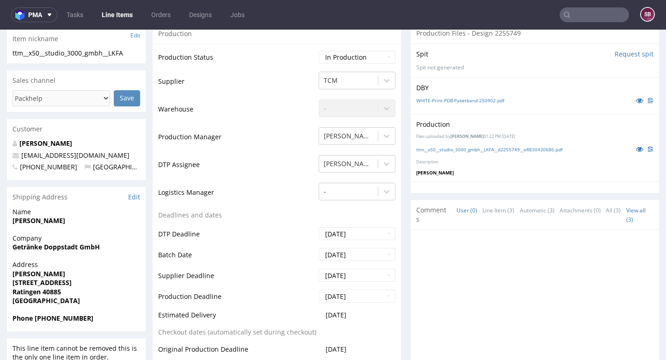
scroll to position [180, 0]
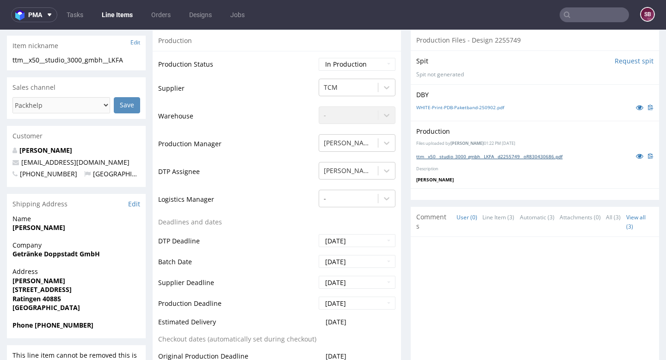
click at [486, 154] on link "ttm__x50__studio_3000_gmbh__LKFA__d2255749__oR830430686.pdf" at bounding box center [490, 156] width 146 height 6
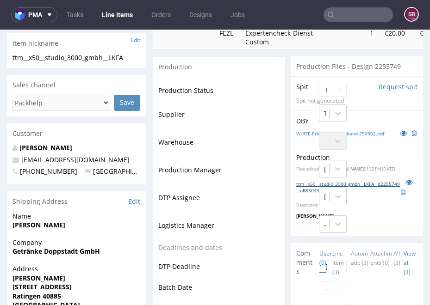
click at [373, 181] on link "ttm__x50__studio_3000_gmbh__LKFA__d2255749__oR830430686.pdf" at bounding box center [348, 187] width 105 height 13
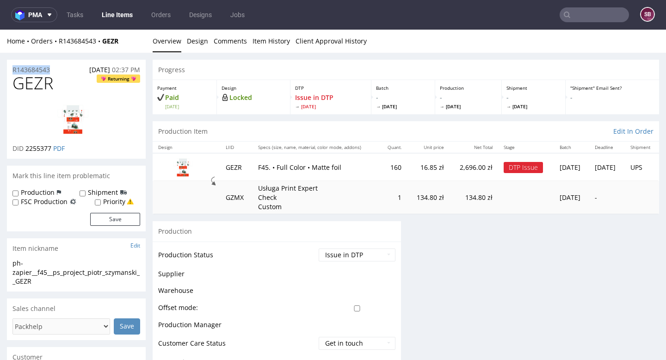
drag, startPoint x: 61, startPoint y: 70, endPoint x: 12, endPoint y: 69, distance: 49.5
click at [12, 69] on div "R143684543 [DATE] 02:37 PM" at bounding box center [76, 67] width 139 height 15
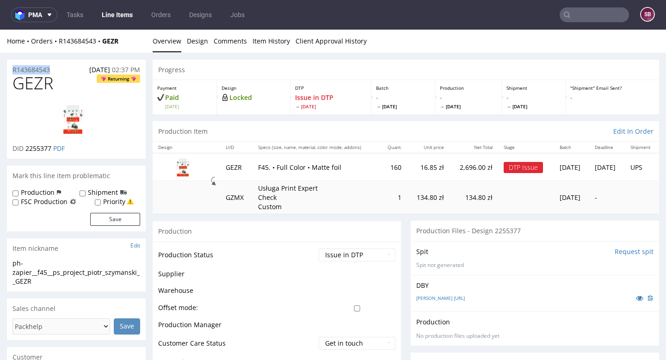
copy p "R143684543"
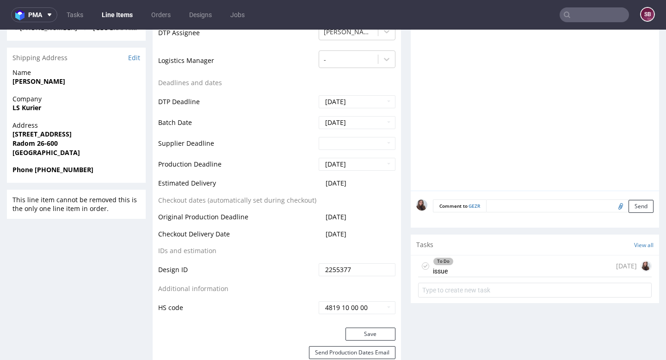
scroll to position [378, 0]
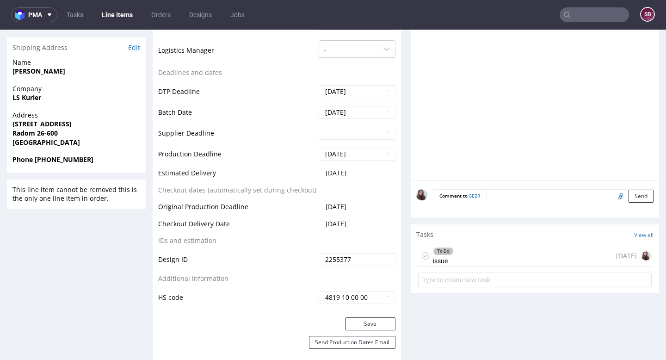
click at [464, 257] on div "To Do issue [DATE]" at bounding box center [535, 256] width 234 height 22
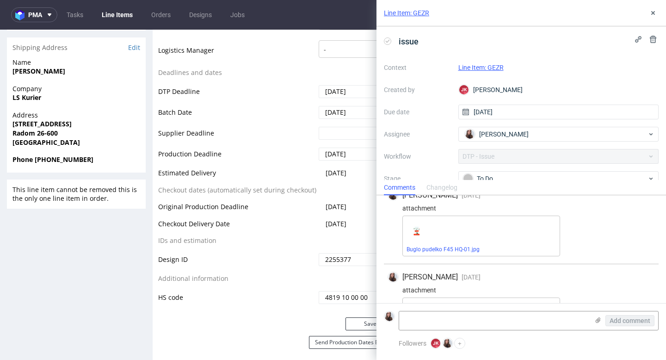
scroll to position [310, 0]
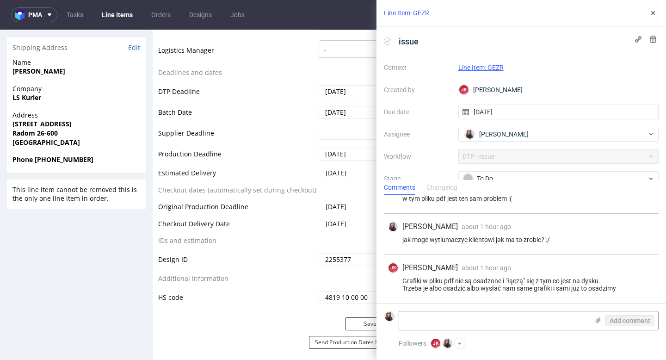
click at [421, 13] on link "Line Item: GEZR" at bounding box center [406, 12] width 45 height 9
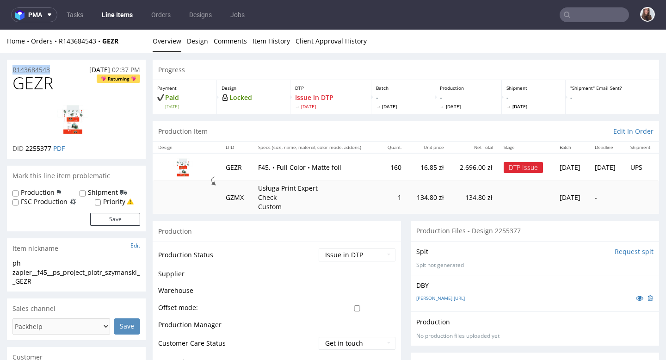
drag, startPoint x: 61, startPoint y: 68, endPoint x: 12, endPoint y: 67, distance: 48.6
click at [12, 67] on div "R143684543 [DATE] 02:37 PM" at bounding box center [76, 67] width 139 height 15
copy p "R143684543"
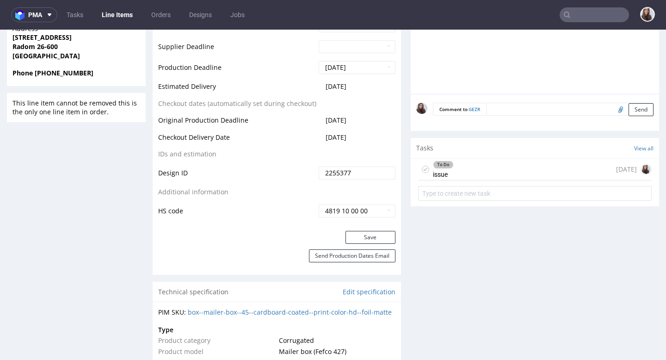
scroll to position [478, 0]
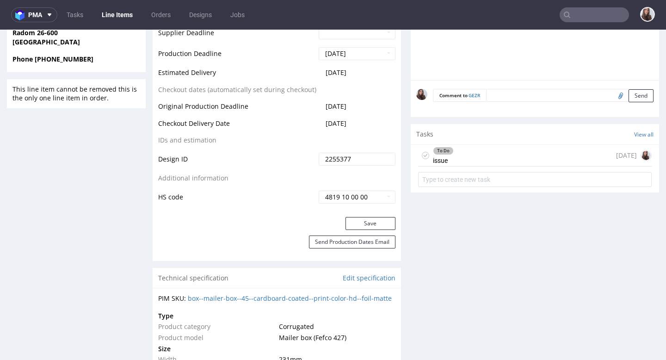
click at [454, 153] on div "To Do issue [DATE]" at bounding box center [535, 156] width 234 height 22
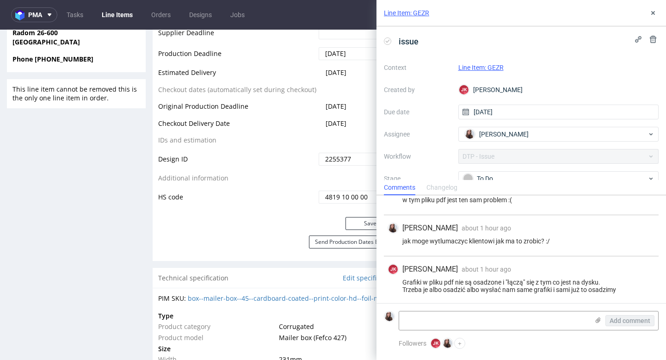
scroll to position [310, 0]
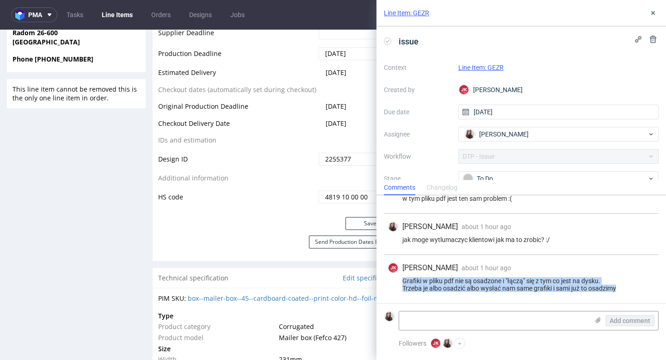
drag, startPoint x: 401, startPoint y: 277, endPoint x: 631, endPoint y: 291, distance: 230.5
click at [631, 291] on div "[PERSON_NAME] [PERSON_NAME] about 1 hour ago [DATE] 15:30 Grafiki w pliku pdf n…" at bounding box center [521, 279] width 275 height 48
copy div "Grafiki w pliku pdf nie są osadzone i "łączą" się z tym co jest na dysku. Trzeb…"
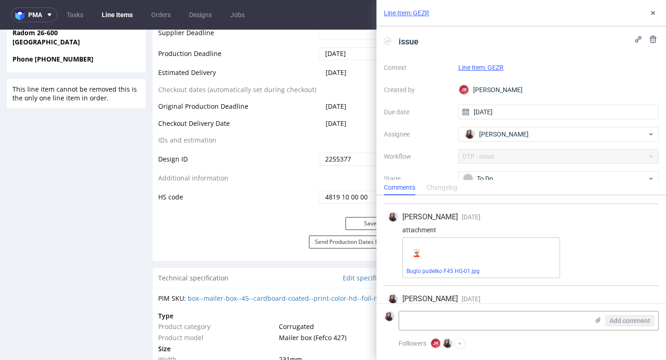
scroll to position [127, 0]
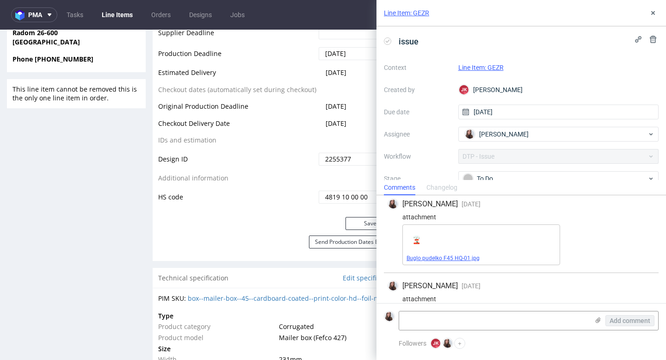
click at [428, 256] on link "Buglo pudelko F45 HQ-01.jpg" at bounding box center [443, 258] width 73 height 6
click at [511, 173] on div "To Do" at bounding box center [559, 178] width 201 height 15
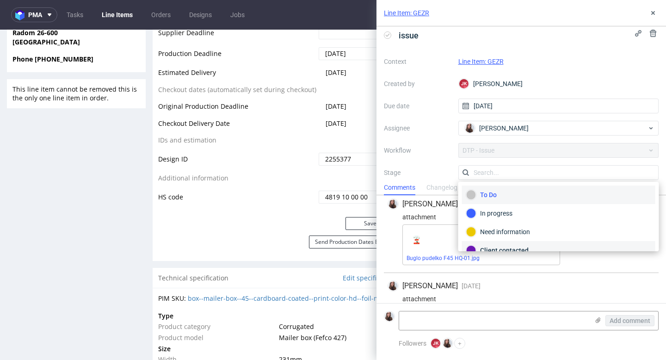
click at [514, 245] on div "Client contacted" at bounding box center [558, 250] width 193 height 19
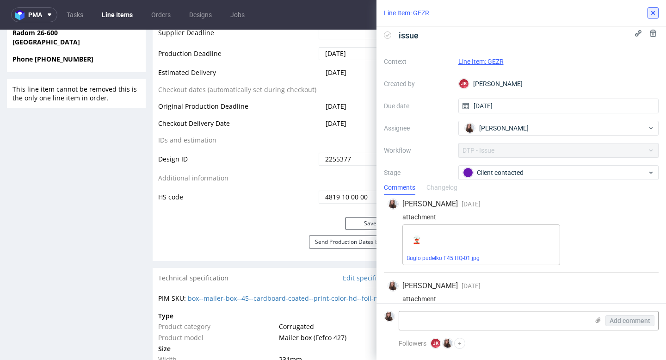
click at [655, 15] on icon at bounding box center [653, 12] width 7 height 7
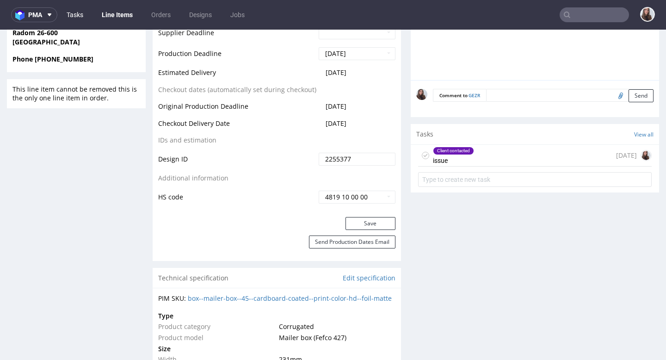
click at [64, 20] on link "Tasks" at bounding box center [75, 14] width 28 height 15
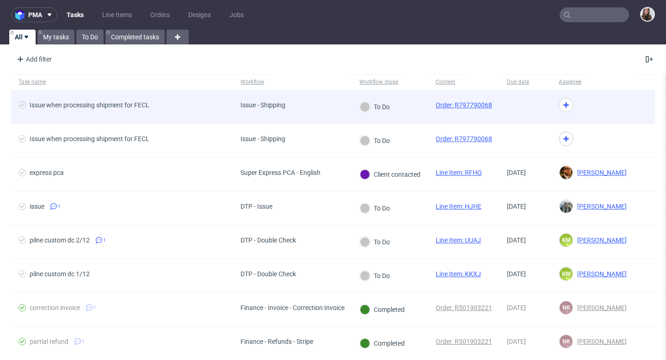
scroll to position [310, 0]
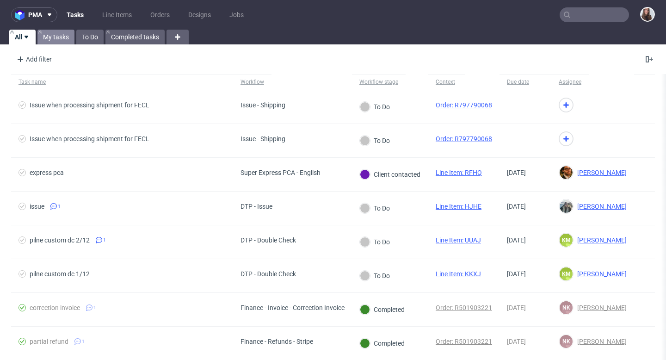
click at [59, 35] on link "My tasks" at bounding box center [55, 37] width 37 height 15
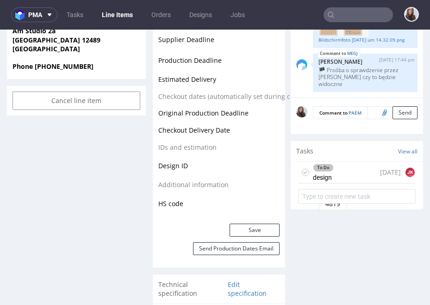
scroll to position [458, 0]
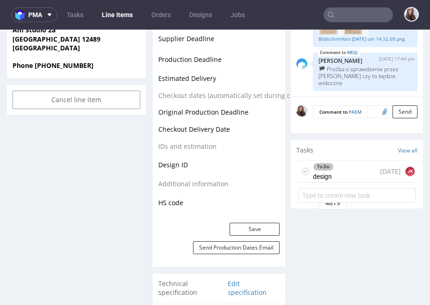
click at [343, 161] on div "To Do design [DATE] [PERSON_NAME]" at bounding box center [357, 172] width 118 height 22
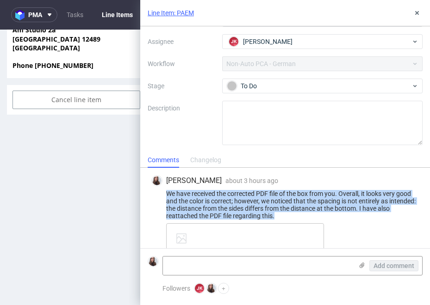
drag, startPoint x: 284, startPoint y: 216, endPoint x: 162, endPoint y: 193, distance: 123.9
click at [162, 193] on div "We have received the corrected PDF file of the box from you. Overall, it looks …" at bounding box center [285, 205] width 268 height 30
copy div "We have received the corrected PDF file of the box from you. Overall, it looks …"
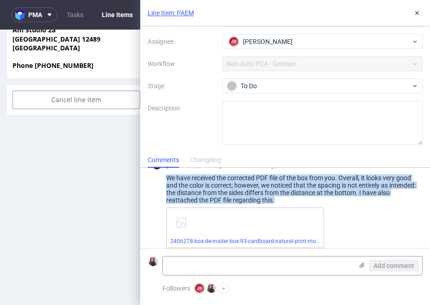
scroll to position [23, 0]
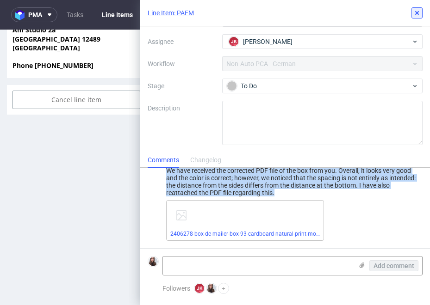
click at [414, 12] on icon at bounding box center [416, 12] width 7 height 7
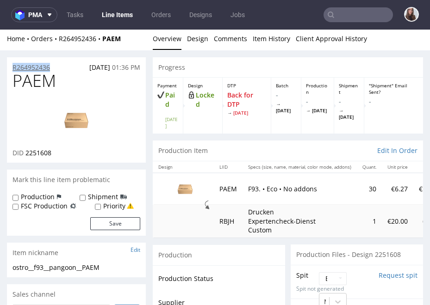
drag, startPoint x: 58, startPoint y: 66, endPoint x: 12, endPoint y: 65, distance: 45.8
click at [12, 65] on div "R264952436 [DATE] 01:36 PM" at bounding box center [76, 64] width 139 height 15
copy p "R264952436"
